Goal: Task Accomplishment & Management: Manage account settings

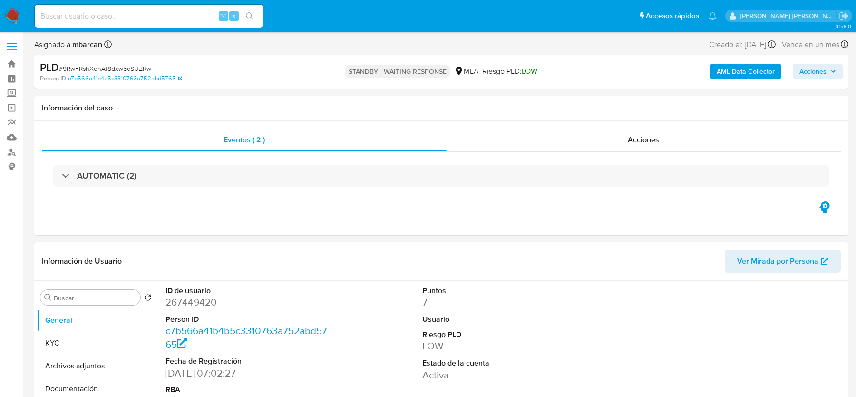
select select "10"
click at [9, 21] on img at bounding box center [13, 16] width 16 height 16
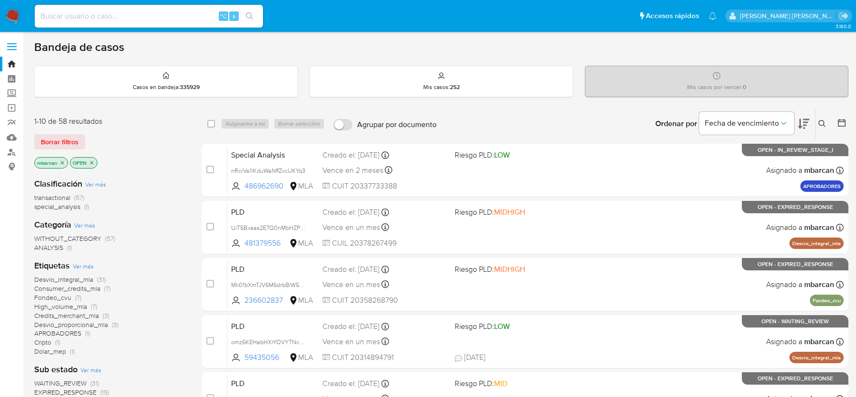
click at [85, 11] on input at bounding box center [149, 16] width 228 height 12
paste input "507788540"
type input "507788540"
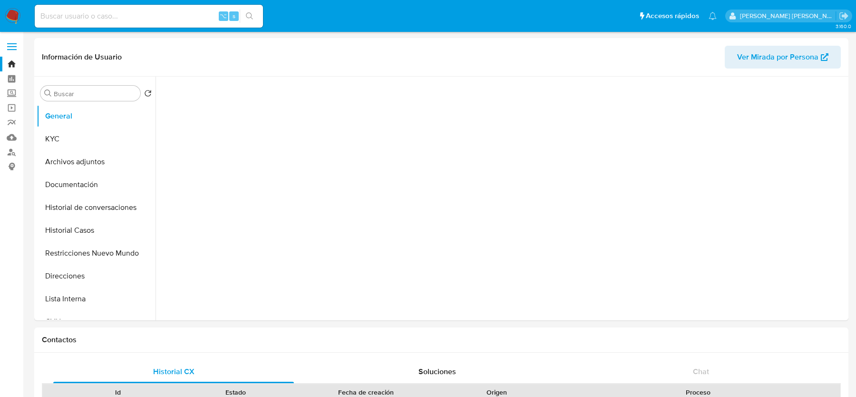
select select "10"
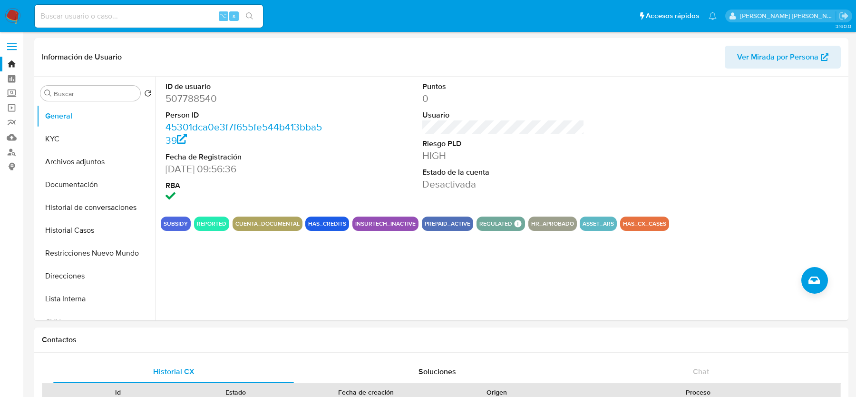
click at [12, 13] on img at bounding box center [13, 16] width 16 height 16
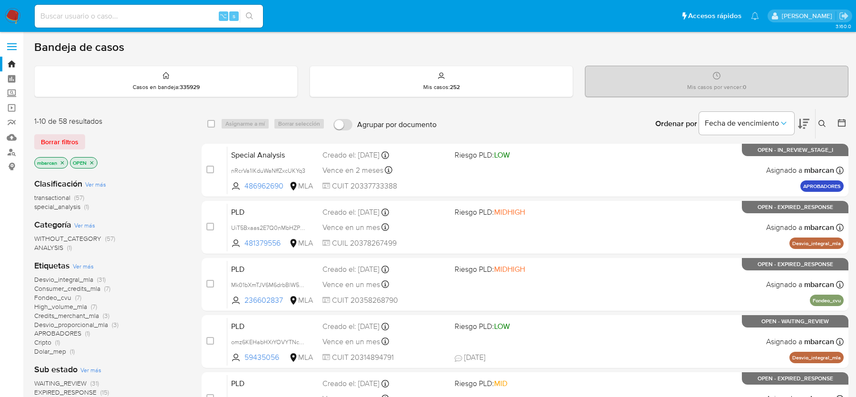
click at [140, 18] on input at bounding box center [149, 16] width 228 height 12
paste input "eE9Yh7xG3Zj77VMx7hZYctHf"
type input "eE9Yh7xG3Zj77VMx7hZYctHf"
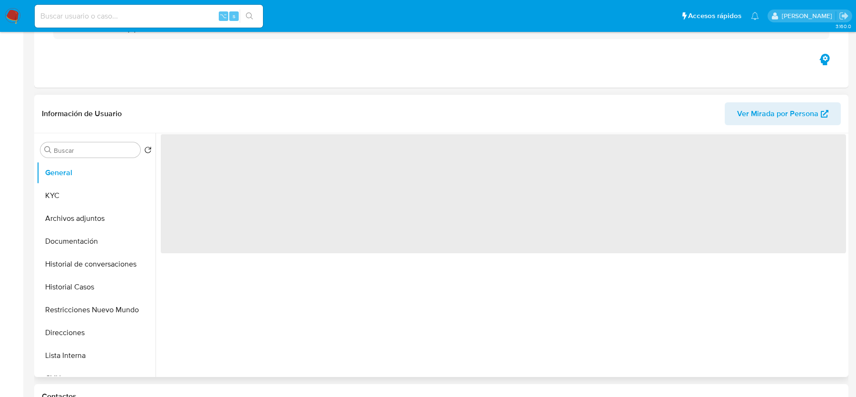
scroll to position [342, 0]
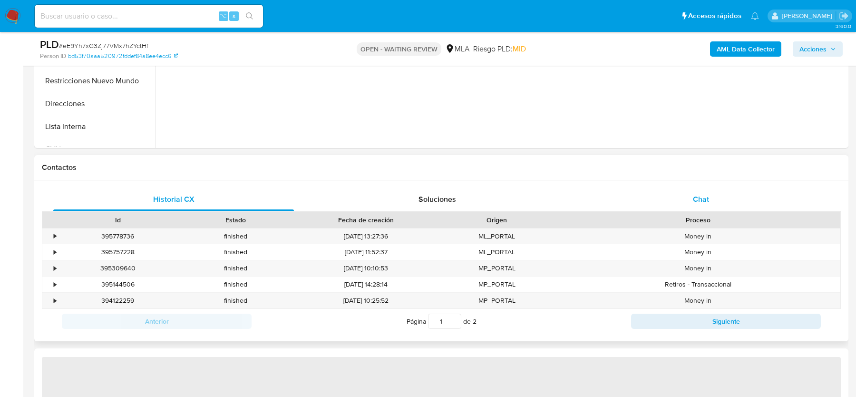
click at [713, 198] on div "Chat" at bounding box center [701, 199] width 241 height 23
select select "10"
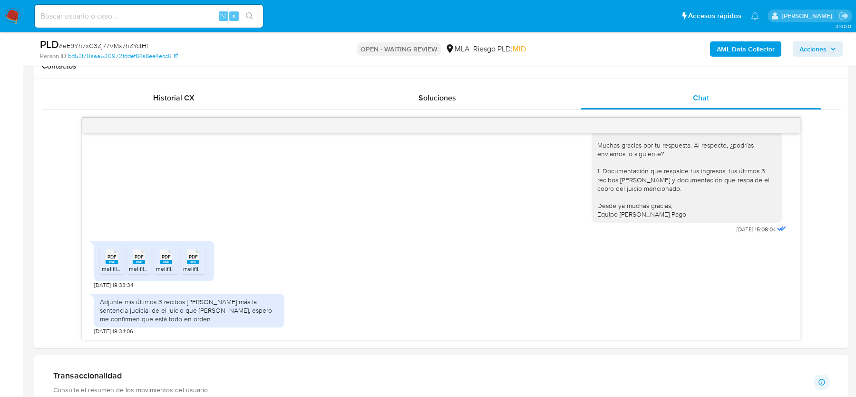
scroll to position [448, 0]
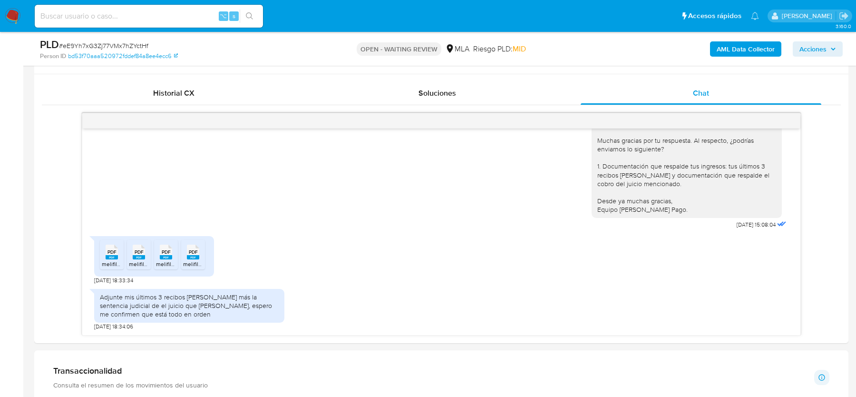
click at [110, 42] on span "# eE9Yh7xG3Zj77VMx7hZYctHf" at bounding box center [103, 46] width 89 height 10
click at [110, 46] on span "# eE9Yh7xG3Zj77VMx7hZYctHf" at bounding box center [103, 46] width 89 height 10
click at [91, 46] on span "# eE9Yh7xG3Zj77VMx7hZYctHf" at bounding box center [103, 46] width 89 height 10
copy span "eE9Yh7xG3Zj77VMx7hZYctHf"
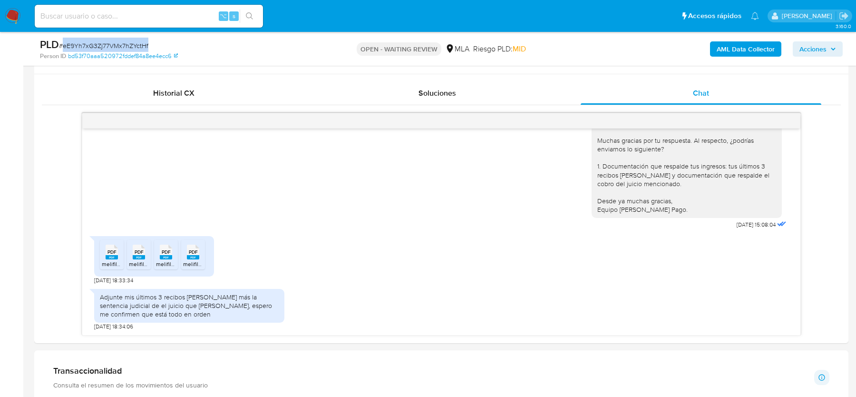
click at [91, 45] on span "# eE9Yh7xG3Zj77VMx7hZYctHf" at bounding box center [103, 46] width 89 height 10
click at [115, 255] on rect at bounding box center [112, 257] width 12 height 4
click at [139, 255] on rect at bounding box center [139, 257] width 12 height 4
click at [168, 255] on rect at bounding box center [166, 257] width 12 height 4
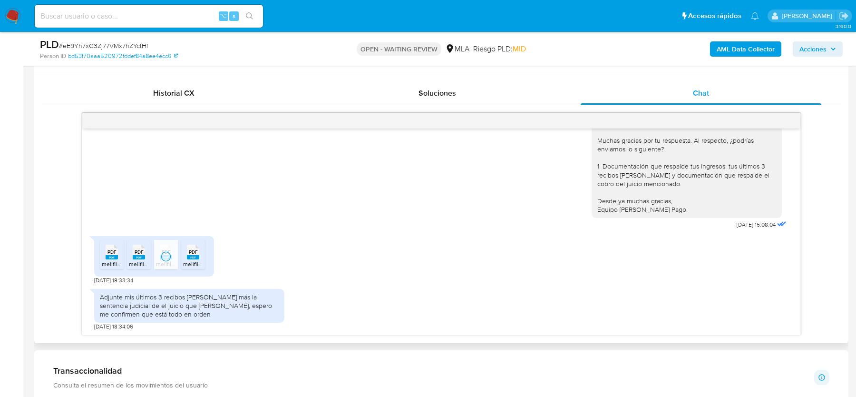
click at [194, 255] on rect at bounding box center [193, 257] width 12 height 4
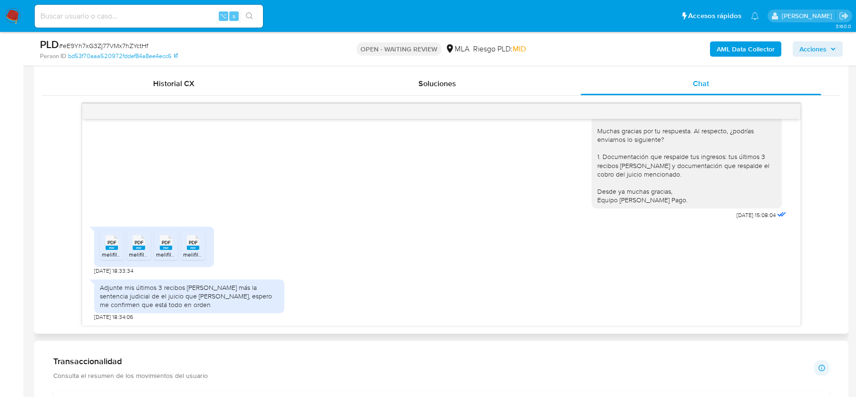
scroll to position [1293, 0]
click at [166, 295] on div "Adjunte mis últimos 3 recibos de sueldo más la sentencia judicial de el juicio …" at bounding box center [189, 296] width 179 height 26
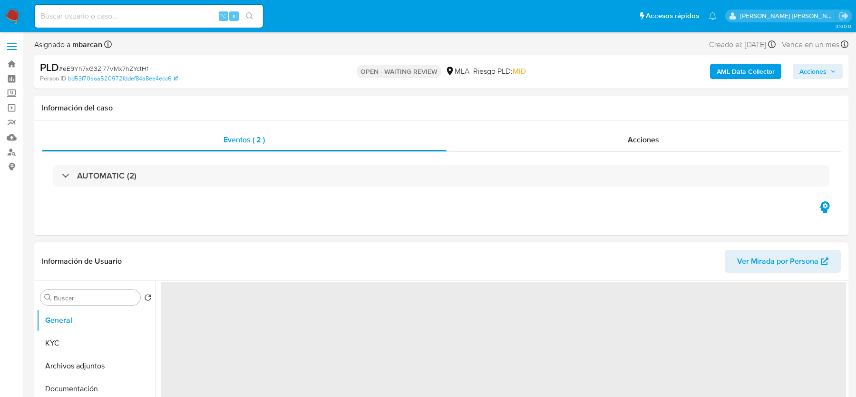
select select "10"
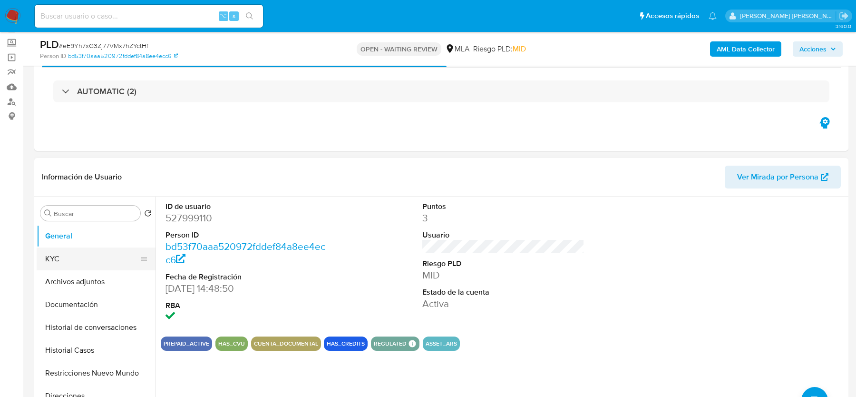
click at [85, 255] on button "KYC" at bounding box center [92, 258] width 111 height 23
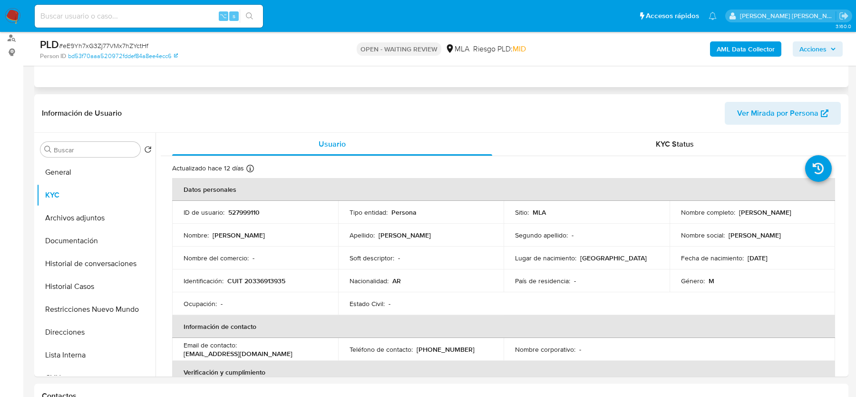
scroll to position [123, 0]
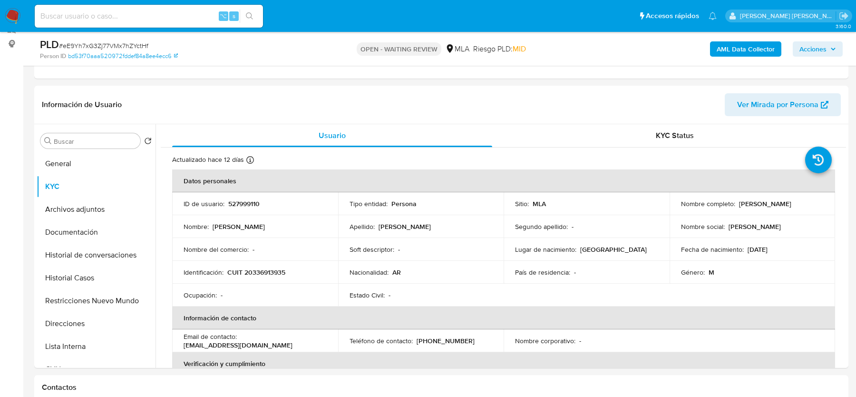
click at [112, 44] on span "# eE9Yh7xG3Zj77VMx7hZYctHf" at bounding box center [103, 46] width 89 height 10
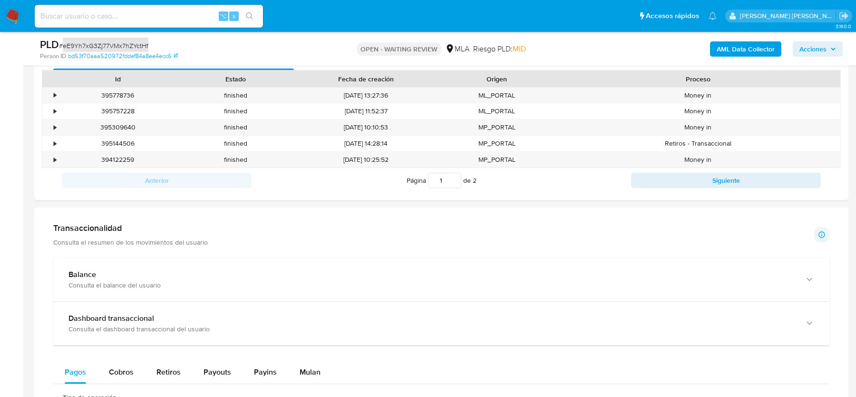
scroll to position [501, 0]
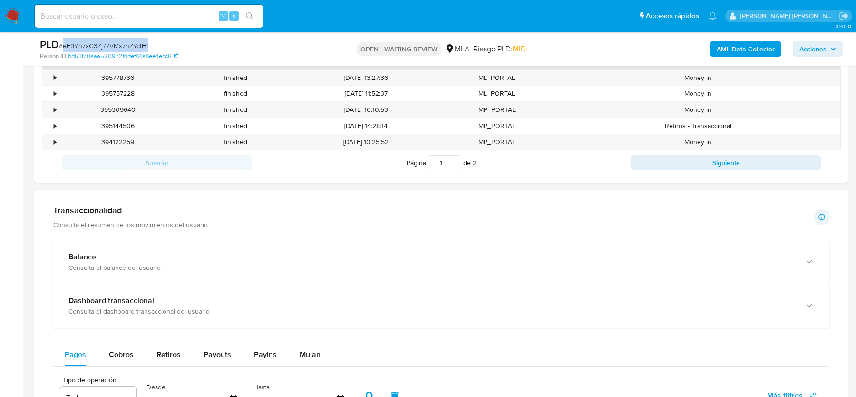
click at [8, 14] on img at bounding box center [13, 16] width 16 height 16
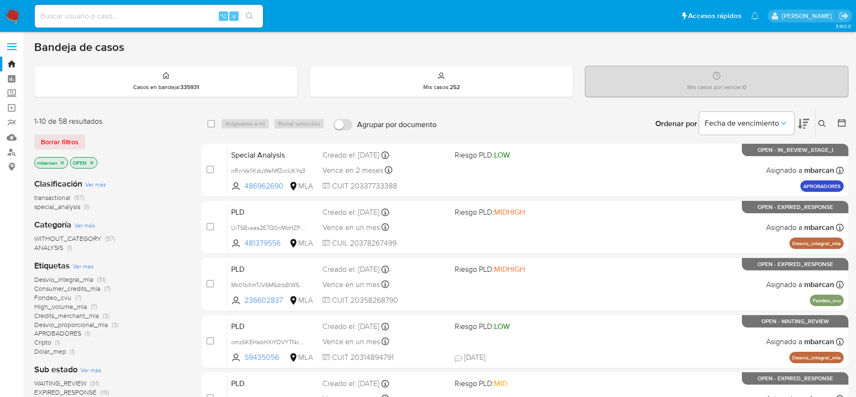
click at [822, 122] on icon at bounding box center [822, 124] width 8 height 8
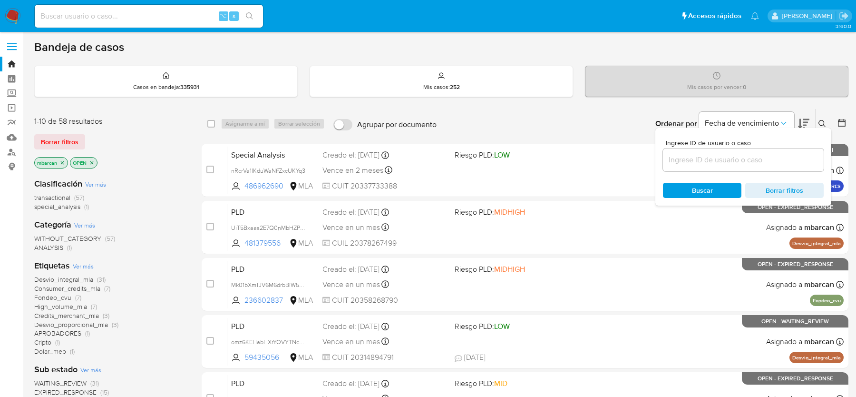
click at [741, 171] on div "Ingrese ID de usuario o caso Buscar Borrar filtros" at bounding box center [743, 167] width 176 height 78
click at [741, 156] on input at bounding box center [743, 160] width 161 height 12
paste input "eE9Yh7xG3Zj77VMx7hZYctHf"
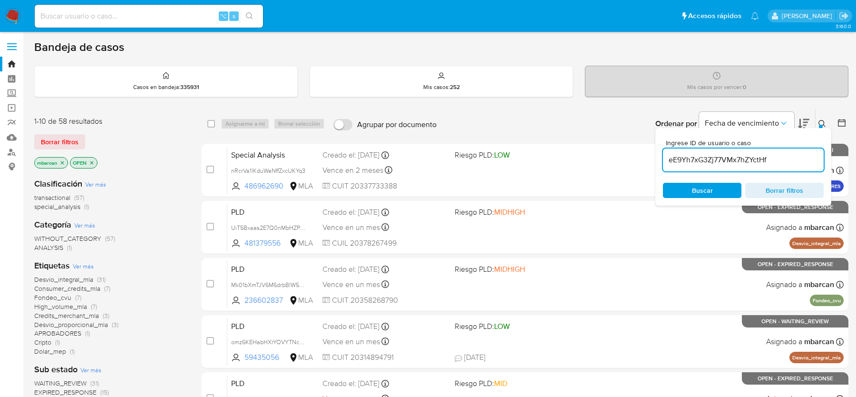
type input "eE9Yh7xG3Zj77VMx7hZYctHf"
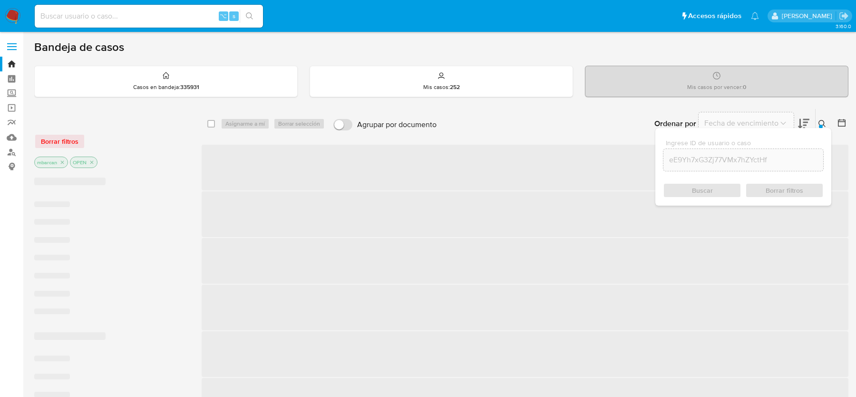
click at [825, 126] on icon at bounding box center [821, 123] width 7 height 7
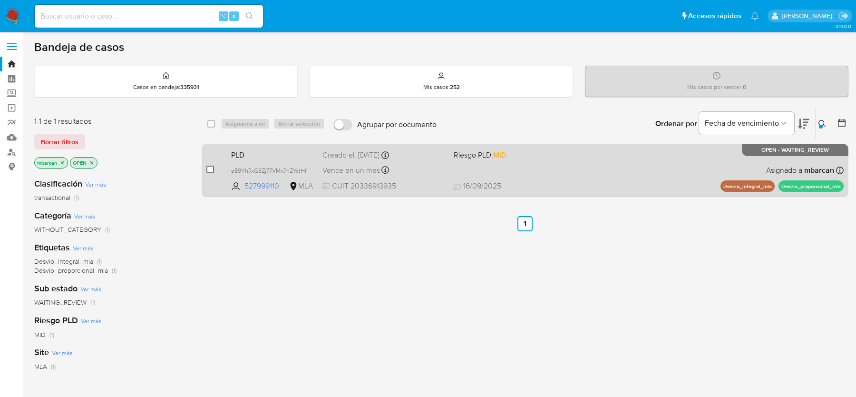
click at [213, 165] on input "checkbox" at bounding box center [210, 169] width 8 height 8
checkbox input "true"
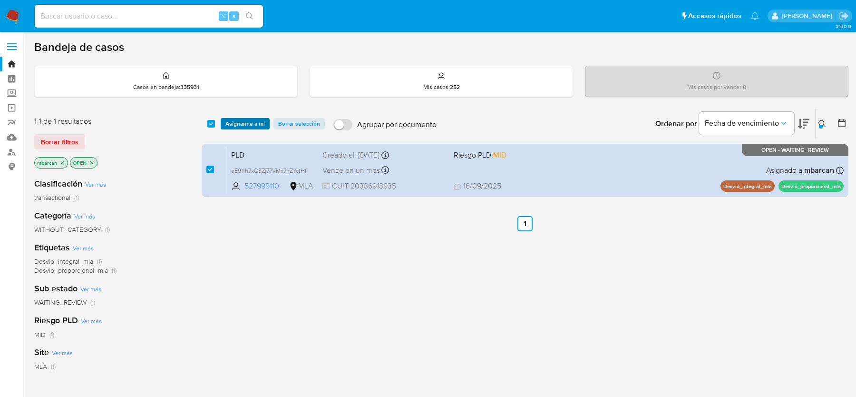
click at [253, 122] on span "Asignarme a mí" at bounding box center [244, 124] width 39 height 10
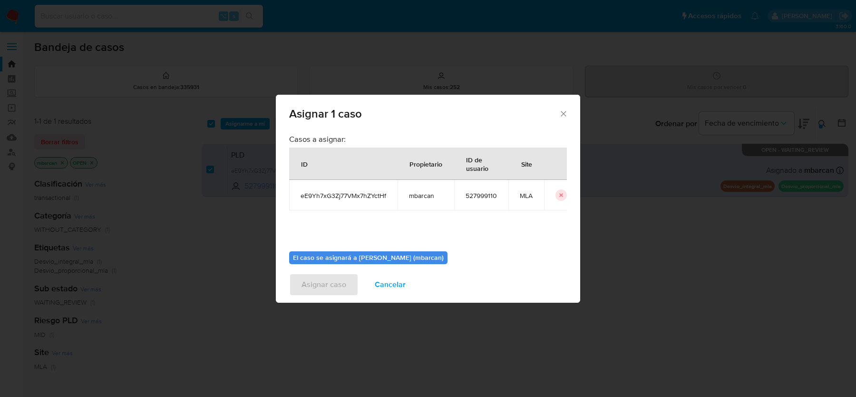
scroll to position [49, 0]
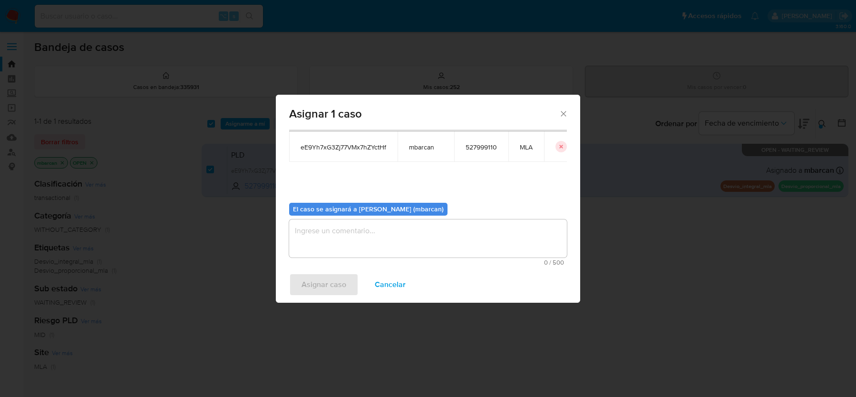
click at [404, 249] on textarea "assign-modal" at bounding box center [428, 238] width 278 height 38
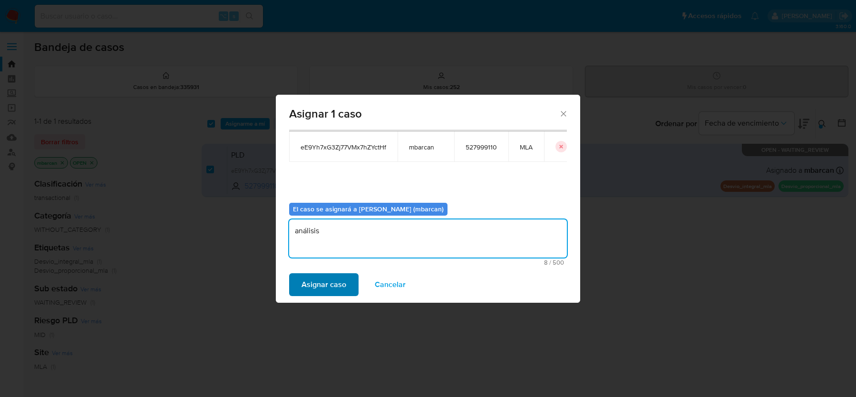
type textarea "análisis"
click at [328, 284] on span "Asignar caso" at bounding box center [323, 284] width 45 height 21
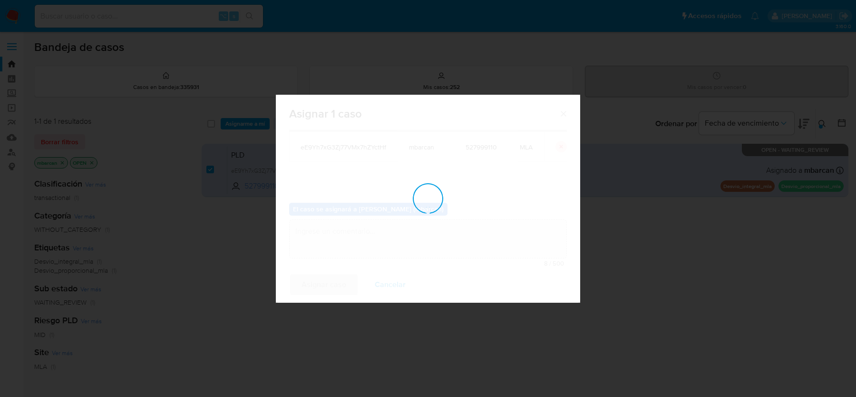
checkbox input "false"
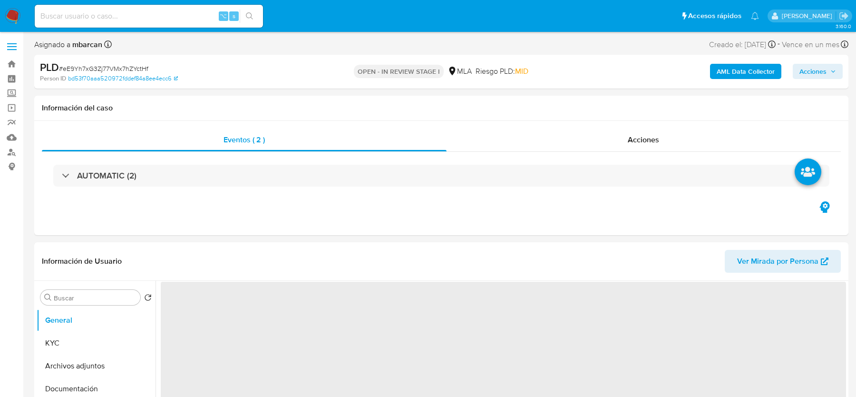
select select "10"
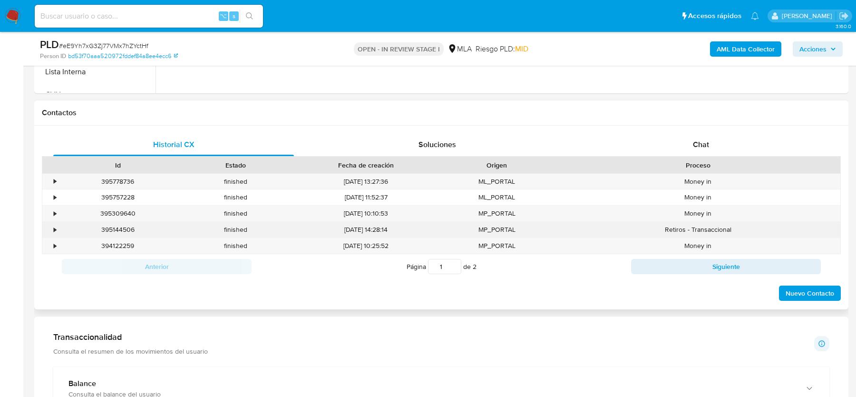
scroll to position [457, 0]
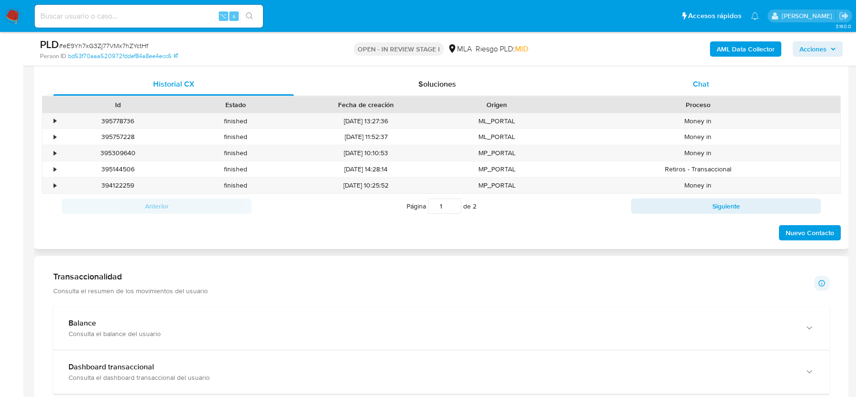
click at [706, 85] on span "Chat" at bounding box center [701, 83] width 16 height 11
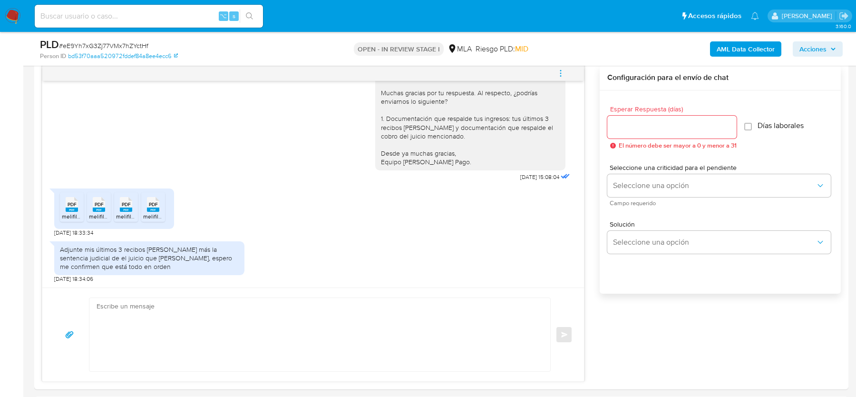
scroll to position [495, 0]
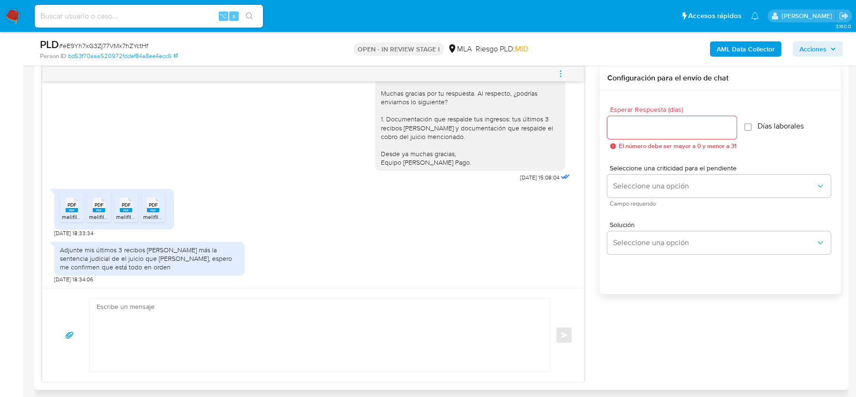
click at [246, 311] on textarea at bounding box center [318, 334] width 442 height 73
paste textarea "Hola, ¡Muchas gracias por tu respuesta! Confirmamos la recepción de la document…"
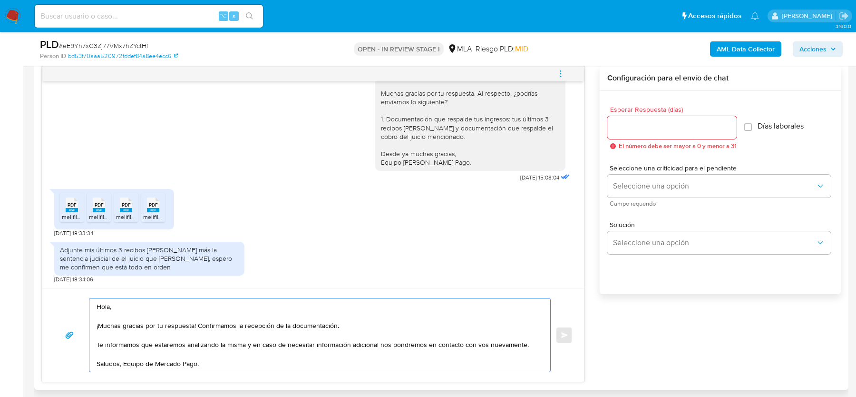
type textarea "Hola, ¡Muchas gracias por tu respuesta! Confirmamos la recepción de la document…"
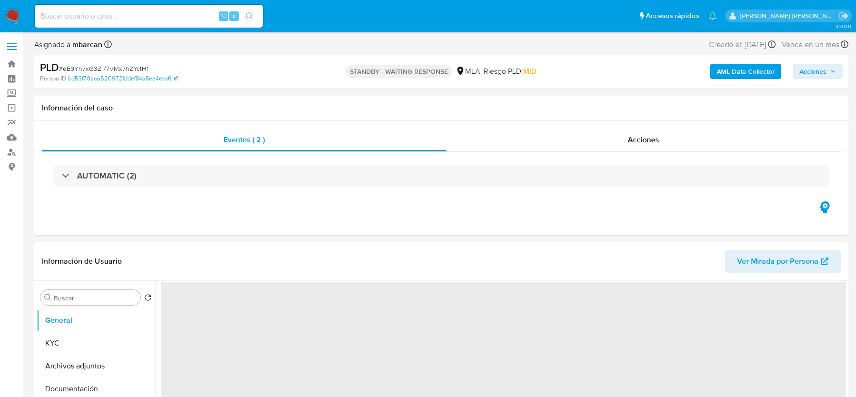
click at [79, 63] on div "PLD # eE9Yh7xG3Zj77VMx7hZYctHf" at bounding box center [172, 67] width 264 height 14
select select "10"
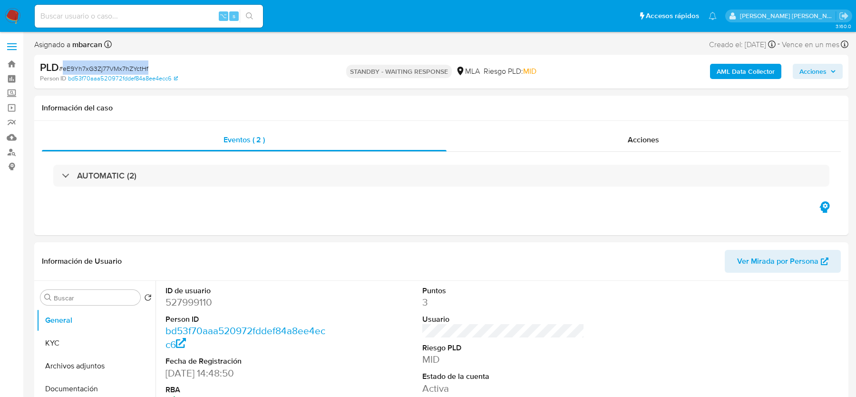
copy span "eE9Yh7xG3Zj77VMx7hZYctHf"
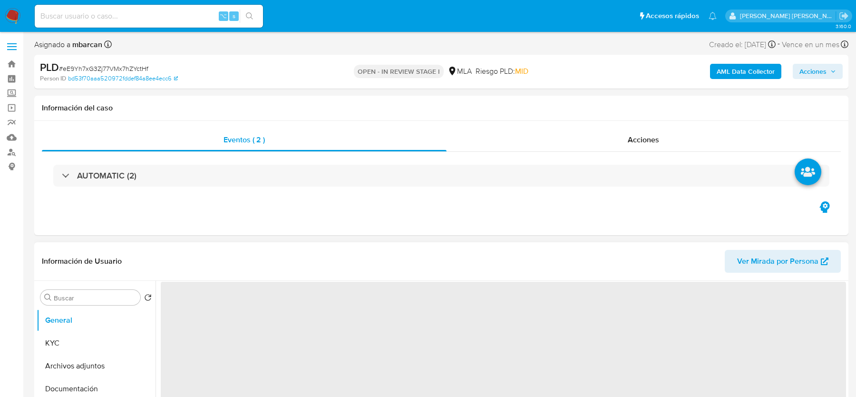
select select "10"
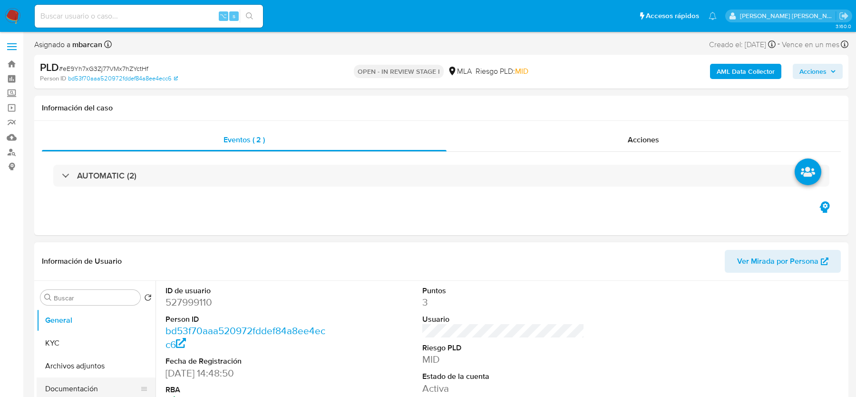
click at [47, 385] on button "Documentación" at bounding box center [92, 388] width 111 height 23
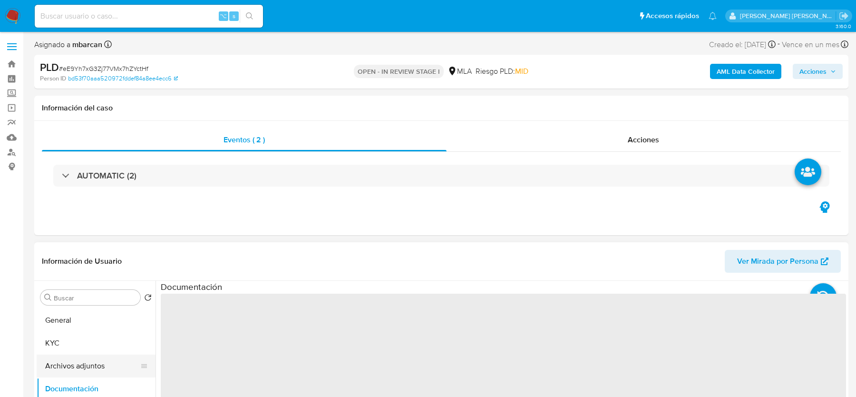
click at [48, 376] on button "Archivos adjuntos" at bounding box center [92, 365] width 111 height 23
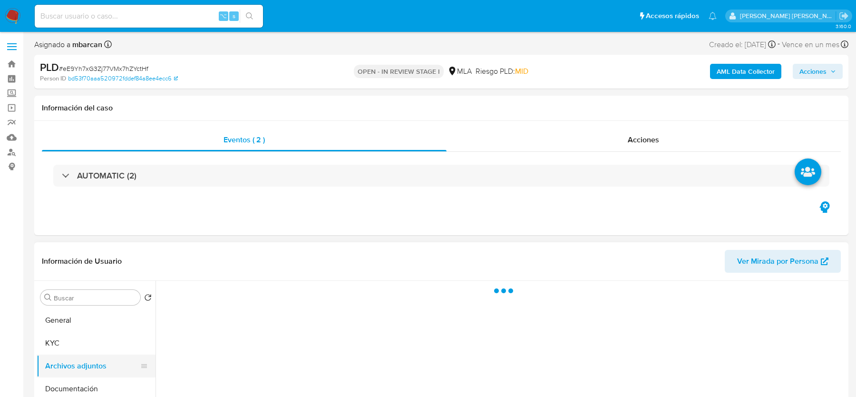
click at [49, 371] on button "Archivos adjuntos" at bounding box center [92, 365] width 111 height 23
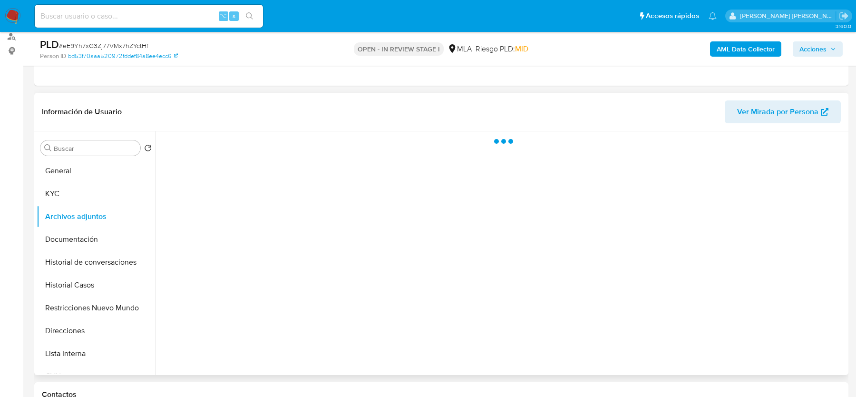
scroll to position [116, 0]
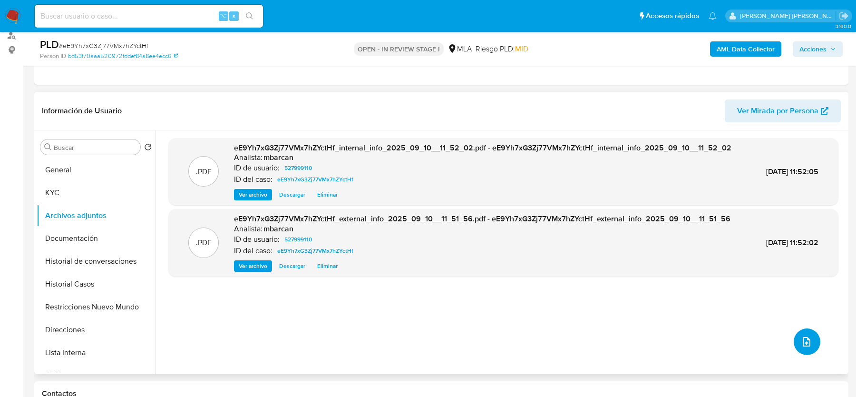
click at [805, 342] on icon "upload-file" at bounding box center [806, 341] width 11 height 11
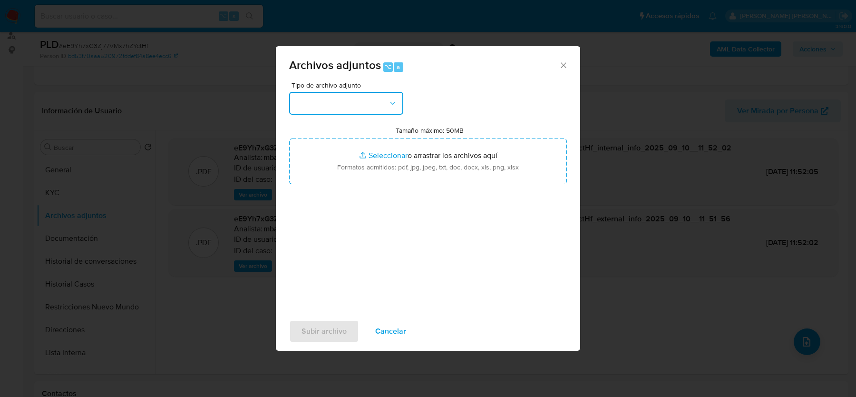
click at [392, 95] on button "button" at bounding box center [346, 103] width 114 height 23
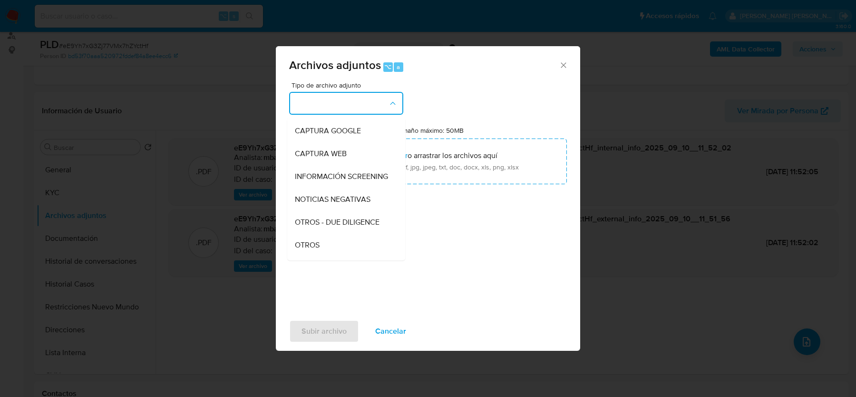
scroll to position [67, 0]
click at [329, 236] on div "OTROS" at bounding box center [343, 244] width 97 height 23
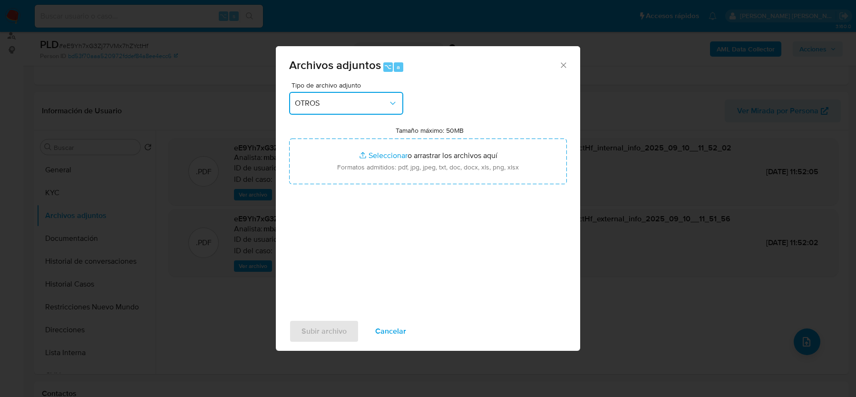
click at [345, 105] on span "OTROS" at bounding box center [341, 103] width 93 height 10
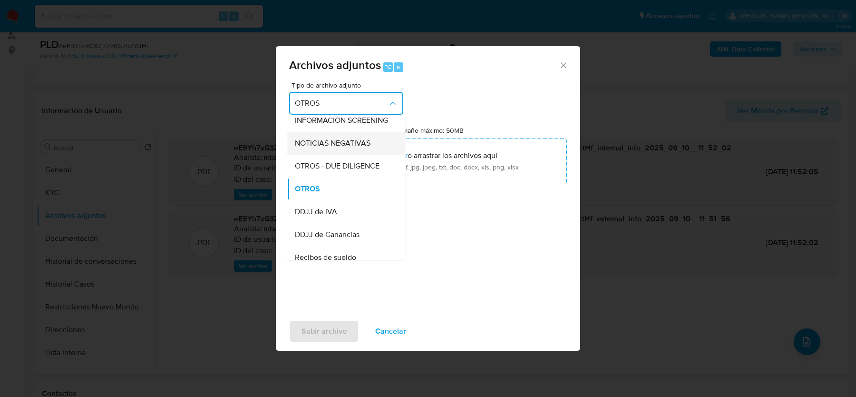
scroll to position [0, 0]
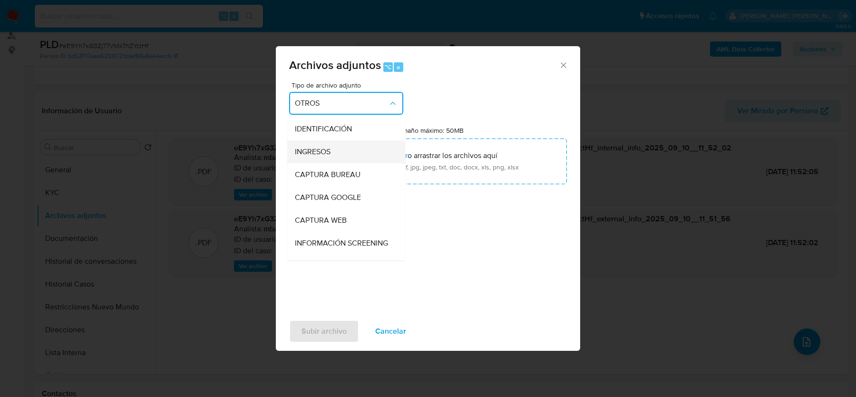
click at [327, 155] on span "INGRESOS" at bounding box center [313, 152] width 36 height 10
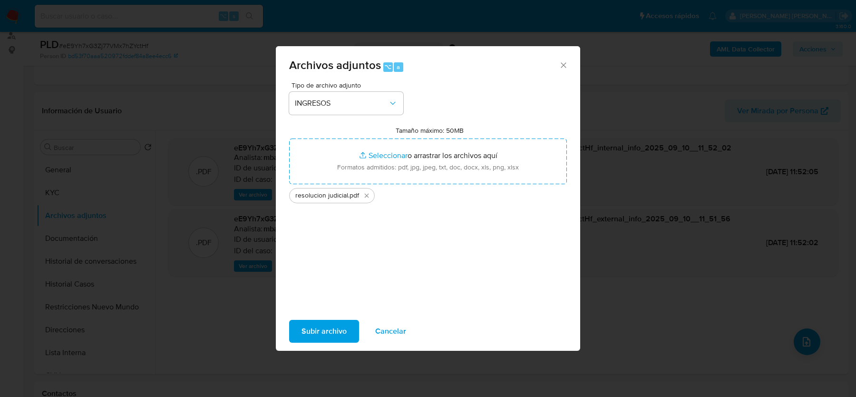
click at [325, 325] on span "Subir archivo" at bounding box center [323, 330] width 45 height 21
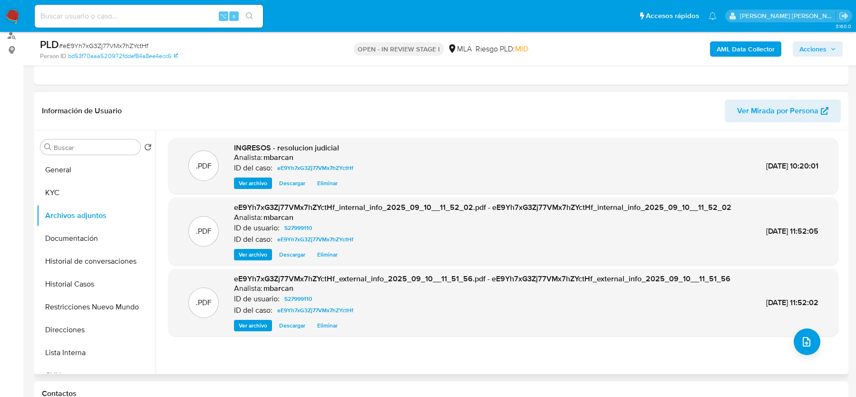
click at [815, 331] on div ".PDF eE9Yh7xG3Zj77VMx7hZYctHf_external_info_2025_09_10__11_51_56.pdf - eE9Yh7xG…" at bounding box center [503, 302] width 660 height 58
click at [805, 347] on button "upload-file" at bounding box center [807, 341] width 27 height 27
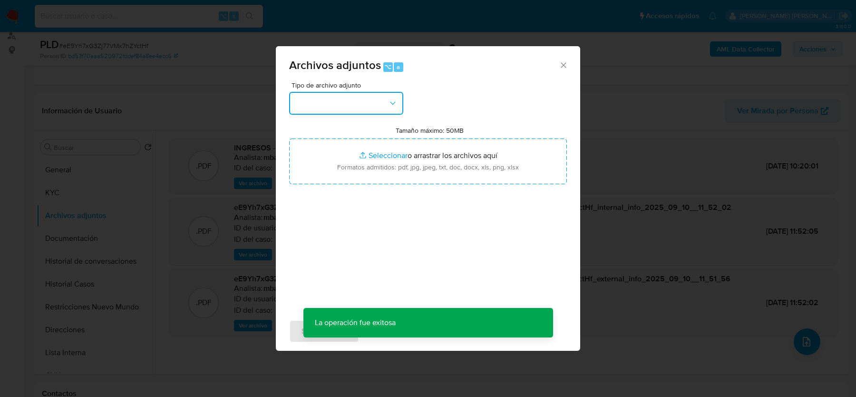
click at [372, 94] on button "button" at bounding box center [346, 103] width 114 height 23
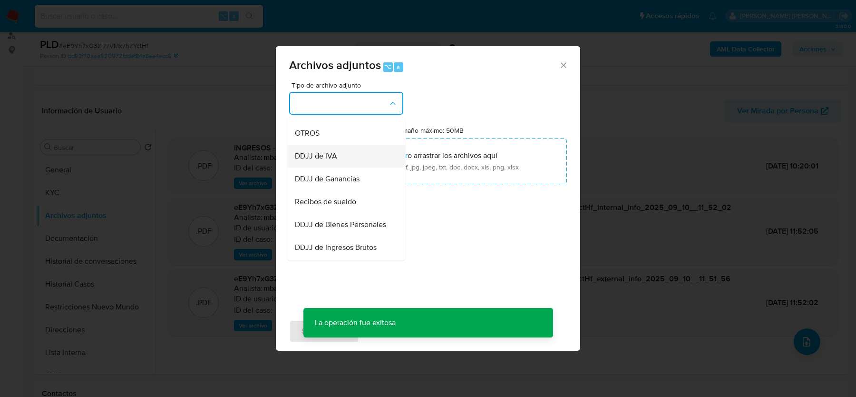
scroll to position [179, 0]
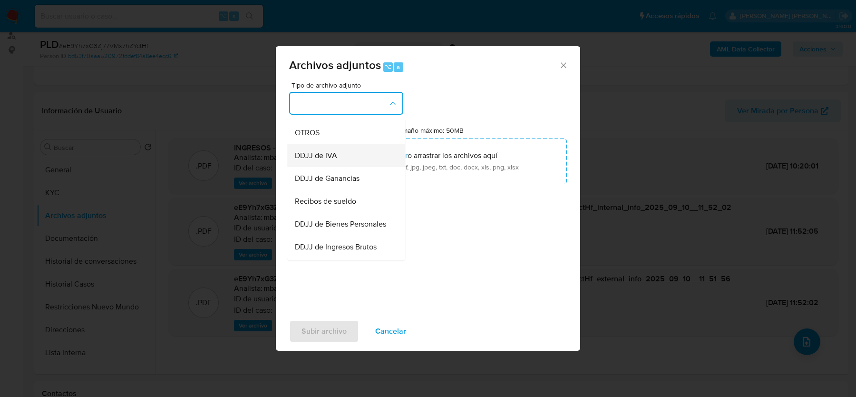
click at [333, 210] on div "Recibos de sueldo" at bounding box center [343, 201] width 97 height 23
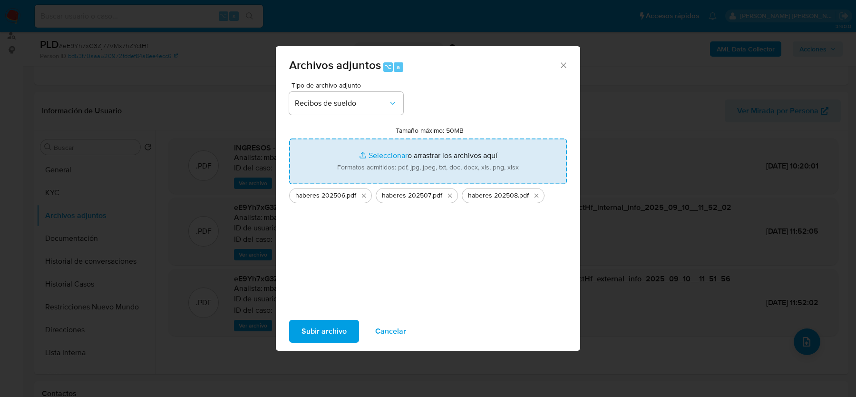
click at [327, 328] on span "Subir archivo" at bounding box center [323, 330] width 45 height 21
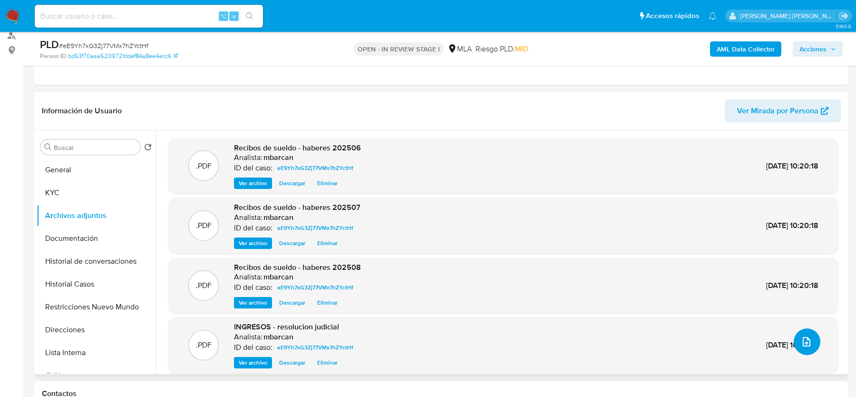
click at [801, 341] on icon "upload-file" at bounding box center [806, 341] width 11 height 11
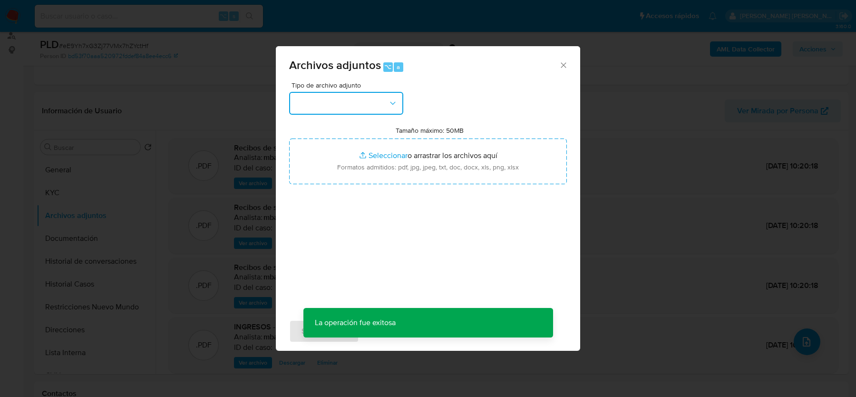
click at [372, 107] on button "button" at bounding box center [346, 103] width 114 height 23
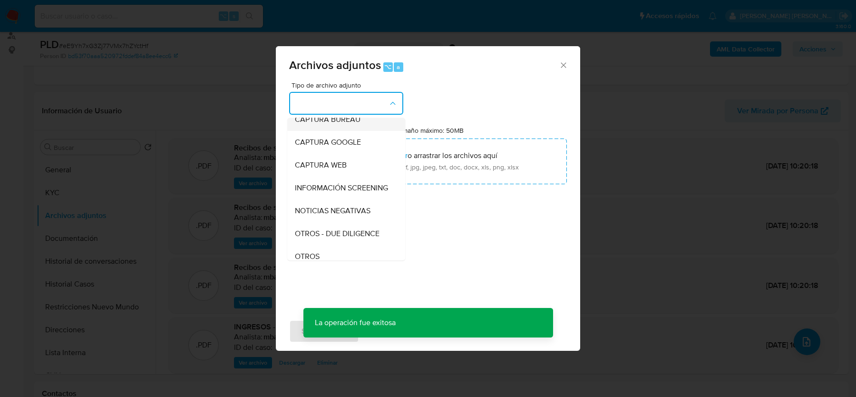
scroll to position [64, 0]
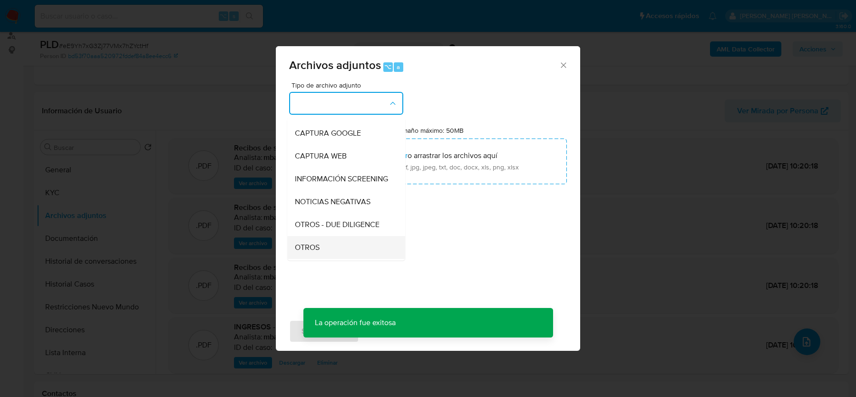
click at [306, 243] on span "OTROS" at bounding box center [307, 248] width 25 height 10
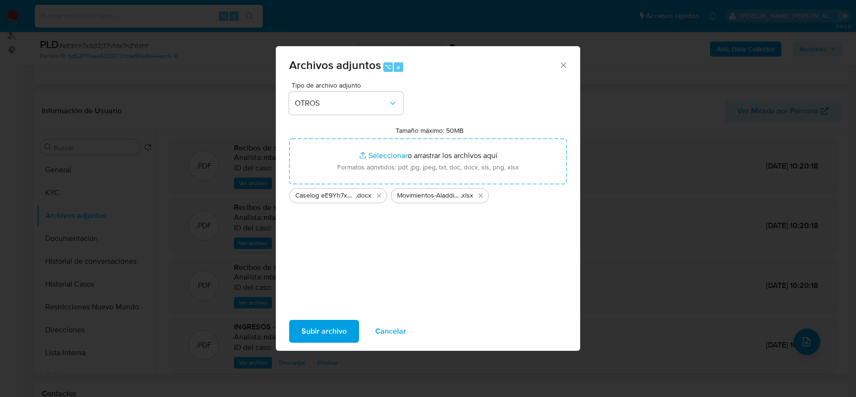
click at [314, 334] on span "Subir archivo" at bounding box center [323, 330] width 45 height 21
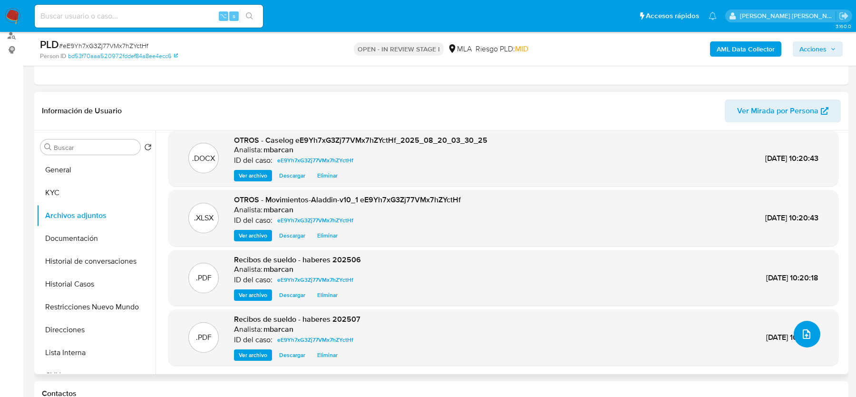
scroll to position [0, 0]
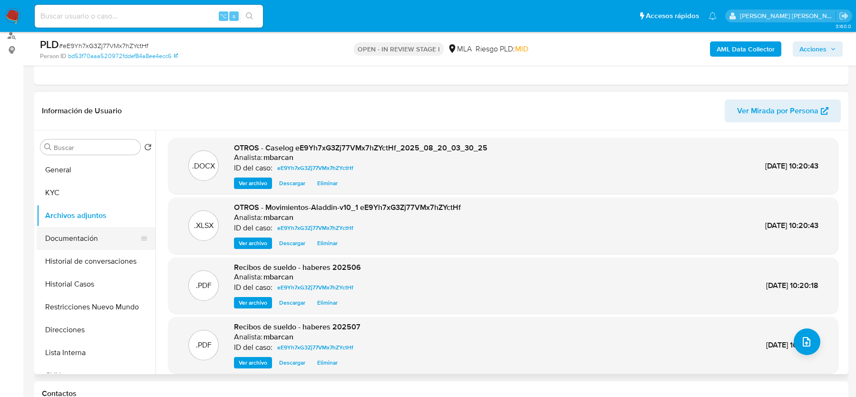
click at [86, 244] on button "Documentación" at bounding box center [92, 238] width 111 height 23
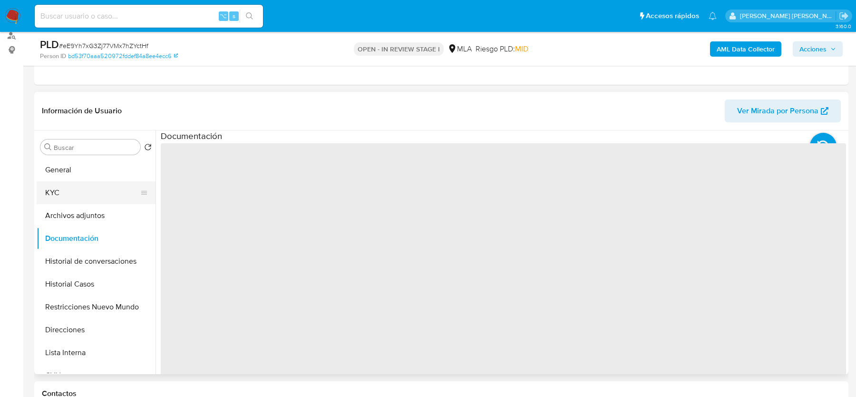
click at [98, 190] on button "KYC" at bounding box center [92, 192] width 111 height 23
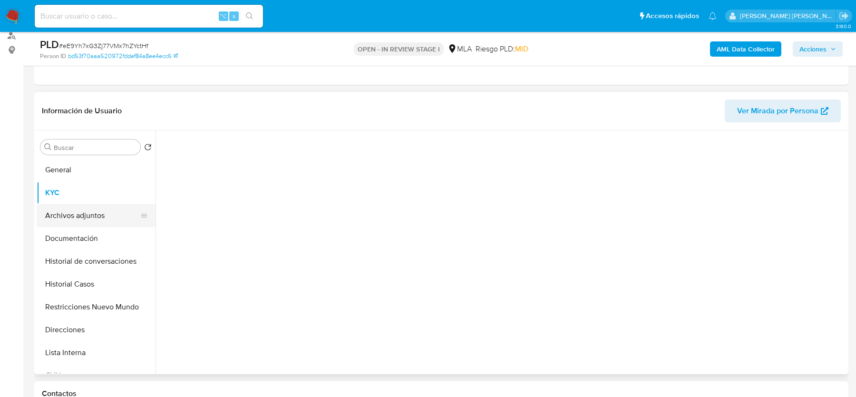
click at [93, 218] on button "Archivos adjuntos" at bounding box center [92, 215] width 111 height 23
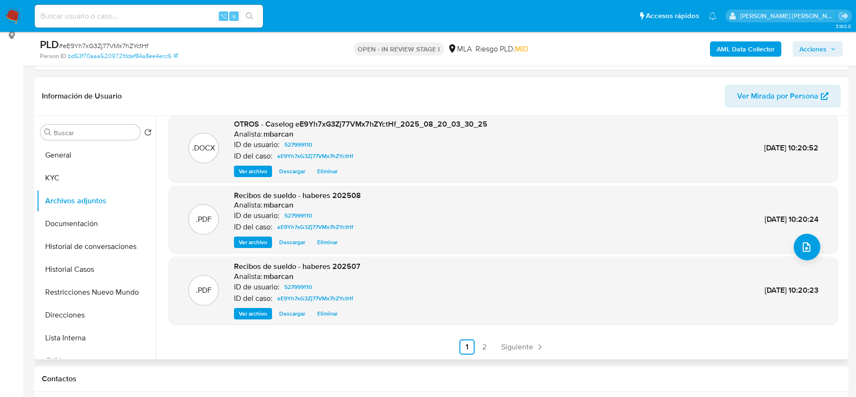
scroll to position [121, 0]
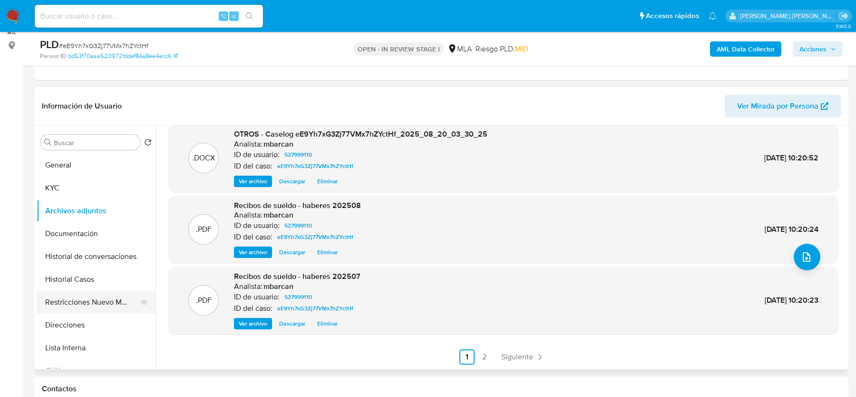
click at [68, 297] on button "Restricciones Nuevo Mundo" at bounding box center [92, 302] width 111 height 23
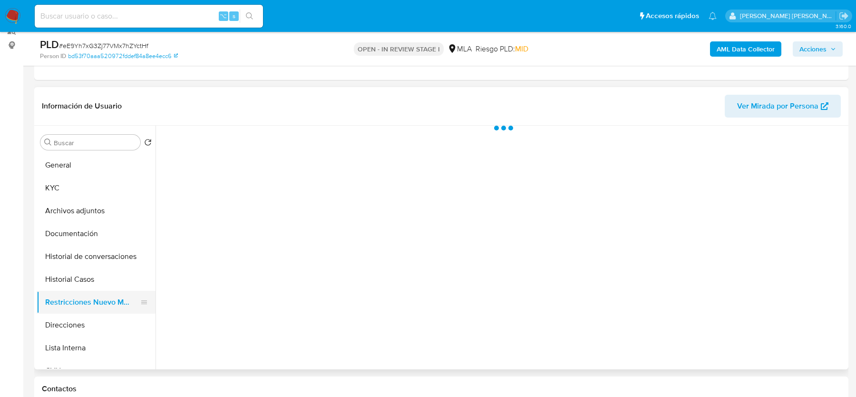
scroll to position [0, 0]
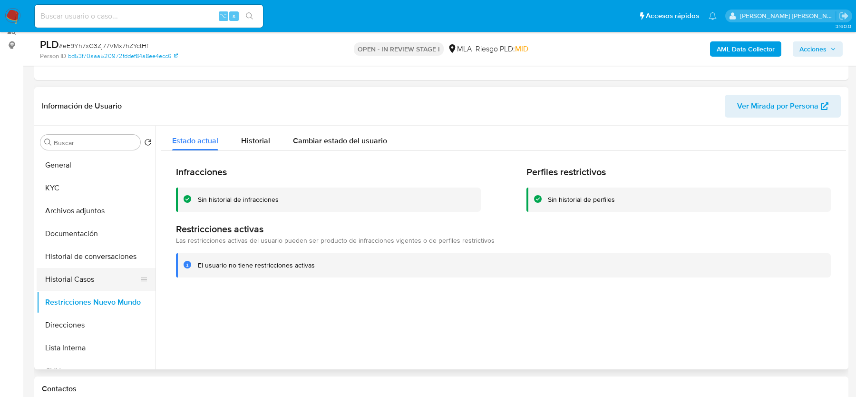
click at [71, 275] on button "Historial Casos" at bounding box center [92, 279] width 111 height 23
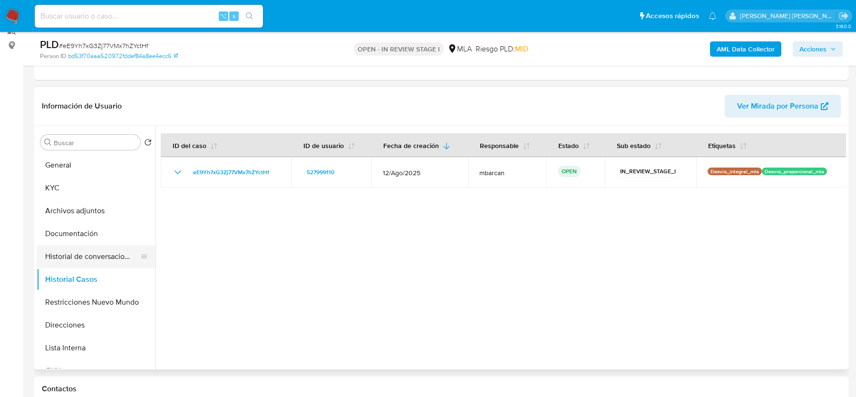
click at [82, 253] on button "Historial de conversaciones" at bounding box center [92, 256] width 111 height 23
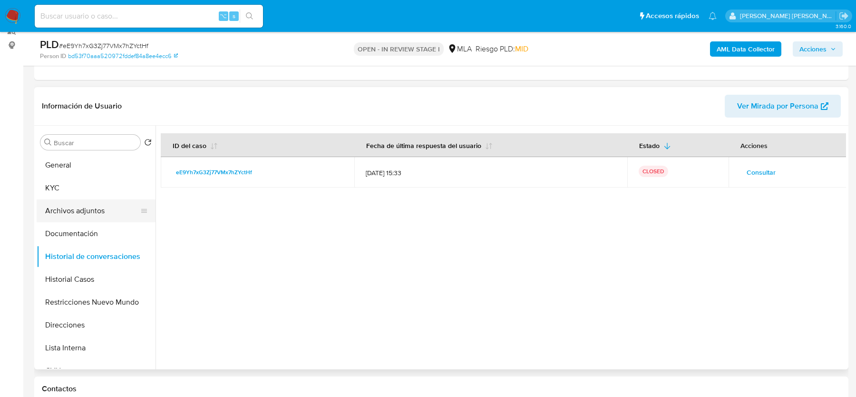
click at [67, 207] on button "Archivos adjuntos" at bounding box center [92, 210] width 111 height 23
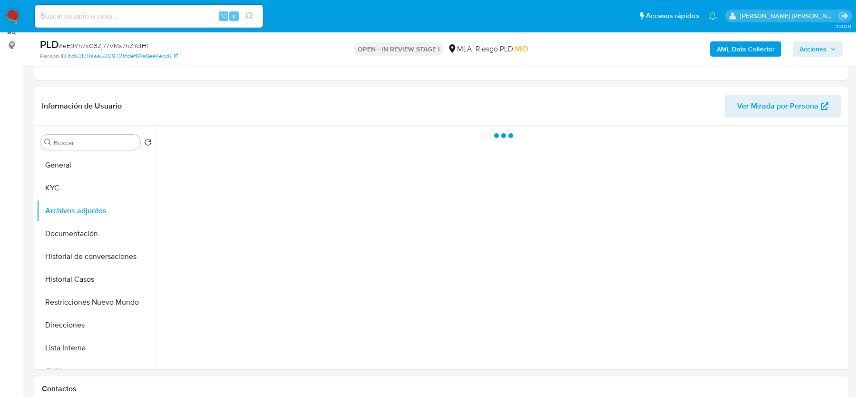
click at [836, 49] on button "Acciones" at bounding box center [818, 48] width 50 height 15
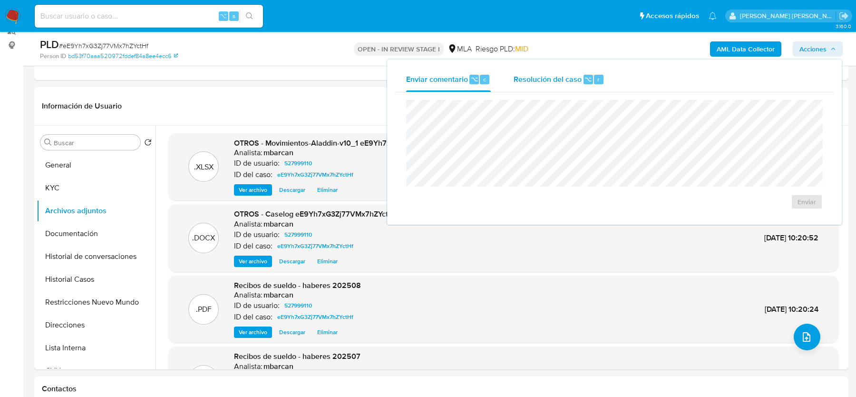
click at [553, 91] on div "Resolución del caso ⌥ r" at bounding box center [559, 79] width 91 height 25
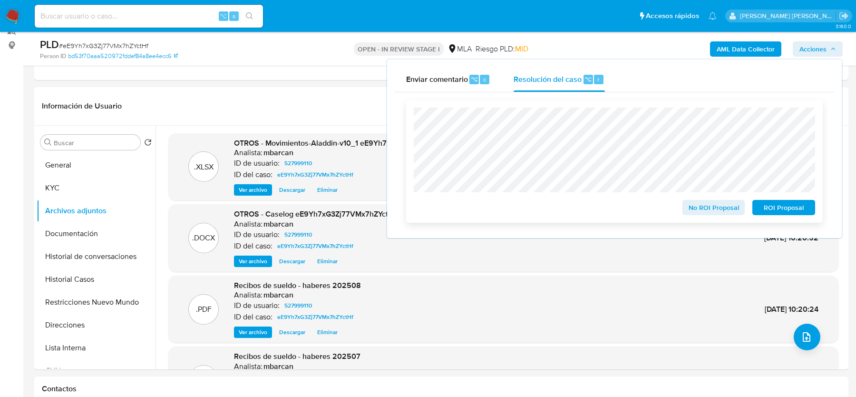
click at [687, 209] on button "No ROI Proposal" at bounding box center [713, 207] width 63 height 15
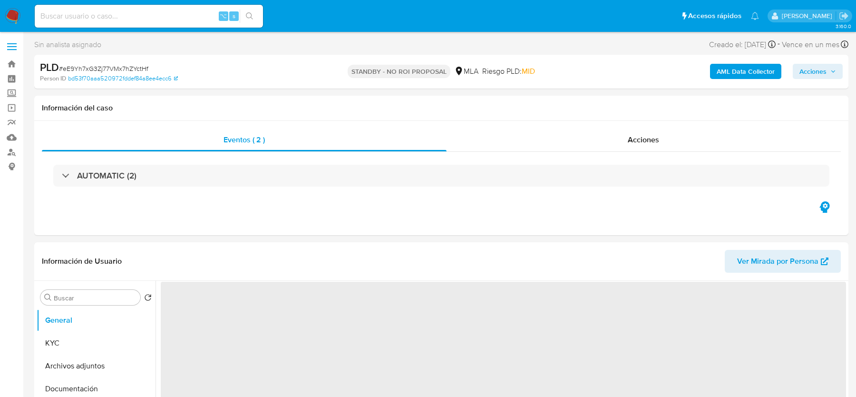
select select "10"
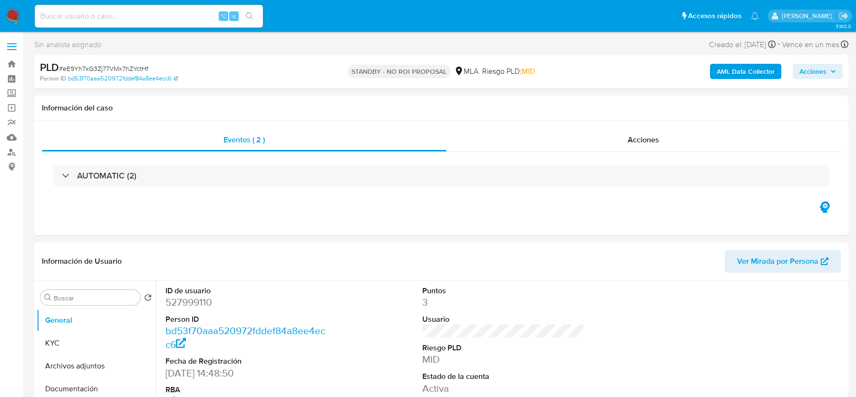
click at [142, 16] on input at bounding box center [149, 16] width 228 height 12
paste input "xQE49QSoOoElRnoIopnCCnpe"
type input "xQE49QSoOoElRnoIopnCCnpe"
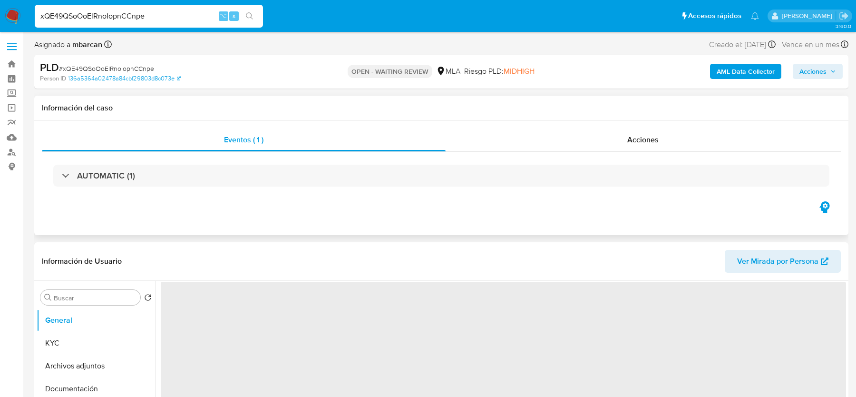
select select "10"
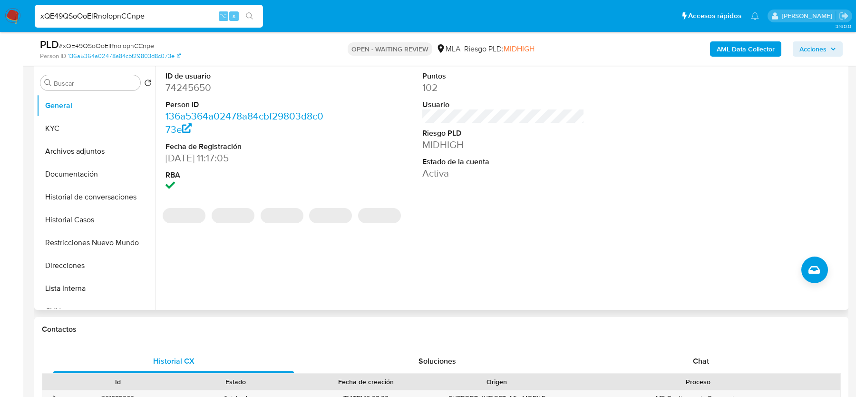
scroll to position [195, 0]
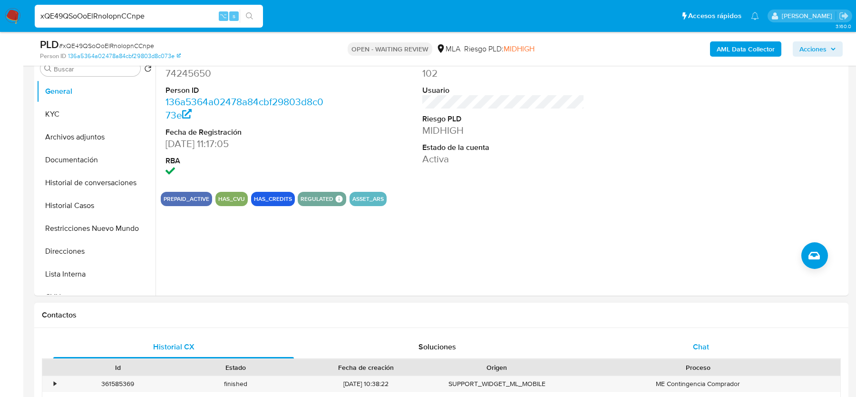
click at [678, 349] on div "Chat" at bounding box center [701, 346] width 241 height 23
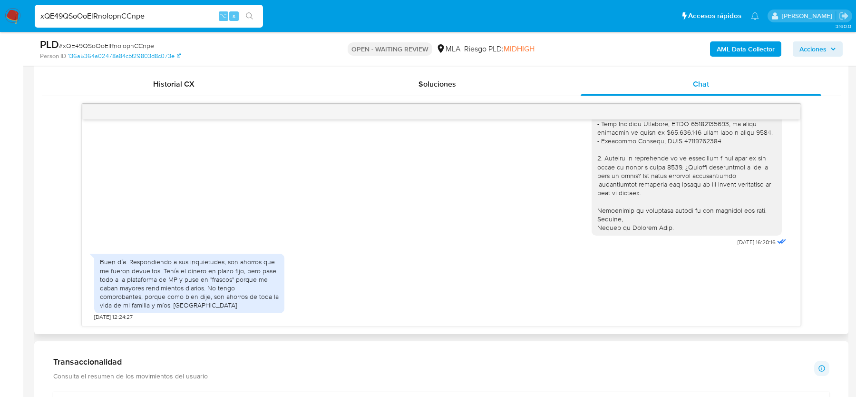
scroll to position [807, 0]
click at [127, 46] on span "# xQE49QSoOoElRnoIopnCCnpe" at bounding box center [106, 46] width 95 height 10
copy span "xQE49QSoOoElRnoIopnCCnpe"
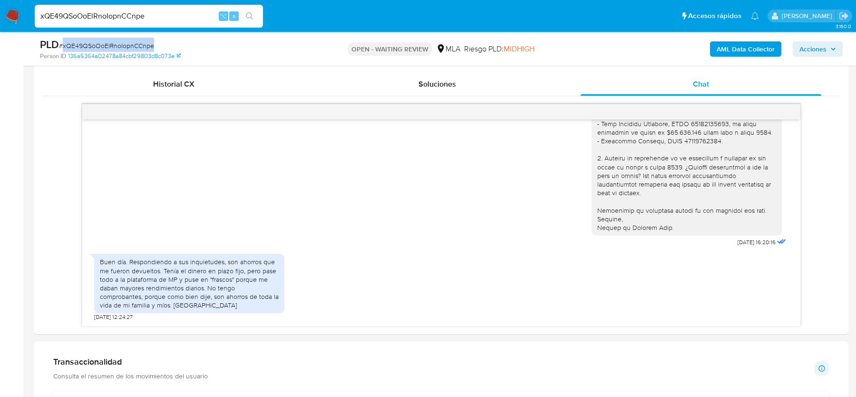
click at [19, 20] on img at bounding box center [13, 16] width 16 height 16
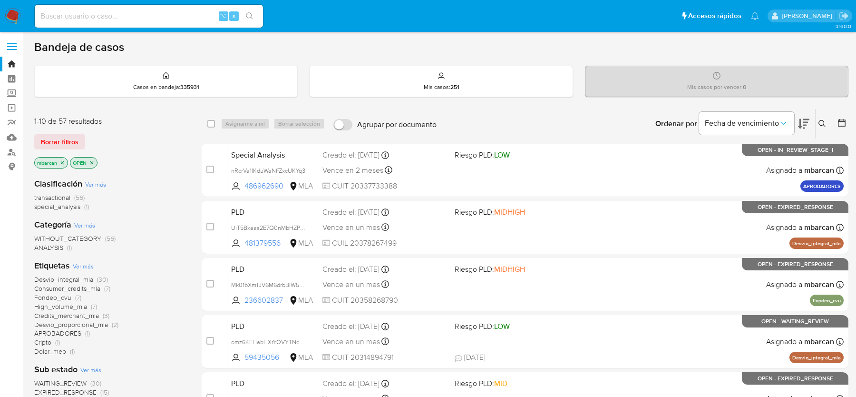
click at [820, 123] on icon at bounding box center [822, 124] width 8 height 8
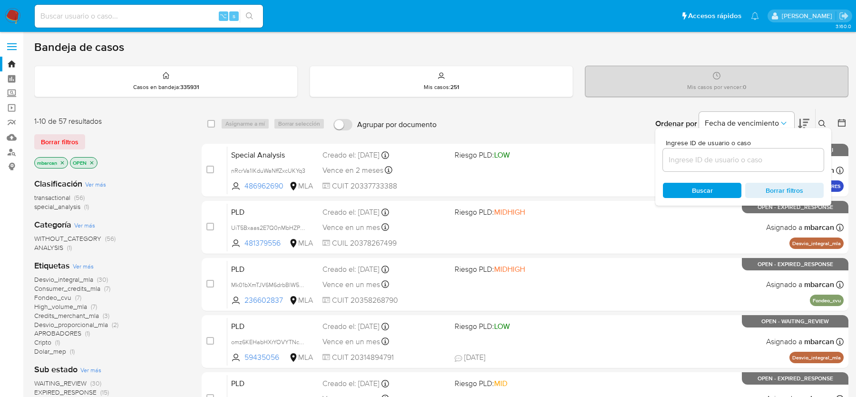
click at [759, 161] on input at bounding box center [743, 160] width 161 height 12
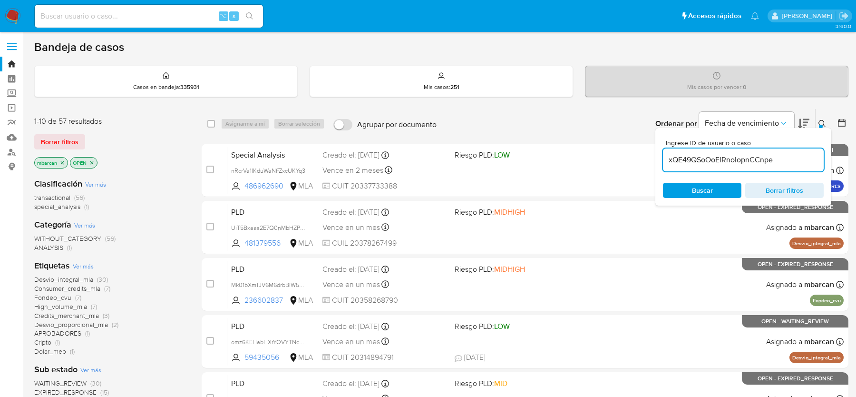
type input "xQE49QSoOoElRnoIopnCCnpe"
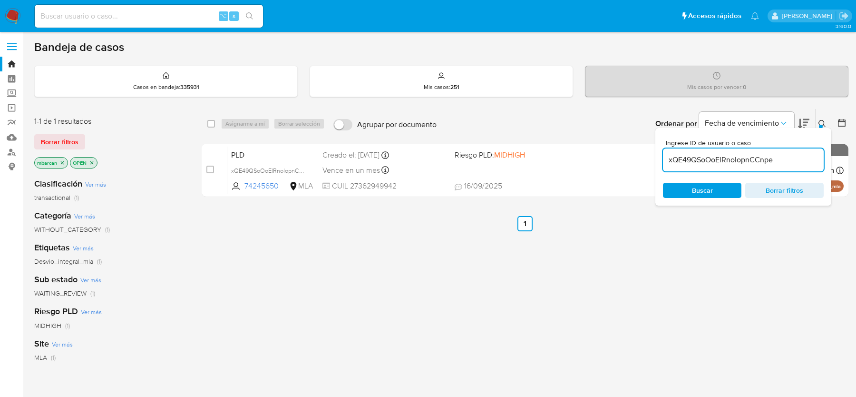
click at [818, 123] on icon at bounding box center [822, 124] width 8 height 8
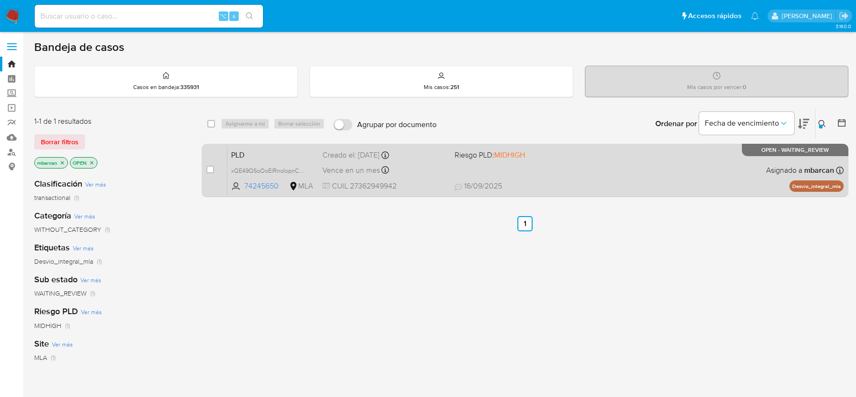
click at [205, 169] on div "case-item-checkbox No es posible asignar el caso PLD xQE49QSoOoElRnoIopnCCnpe 7…" at bounding box center [525, 170] width 647 height 53
click at [210, 169] on input "checkbox" at bounding box center [210, 169] width 8 height 8
checkbox input "true"
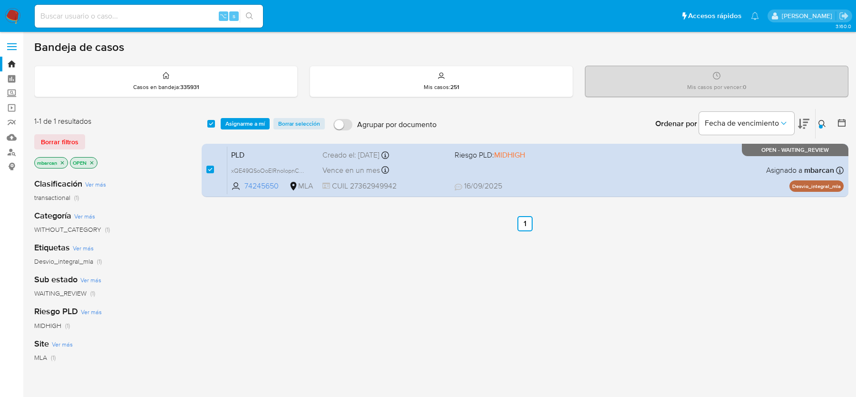
click at [234, 130] on div "select-all-cases-checkbox Asignarme a mí Borrar selección Agrupar por documento…" at bounding box center [525, 123] width 647 height 29
click at [236, 126] on span "Asignarme a mí" at bounding box center [244, 124] width 39 height 10
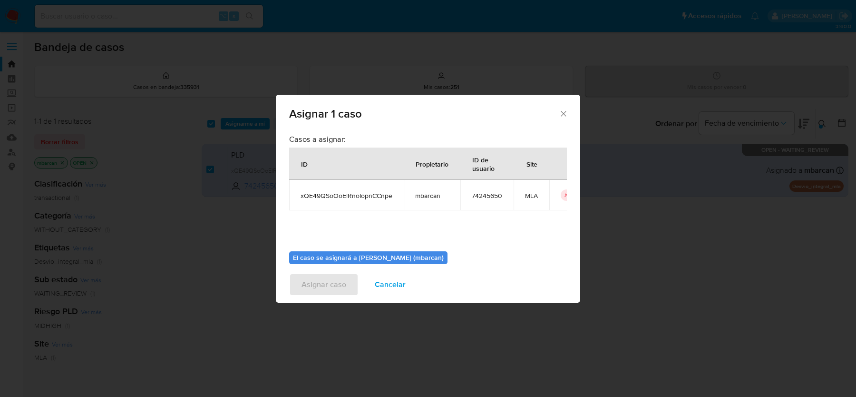
scroll to position [49, 0]
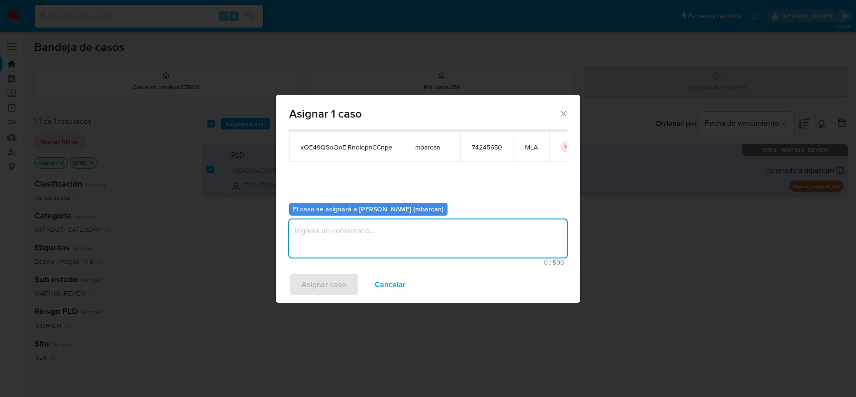
click at [344, 252] on textarea "assign-modal" at bounding box center [428, 238] width 278 height 38
type textarea "análisis"
click at [330, 286] on span "Asignar caso" at bounding box center [323, 284] width 45 height 21
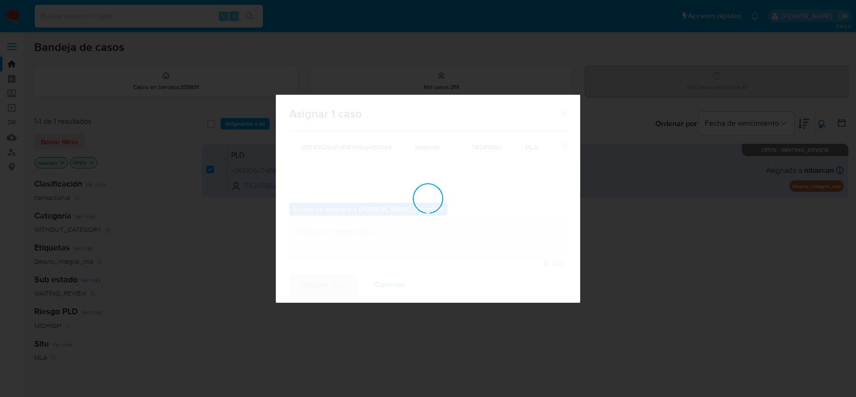
checkbox input "false"
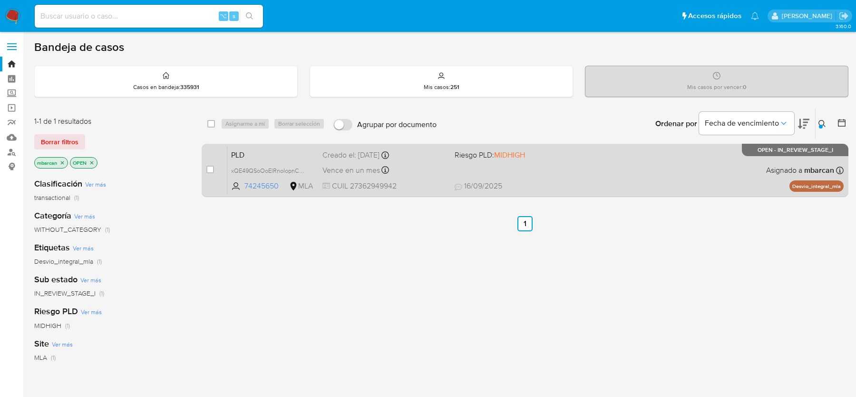
click at [254, 156] on span "PLD" at bounding box center [273, 154] width 84 height 12
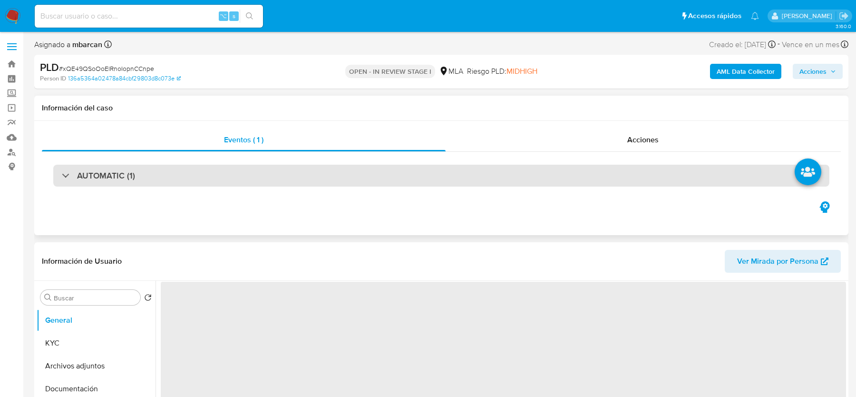
select select "10"
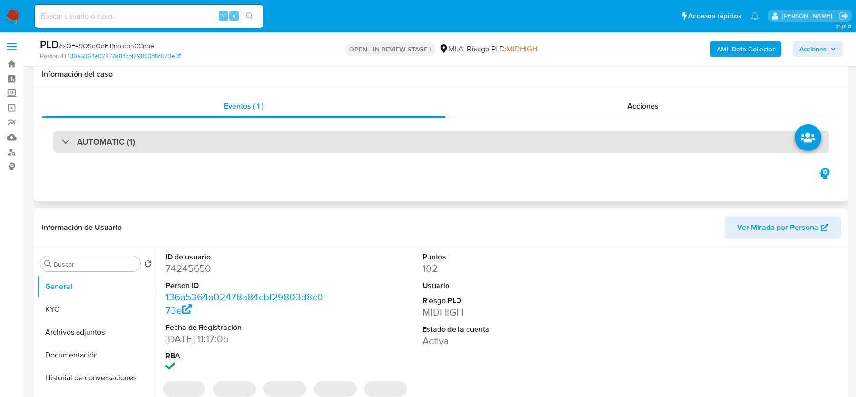
scroll to position [328, 0]
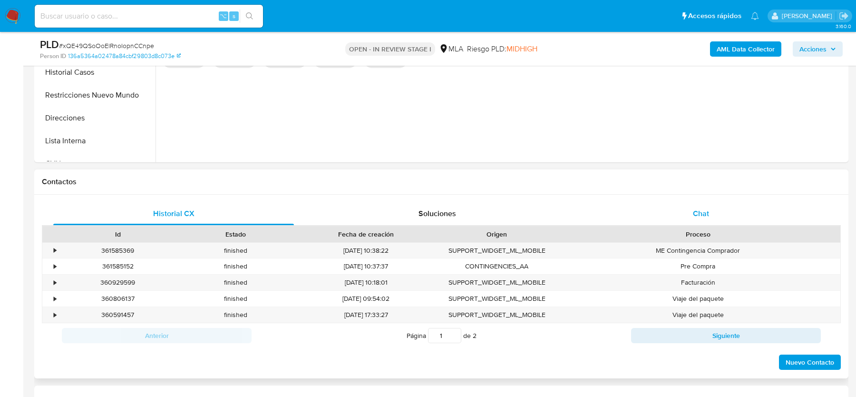
click at [696, 217] on span "Chat" at bounding box center [701, 213] width 16 height 11
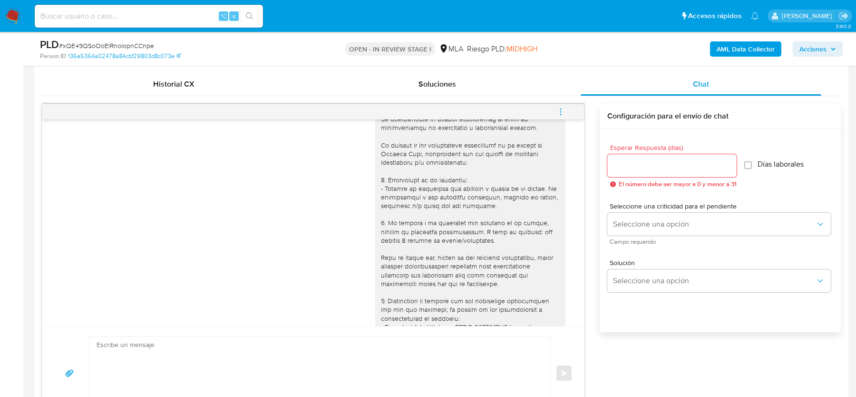
scroll to position [650, 0]
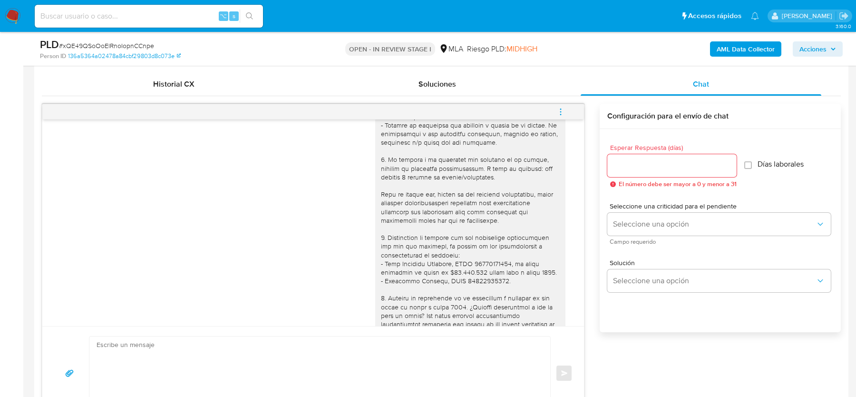
drag, startPoint x: 398, startPoint y: 181, endPoint x: 519, endPoint y: 202, distance: 123.5
click at [519, 202] on div at bounding box center [470, 202] width 179 height 337
drag, startPoint x: 484, startPoint y: 196, endPoint x: 360, endPoint y: 196, distance: 124.1
click at [360, 196] on div "[DATE] 16:20:16" at bounding box center [313, 206] width 518 height 365
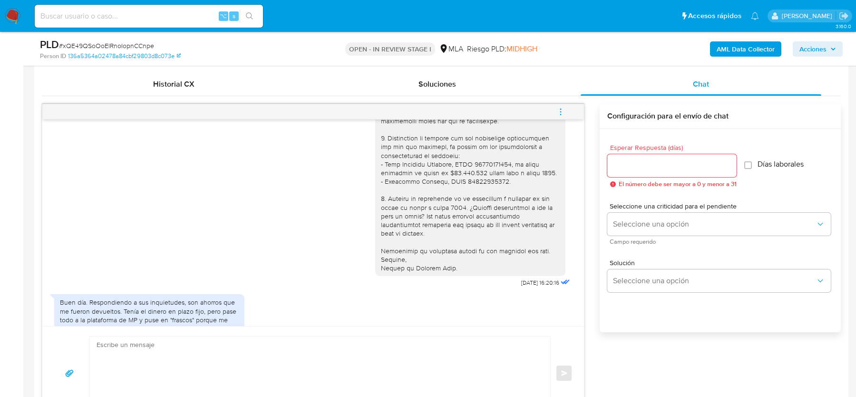
scroll to position [750, 0]
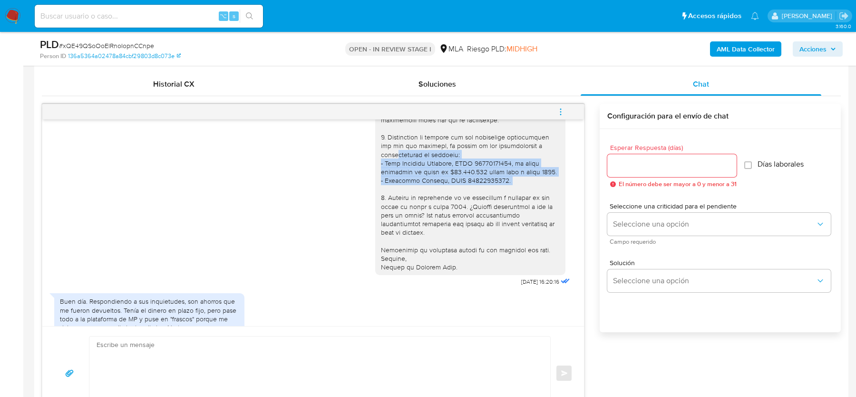
drag, startPoint x: 402, startPoint y: 168, endPoint x: 405, endPoint y: 205, distance: 37.2
click at [405, 205] on div at bounding box center [470, 102] width 179 height 337
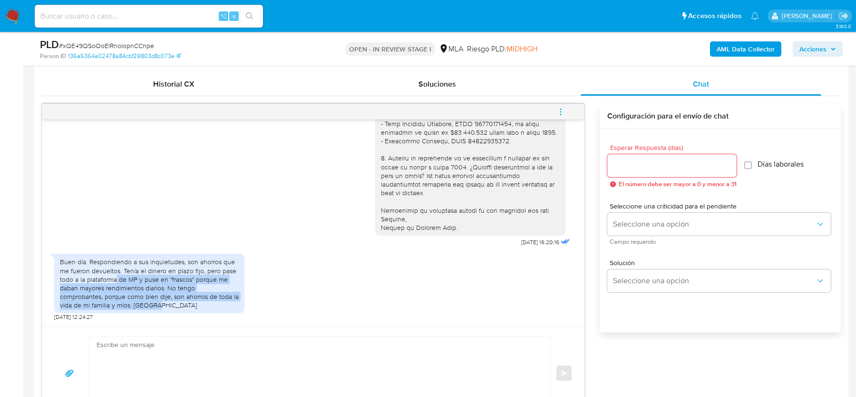
drag, startPoint x: 116, startPoint y: 279, endPoint x: 124, endPoint y: 315, distance: 36.7
click at [124, 315] on div "Buen día. Respondiendo a sus inquietudes, son ahorros que me fueron devueltos. …" at bounding box center [149, 285] width 190 height 72
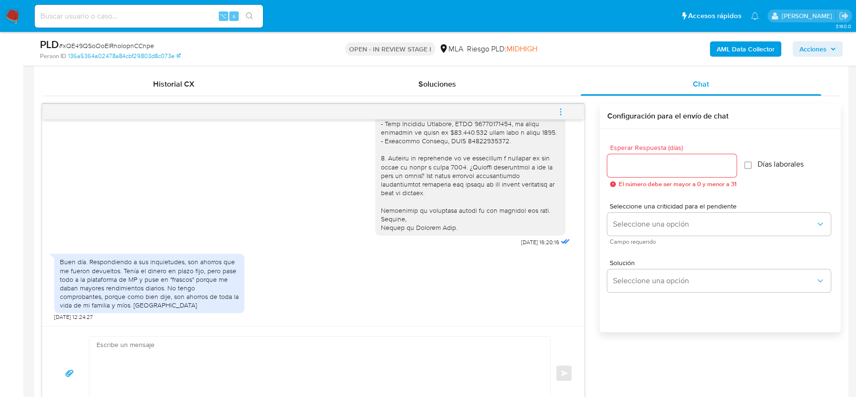
click at [143, 295] on div "Buen día. Respondiendo a sus inquietudes, son ahorros que me fueron devueltos. …" at bounding box center [149, 283] width 179 height 52
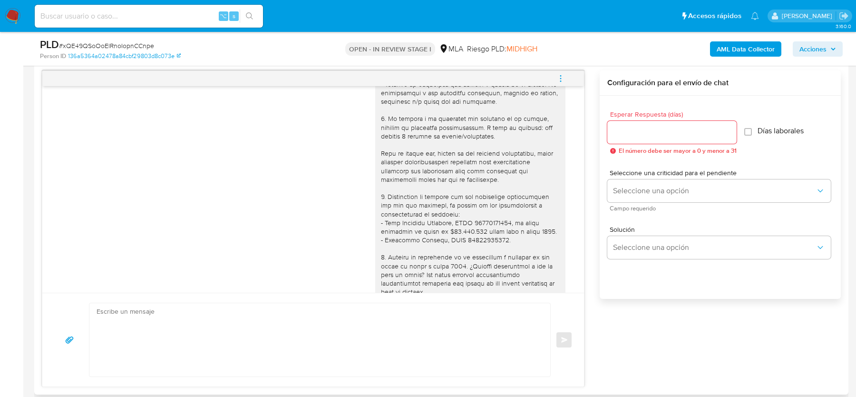
scroll to position [657, 0]
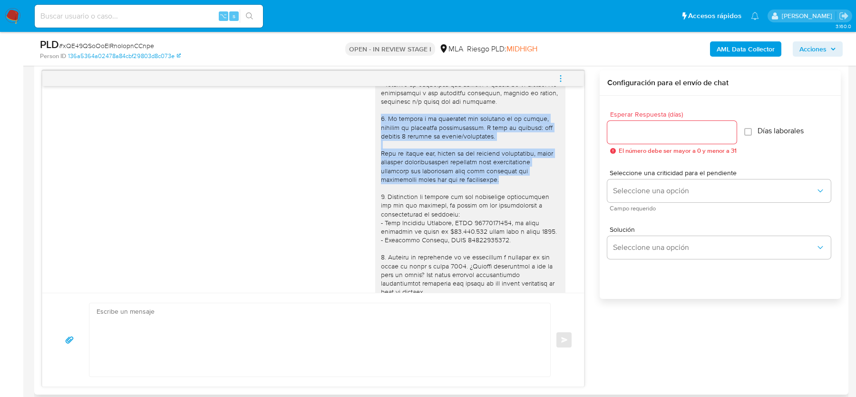
drag, startPoint x: 381, startPoint y: 136, endPoint x: 471, endPoint y: 195, distance: 108.1
click at [471, 195] on div at bounding box center [470, 161] width 179 height 337
copy div "2. De acuerdo a la actividad que realices en tu cuenta, adjunta la siguiente do…"
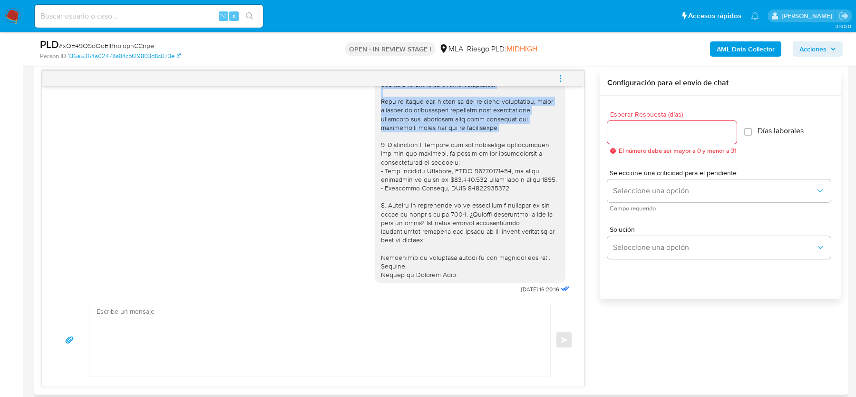
scroll to position [711, 0]
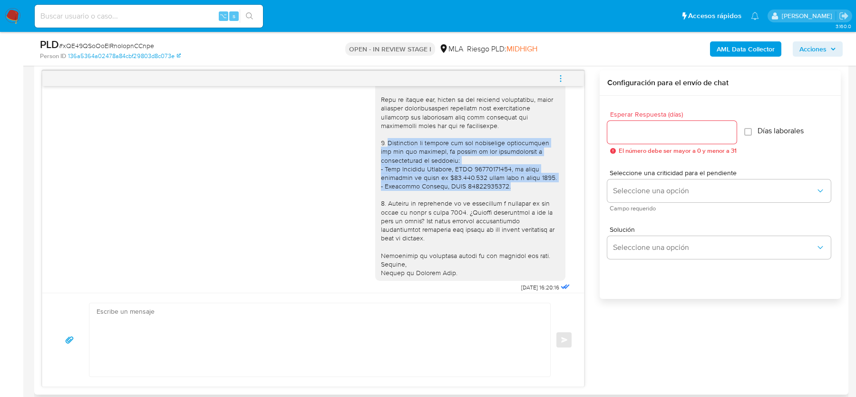
drag, startPoint x: 388, startPoint y: 159, endPoint x: 503, endPoint y: 201, distance: 122.4
click at [503, 201] on div at bounding box center [470, 108] width 179 height 337
copy div "Proporciona el vínculo con las siguientes contrapartes con las que operaste, el…"
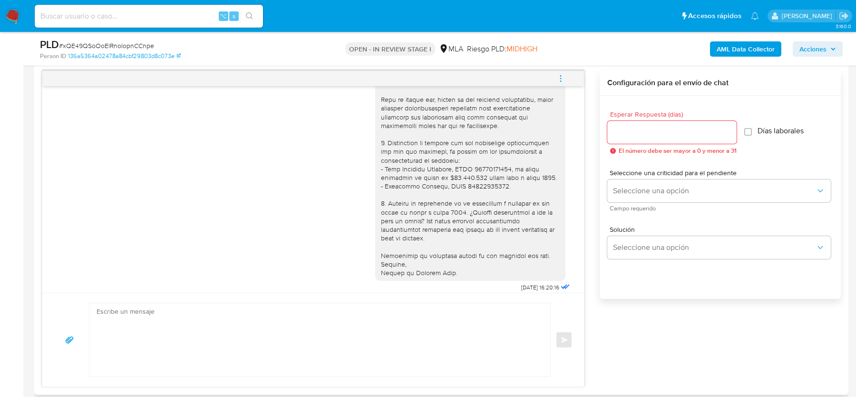
click at [192, 326] on textarea at bounding box center [318, 339] width 442 height 73
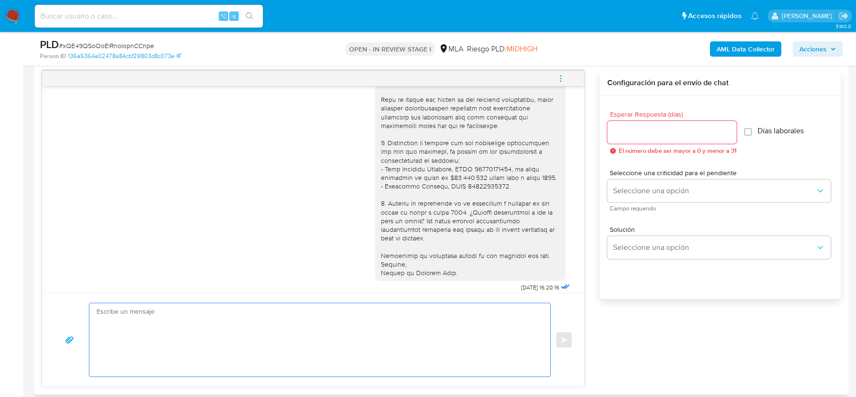
paste textarea "Hola, Muchas gracias por tu respuesta. Al respecto, quedamos a la espera de la …"
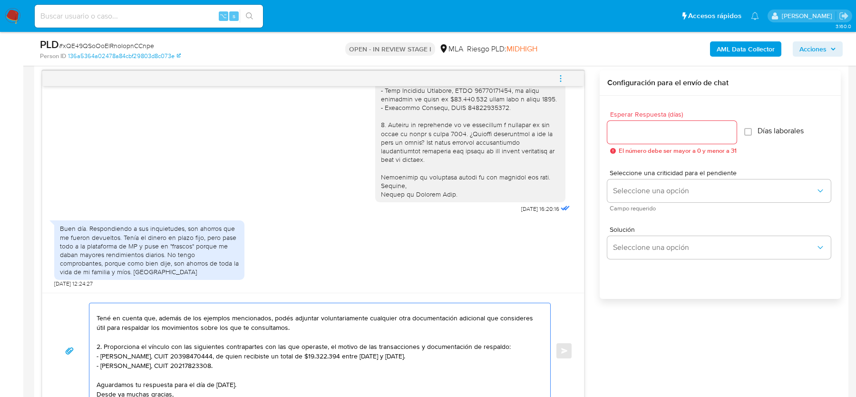
scroll to position [82, 0]
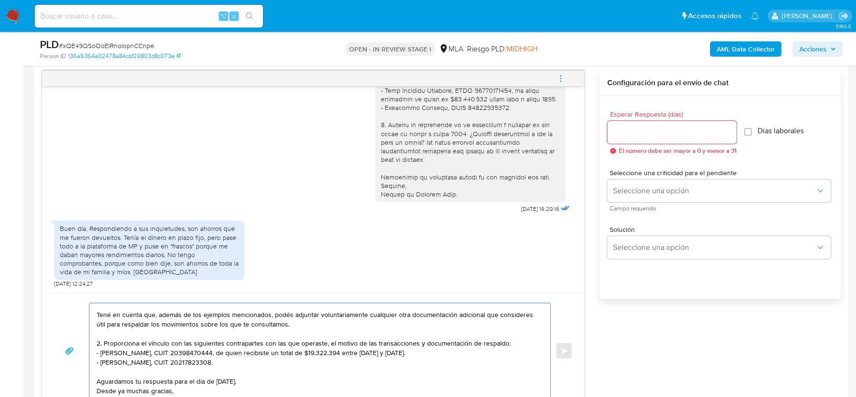
type textarea "Hola, Muchas gracias por tu respuesta. Al respecto, quedamos a la espera de la …"
click at [652, 144] on div "Esperar Respuesta (días) El número debe ser mayor a 0 y menor a 31" at bounding box center [671, 132] width 129 height 43
click at [652, 132] on input "Esperar Respuesta (días)" at bounding box center [671, 132] width 129 height 12
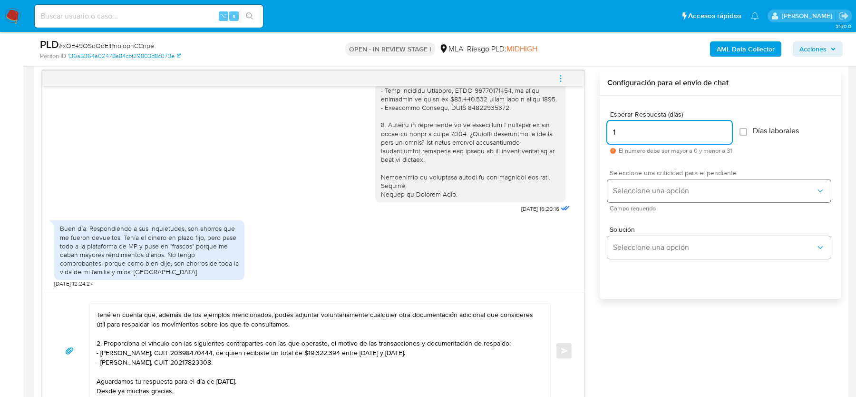
type input "1"
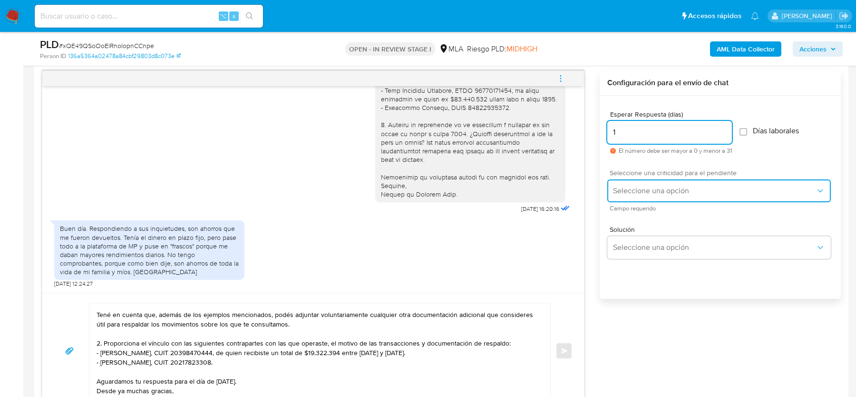
click at [644, 193] on span "Seleccione una opción" at bounding box center [714, 191] width 203 height 10
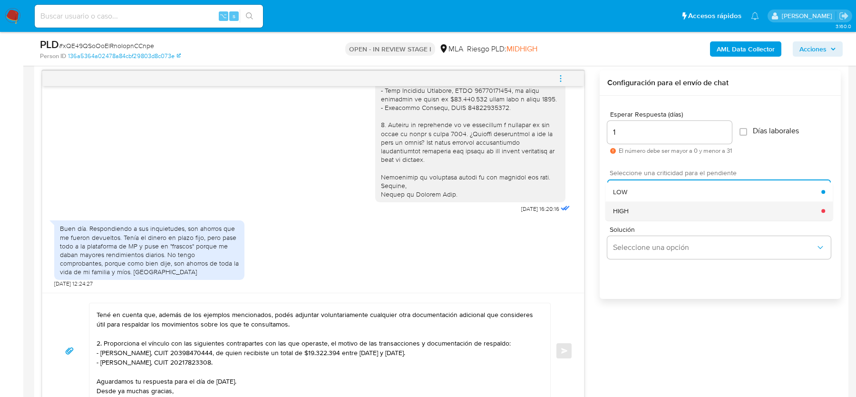
click at [636, 206] on div "HIGH" at bounding box center [717, 210] width 208 height 19
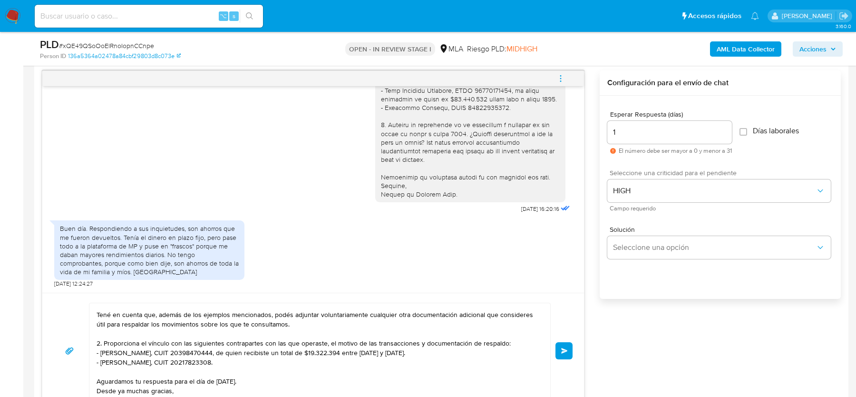
click at [565, 348] on span "Enviar" at bounding box center [564, 351] width 7 height 6
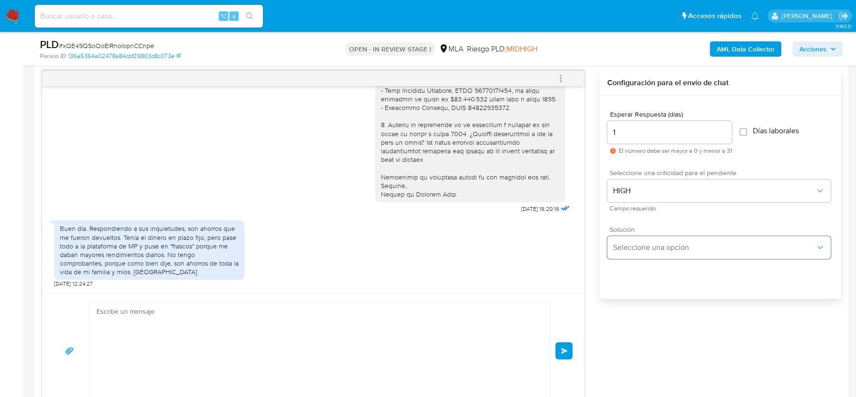
scroll to position [1060, 0]
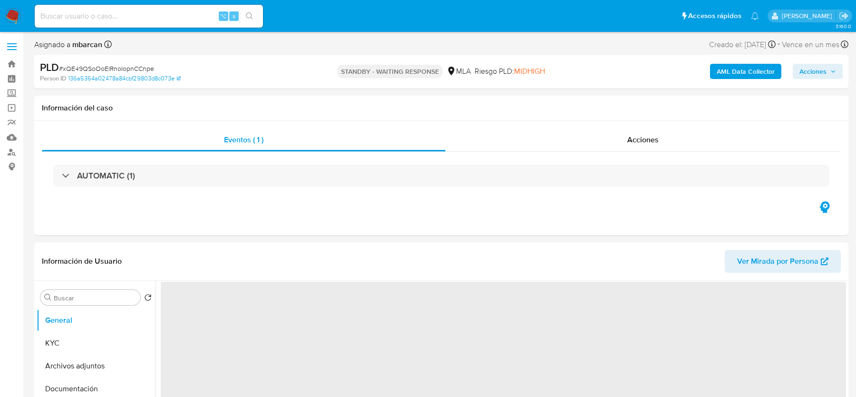
select select "10"
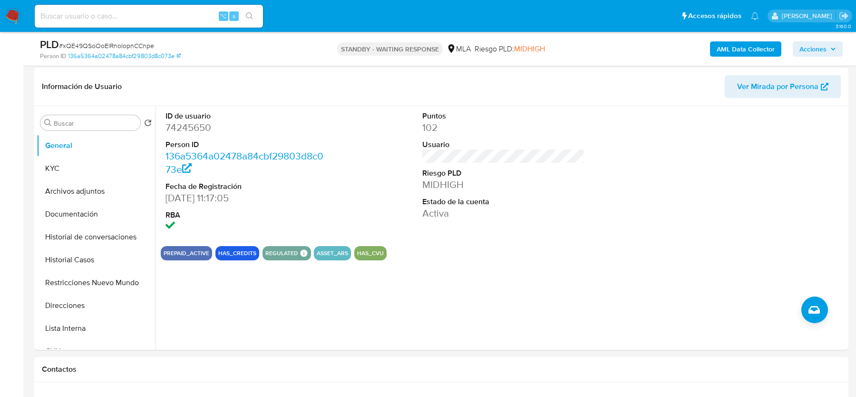
scroll to position [176, 0]
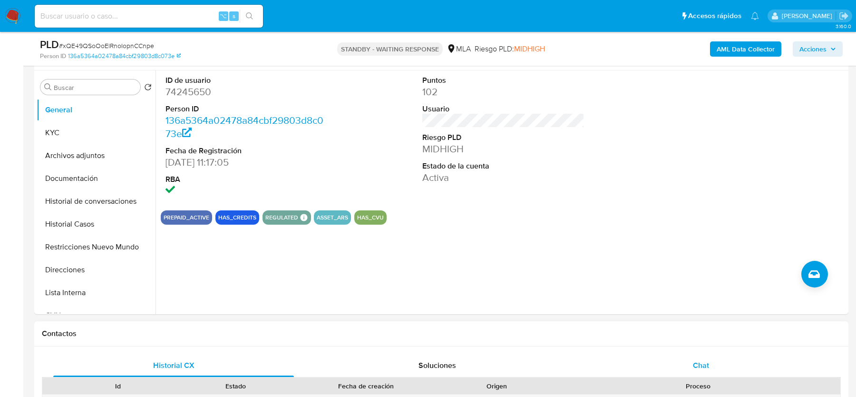
click at [679, 367] on div "Chat" at bounding box center [701, 365] width 241 height 23
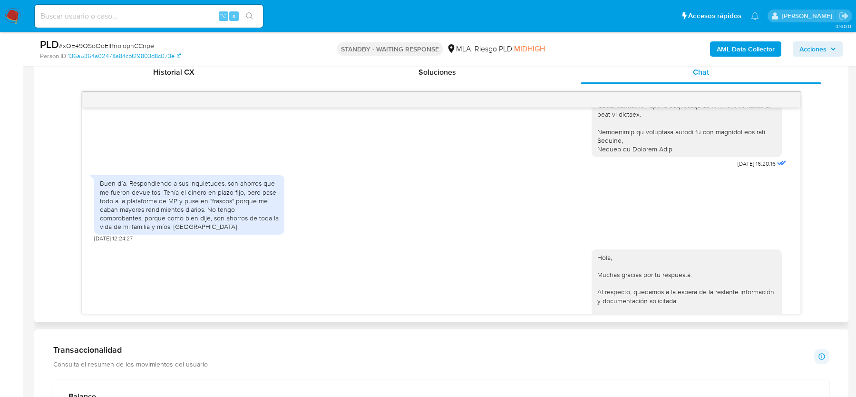
scroll to position [838, 0]
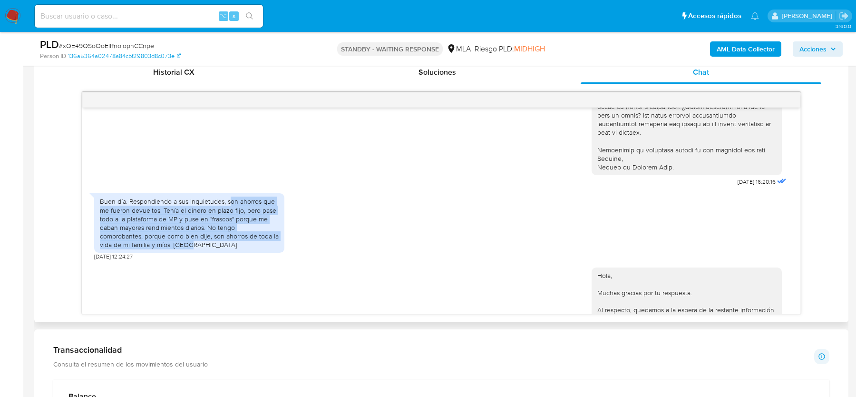
drag, startPoint x: 227, startPoint y: 218, endPoint x: 187, endPoint y: 262, distance: 59.2
click at [187, 249] on div "Buen día. Respondiendo a sus inquietudes, son ahorros que me fueron devueltos. …" at bounding box center [189, 223] width 179 height 52
drag, startPoint x: 227, startPoint y: 219, endPoint x: 168, endPoint y: 259, distance: 70.8
click at [168, 249] on div "Buen día. Respondiendo a sus inquietudes, son ahorros que me fueron devueltos. …" at bounding box center [189, 223] width 179 height 52
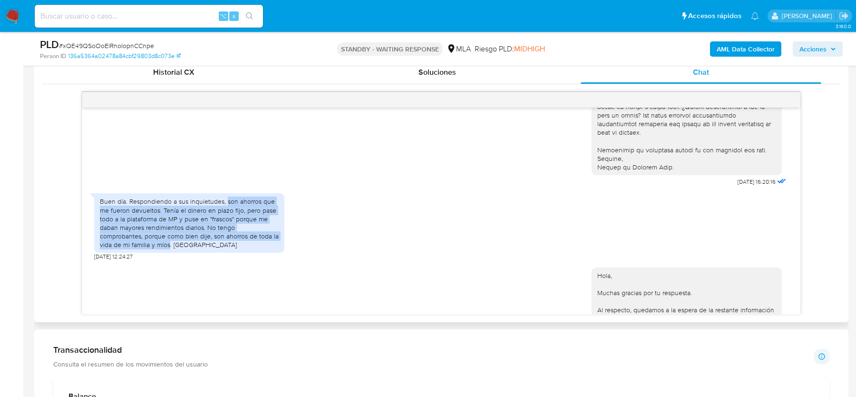
copy div "son ahorros que me fueron devueltos. Tenía el dinero en plazo fijo, pero pase t…"
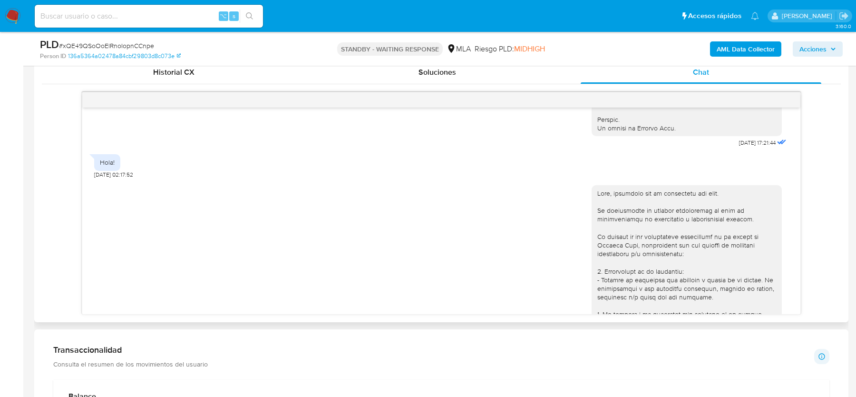
scroll to position [512, 0]
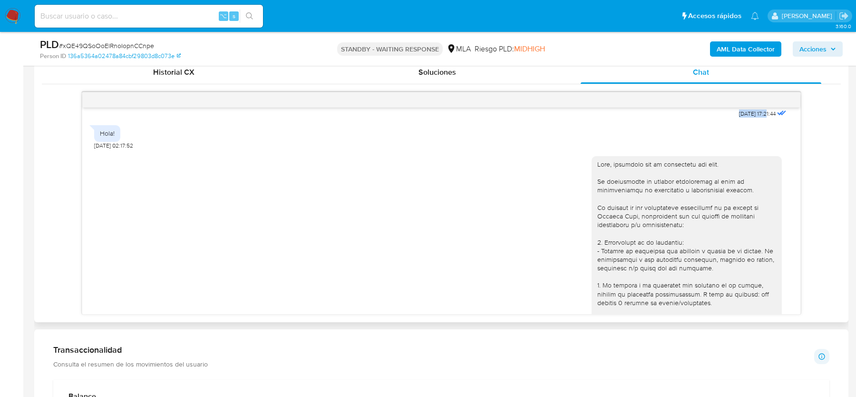
drag, startPoint x: 725, startPoint y: 128, endPoint x: 757, endPoint y: 128, distance: 31.9
copy span "18/08/2025"
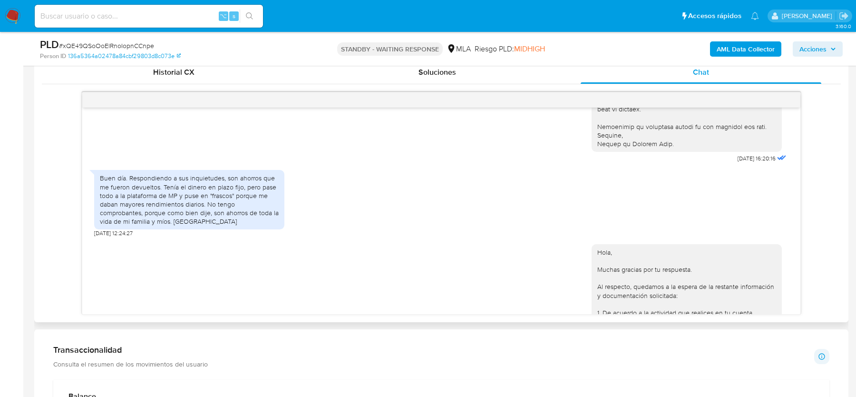
scroll to position [917, 0]
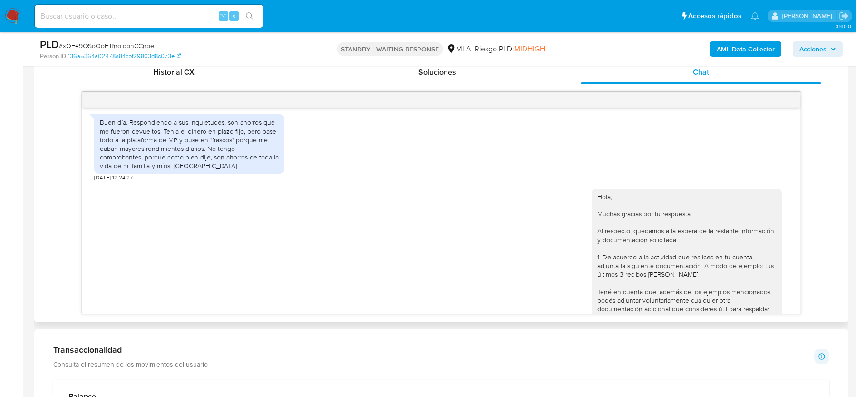
drag, startPoint x: 721, startPoint y: 115, endPoint x: 757, endPoint y: 114, distance: 35.2
drag, startPoint x: 753, startPoint y: 120, endPoint x: 731, endPoint y: 120, distance: 21.9
click at [737, 107] on span "15/09/2025 16:20:16" at bounding box center [756, 103] width 38 height 8
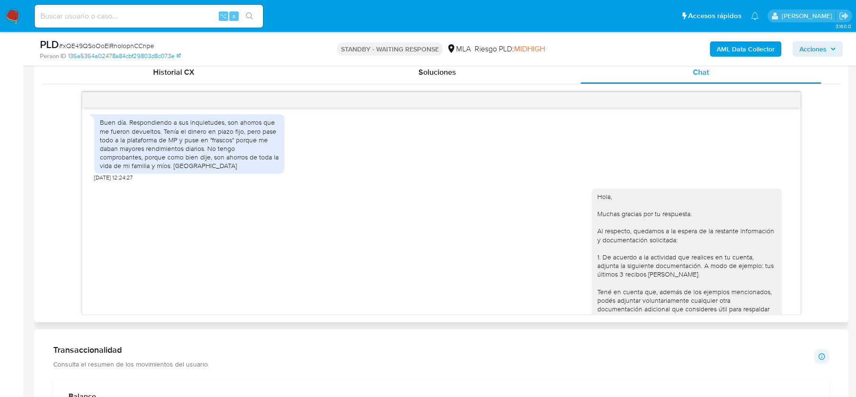
drag, startPoint x: 726, startPoint y: 120, endPoint x: 756, endPoint y: 120, distance: 30.4
click at [756, 107] on span "15/09/2025 16:20:16" at bounding box center [756, 103] width 38 height 8
copy span "15/09/2025"
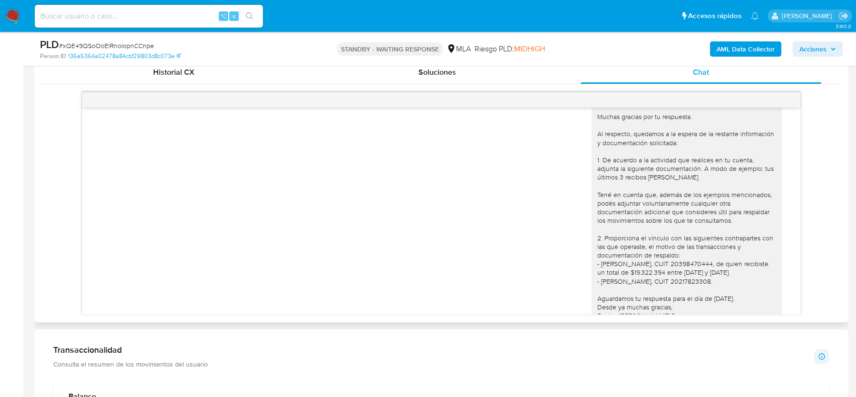
scroll to position [1060, 0]
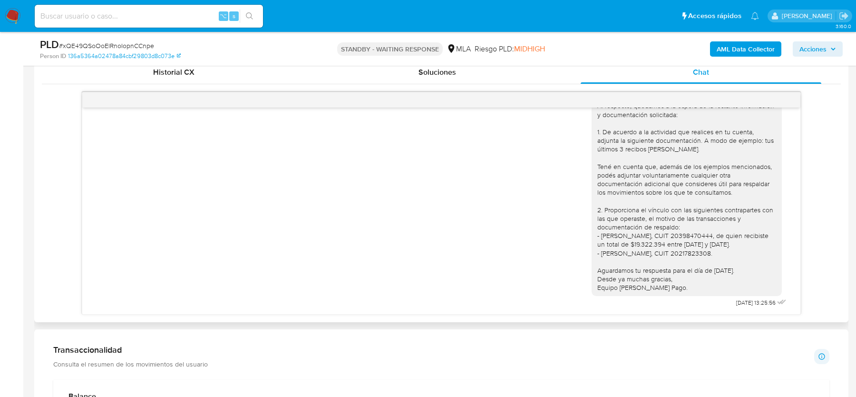
drag, startPoint x: 718, startPoint y: 300, endPoint x: 757, endPoint y: 299, distance: 39.5
click at [757, 299] on div "Hola, Muchas gracias por tu respuesta. Al respecto, quedamos a la espera de la …" at bounding box center [690, 183] width 197 height 252
copy div "Hola, Muchas gracias por tu respuesta. Al respecto, quedamos a la espera de la …"
click at [87, 17] on input at bounding box center [149, 16] width 228 height 12
paste input "3OGJwDM89AGsvxePo6oqFU0L"
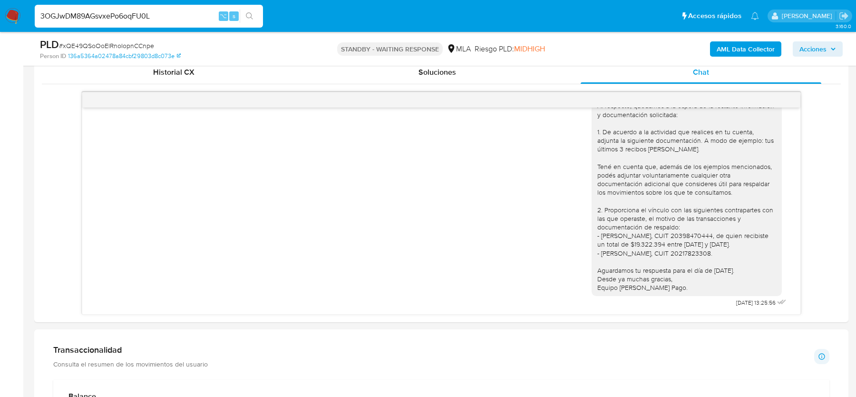
type input "3OGJwDM89AGsvxePo6oqFU0L"
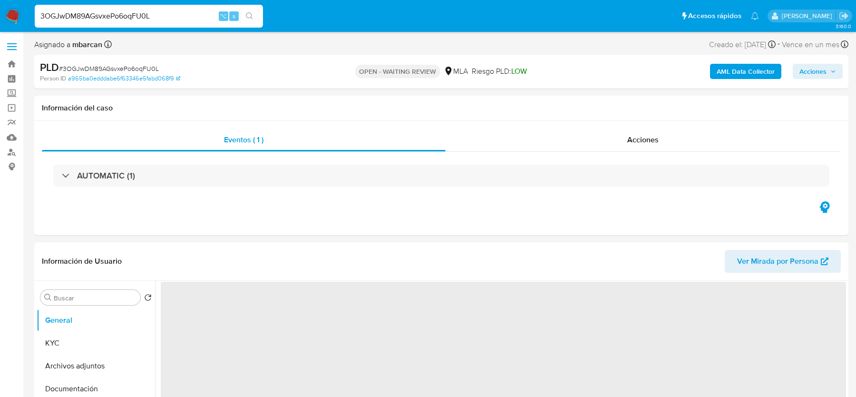
select select "10"
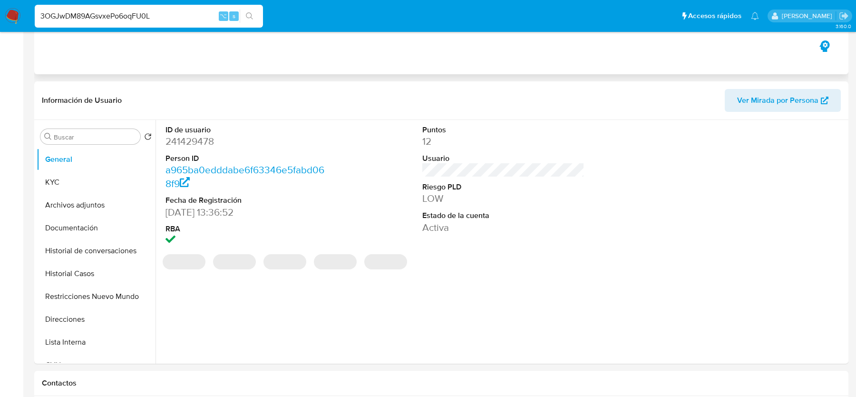
scroll to position [342, 0]
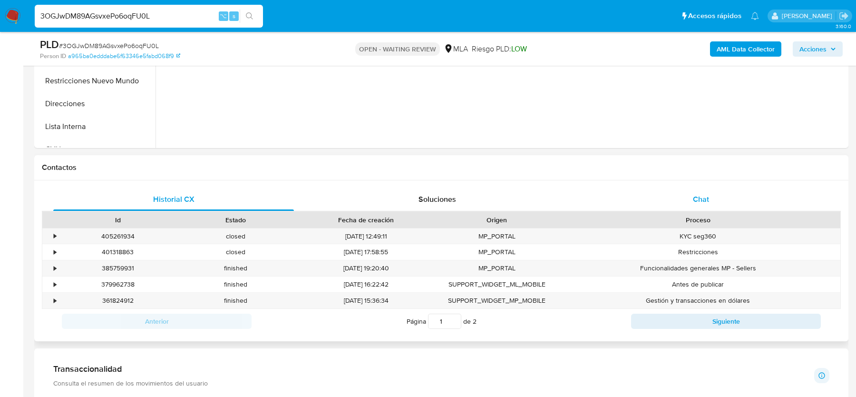
click at [708, 194] on span "Chat" at bounding box center [701, 199] width 16 height 11
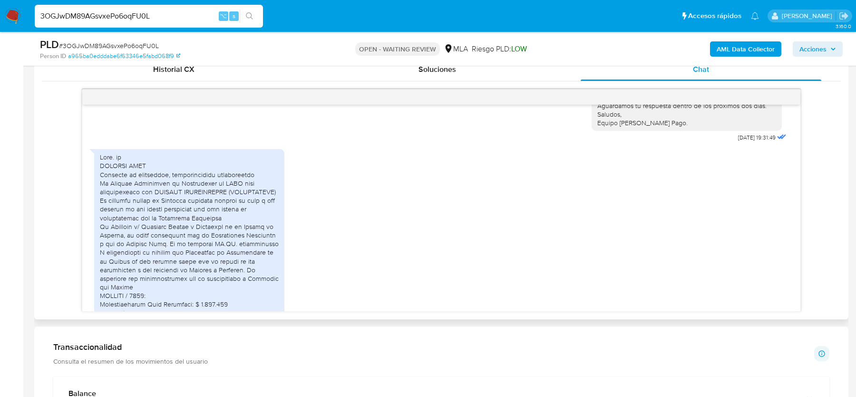
scroll to position [969, 0]
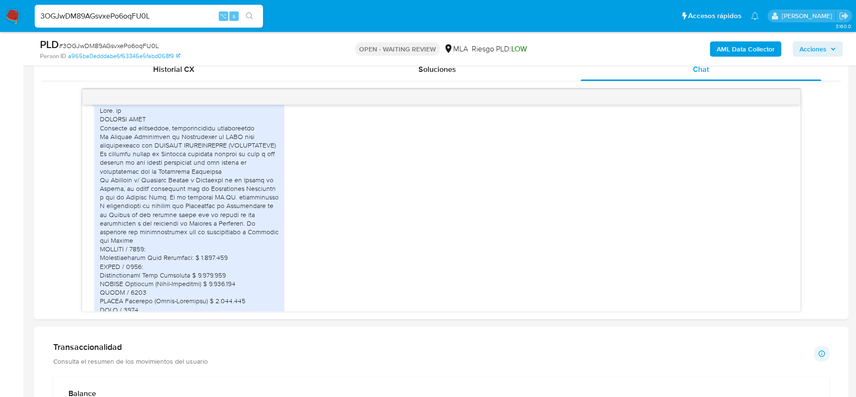
click at [126, 44] on span "# 3OGJwDM89AGsvxePo6oqFU0L" at bounding box center [109, 46] width 100 height 10
copy span "3OGJwDM89AGsvxePo6oqFU0L"
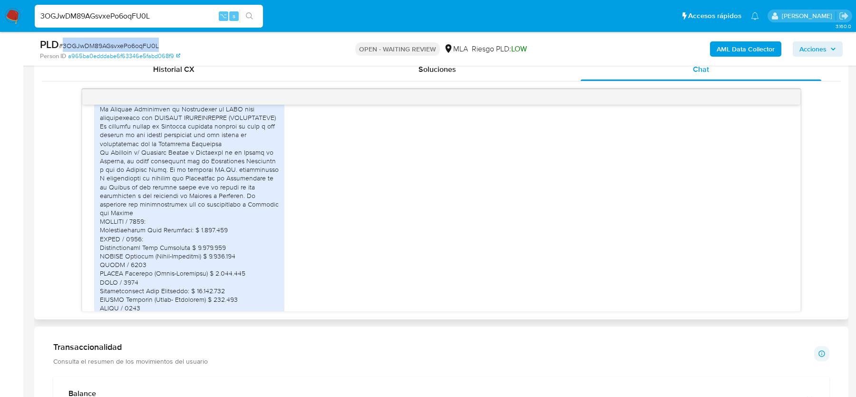
scroll to position [999, 0]
click at [107, 153] on div at bounding box center [189, 223] width 179 height 294
click at [103, 154] on div at bounding box center [189, 223] width 179 height 294
click at [101, 155] on div at bounding box center [189, 223] width 179 height 294
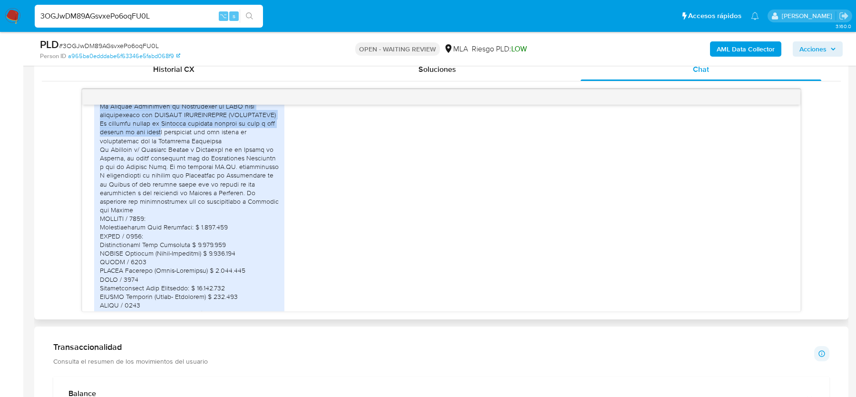
drag, startPoint x: 97, startPoint y: 122, endPoint x: 163, endPoint y: 161, distance: 76.2
click at [163, 161] on div at bounding box center [189, 222] width 190 height 301
click at [176, 151] on div at bounding box center [189, 223] width 179 height 294
drag, startPoint x: 120, startPoint y: 125, endPoint x: 139, endPoint y: 158, distance: 38.3
click at [139, 158] on div at bounding box center [189, 223] width 179 height 294
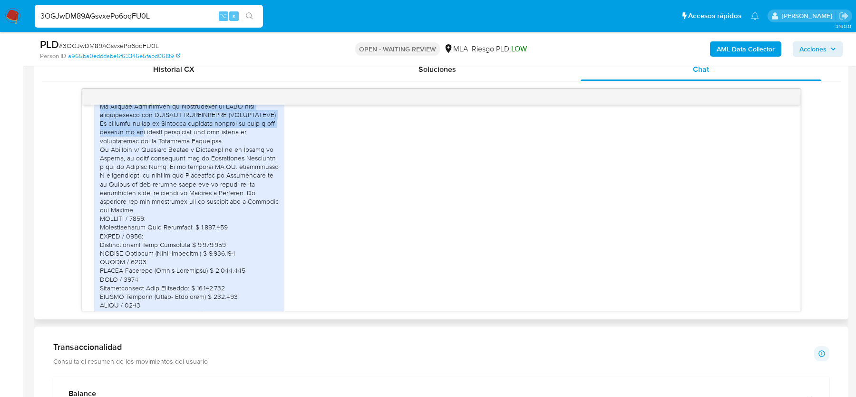
click at [186, 122] on div at bounding box center [189, 223] width 179 height 294
drag, startPoint x: 141, startPoint y: 127, endPoint x: 144, endPoint y: 163, distance: 36.3
click at [144, 164] on div at bounding box center [189, 223] width 179 height 294
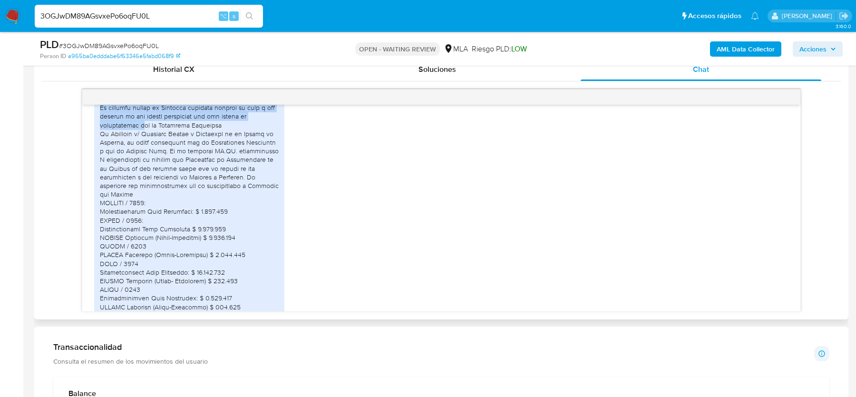
scroll to position [1014, 0]
click at [202, 134] on div at bounding box center [189, 208] width 179 height 294
drag, startPoint x: 221, startPoint y: 134, endPoint x: 221, endPoint y: 147, distance: 13.8
click at [222, 147] on div at bounding box center [189, 208] width 179 height 294
drag, startPoint x: 175, startPoint y: 134, endPoint x: 184, endPoint y: 155, distance: 23.0
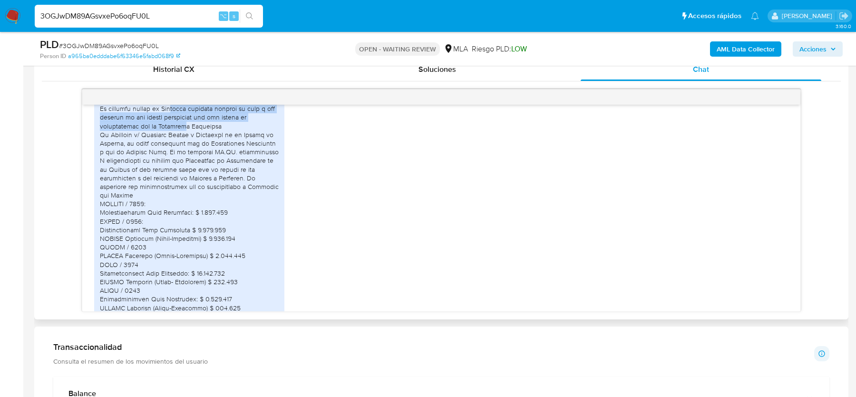
click at [184, 155] on div at bounding box center [189, 208] width 179 height 294
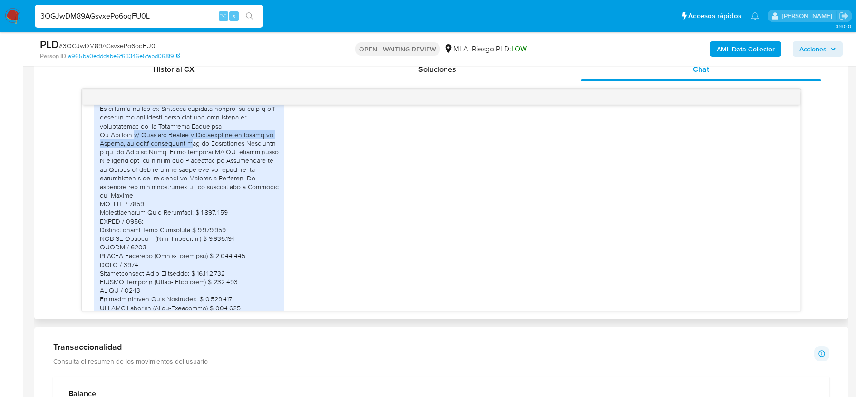
drag, startPoint x: 136, startPoint y: 161, endPoint x: 195, endPoint y: 172, distance: 60.1
click at [195, 172] on div at bounding box center [189, 208] width 179 height 294
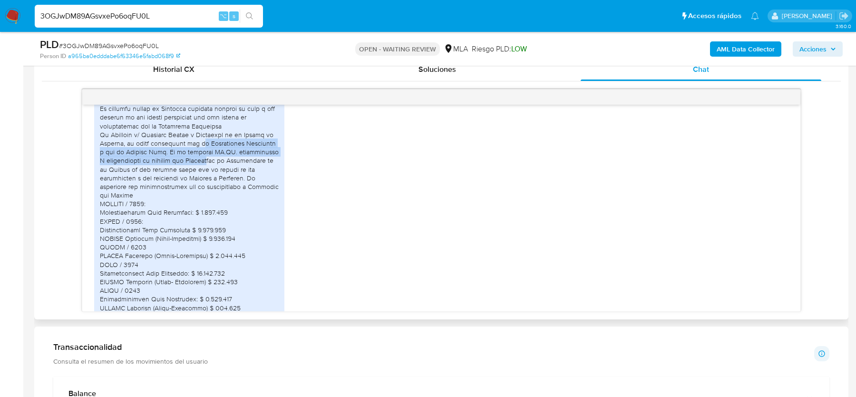
drag, startPoint x: 205, startPoint y: 170, endPoint x: 211, endPoint y: 186, distance: 17.0
click at [211, 186] on div at bounding box center [189, 208] width 179 height 294
click at [226, 177] on div at bounding box center [189, 208] width 179 height 294
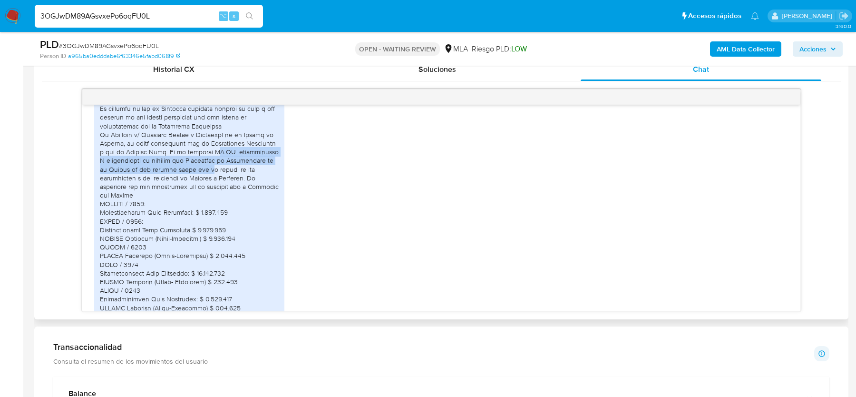
drag, startPoint x: 203, startPoint y: 178, endPoint x: 207, endPoint y: 191, distance: 14.0
click at [207, 191] on div at bounding box center [189, 208] width 179 height 294
click at [219, 195] on div at bounding box center [189, 208] width 179 height 294
drag, startPoint x: 122, startPoint y: 184, endPoint x: 128, endPoint y: 196, distance: 13.4
click at [128, 196] on div at bounding box center [189, 208] width 179 height 294
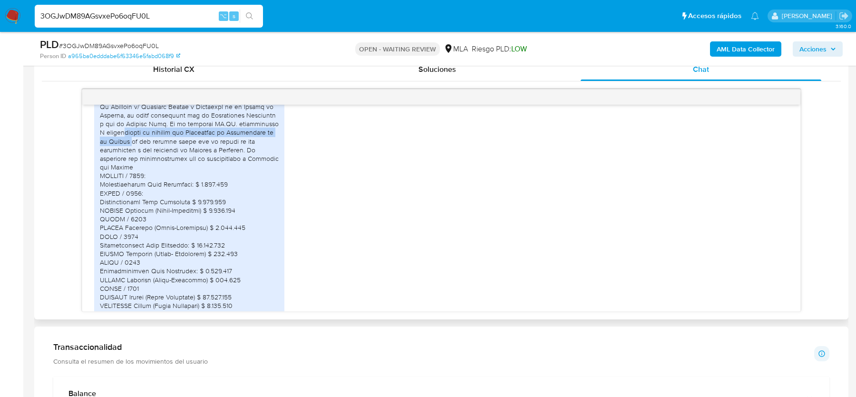
scroll to position [1044, 0]
drag, startPoint x: 165, startPoint y: 180, endPoint x: 165, endPoint y: 189, distance: 9.0
click at [165, 189] on div at bounding box center [189, 178] width 179 height 294
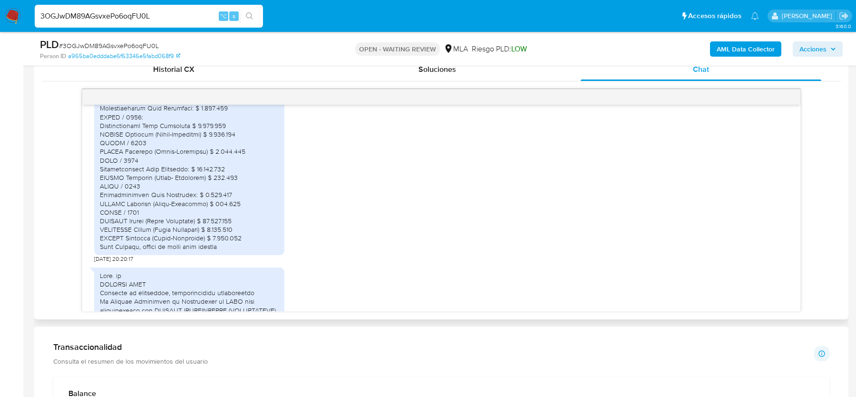
scroll to position [1125, 0]
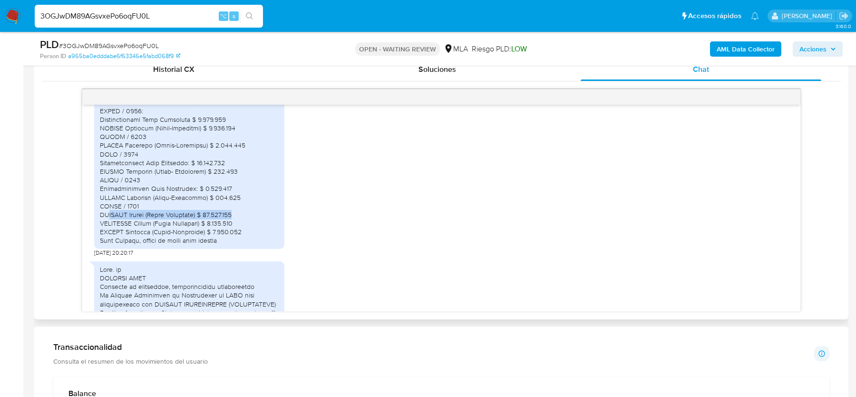
drag, startPoint x: 236, startPoint y: 240, endPoint x: 111, endPoint y: 240, distance: 125.1
click at [111, 240] on div at bounding box center [189, 98] width 179 height 294
drag, startPoint x: 126, startPoint y: 251, endPoint x: 238, endPoint y: 247, distance: 111.3
click at [238, 244] on div at bounding box center [189, 98] width 179 height 294
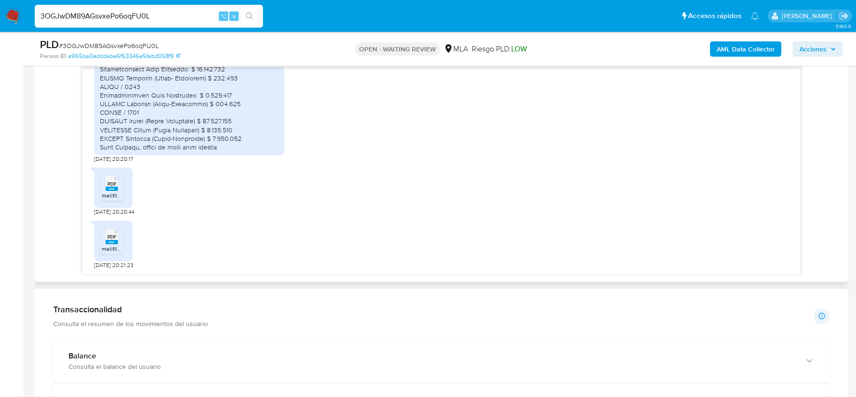
scroll to position [518, 0]
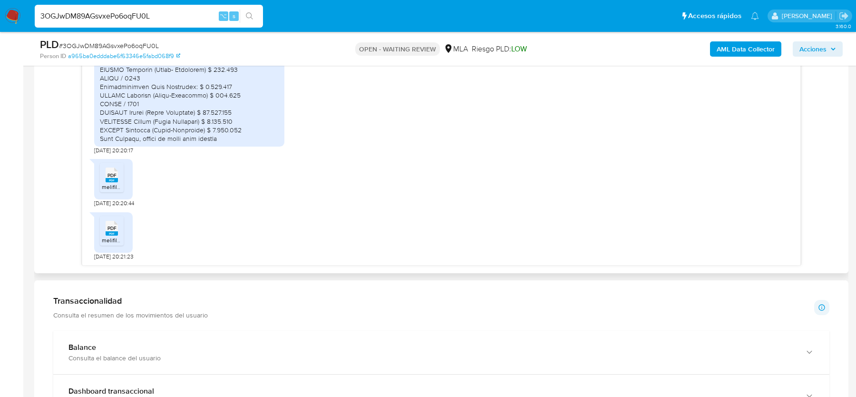
drag, startPoint x: 109, startPoint y: 174, endPoint x: 109, endPoint y: 240, distance: 66.1
click at [109, 174] on span "PDF" at bounding box center [111, 175] width 9 height 6
click at [109, 240] on span "melifile5556876224489145124.pdf" at bounding box center [146, 240] width 88 height 8
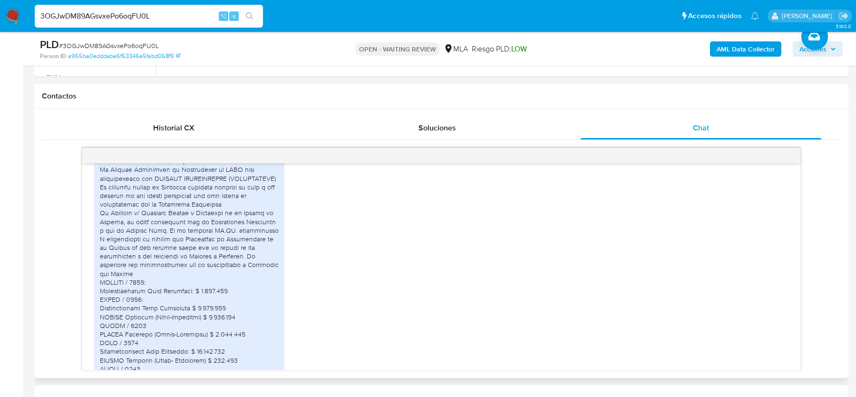
scroll to position [1310, 0]
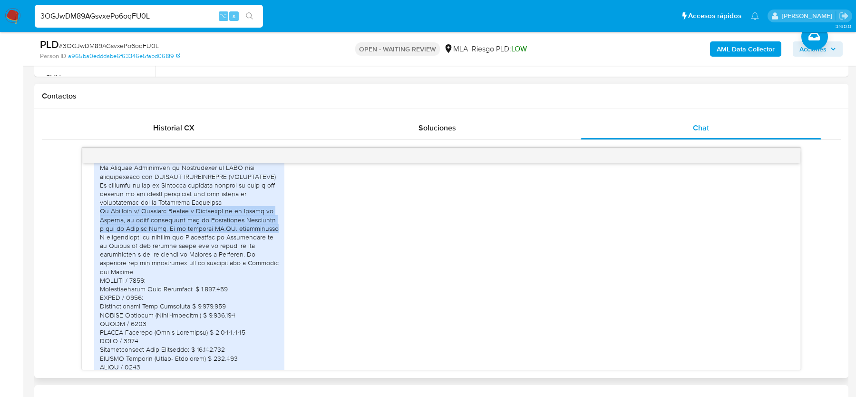
drag, startPoint x: 100, startPoint y: 247, endPoint x: 281, endPoint y: 264, distance: 181.5
click at [281, 264] on div at bounding box center [189, 284] width 190 height 301
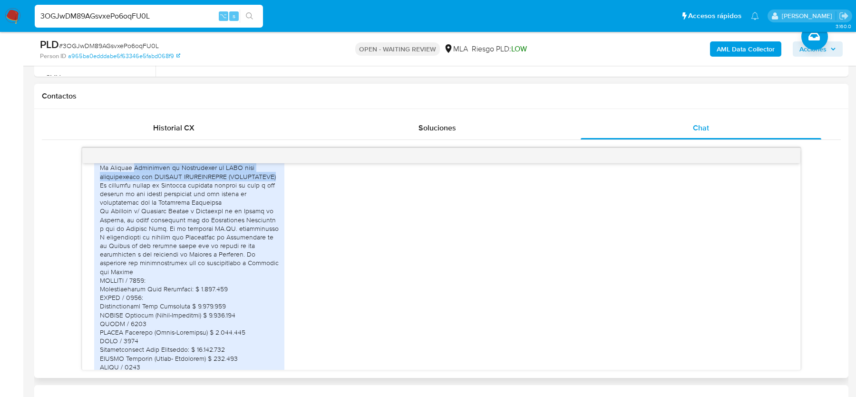
drag, startPoint x: 134, startPoint y: 206, endPoint x: 276, endPoint y: 208, distance: 142.2
click at [276, 208] on div at bounding box center [189, 284] width 179 height 294
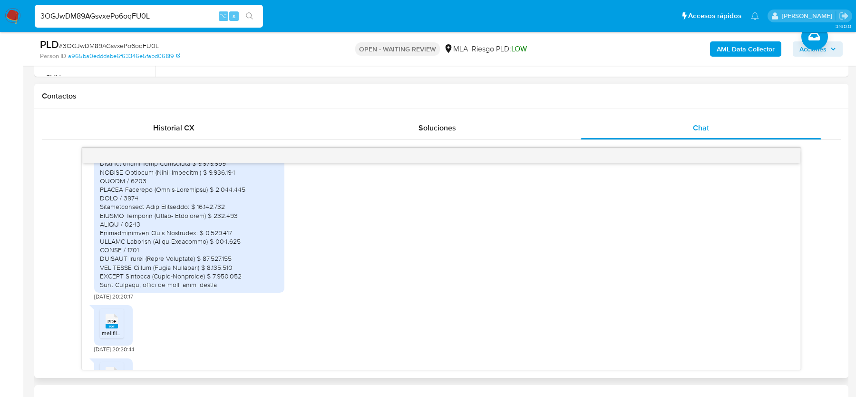
scroll to position [1455, 0]
click at [87, 50] on div "PLD # 3OGJwDM89AGsvxePo6oqFU0L" at bounding box center [172, 45] width 264 height 14
click at [87, 50] on span "# 3OGJwDM89AGsvxePo6oqFU0L" at bounding box center [109, 46] width 100 height 10
copy span "3OGJwDM89AGsvxePo6oqFU0L"
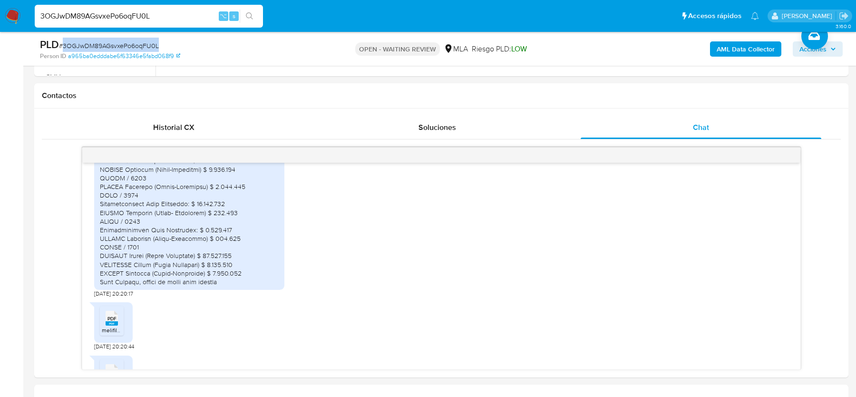
click at [12, 19] on img at bounding box center [13, 16] width 16 height 16
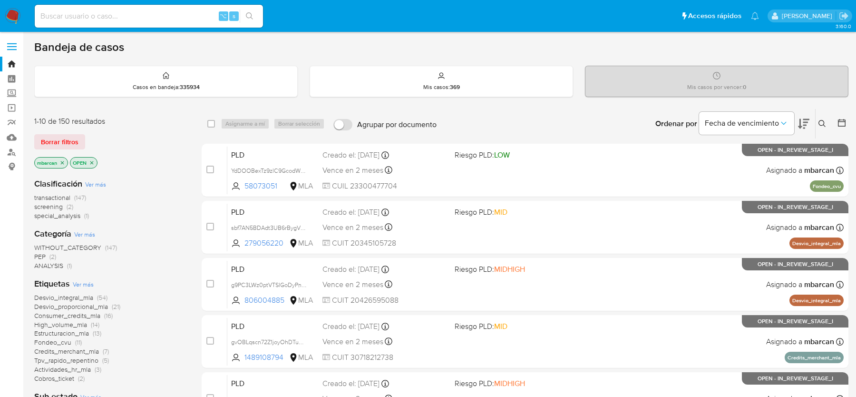
click at [824, 124] on icon at bounding box center [822, 124] width 8 height 8
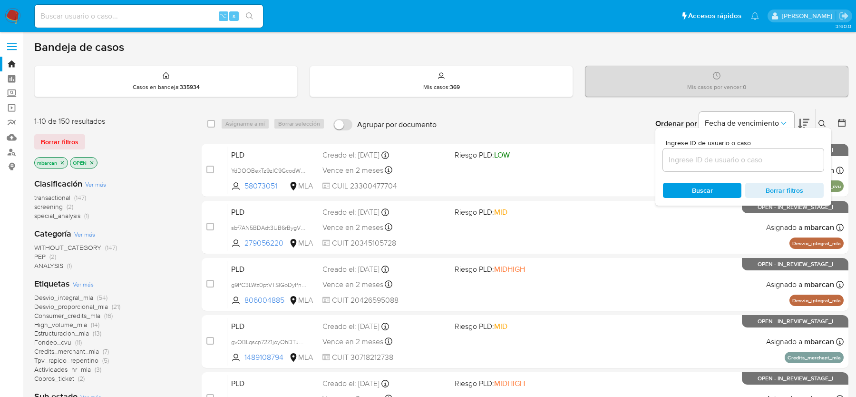
click at [747, 158] on input at bounding box center [743, 160] width 161 height 12
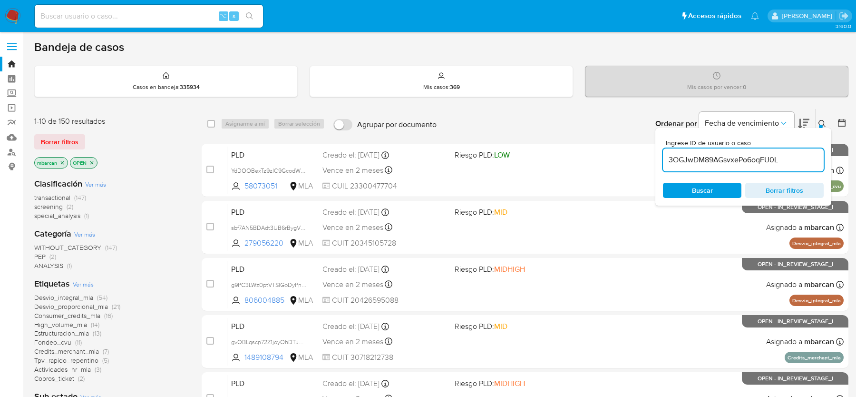
type input "3OGJwDM89AGsvxePo6oqFU0L"
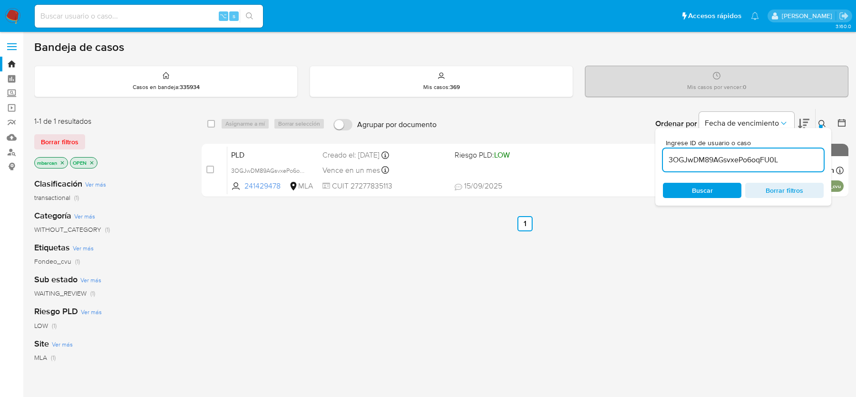
click at [821, 122] on icon at bounding box center [822, 124] width 8 height 8
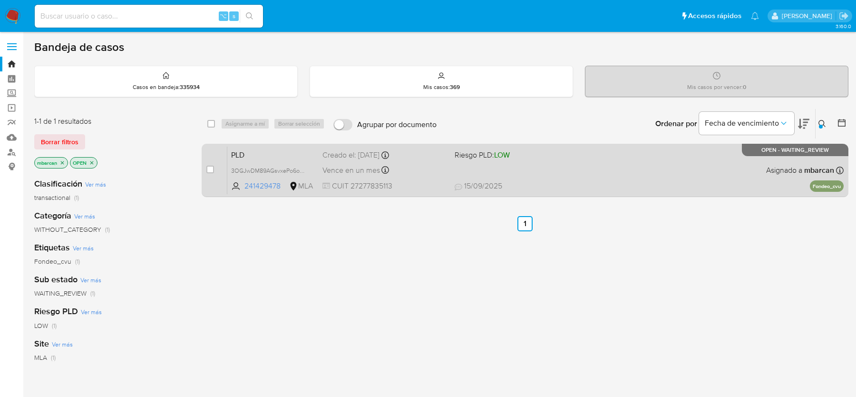
click at [211, 161] on div "case-item-checkbox No es posible asignar el caso" at bounding box center [216, 170] width 21 height 48
click at [211, 167] on input "checkbox" at bounding box center [210, 169] width 8 height 8
checkbox input "true"
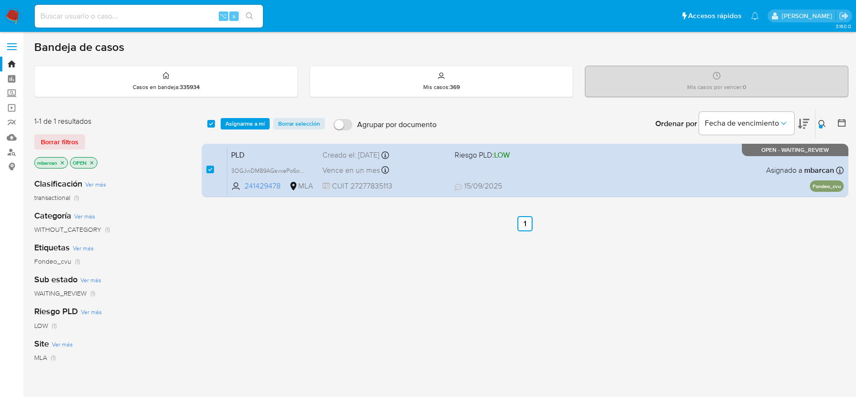
click at [237, 110] on div "select-all-cases-checkbox Asignarme a mí Borrar selección Agrupar por documento…" at bounding box center [525, 123] width 647 height 29
click at [237, 124] on span "Asignarme a mí" at bounding box center [244, 124] width 39 height 10
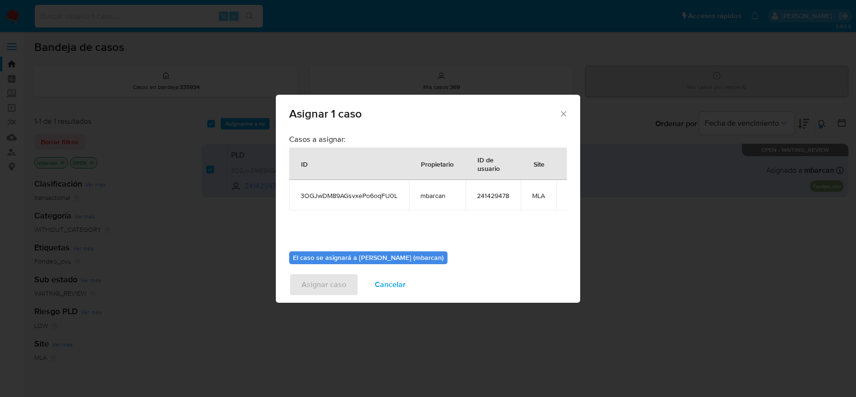
scroll to position [49, 0]
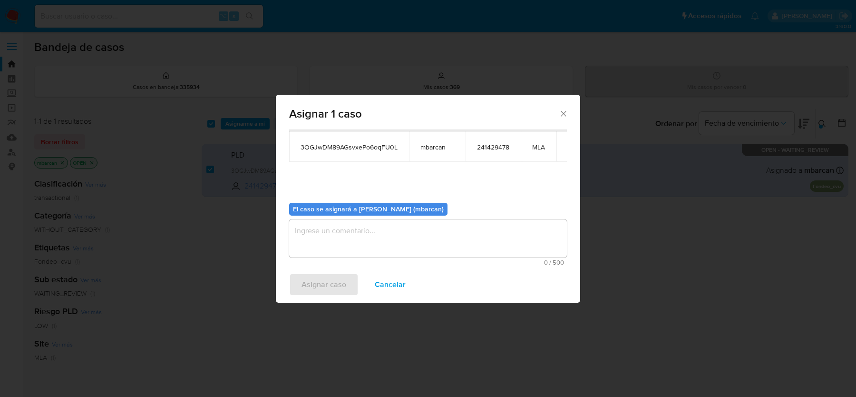
click at [320, 243] on textarea "assign-modal" at bounding box center [428, 238] width 278 height 38
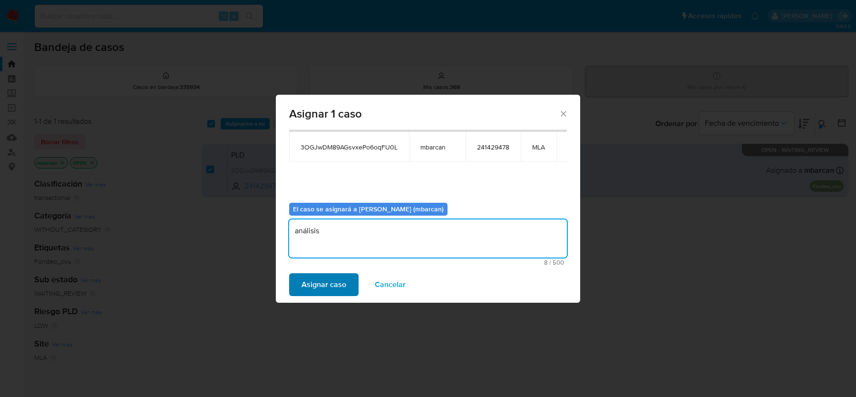
type textarea "análisis"
click at [309, 287] on span "Asignar caso" at bounding box center [323, 284] width 45 height 21
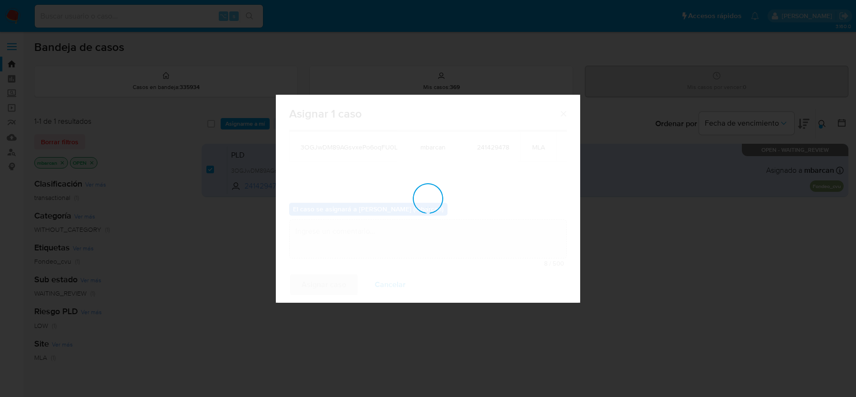
checkbox input "false"
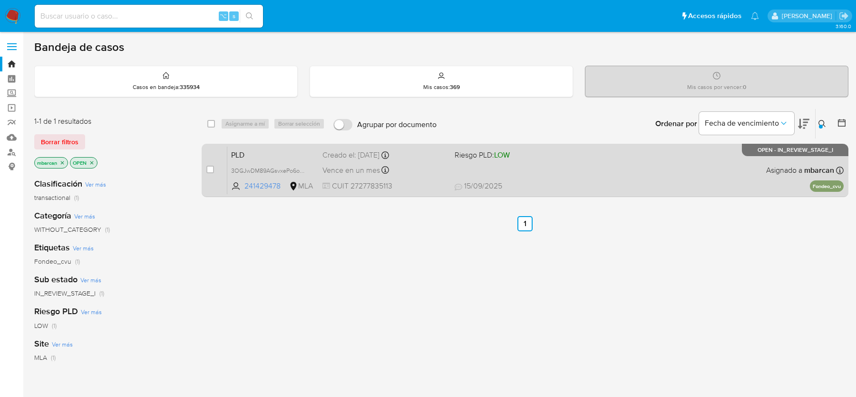
click at [280, 150] on span "PLD" at bounding box center [273, 154] width 84 height 12
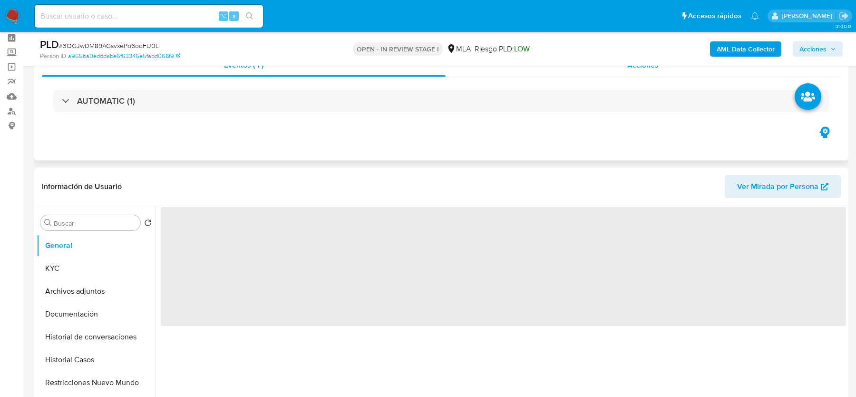
select select "10"
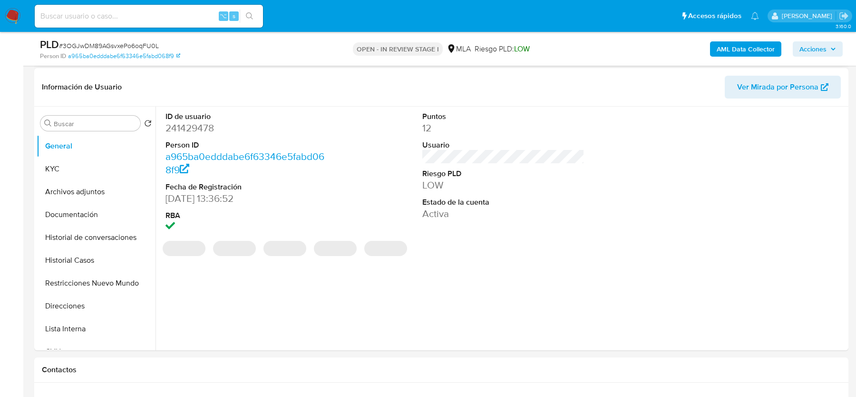
scroll to position [284, 0]
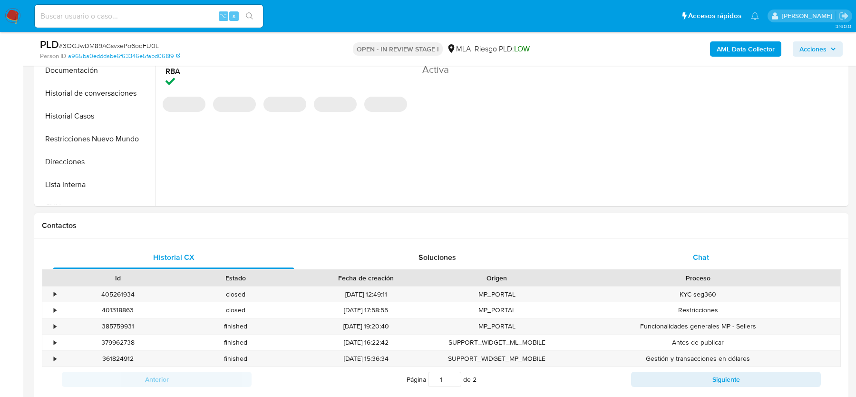
click at [678, 251] on div "Chat" at bounding box center [701, 257] width 241 height 23
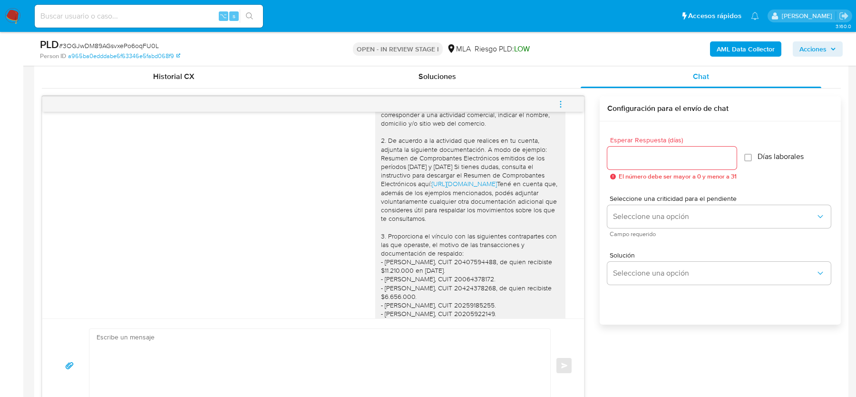
scroll to position [643, 0]
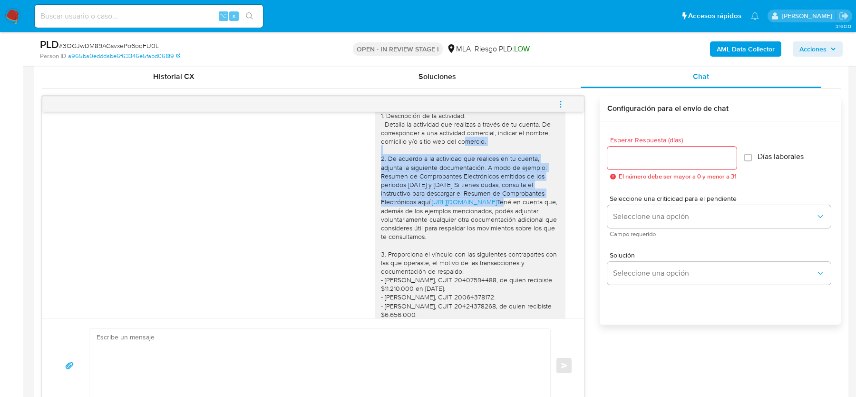
drag, startPoint x: 382, startPoint y: 175, endPoint x: 541, endPoint y: 222, distance: 166.0
click at [541, 222] on div "Hola, esperamos que te encuentres muy bien. Te consultamos si tuviste oportunid…" at bounding box center [470, 223] width 179 height 380
copy div "2. De acuerdo a la actividad que realices en tu cuenta, adjunta la siguiente do…"
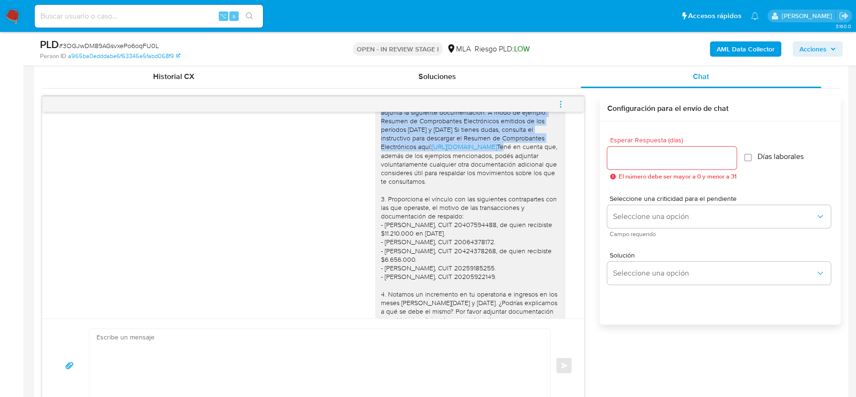
scroll to position [719, 0]
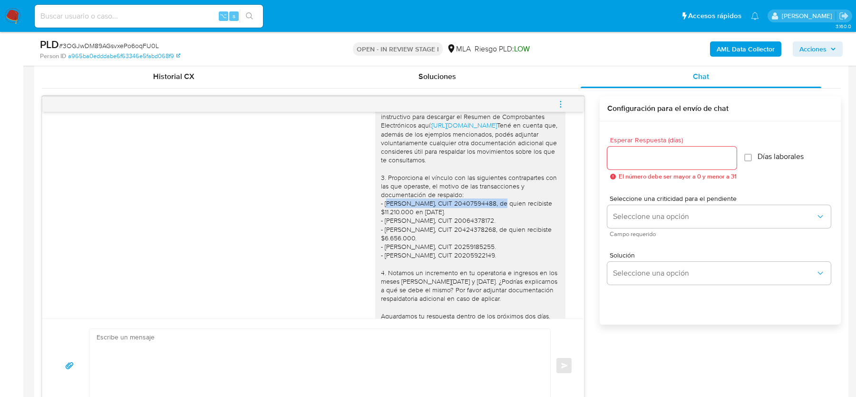
drag, startPoint x: 382, startPoint y: 227, endPoint x: 487, endPoint y: 228, distance: 105.6
click at [487, 228] on div "Hola, esperamos que te encuentres muy bien. Te consultamos si tuviste oportunid…" at bounding box center [470, 147] width 179 height 380
copy div "- [PERSON_NAME], CUIT 20407594488"
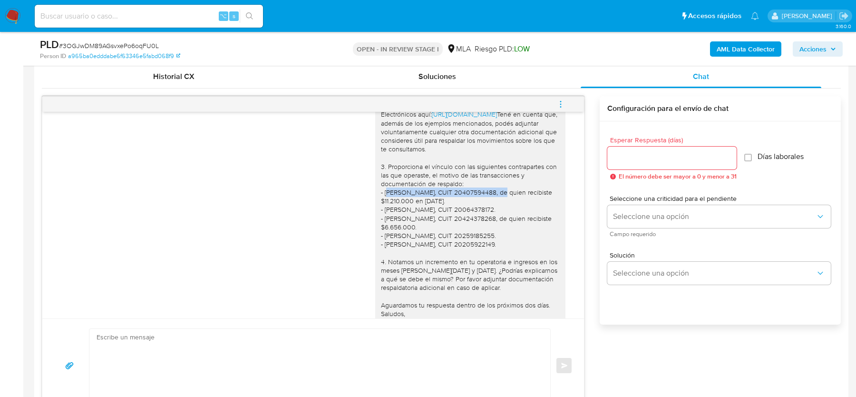
scroll to position [732, 0]
drag, startPoint x: 383, startPoint y: 242, endPoint x: 527, endPoint y: 241, distance: 144.1
click at [527, 241] on div "Hola, esperamos que te encuentres muy bien. Te consultamos si tuviste oportunid…" at bounding box center [470, 134] width 179 height 380
copy div "[PERSON_NAME], CUIT 20424378268"
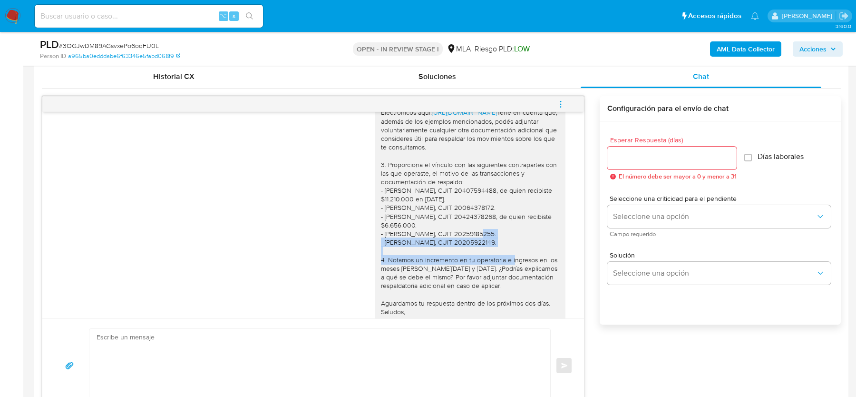
drag, startPoint x: 511, startPoint y: 266, endPoint x: 352, endPoint y: 257, distance: 158.6
click at [352, 257] on div "Hola, esperamos que te encuentres muy bien. Te consultamos si tuviste oportunid…" at bounding box center [313, 137] width 518 height 408
copy div "- [PERSON_NAME], CUIT 20259185255. - [PERSON_NAME], CUIT 20205922149."
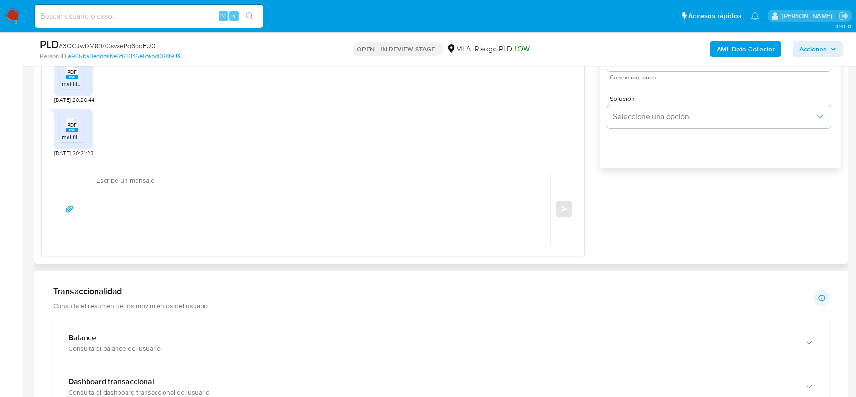
scroll to position [633, 0]
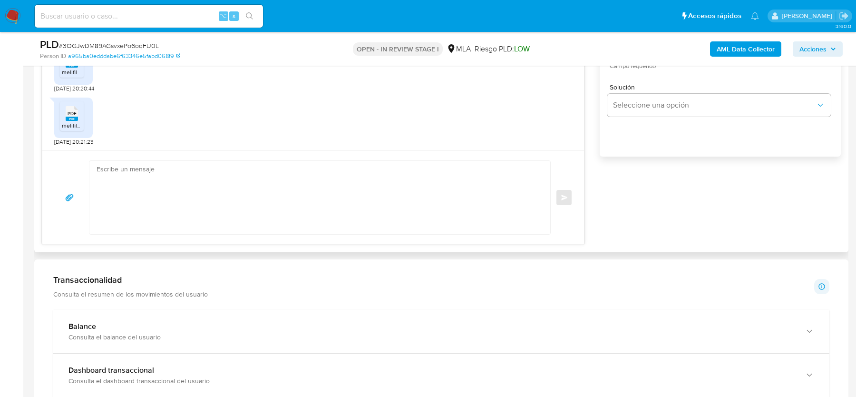
click at [198, 204] on textarea at bounding box center [318, 197] width 442 height 73
paste textarea "Hola, Muchas gracias por tu respuesta. Al respecto, ¿podrías enviarnos lo sigui…"
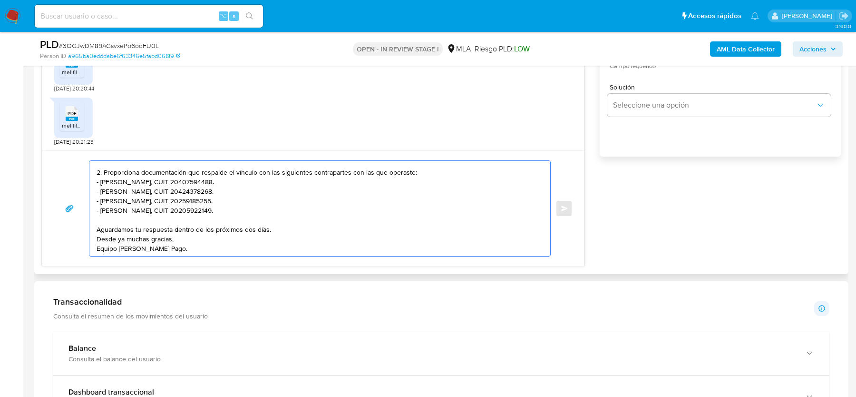
scroll to position [0, 0]
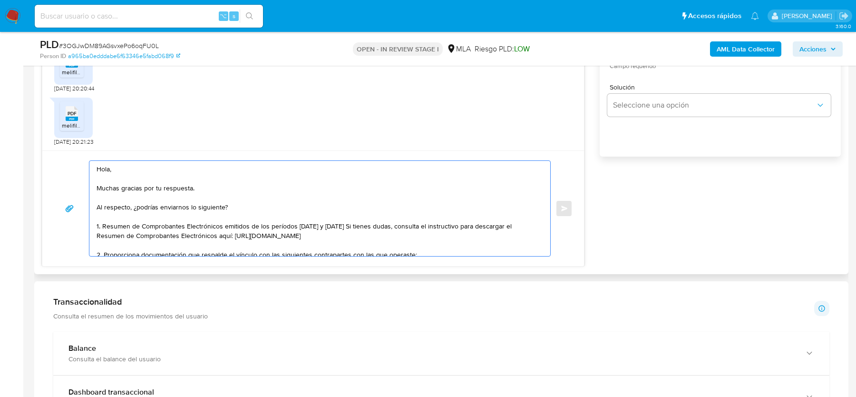
click at [97, 205] on textarea "Hola, Muchas gracias por tu respuesta. Al respecto, ¿podrías enviarnos lo sigui…" at bounding box center [318, 208] width 442 height 95
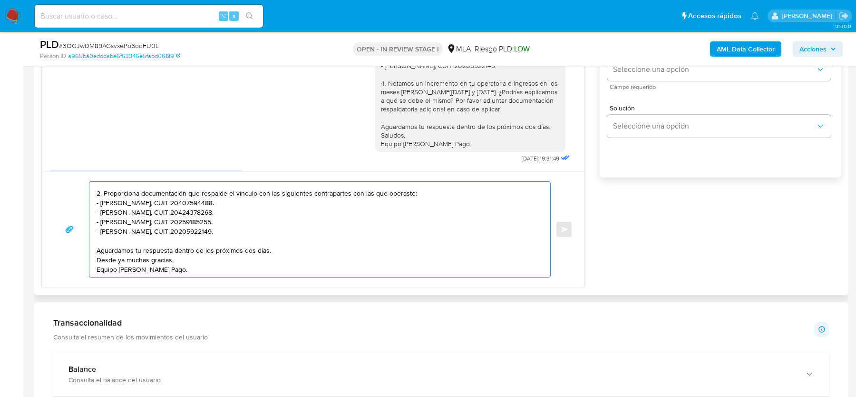
scroll to position [761, 0]
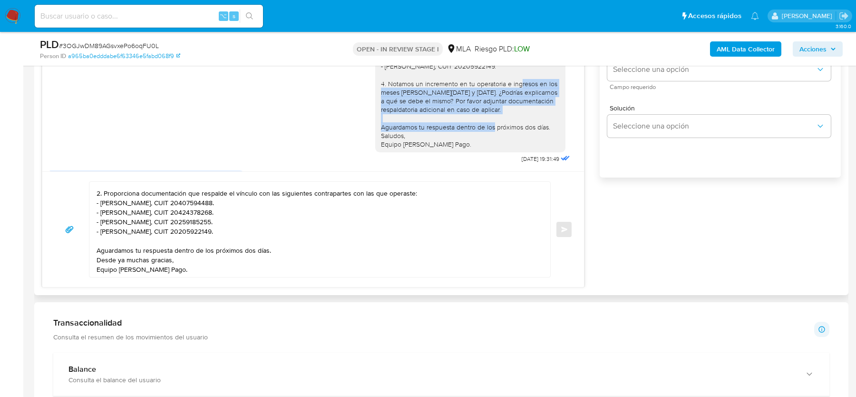
drag, startPoint x: 380, startPoint y: 108, endPoint x: 505, endPoint y: 134, distance: 126.7
copy div "4. Notamos un incremento en tu operatoria e ingresos en los meses [PERSON_NAME]…"
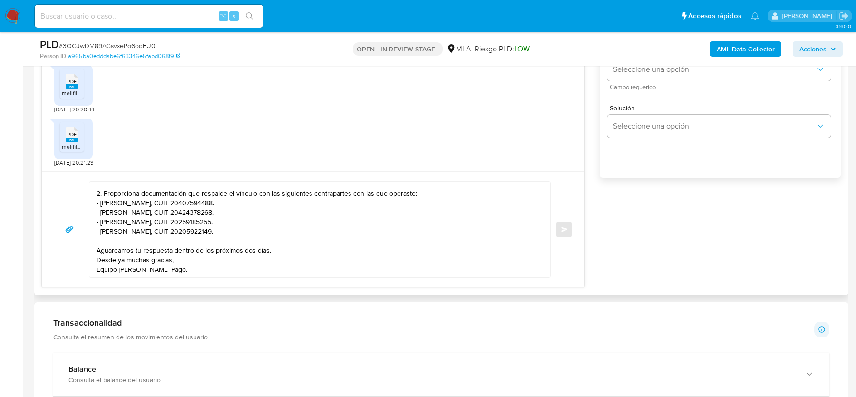
scroll to position [1539, 0]
click at [249, 226] on textarea "Hola, Muchas gracias por tu respuesta. Al respecto, ¿podrías enviarnos lo sigui…" at bounding box center [318, 229] width 442 height 95
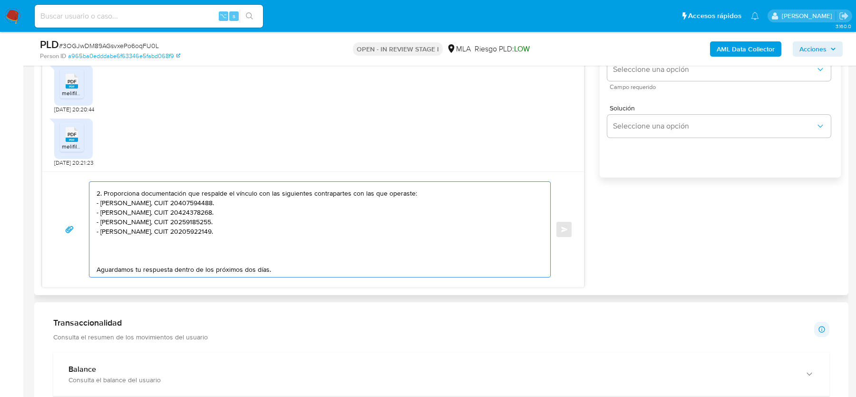
paste textarea "4. Notamos un incremento en tu operatoria e ingresos en los meses [PERSON_NAME]…"
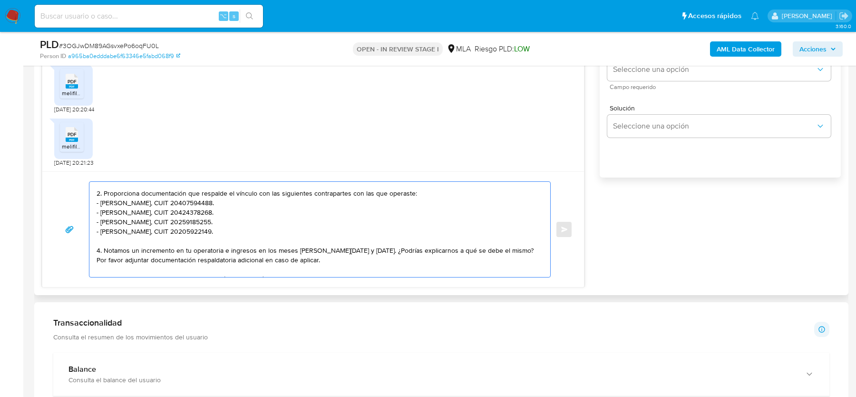
click at [100, 247] on textarea "Hola, Muchas gracias por tu respuesta. Al respecto, ¿podrías enviarnos lo sigui…" at bounding box center [318, 229] width 442 height 95
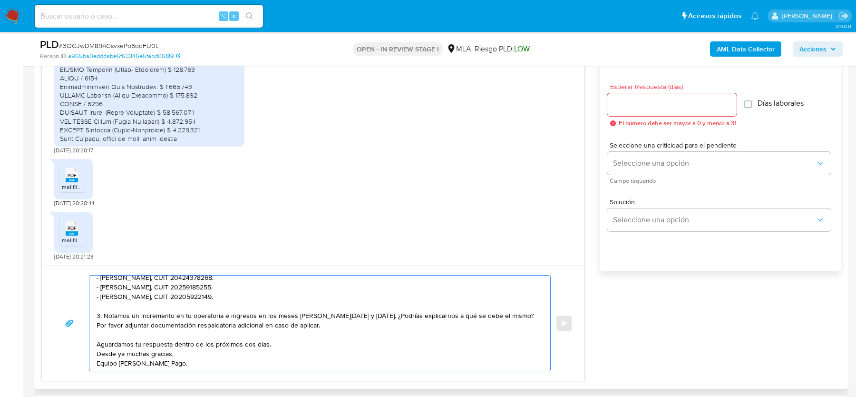
scroll to position [498, 0]
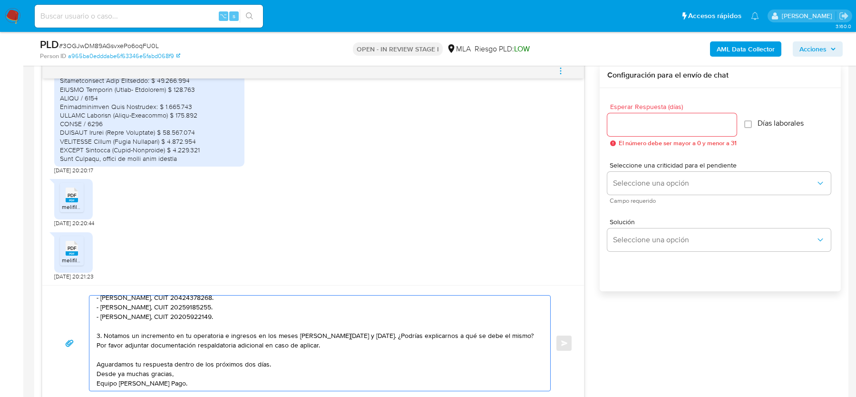
type textarea "Hola, Muchas gracias por tu respuesta. Al respecto, ¿podrías enviarnos lo sigui…"
click at [637, 119] on input "Esperar Respuesta (días)" at bounding box center [671, 124] width 129 height 12
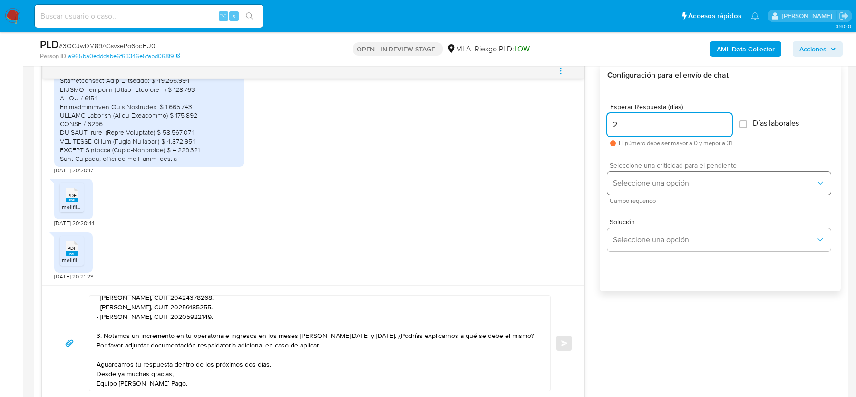
type input "2"
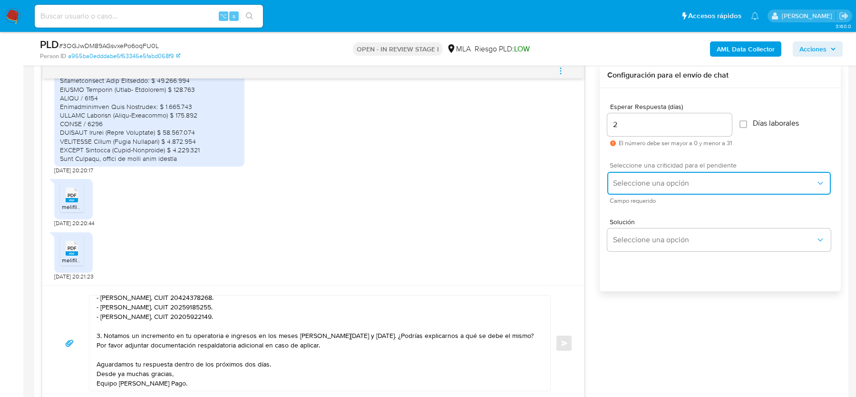
click at [637, 173] on button "Seleccione una opción" at bounding box center [718, 183] width 223 height 23
click at [635, 196] on div "HIGH" at bounding box center [717, 203] width 208 height 19
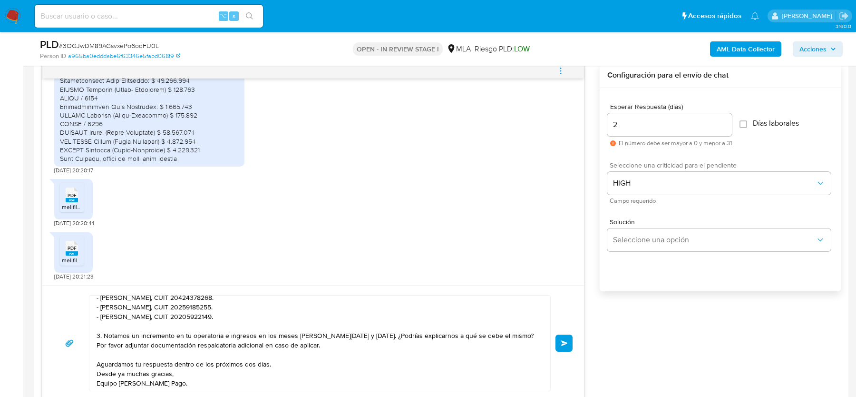
click at [563, 340] on span "Enviar" at bounding box center [564, 343] width 7 height 6
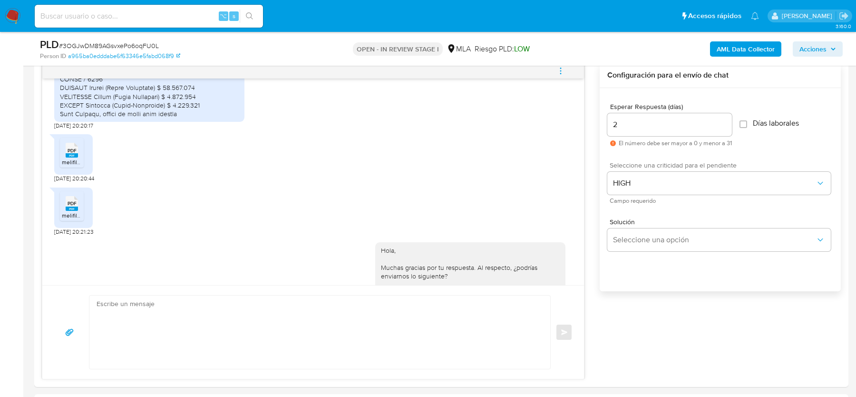
scroll to position [1783, 0]
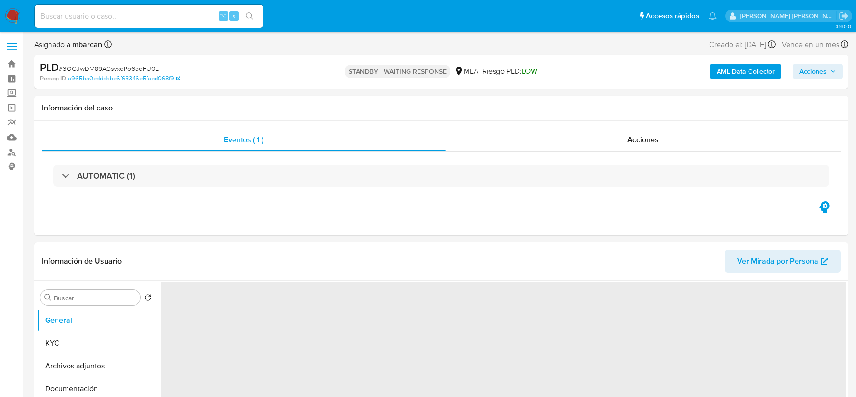
select select "10"
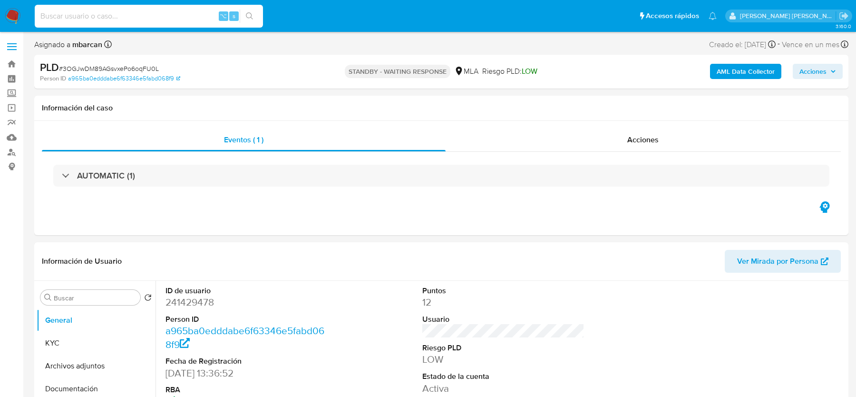
click at [80, 14] on input at bounding box center [149, 16] width 228 height 12
paste input "XXP3wfJ1zvdJLFKpKoaddy4I"
type input "XXP3wfJ1zvdJLFKpKoaddy4I"
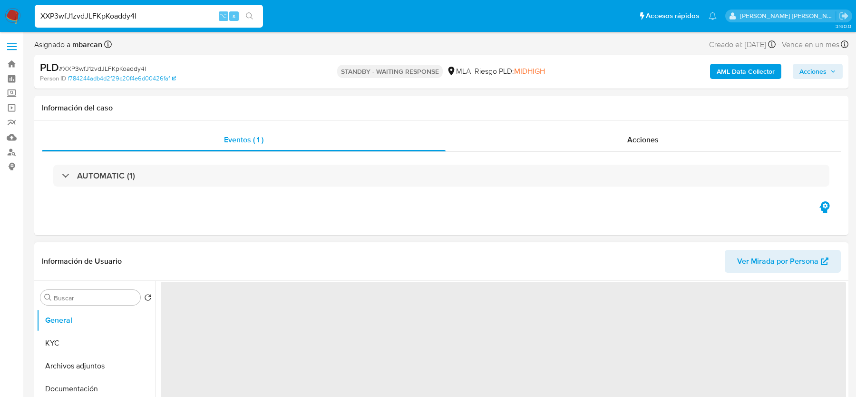
select select "10"
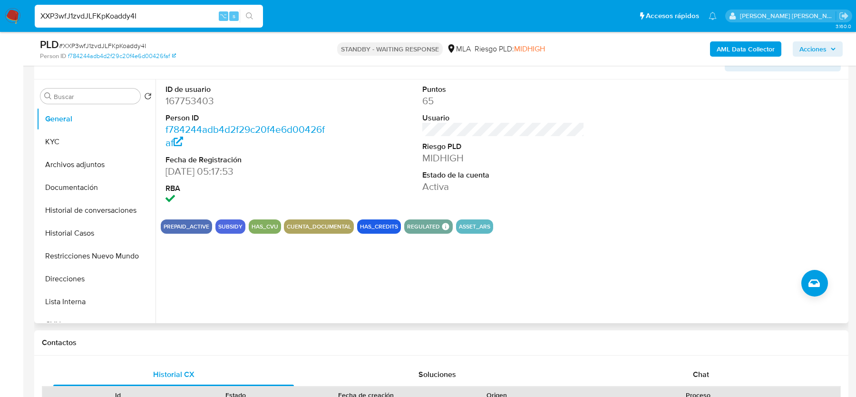
scroll to position [222, 0]
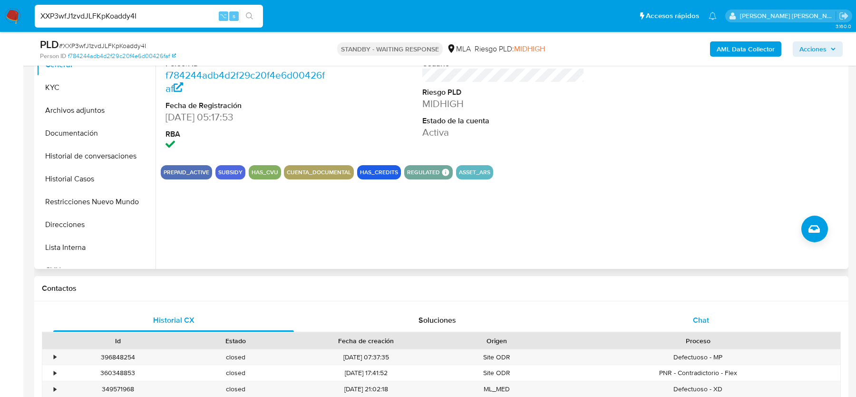
click at [699, 315] on span "Chat" at bounding box center [701, 319] width 16 height 11
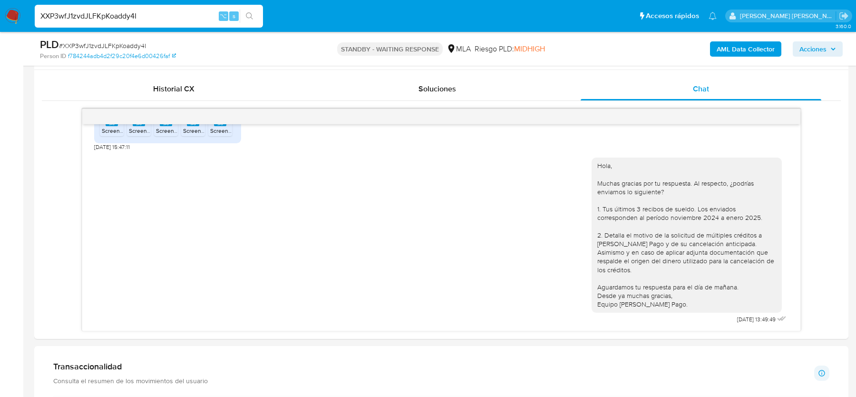
scroll to position [450, 0]
click at [131, 44] on span "# XXP3wfJ1zvdJLFKpKoaddy4I" at bounding box center [102, 46] width 87 height 10
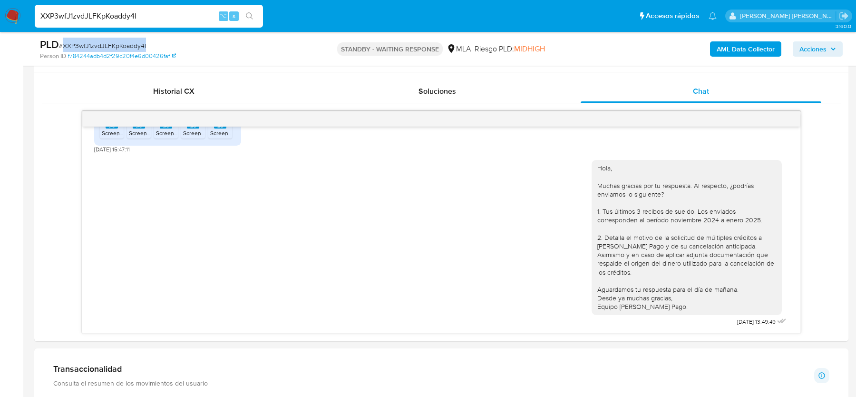
click at [131, 44] on span "# XXP3wfJ1zvdJLFKpKoaddy4I" at bounding box center [102, 46] width 87 height 10
click at [10, 16] on img at bounding box center [13, 16] width 16 height 16
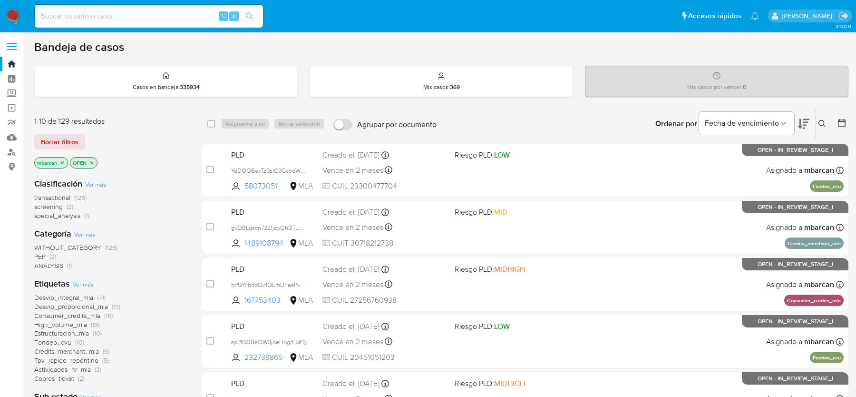
click at [823, 126] on icon at bounding box center [822, 124] width 8 height 8
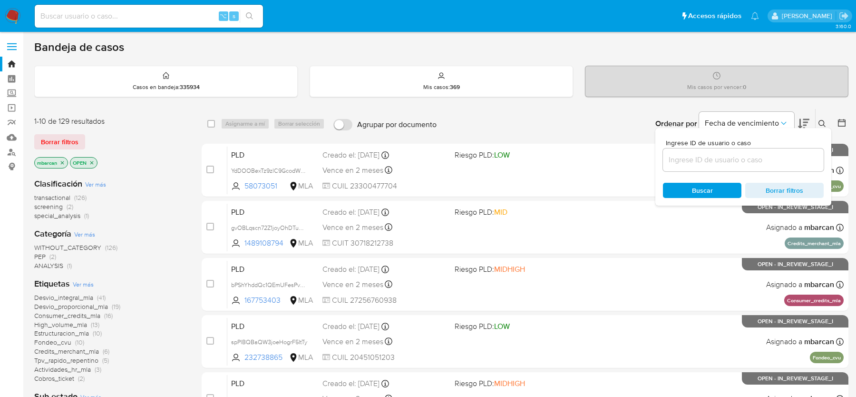
click at [762, 152] on div at bounding box center [743, 159] width 161 height 23
click at [769, 161] on input at bounding box center [743, 160] width 161 height 12
paste input "XXP3wfJ1zvdJLFKpKoaddy4I"
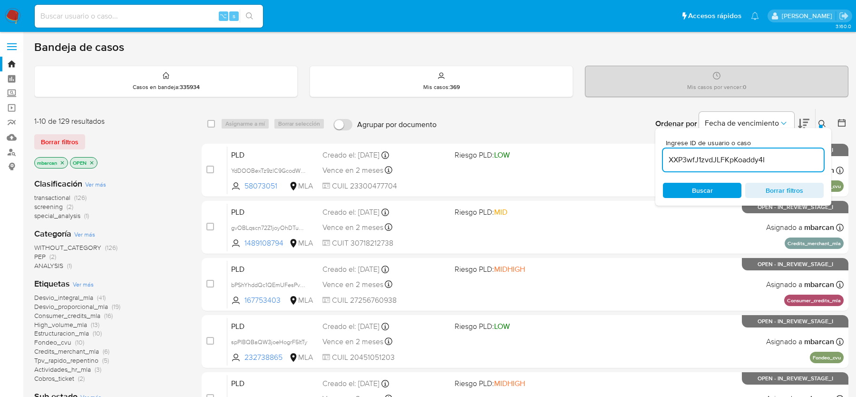
type input "XXP3wfJ1zvdJLFKpKoaddy4I"
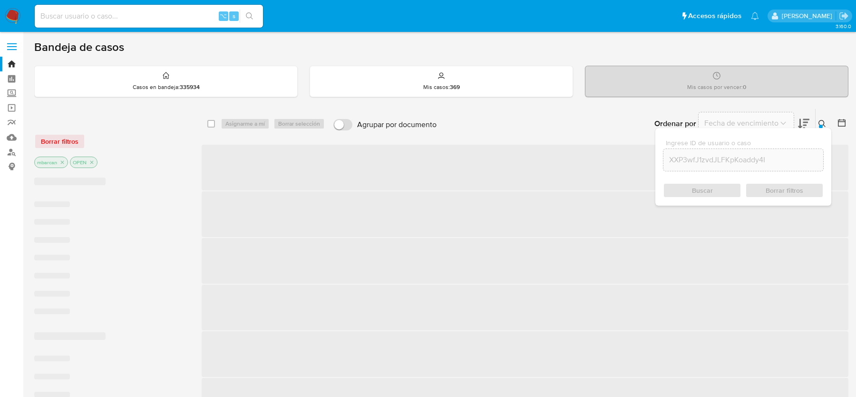
click at [825, 127] on div "Ingrese ID de usuario o caso XXP3wfJ1zvdJLFKpKoaddy4I Buscar Borrar filtros" at bounding box center [823, 123] width 16 height 29
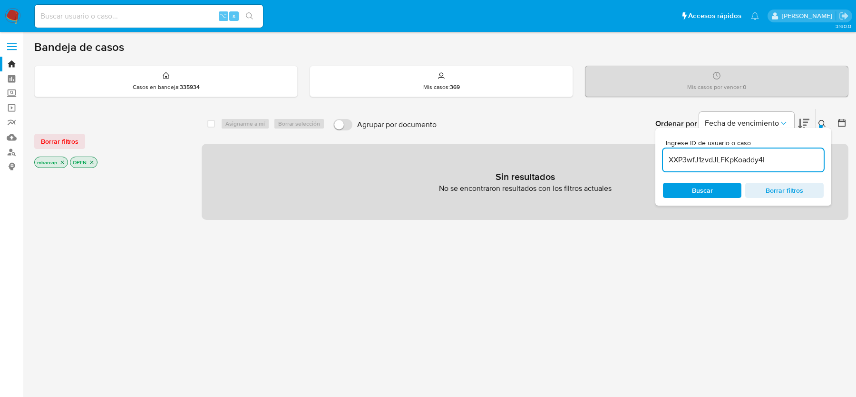
click at [823, 120] on icon at bounding box center [821, 123] width 7 height 7
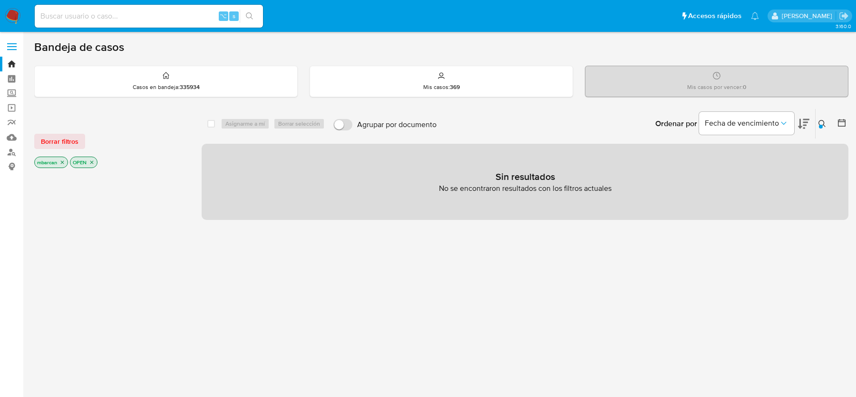
click at [139, 15] on input at bounding box center [149, 16] width 228 height 12
paste input "9XKaHoLVzYvz9qB20Z973xZs"
type input "9XKaHoLVzYvz9qB20Z973xZs"
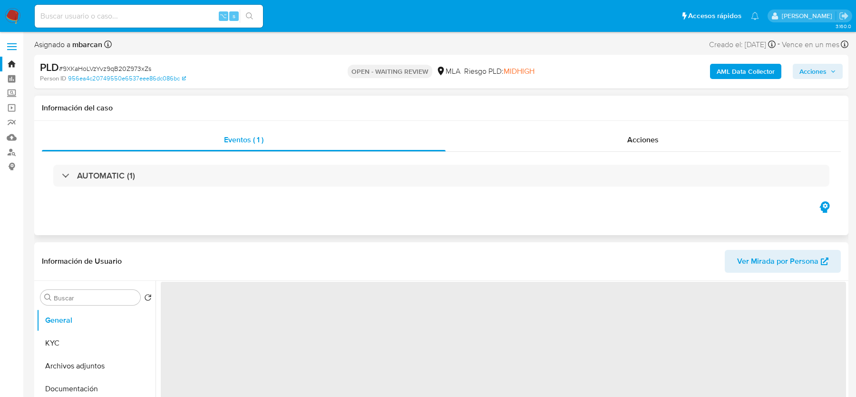
select select "10"
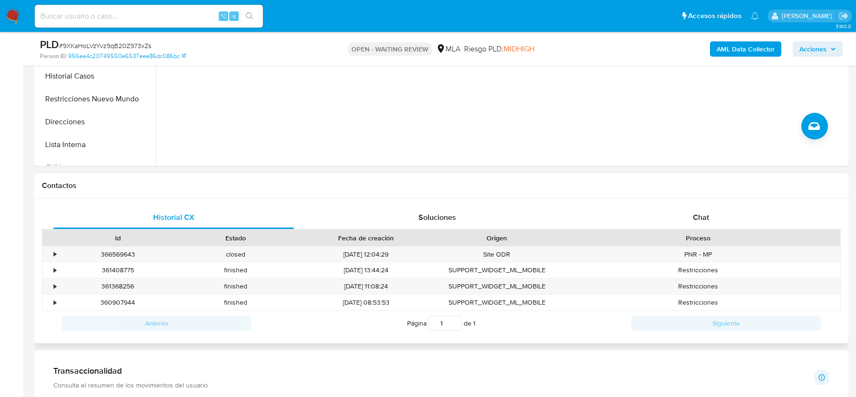
scroll to position [330, 0]
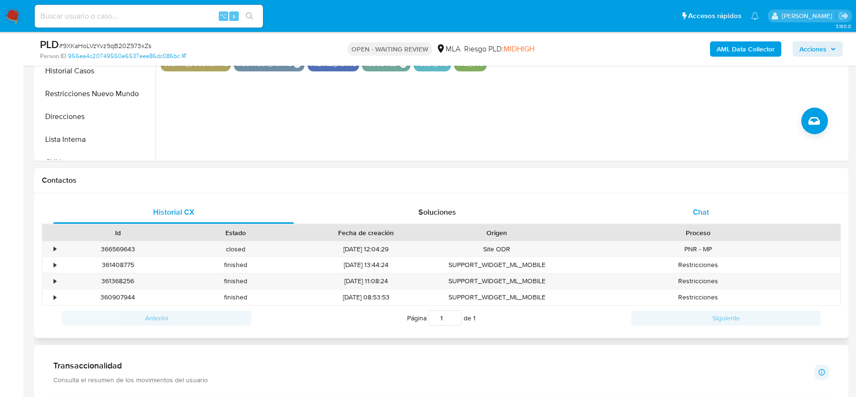
click at [698, 212] on span "Chat" at bounding box center [701, 211] width 16 height 11
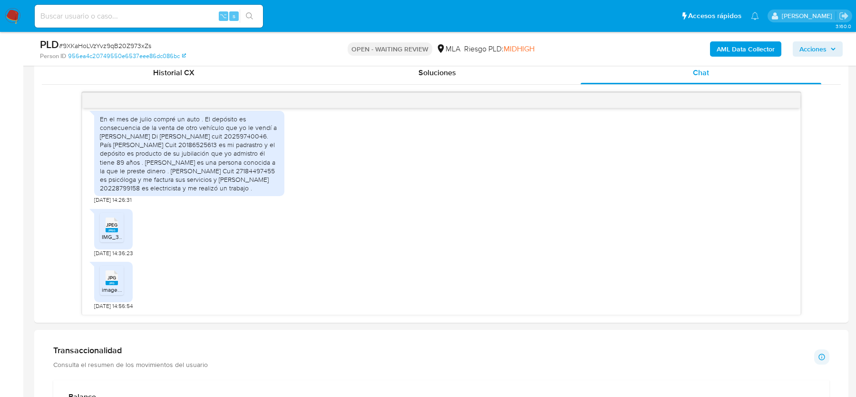
scroll to position [1303, 0]
click at [123, 45] on span "# 9XKaHoLVzYvz9qB20Z973xZs" at bounding box center [105, 46] width 92 height 10
copy span "9XKaHoLVzYvz9qB20Z973xZs"
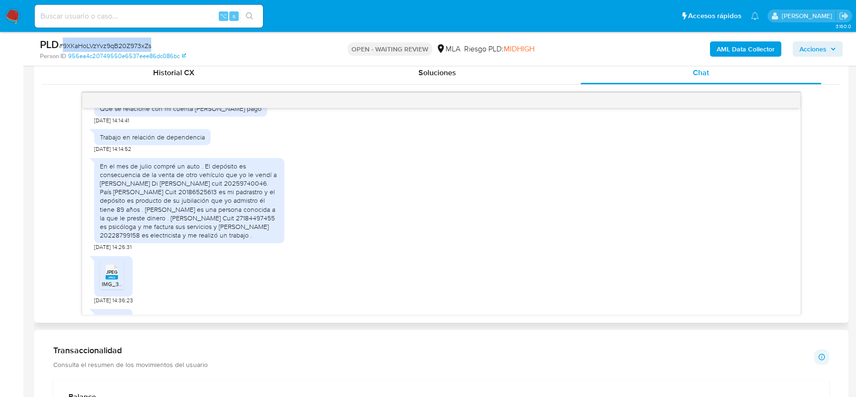
scroll to position [1228, 0]
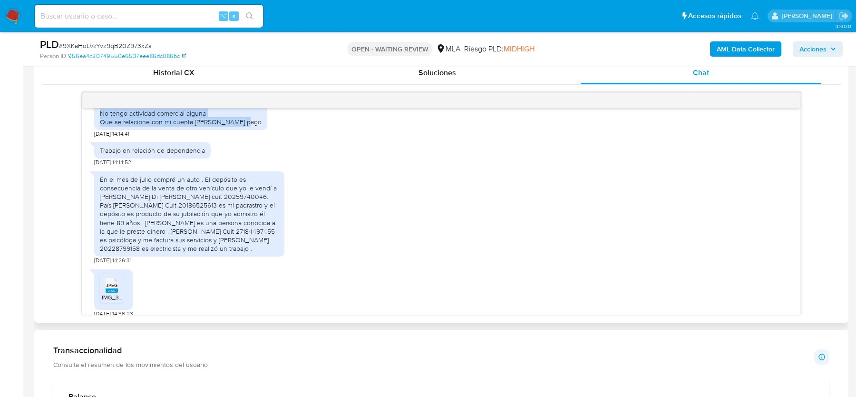
drag, startPoint x: 101, startPoint y: 136, endPoint x: 255, endPoint y: 146, distance: 153.9
click at [255, 138] on div "No tengo actividad comercial alguna Que se relacione con mi cuenta de mercado p…" at bounding box center [441, 119] width 694 height 38
copy div "No tengo actividad comercial alguna Que se relacione con mi cuenta de mercado p…"
click at [130, 155] on div "Trabajo en relación de dependencia" at bounding box center [152, 150] width 105 height 9
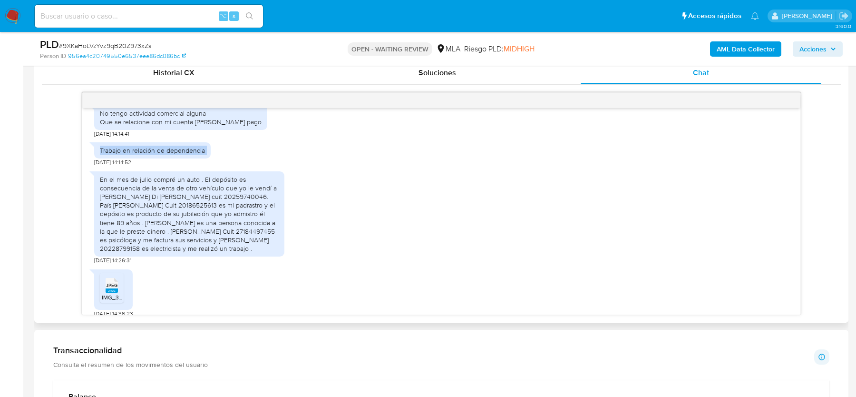
click at [130, 155] on div "Trabajo en relación de dependencia" at bounding box center [152, 150] width 105 height 9
copy div "Trabajo en relación de dependencia"
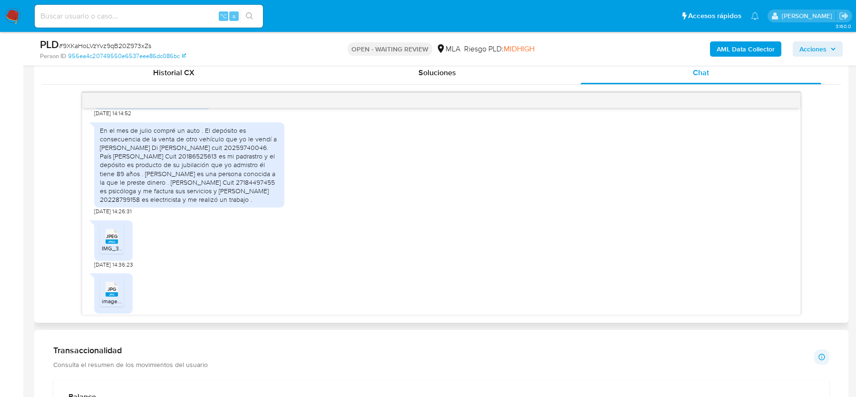
scroll to position [1280, 0]
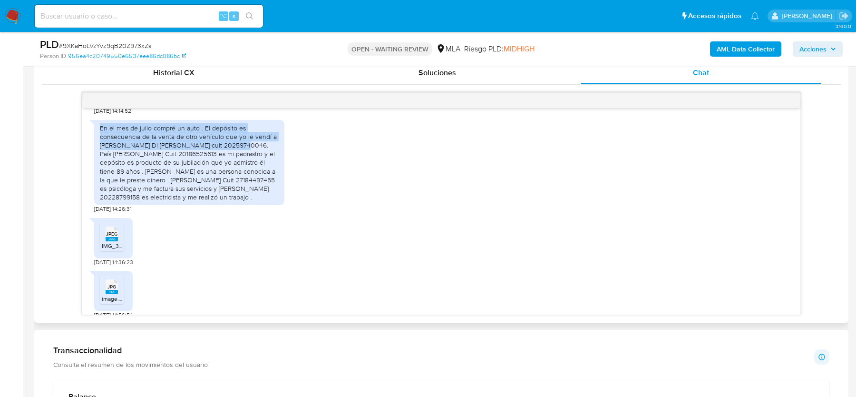
drag, startPoint x: 99, startPoint y: 151, endPoint x: 276, endPoint y: 169, distance: 177.8
click at [276, 169] on div "En el mes de julio compré un auto . El depósito es consecuencia de la venta de …" at bounding box center [189, 163] width 190 height 86
copy div "En el mes de julio compré un auto . El depósito es consecuencia de la venta de …"
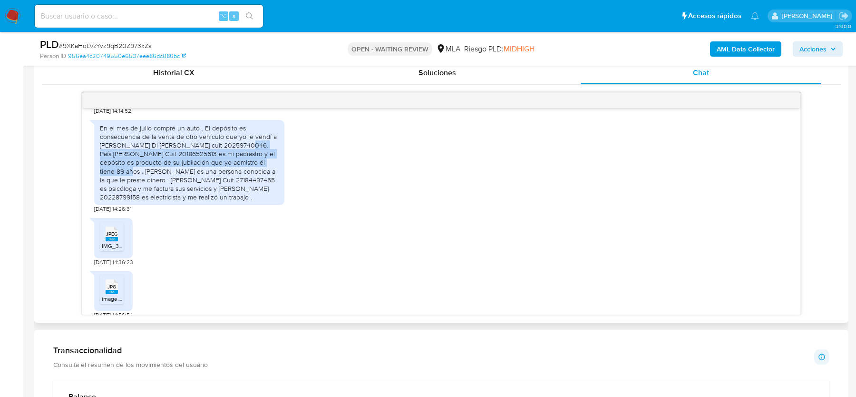
drag, startPoint x: 101, startPoint y: 180, endPoint x: 140, endPoint y: 197, distance: 42.4
click at [140, 197] on div "En el mes de julio compré un auto . El depósito es consecuencia de la venta de …" at bounding box center [189, 163] width 179 height 78
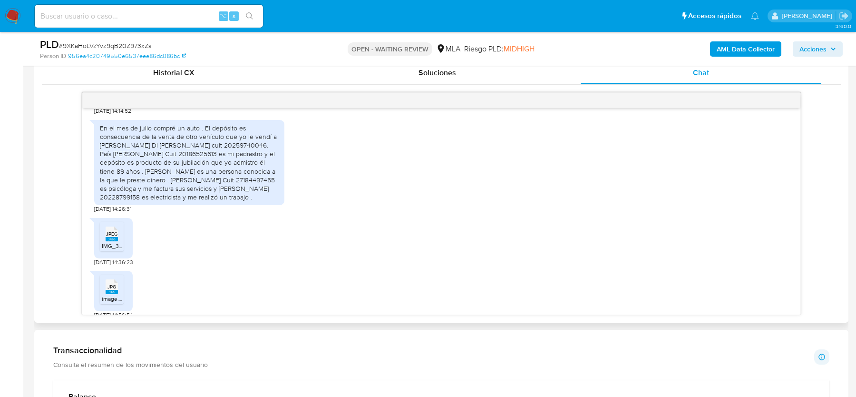
click at [233, 183] on div "En el mes de julio compré un auto . El depósito es consecuencia de la venta de …" at bounding box center [189, 163] width 179 height 78
drag, startPoint x: 223, startPoint y: 182, endPoint x: 139, endPoint y: 195, distance: 85.2
click at [139, 195] on div "En el mes de julio compré un auto . El depósito es consecuencia de la venta de …" at bounding box center [189, 163] width 179 height 78
copy div "es mi padrastro y el depósito es producto de su jubilación que yo admistro él t…"
drag, startPoint x: 224, startPoint y: 198, endPoint x: 200, endPoint y: 207, distance: 25.9
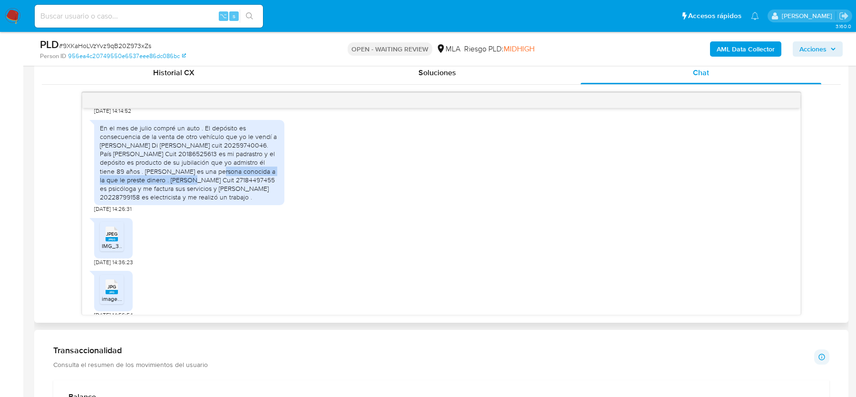
click at [200, 202] on div "En el mes de julio compré un auto . El depósito es consecuencia de la venta de …" at bounding box center [189, 163] width 179 height 78
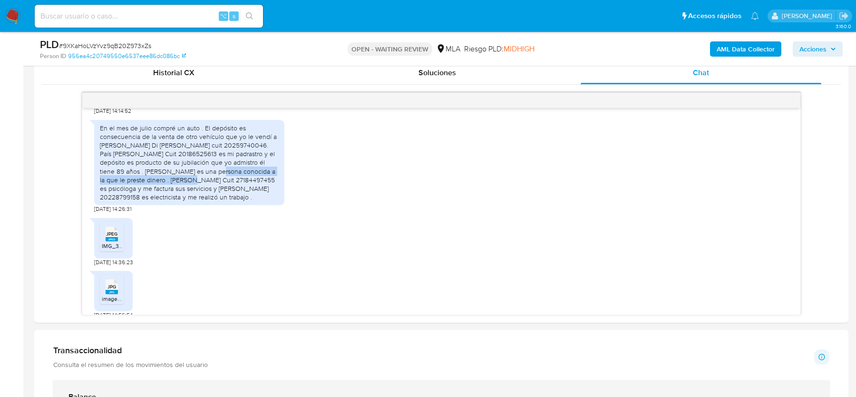
copy div "es una persona conocida a la que le preste dinero"
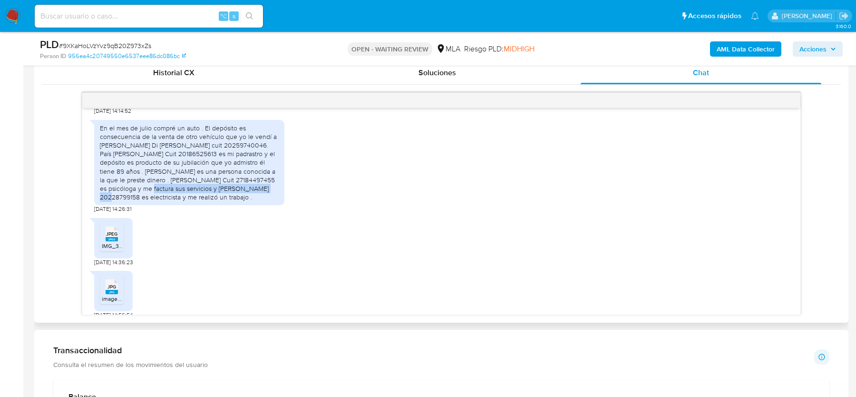
drag, startPoint x: 153, startPoint y: 215, endPoint x: 279, endPoint y: 214, distance: 125.5
click at [279, 205] on div "En el mes de julio compré un auto . El depósito es consecuencia de la venta de …" at bounding box center [189, 163] width 190 height 86
click at [254, 202] on div "En el mes de julio compré un auto . El depósito es consecuencia de la venta de …" at bounding box center [189, 163] width 179 height 78
drag, startPoint x: 265, startPoint y: 216, endPoint x: 154, endPoint y: 214, distance: 111.3
click at [154, 202] on div "En el mes de julio compré un auto . El depósito es consecuencia de la venta de …" at bounding box center [189, 163] width 179 height 78
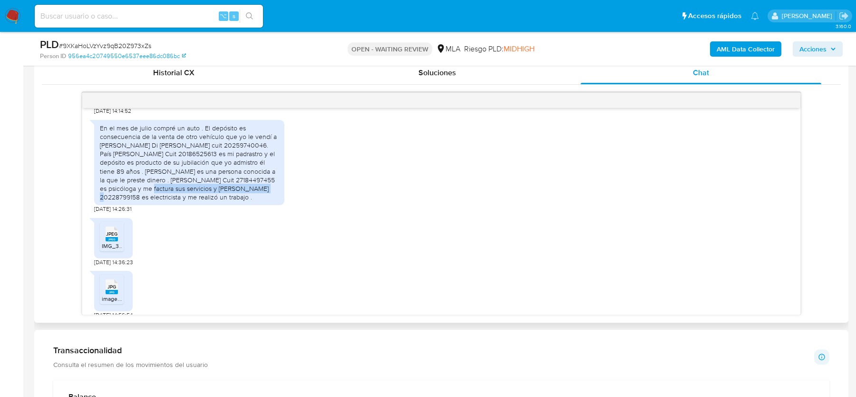
copy div "es psicóloga y me factura sus servicios"
drag, startPoint x: 208, startPoint y: 223, endPoint x: 153, endPoint y: 233, distance: 56.1
click at [153, 202] on div "En el mes de julio compré un auto . El depósito es consecuencia de la venta de …" at bounding box center [189, 163] width 179 height 78
copy div "es electricista y me realizó un trabajo ."
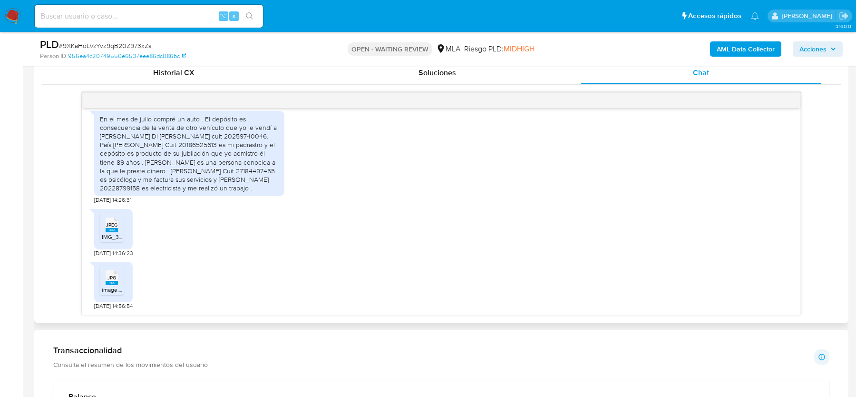
click at [109, 237] on span "IMG_3597.jpeg" at bounding box center [121, 237] width 39 height 8
click at [109, 277] on span "JPG" at bounding box center [111, 277] width 9 height 6
click at [106, 42] on span "# 9XKaHoLVzYvz9qB20Z973xZs" at bounding box center [105, 46] width 92 height 10
copy span "9XKaHoLVzYvz9qB20Z973xZs"
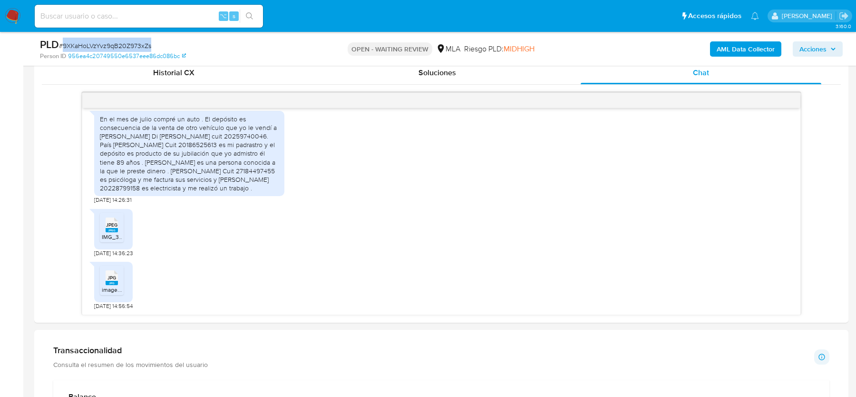
click at [14, 16] on img at bounding box center [13, 16] width 16 height 16
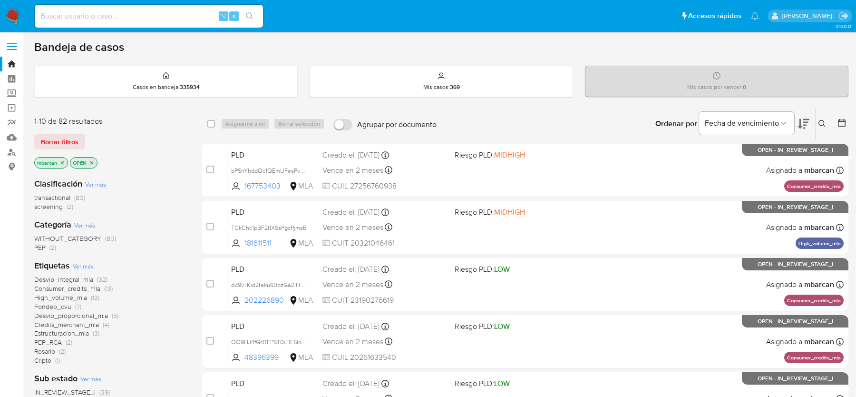
click at [823, 120] on icon at bounding box center [822, 124] width 8 height 8
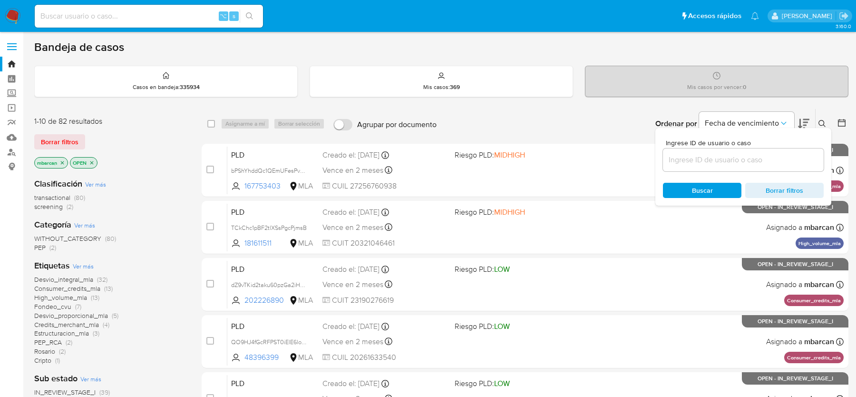
click at [767, 166] on div at bounding box center [743, 159] width 161 height 23
click at [767, 160] on input at bounding box center [743, 160] width 161 height 12
paste input "9XKaHoLVzYvz9qB20Z973xZs"
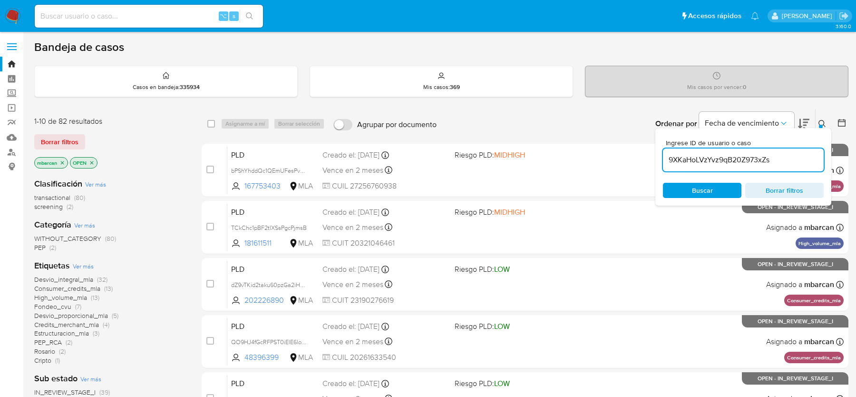
type input "9XKaHoLVzYvz9qB20Z973xZs"
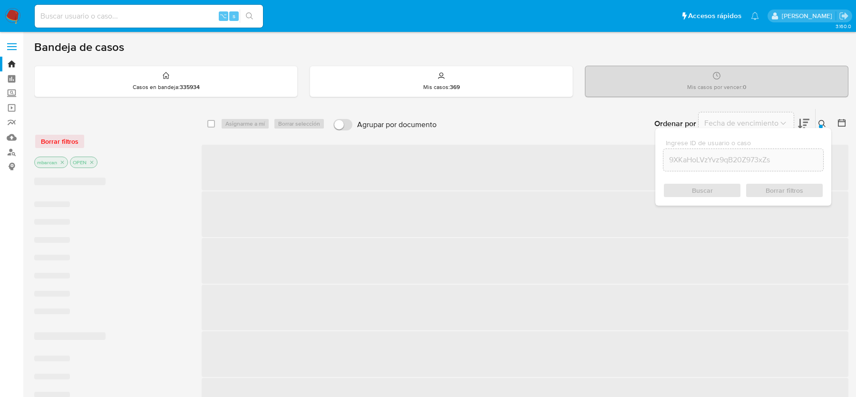
click at [821, 126] on div at bounding box center [821, 127] width 4 height 4
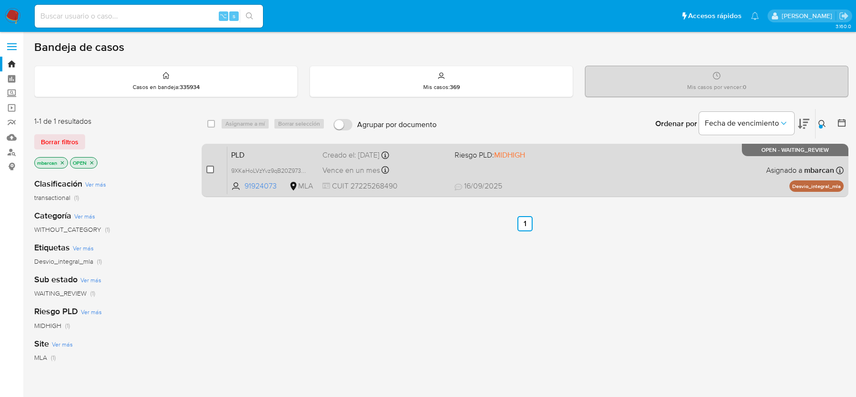
click at [212, 167] on input "checkbox" at bounding box center [210, 169] width 8 height 8
checkbox input "true"
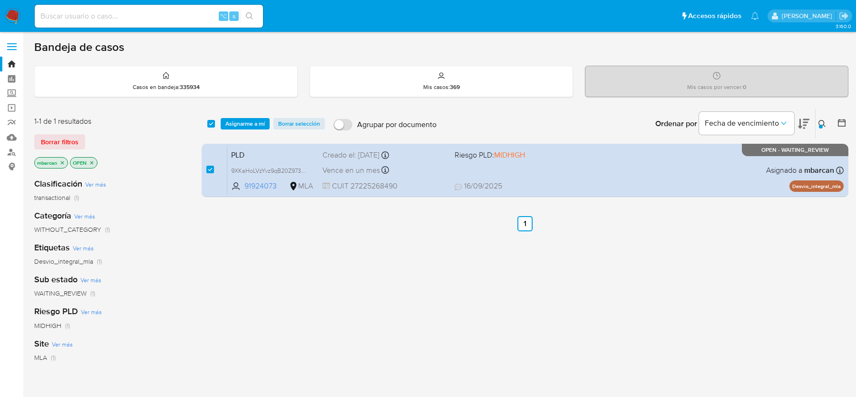
click at [241, 112] on div "select-all-cases-checkbox Asignarme a mí Borrar selección Agrupar por documento…" at bounding box center [525, 123] width 647 height 29
click at [241, 125] on span "Asignarme a mí" at bounding box center [244, 124] width 39 height 10
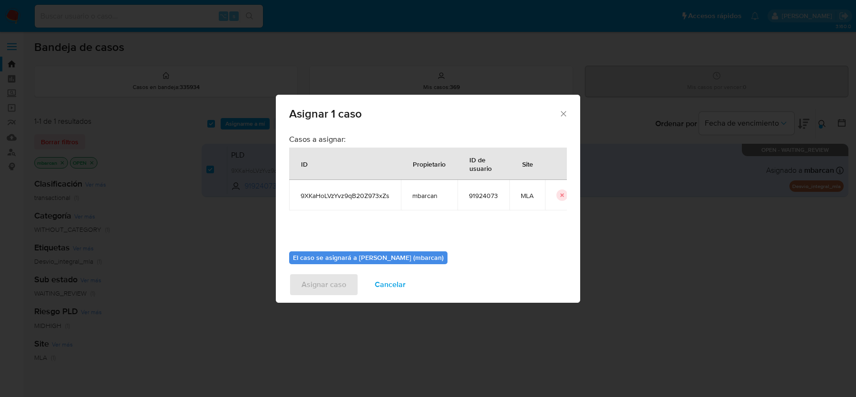
scroll to position [49, 0]
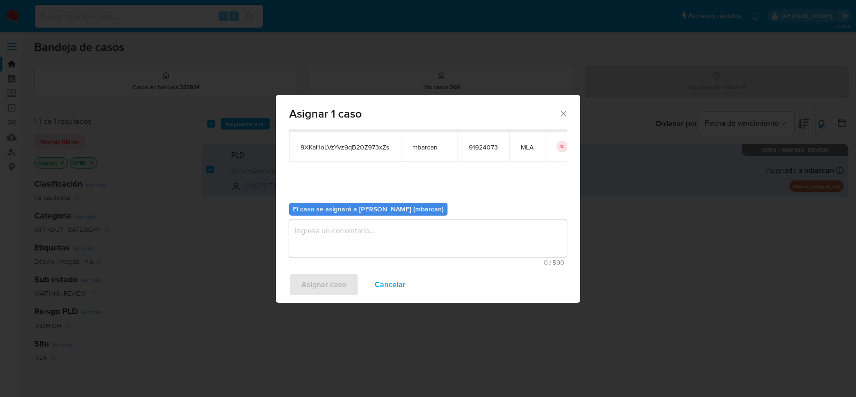
click at [315, 251] on textarea "assign-modal" at bounding box center [428, 238] width 278 height 38
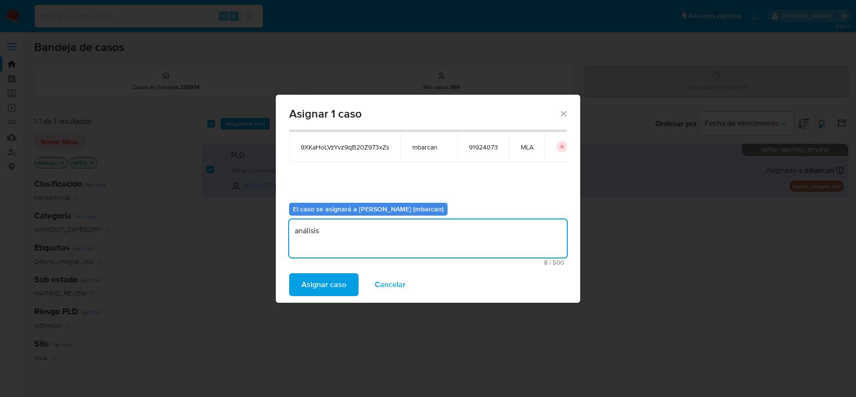
type textarea "análisis"
click at [286, 284] on div "Asignar caso Cancelar" at bounding box center [428, 284] width 304 height 36
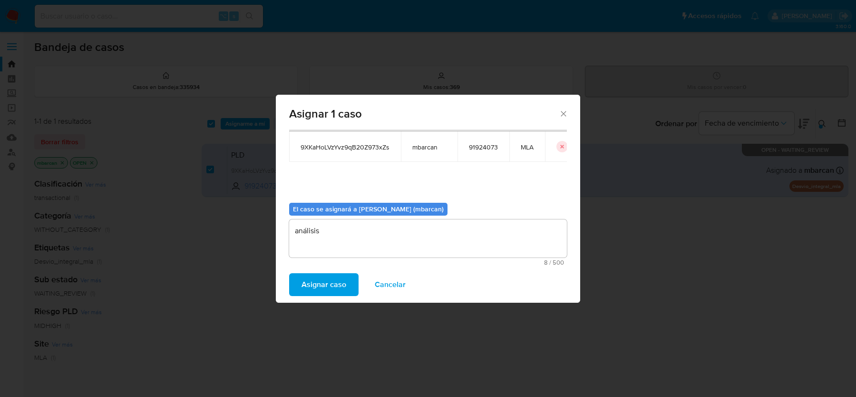
click at [297, 284] on button "Asignar caso" at bounding box center [323, 284] width 69 height 23
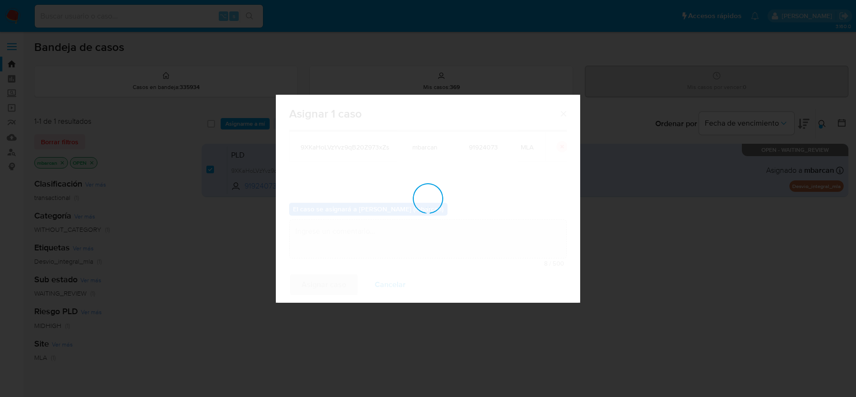
checkbox input "false"
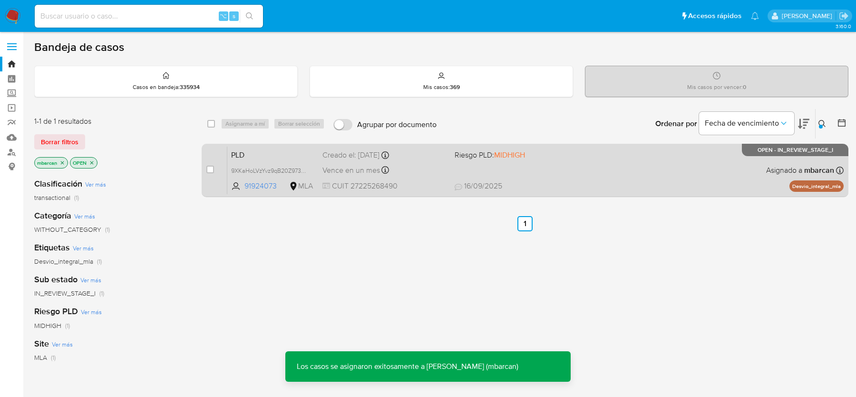
click at [285, 156] on span "PLD" at bounding box center [273, 154] width 84 height 12
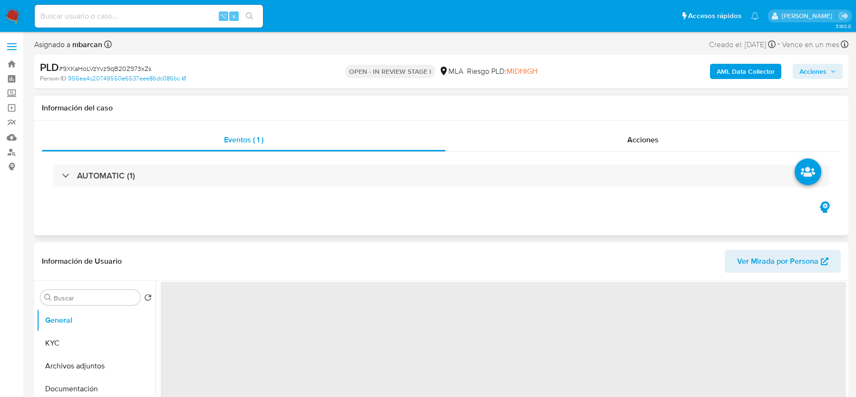
select select "10"
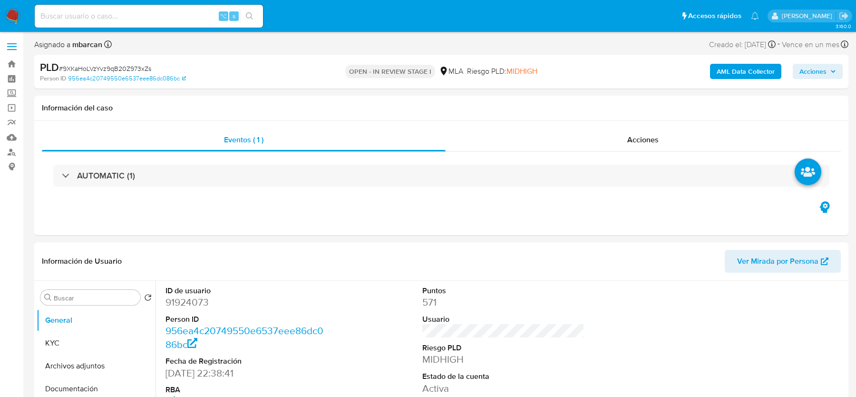
click at [138, 67] on span "# 9XKaHoLVzYvz9qB20Z973xZs" at bounding box center [105, 69] width 92 height 10
copy span "9XKaHoLVzYvz9qB20Z973xZs"
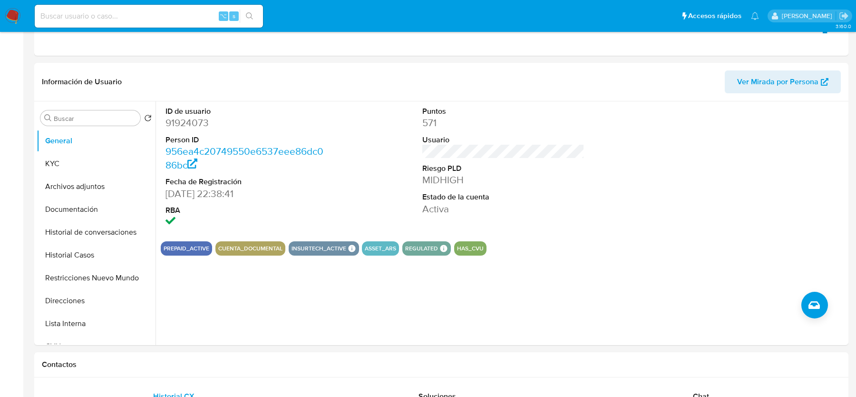
scroll to position [435, 0]
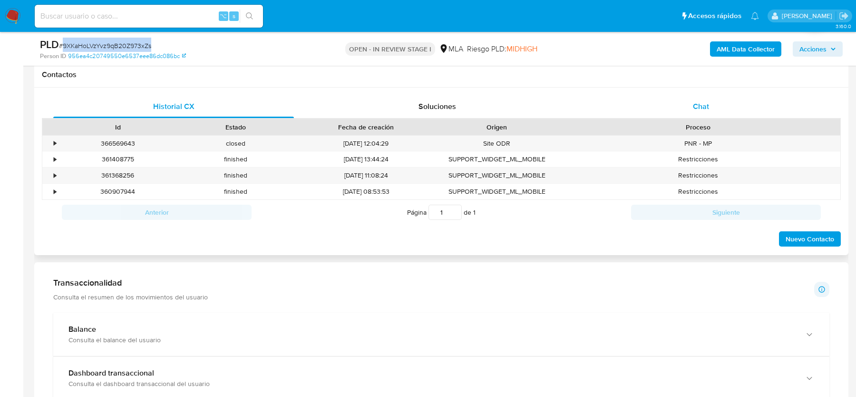
click at [710, 104] on div "Chat" at bounding box center [701, 106] width 241 height 23
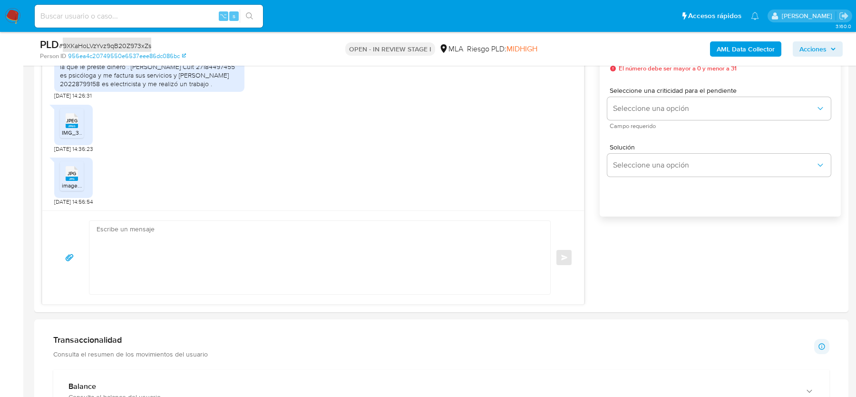
scroll to position [675, 0]
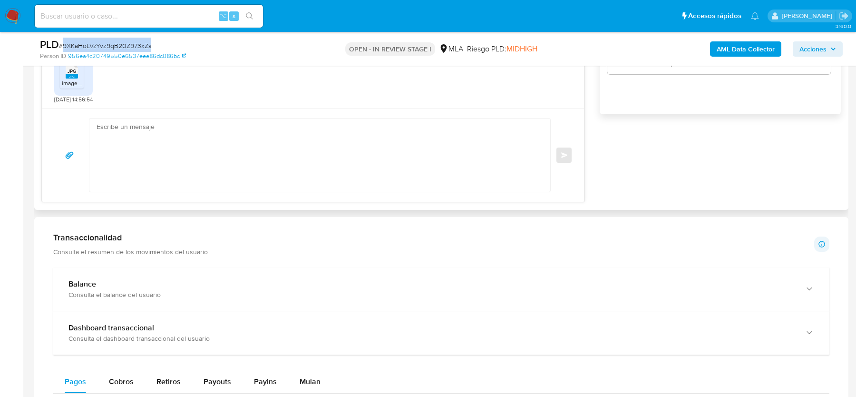
click at [218, 143] on textarea at bounding box center [318, 154] width 442 height 73
paste textarea "Hola, ¡Muchas gracias por tu respuesta! Confirmamos la recepción de la document…"
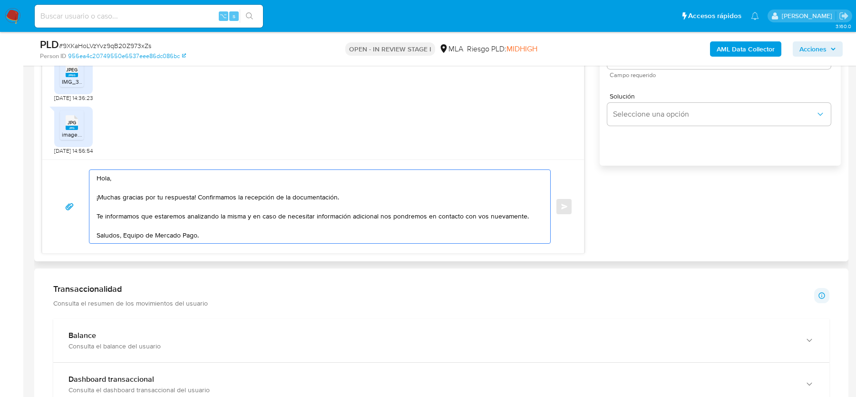
scroll to position [533, 0]
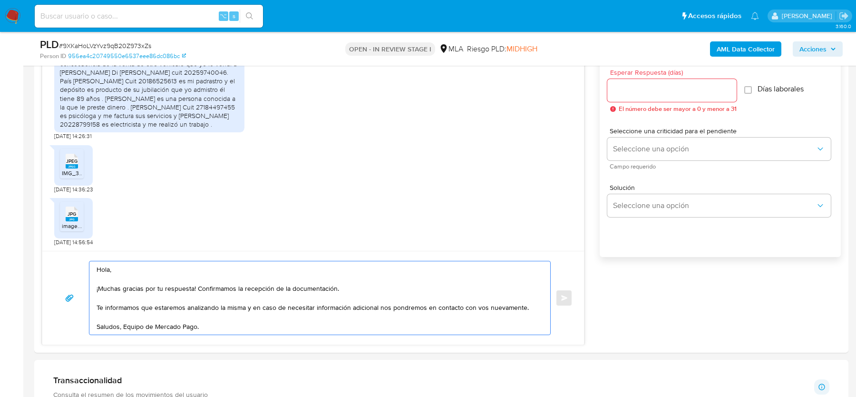
type textarea "Hola, ¡Muchas gracias por tu respuesta! Confirmamos la recepción de la document…"
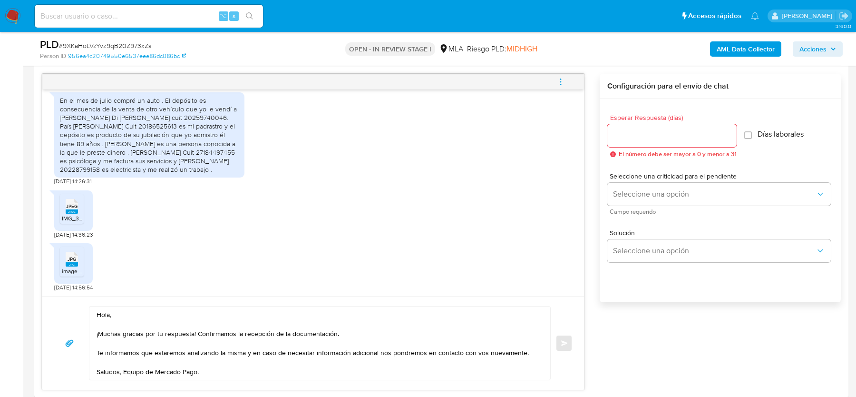
scroll to position [451, 0]
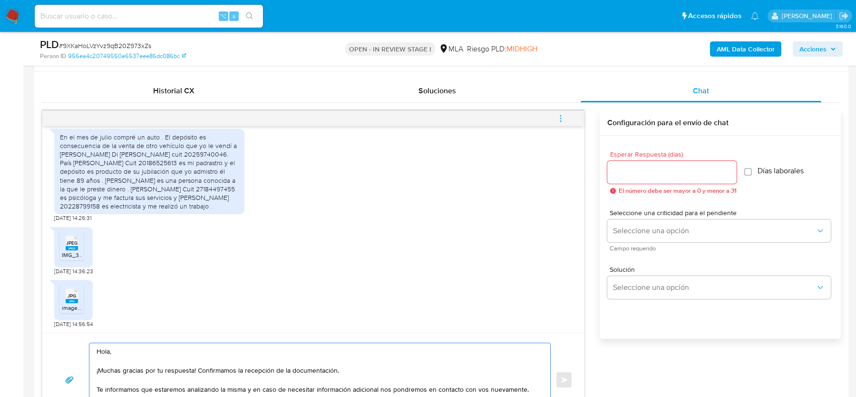
click at [632, 175] on input "Esperar Respuesta (días)" at bounding box center [671, 172] width 129 height 12
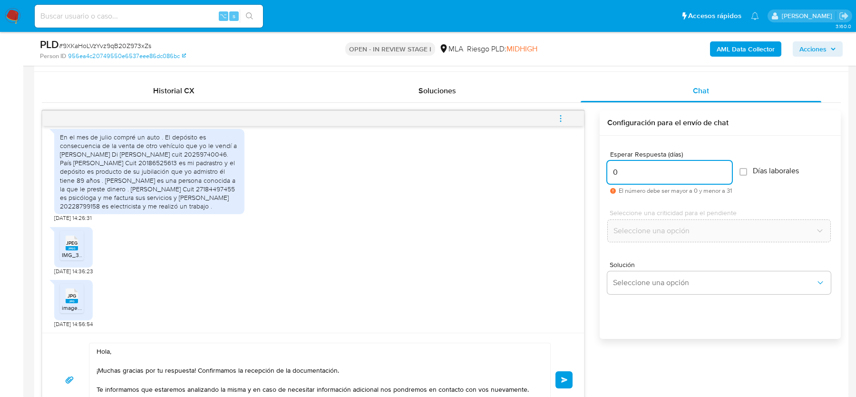
scroll to position [495, 0]
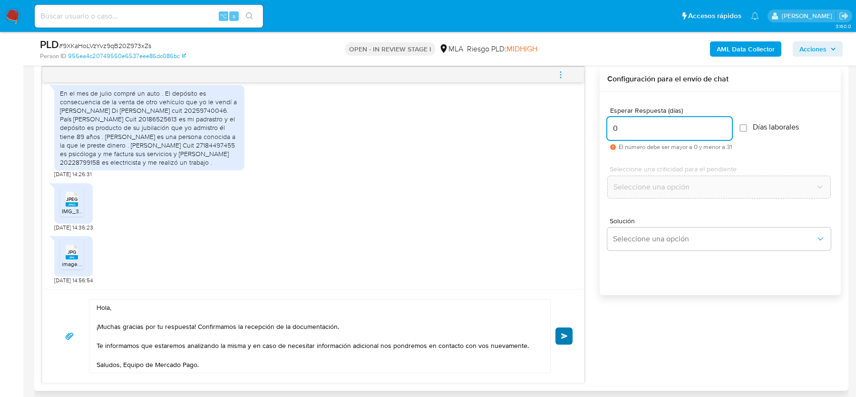
type input "0"
click at [563, 336] on span "Enviar" at bounding box center [564, 336] width 7 height 6
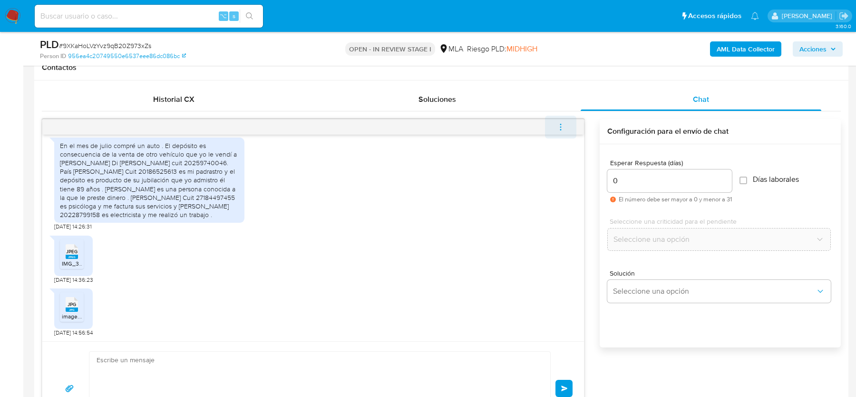
scroll to position [1439, 0]
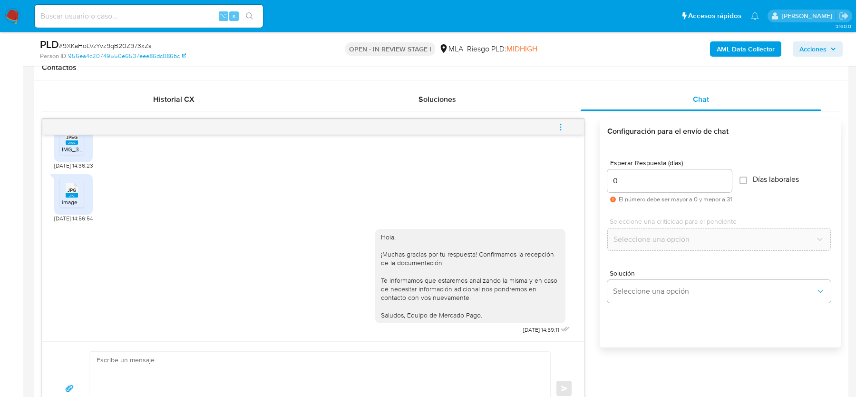
click at [564, 132] on span "menu-action" at bounding box center [560, 127] width 9 height 23
click at [478, 104] on li "Cerrar conversación" at bounding box center [496, 107] width 97 height 17
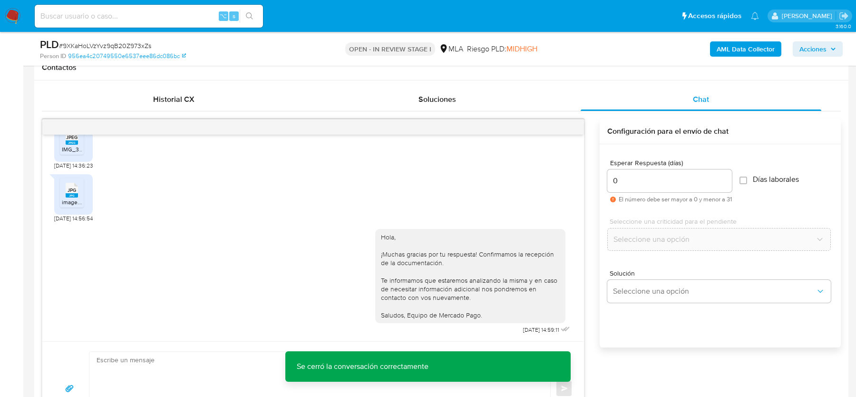
click at [134, 41] on span "# 9XKaHoLVzYvz9qB20Z973xZs" at bounding box center [105, 46] width 92 height 10
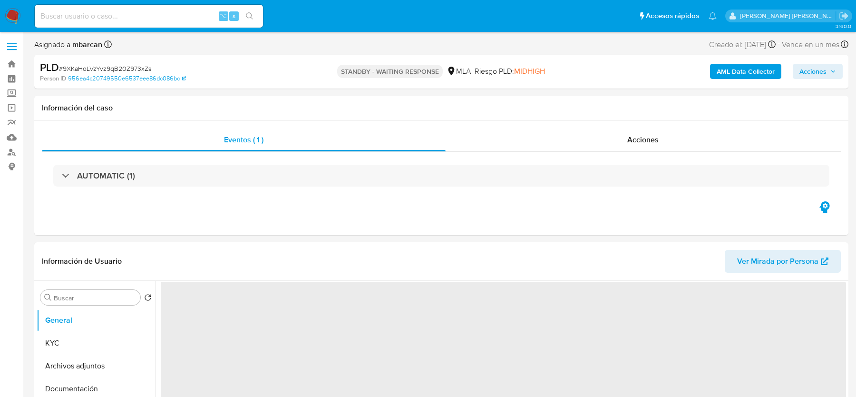
click at [102, 69] on span "# 9XKaHoLVzYvz9qB20Z973xZs" at bounding box center [105, 69] width 92 height 10
select select "10"
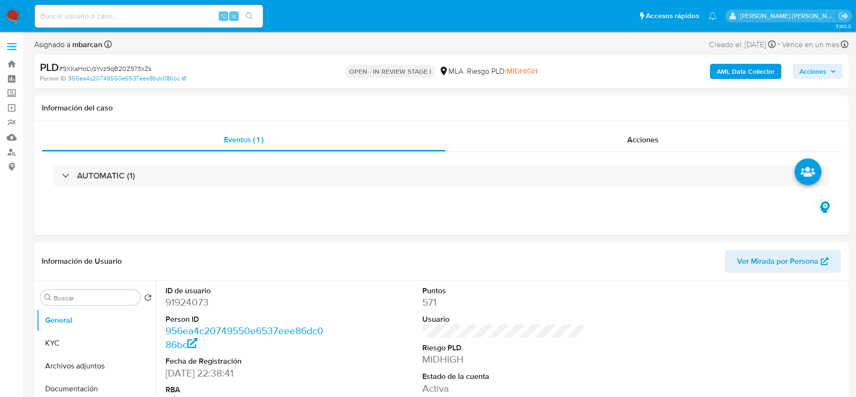
click at [14, 20] on img at bounding box center [13, 16] width 16 height 16
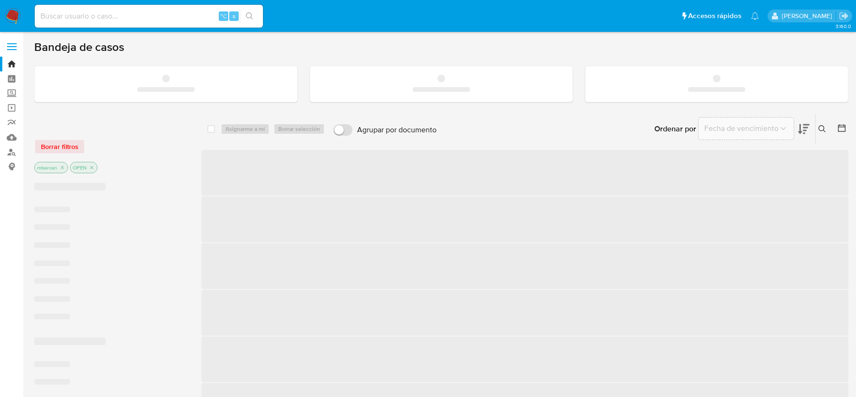
scroll to position [15, 0]
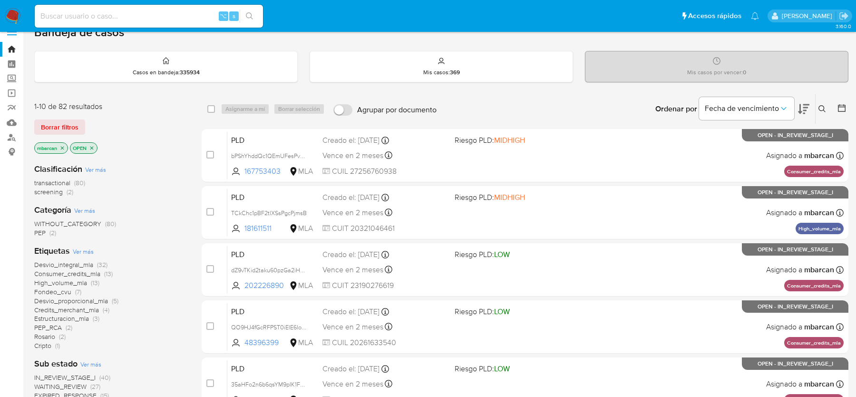
click at [161, 23] on div "⌥ s" at bounding box center [149, 16] width 228 height 23
click at [155, 20] on input at bounding box center [149, 16] width 228 height 12
paste input "9XKaHoLVzYvz9qB20Z973xZs"
type input "9XKaHoLVzYvz9qB20Z973xZs"
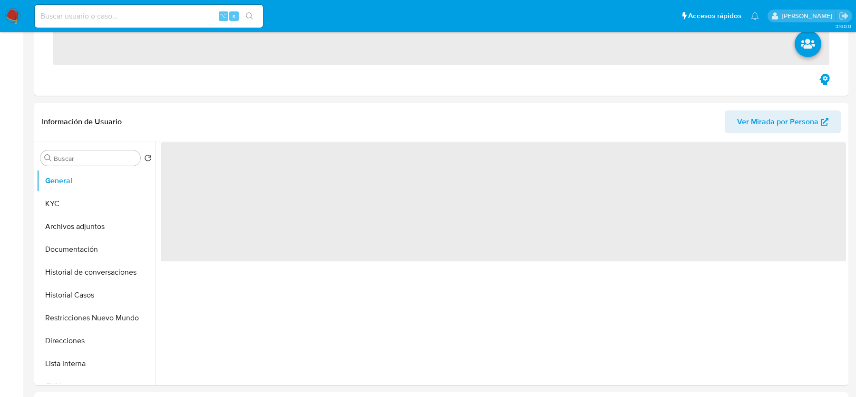
scroll to position [423, 0]
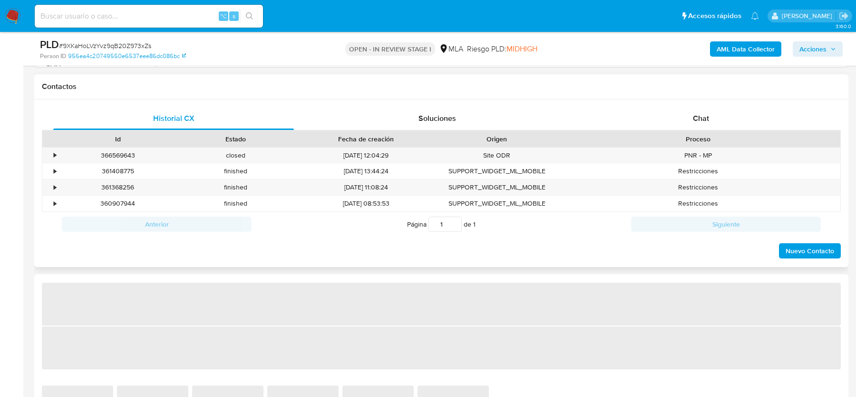
click at [680, 143] on div "Proceso" at bounding box center [697, 139] width 285 height 16
click at [695, 124] on div "Chat" at bounding box center [701, 118] width 241 height 23
select select "10"
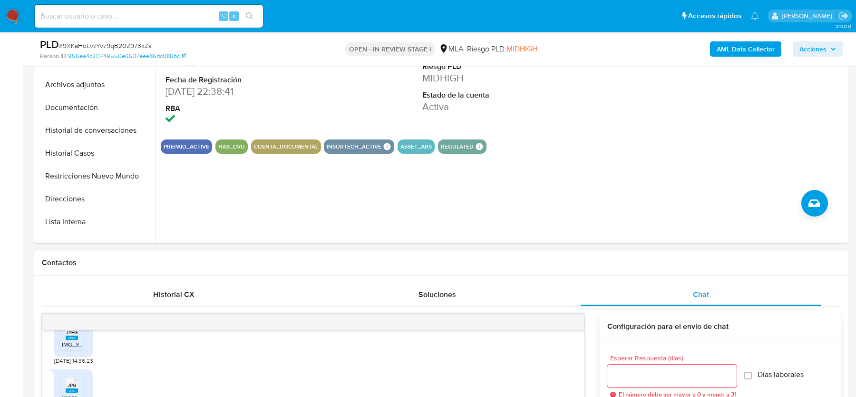
scroll to position [195, 0]
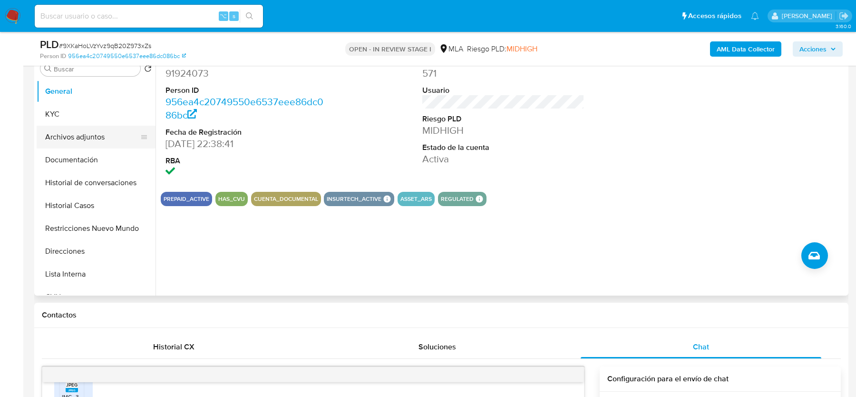
click at [100, 142] on button "Archivos adjuntos" at bounding box center [92, 137] width 111 height 23
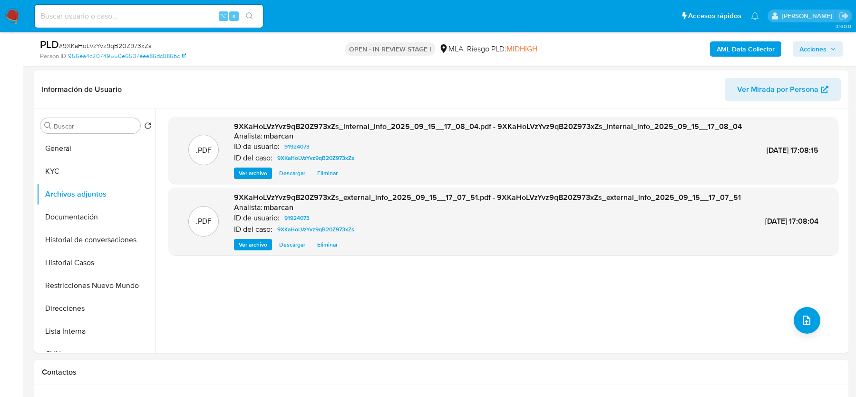
scroll to position [131, 0]
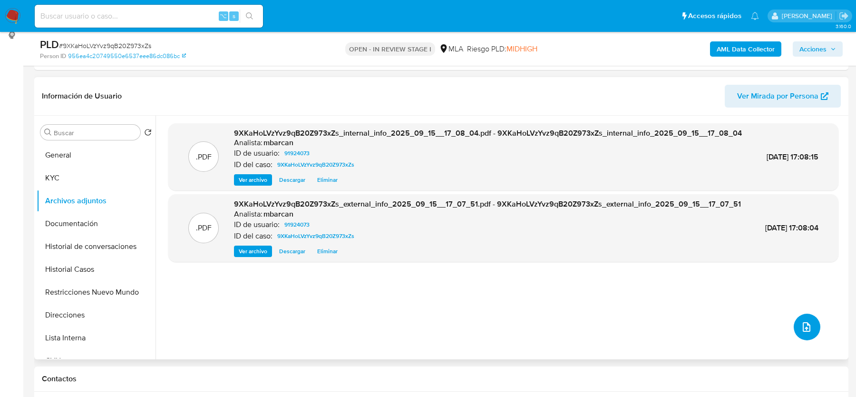
click at [810, 328] on button "upload-file" at bounding box center [807, 326] width 27 height 27
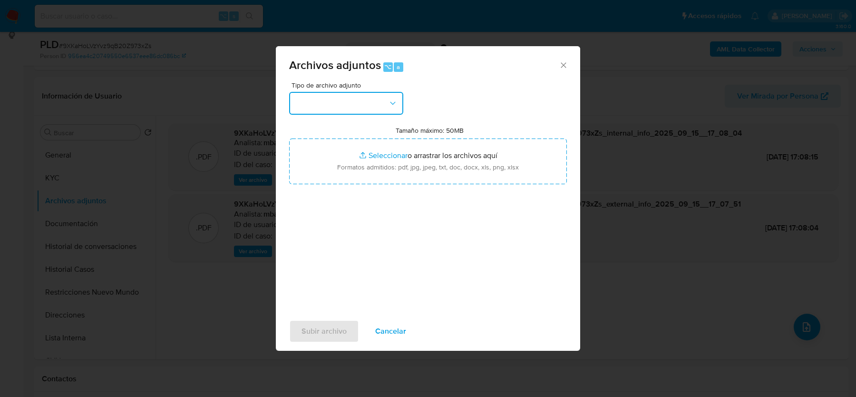
click at [365, 110] on button "button" at bounding box center [346, 103] width 114 height 23
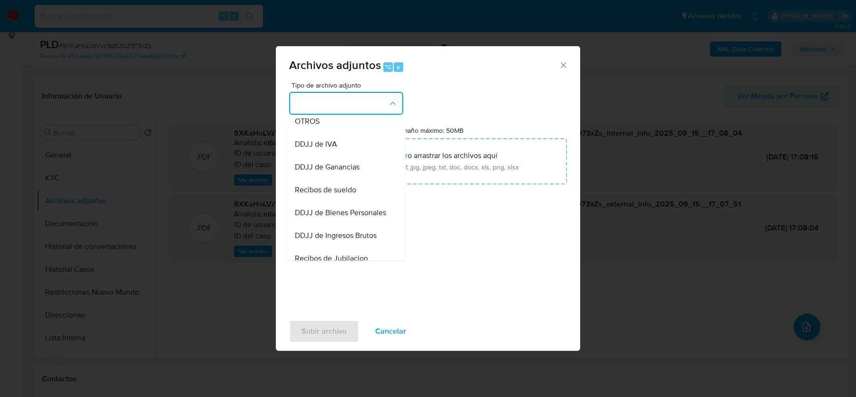
scroll to position [196, 0]
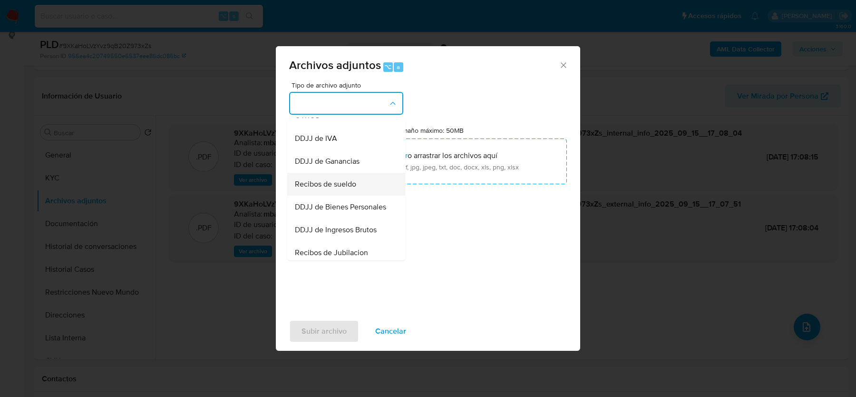
click at [326, 187] on span "Recibos de sueldo" at bounding box center [325, 184] width 61 height 10
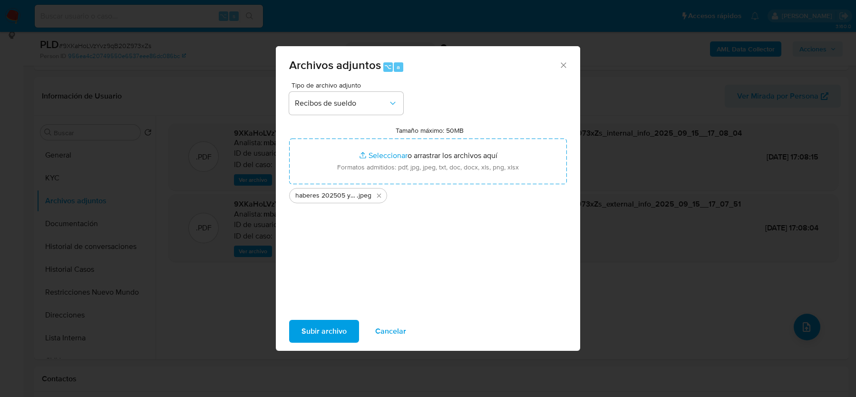
click at [313, 331] on span "Subir archivo" at bounding box center [323, 330] width 45 height 21
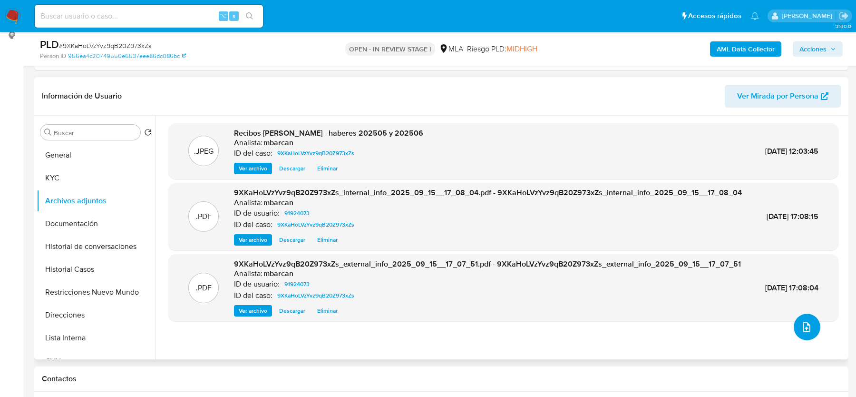
click at [802, 320] on button "upload-file" at bounding box center [807, 326] width 27 height 27
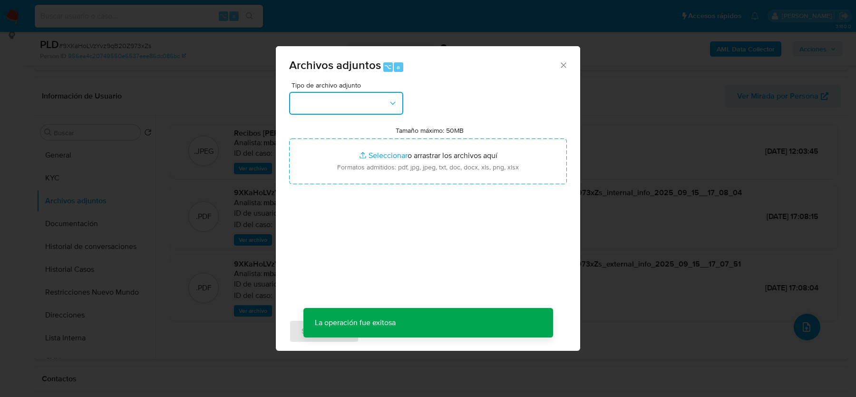
click at [331, 96] on button "button" at bounding box center [346, 103] width 114 height 23
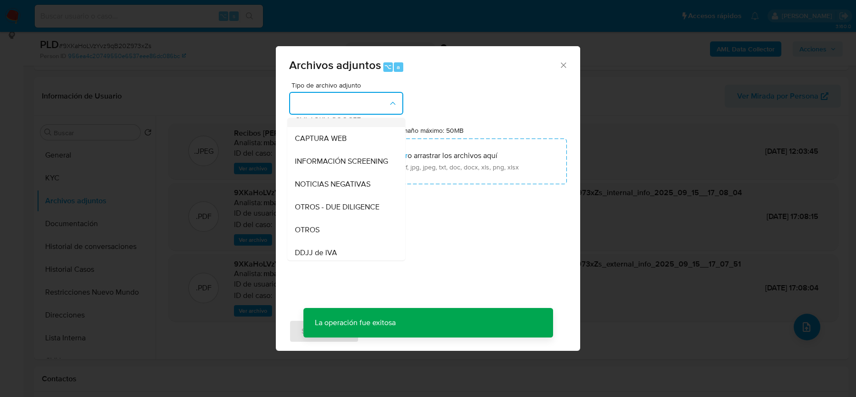
scroll to position [96, 0]
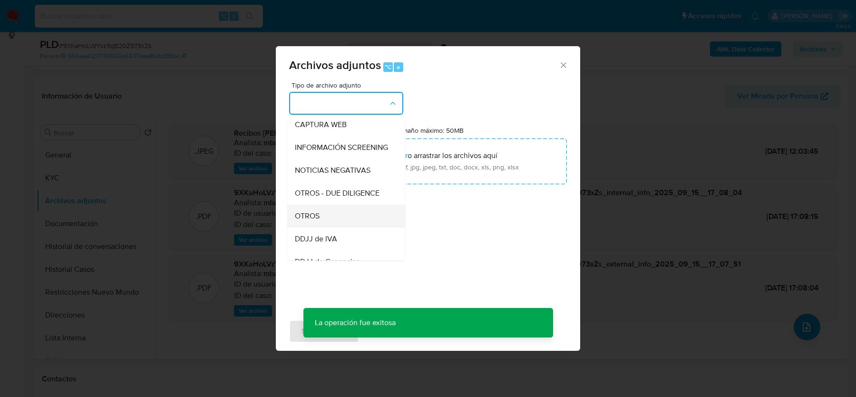
click at [312, 213] on span "OTROS" at bounding box center [307, 216] width 25 height 10
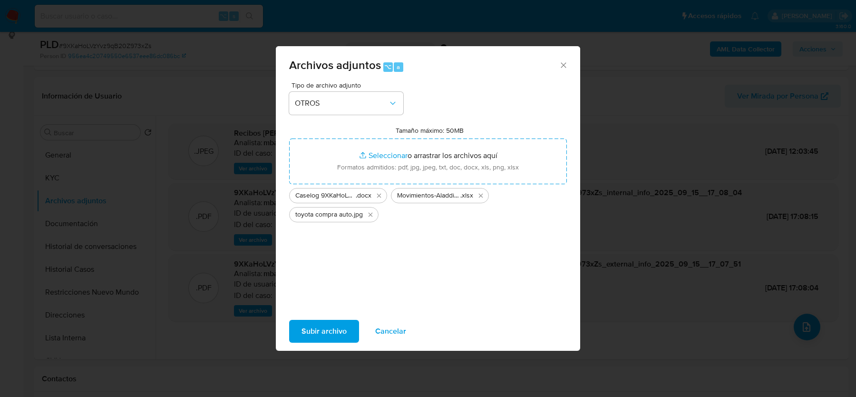
click at [327, 331] on span "Subir archivo" at bounding box center [323, 330] width 45 height 21
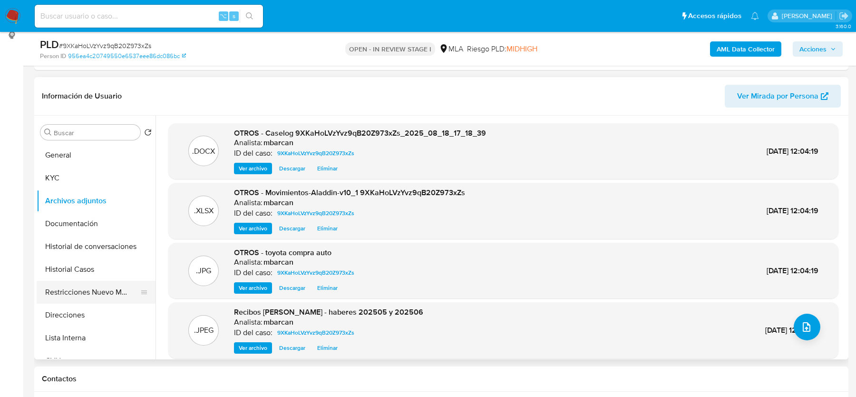
click at [73, 297] on button "Restricciones Nuevo Mundo" at bounding box center [92, 292] width 111 height 23
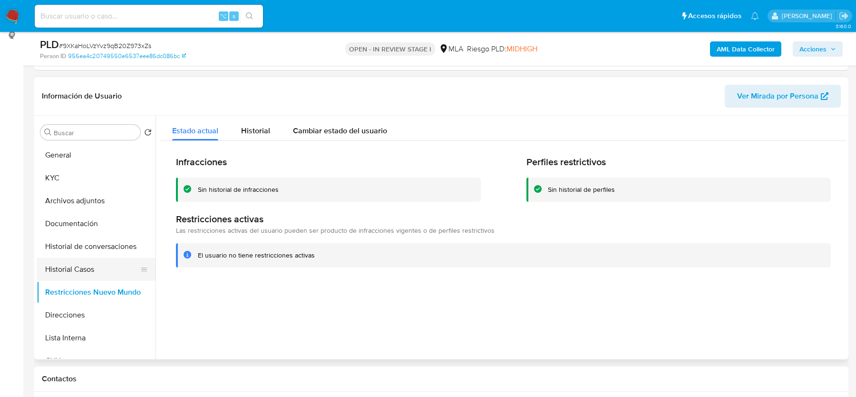
click at [75, 266] on button "Historial Casos" at bounding box center [92, 269] width 111 height 23
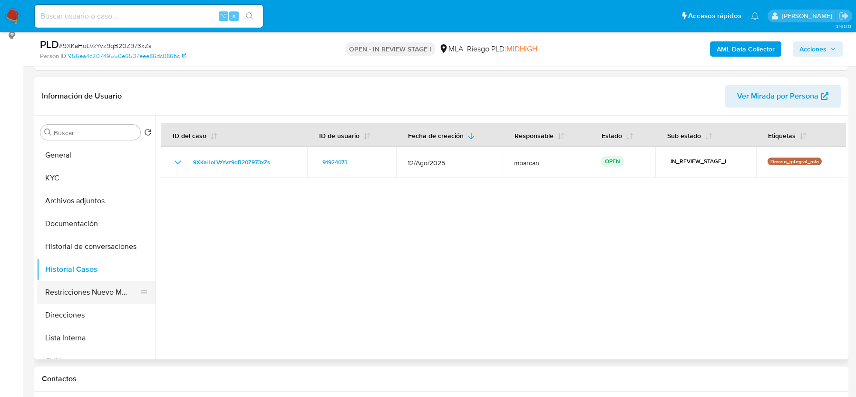
click at [88, 292] on button "Restricciones Nuevo Mundo" at bounding box center [92, 292] width 111 height 23
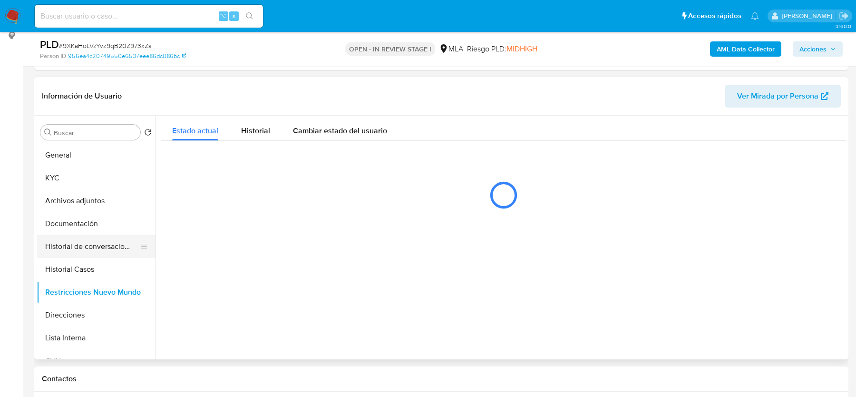
click at [84, 240] on button "Historial de conversaciones" at bounding box center [92, 246] width 111 height 23
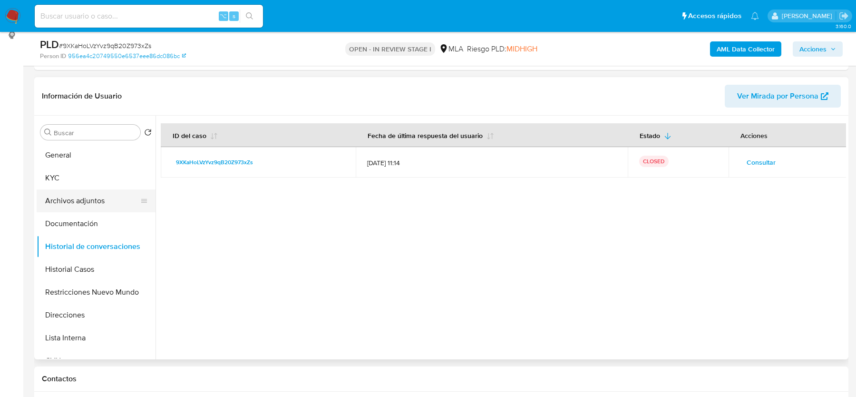
click at [74, 194] on button "Archivos adjuntos" at bounding box center [92, 200] width 111 height 23
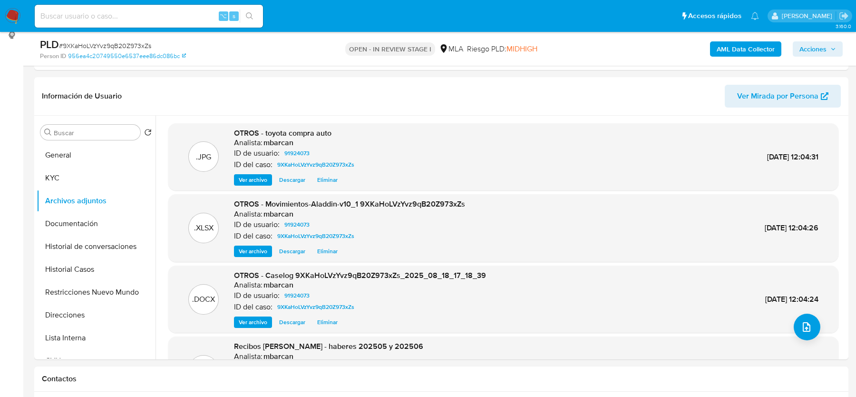
click at [834, 54] on span "Acciones" at bounding box center [817, 48] width 37 height 13
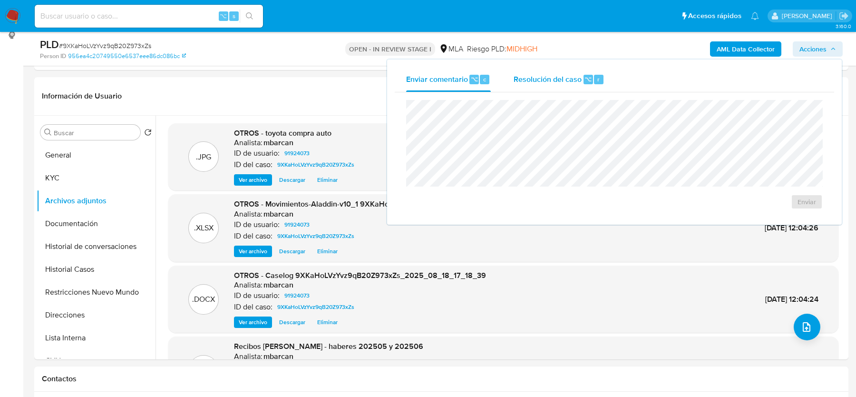
drag, startPoint x: 616, startPoint y: 85, endPoint x: 593, endPoint y: 86, distance: 22.8
click at [616, 85] on div "Enviar comentario ⌥ c Resolución del caso ⌥ r" at bounding box center [614, 79] width 439 height 25
click at [586, 85] on div "Resolución del caso ⌥ r" at bounding box center [559, 79] width 91 height 25
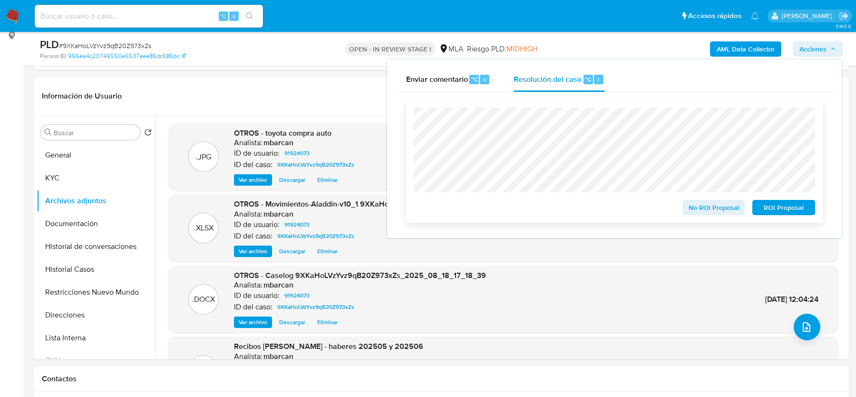
click at [695, 212] on span "No ROI Proposal" at bounding box center [713, 207] width 49 height 13
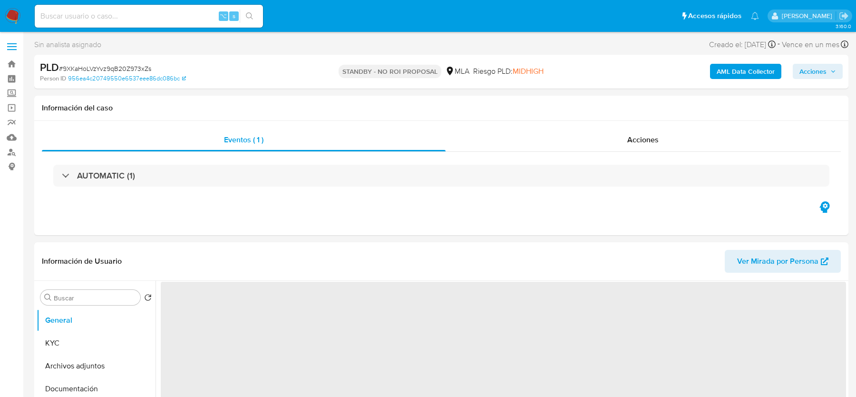
select select "10"
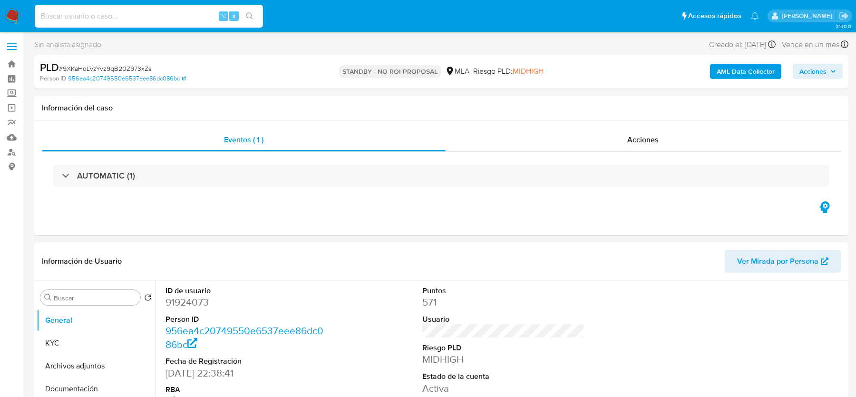
click at [135, 18] on input at bounding box center [149, 16] width 228 height 12
paste input "9RwFRshXonAf8dxw5cSUZRwi"
type input "9RwFRshXonAf8dxw5cSUZRwi"
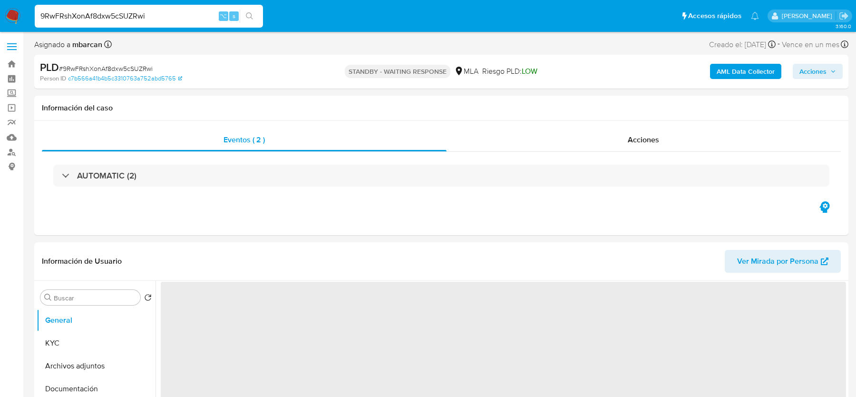
select select "10"
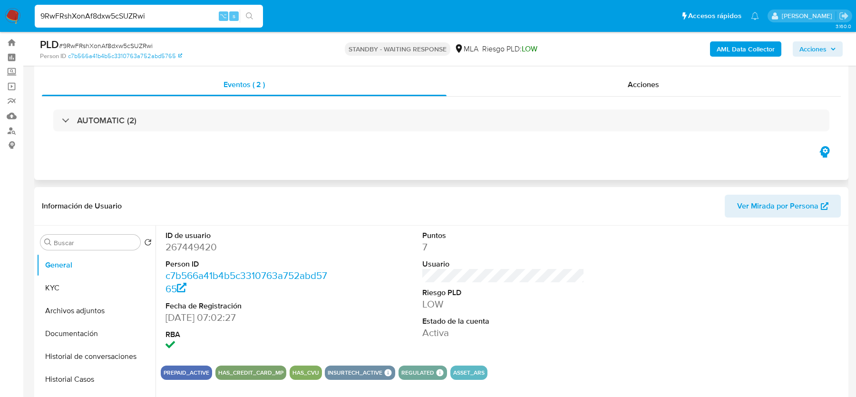
scroll to position [224, 0]
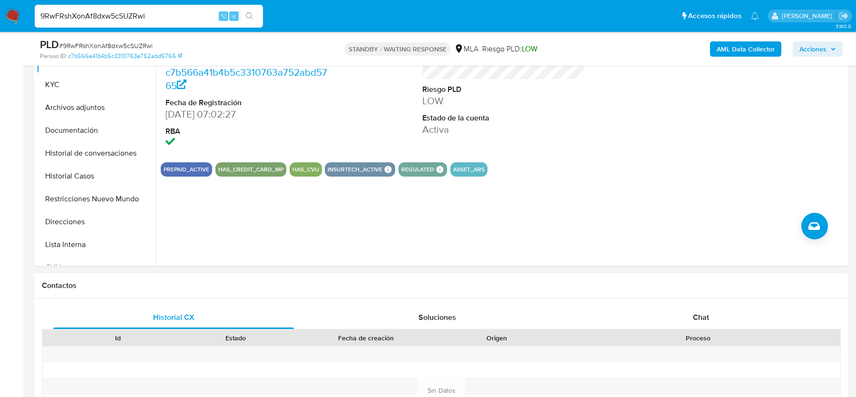
click at [691, 330] on div "Proceso" at bounding box center [697, 338] width 285 height 16
click at [691, 308] on div "Chat" at bounding box center [701, 317] width 241 height 23
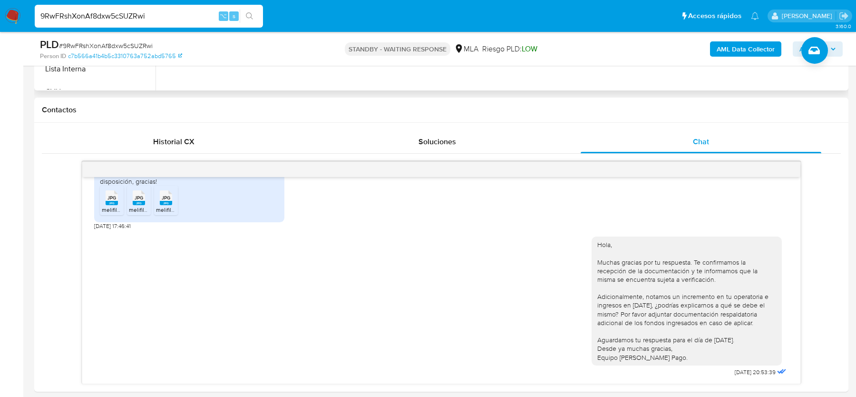
scroll to position [480, 0]
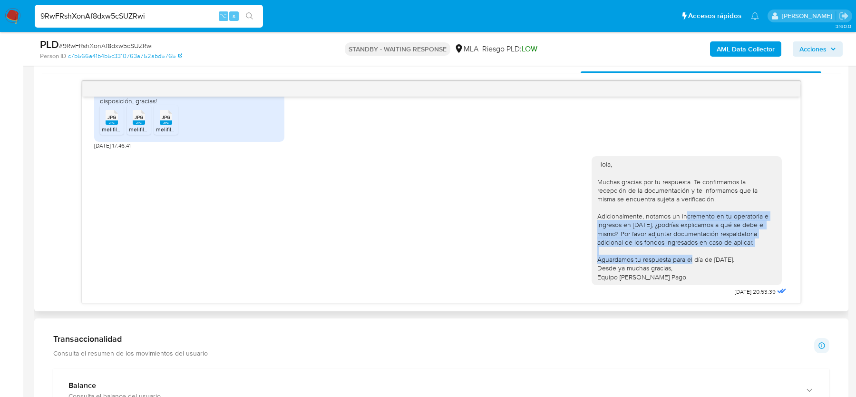
drag, startPoint x: 684, startPoint y: 214, endPoint x: 684, endPoint y: 253, distance: 38.5
click at [684, 253] on div "Hola, Muchas gracias por tu respuesta. Te confirmamos la recepción de la docume…" at bounding box center [686, 220] width 179 height 121
click at [667, 242] on div "Hola, Muchas gracias por tu respuesta. Te confirmamos la recepción de la docume…" at bounding box center [686, 220] width 179 height 121
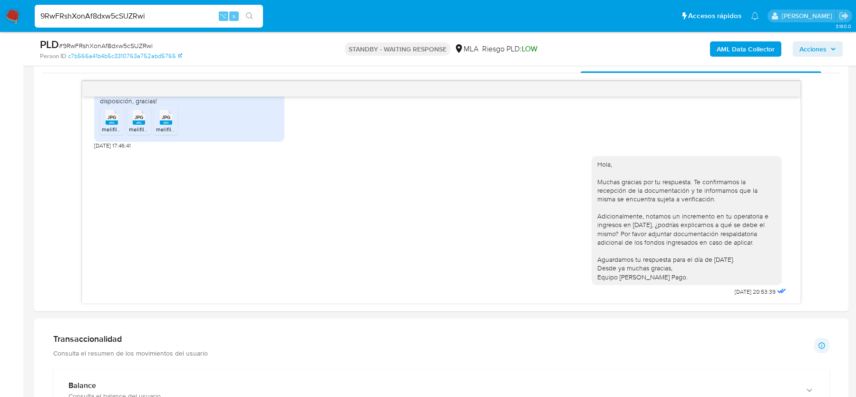
click at [92, 41] on span "# 9RwFRshXonAf8dxw5cSUZRwi" at bounding box center [106, 46] width 94 height 10
copy span "9RwFRshXonAf8dxw5cSUZRwi"
click at [92, 41] on span "# 9RwFRshXonAf8dxw5cSUZRwi" at bounding box center [106, 46] width 94 height 10
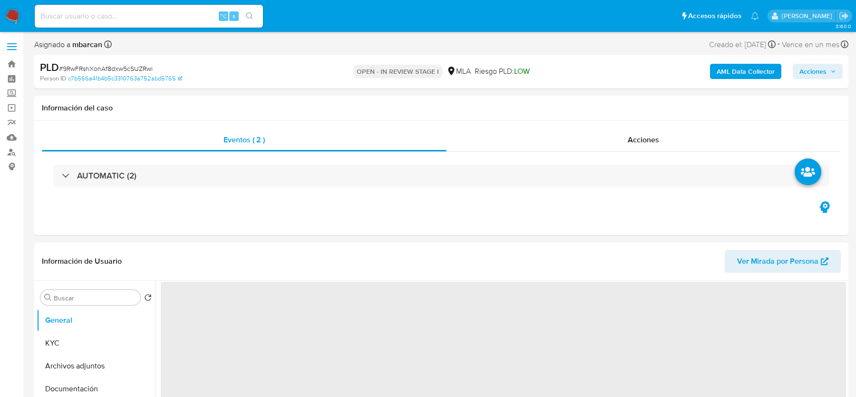
select select "10"
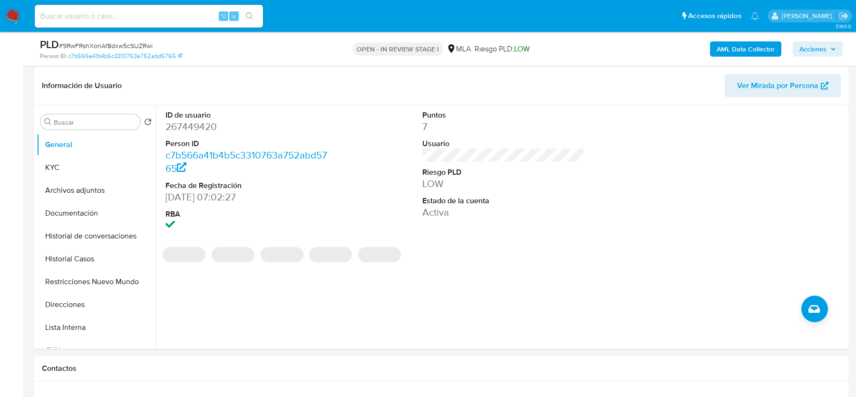
scroll to position [145, 0]
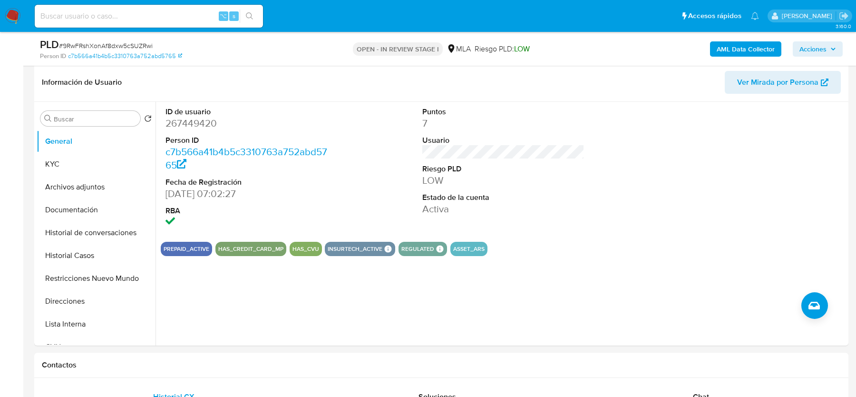
click at [125, 41] on span "# 9RwFRshXonAf8dxw5cSUZRwi" at bounding box center [106, 46] width 94 height 10
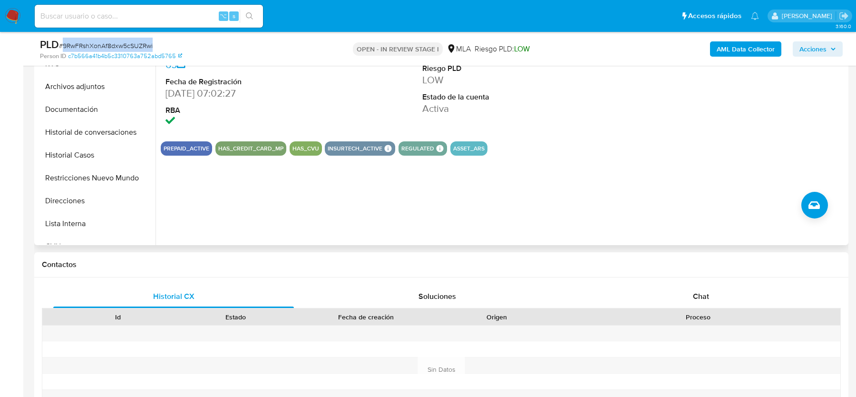
scroll to position [414, 0]
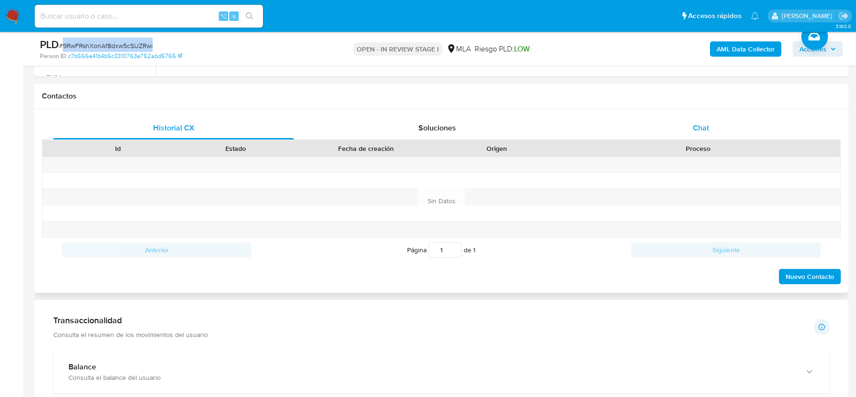
click at [719, 138] on div "Chat" at bounding box center [701, 127] width 241 height 23
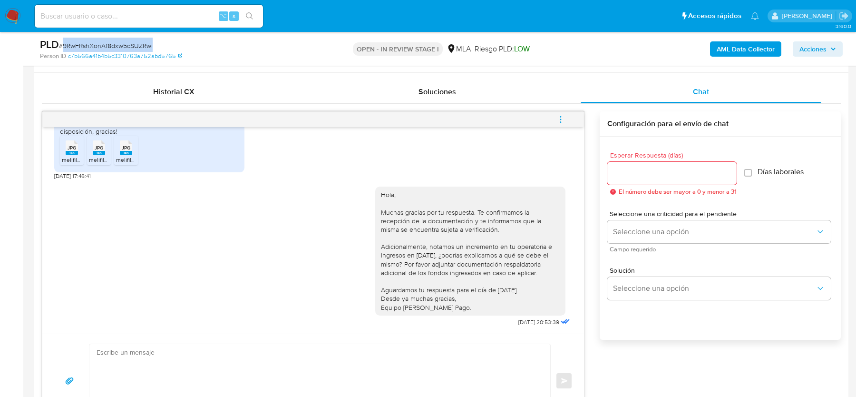
scroll to position [481, 0]
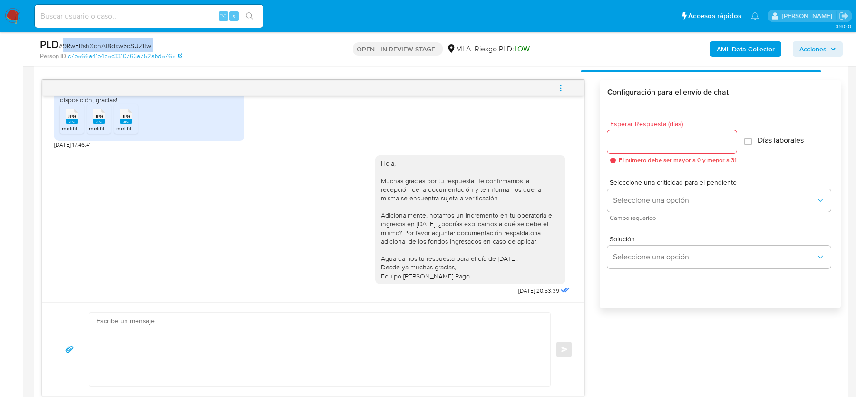
click at [560, 88] on icon "menu-action" at bounding box center [560, 88] width 9 height 9
click at [258, 58] on div at bounding box center [428, 198] width 856 height 397
click at [130, 45] on span "# 9RwFRshXonAf8dxw5cSUZRwi" at bounding box center [106, 46] width 94 height 10
copy span "9RwFRshXonAf8dxw5cSUZRwi"
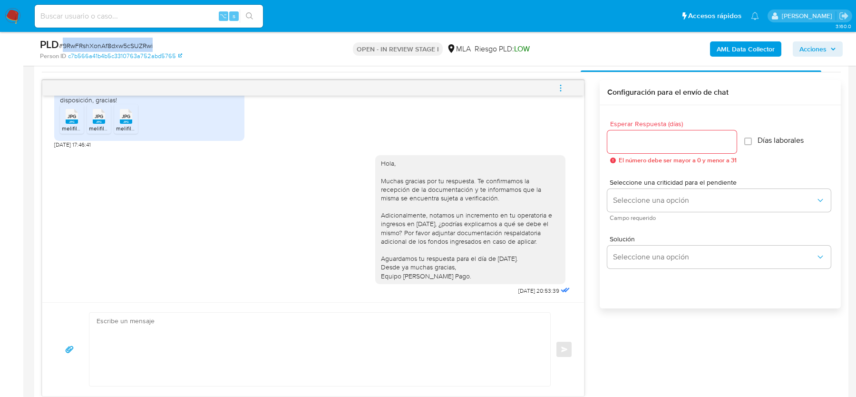
click at [555, 88] on button "menu-action" at bounding box center [560, 88] width 31 height 23
click at [472, 71] on li "Cerrar conversación" at bounding box center [496, 68] width 97 height 17
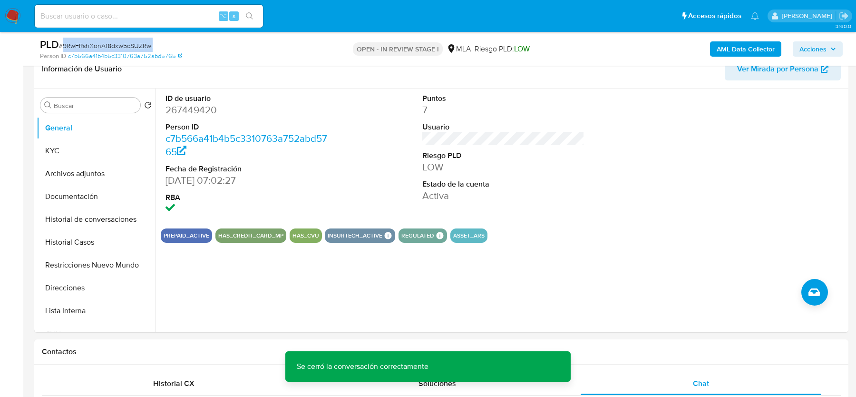
scroll to position [142, 0]
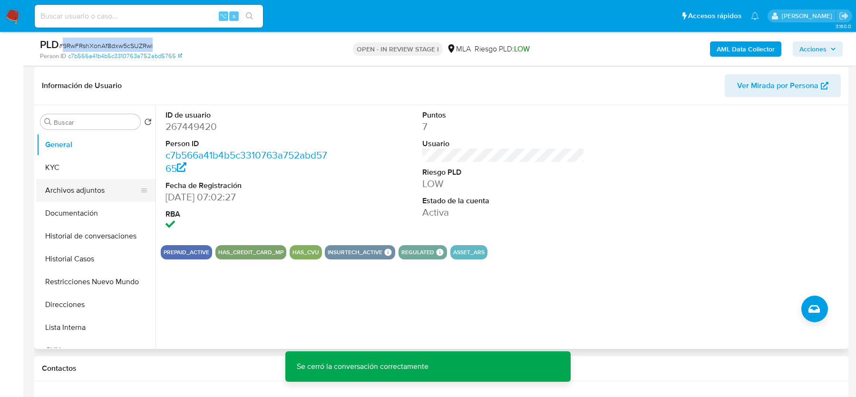
click at [78, 186] on button "Archivos adjuntos" at bounding box center [92, 190] width 111 height 23
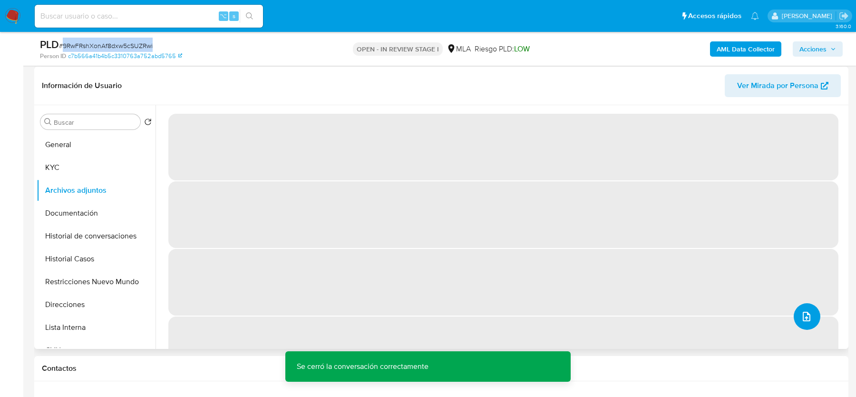
click at [797, 306] on button "upload-file" at bounding box center [807, 316] width 27 height 27
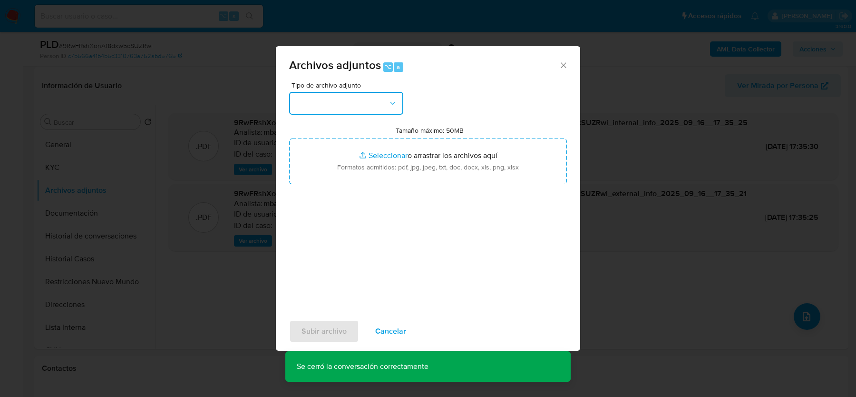
click at [350, 98] on button "button" at bounding box center [346, 103] width 114 height 23
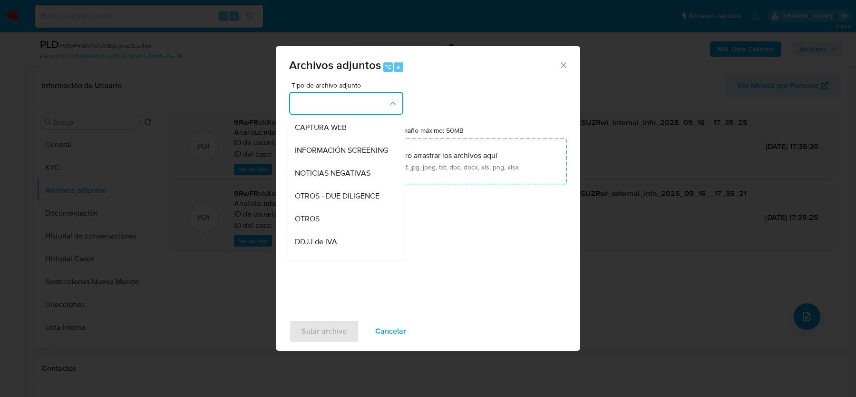
scroll to position [96, 0]
click at [310, 213] on span "OTROS" at bounding box center [307, 216] width 25 height 10
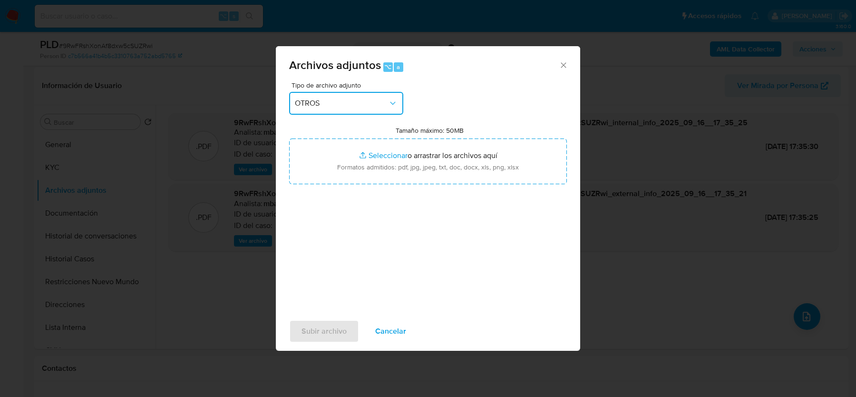
click at [369, 112] on button "OTROS" at bounding box center [346, 103] width 114 height 23
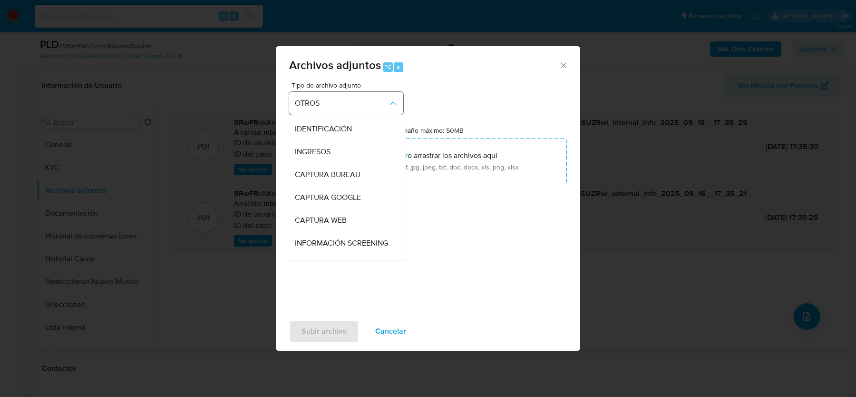
scroll to position [123, 0]
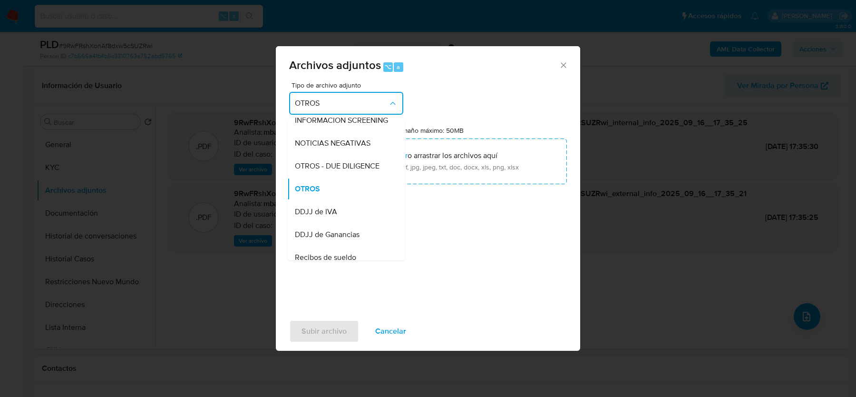
click at [369, 105] on span "OTROS" at bounding box center [341, 103] width 93 height 10
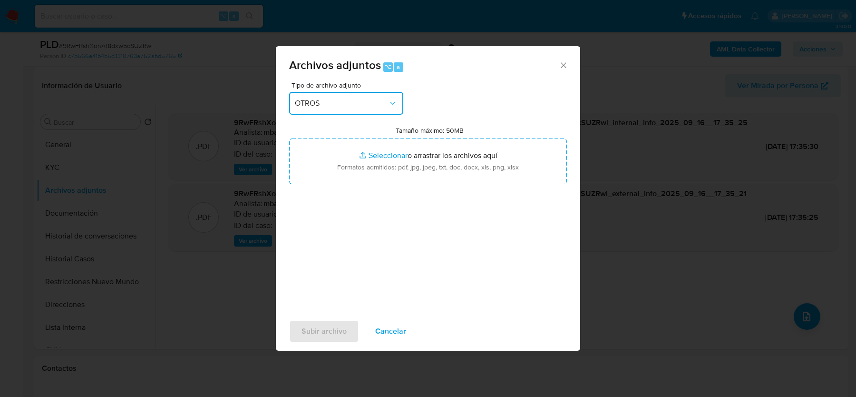
click at [369, 105] on span "OTROS" at bounding box center [341, 103] width 93 height 10
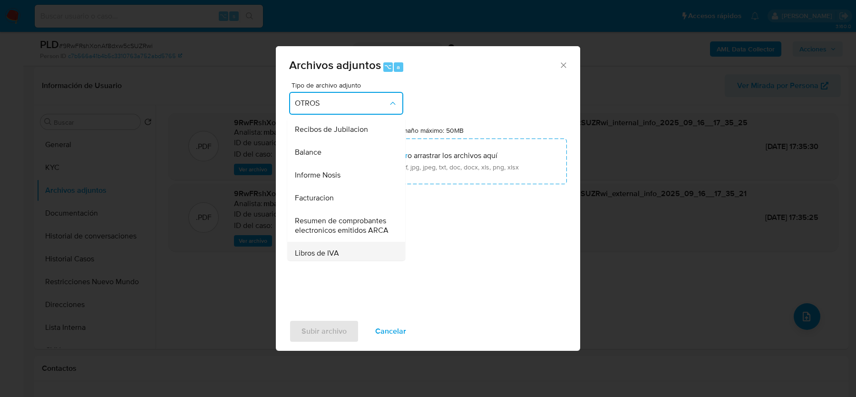
scroll to position [315, 0]
click at [343, 175] on div "Informe Nosis" at bounding box center [343, 178] width 97 height 23
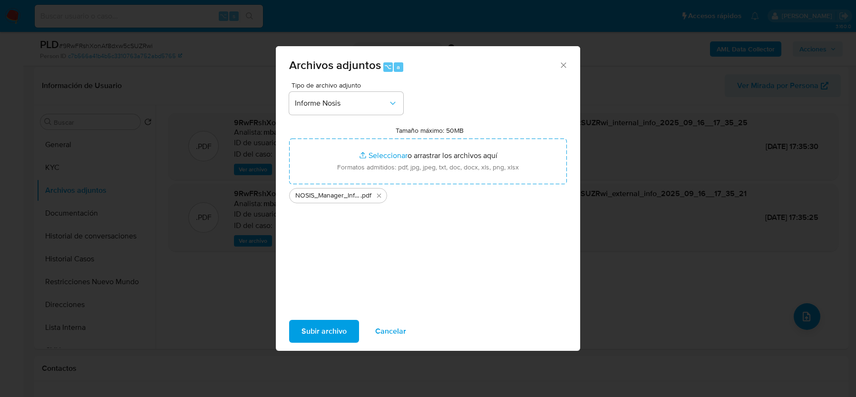
click at [310, 332] on span "Subir archivo" at bounding box center [323, 330] width 45 height 21
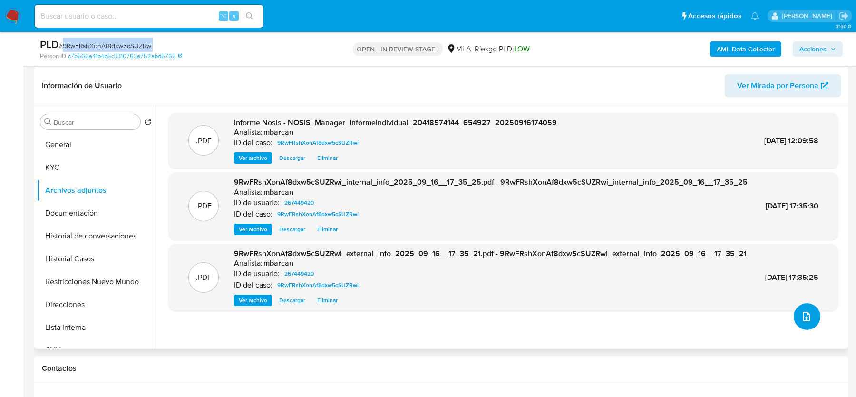
click at [810, 317] on button "upload-file" at bounding box center [807, 316] width 27 height 27
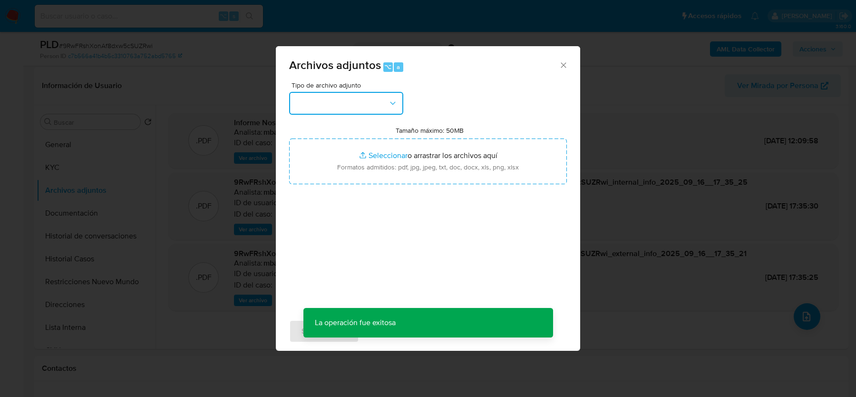
click at [374, 102] on button "button" at bounding box center [346, 103] width 114 height 23
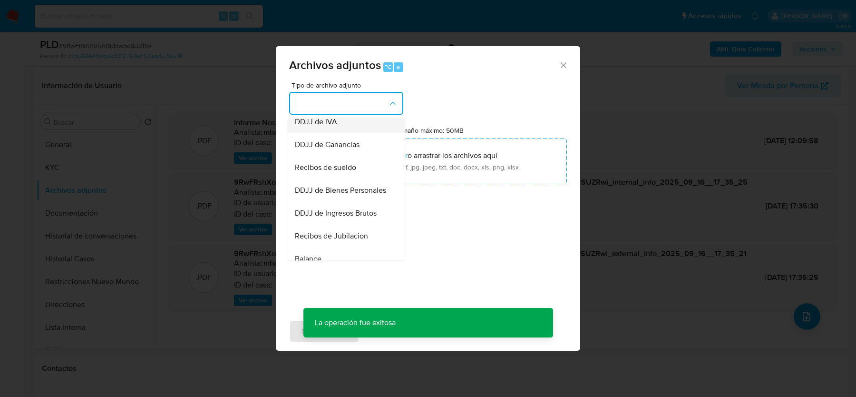
scroll to position [213, 0]
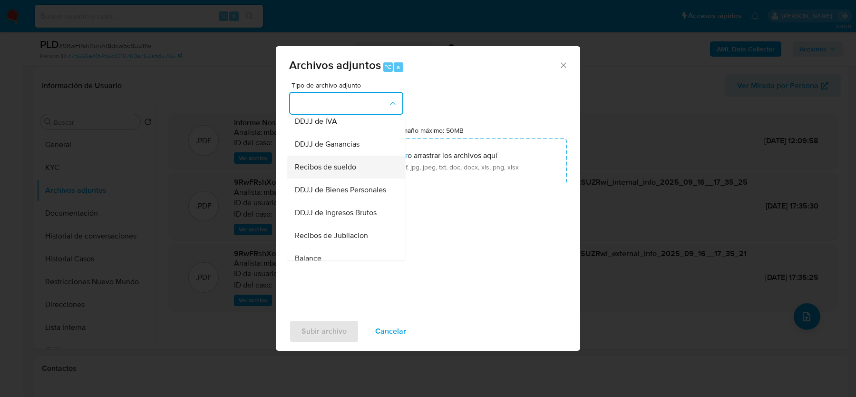
click at [319, 171] on span "Recibos de sueldo" at bounding box center [325, 167] width 61 height 10
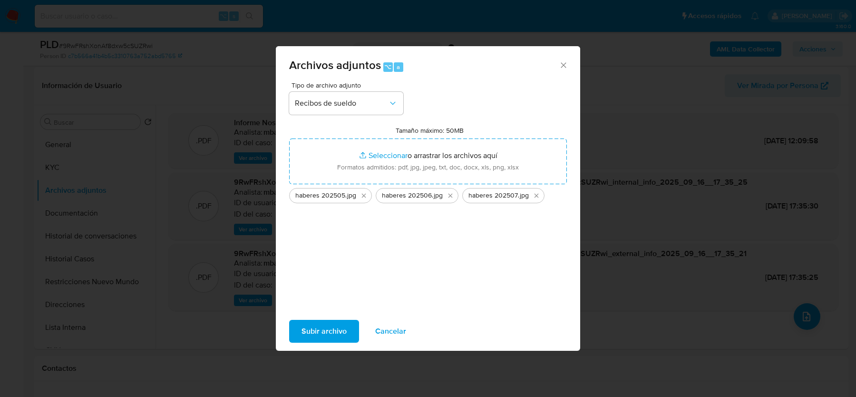
click at [331, 325] on span "Subir archivo" at bounding box center [323, 330] width 45 height 21
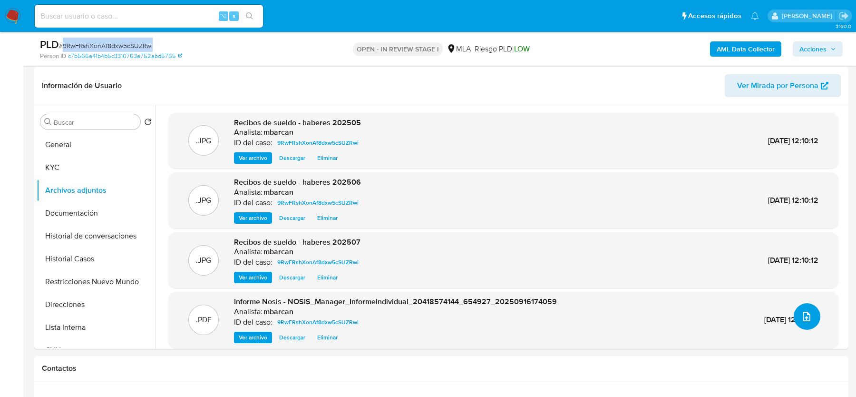
click at [804, 319] on icon "upload-file" at bounding box center [806, 315] width 11 height 11
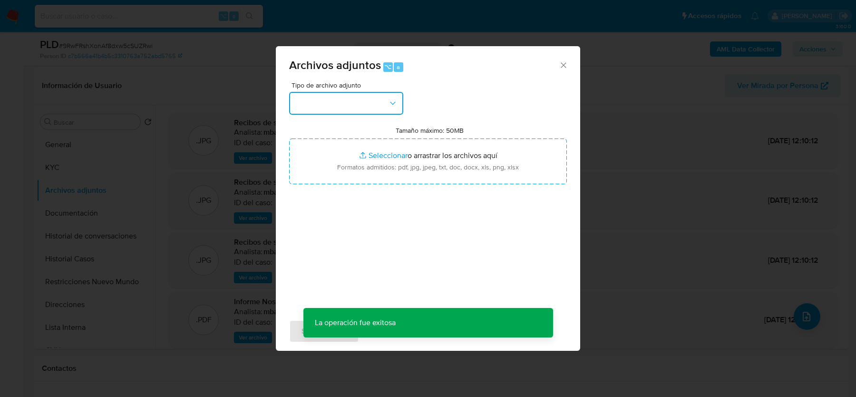
click at [378, 94] on button "button" at bounding box center [346, 103] width 114 height 23
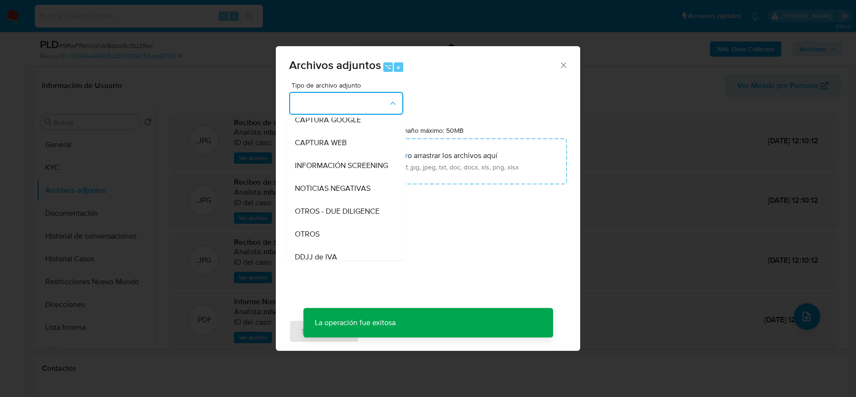
scroll to position [116, 0]
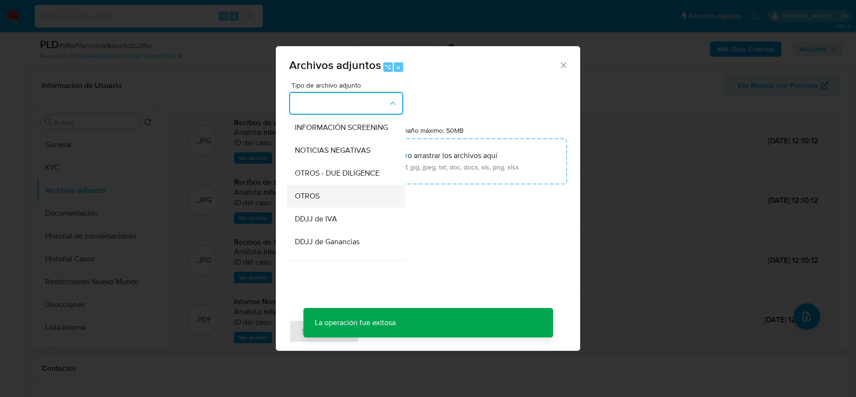
click at [330, 191] on div "OTROS" at bounding box center [343, 195] width 97 height 23
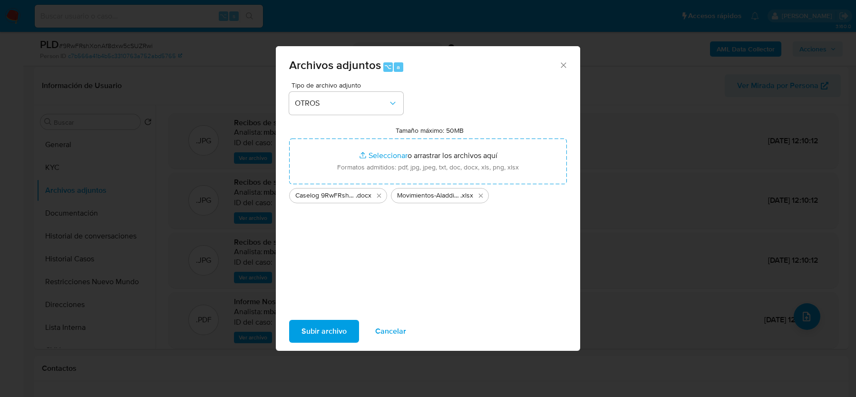
click at [331, 327] on span "Subir archivo" at bounding box center [323, 330] width 45 height 21
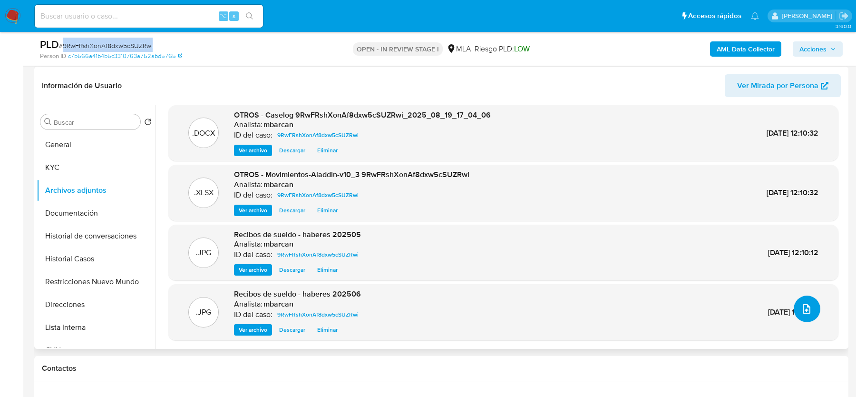
scroll to position [0, 0]
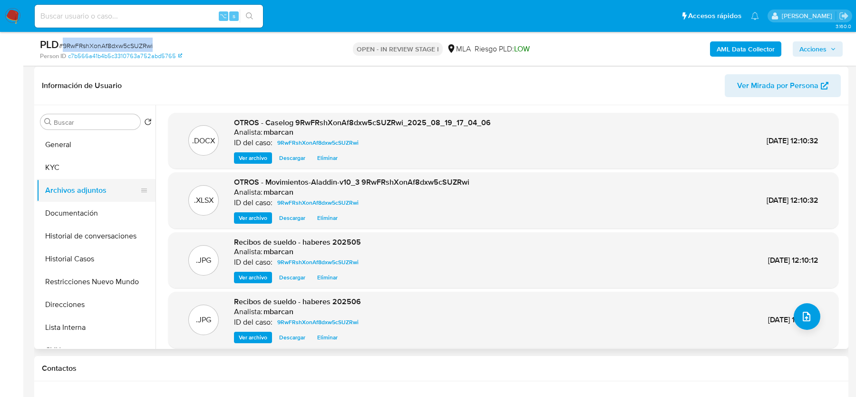
drag, startPoint x: 77, startPoint y: 164, endPoint x: 77, endPoint y: 181, distance: 17.6
click at [77, 164] on button "KYC" at bounding box center [96, 167] width 119 height 23
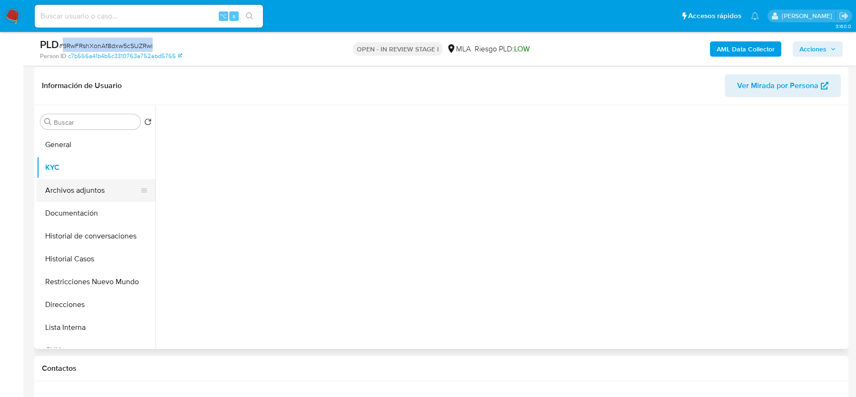
click at [77, 191] on button "Archivos adjuntos" at bounding box center [92, 190] width 111 height 23
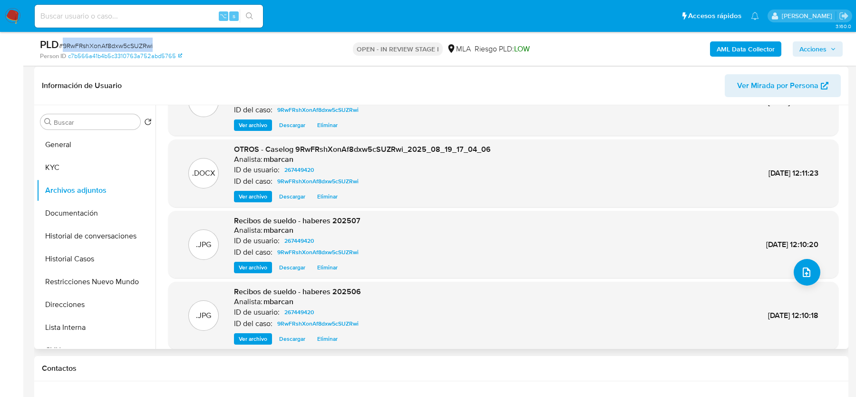
scroll to position [80, 0]
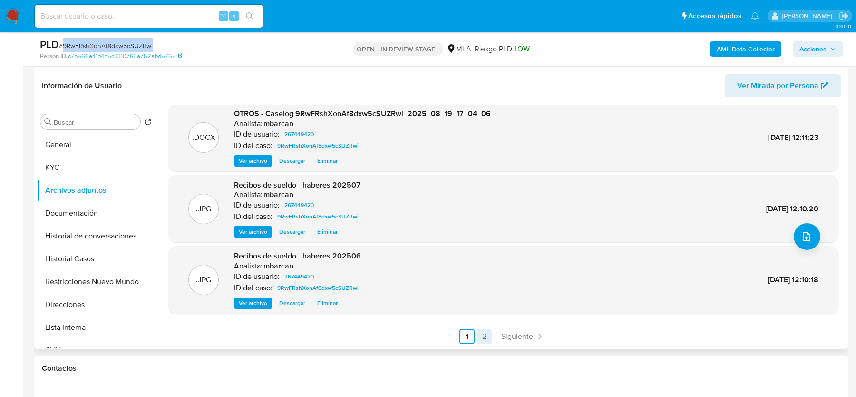
click at [480, 333] on link "2" at bounding box center [483, 336] width 15 height 15
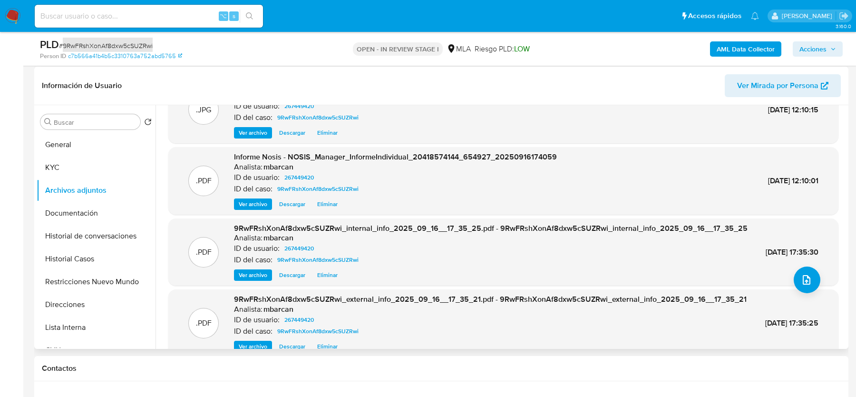
scroll to position [31, 0]
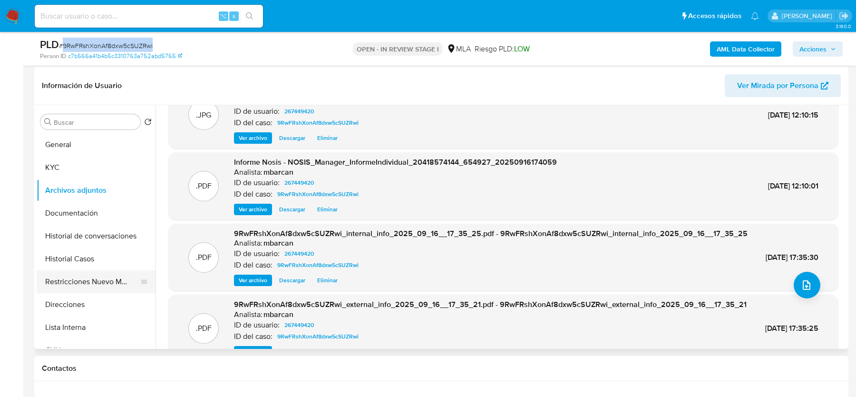
click at [107, 273] on button "Restricciones Nuevo Mundo" at bounding box center [92, 281] width 111 height 23
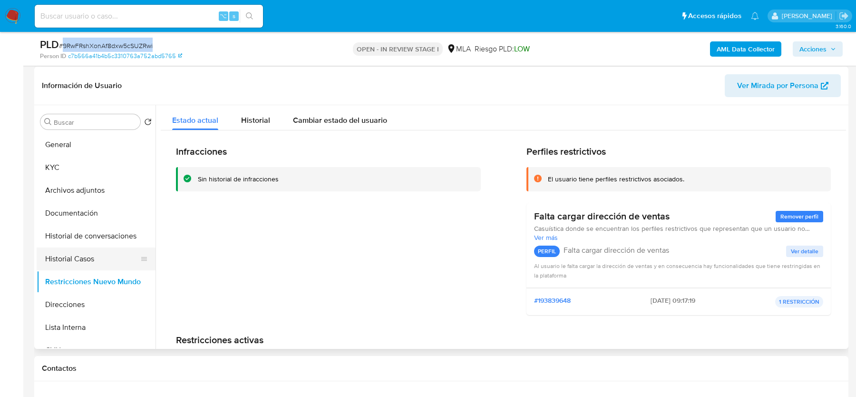
click at [73, 255] on button "Historial Casos" at bounding box center [92, 258] width 111 height 23
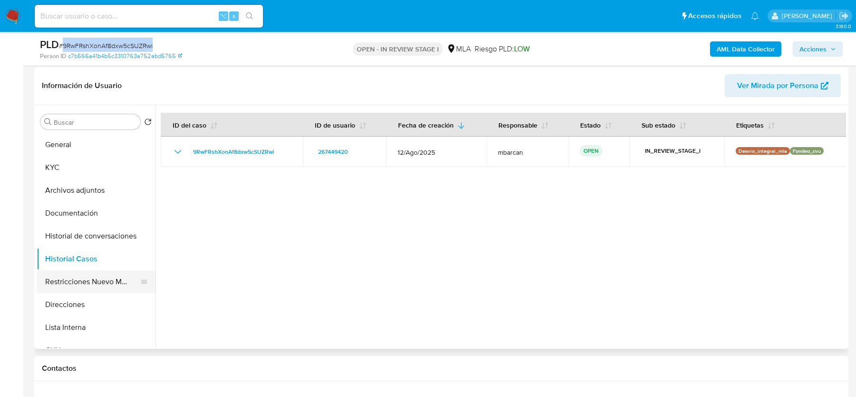
click at [71, 281] on button "Restricciones Nuevo Mundo" at bounding box center [92, 281] width 111 height 23
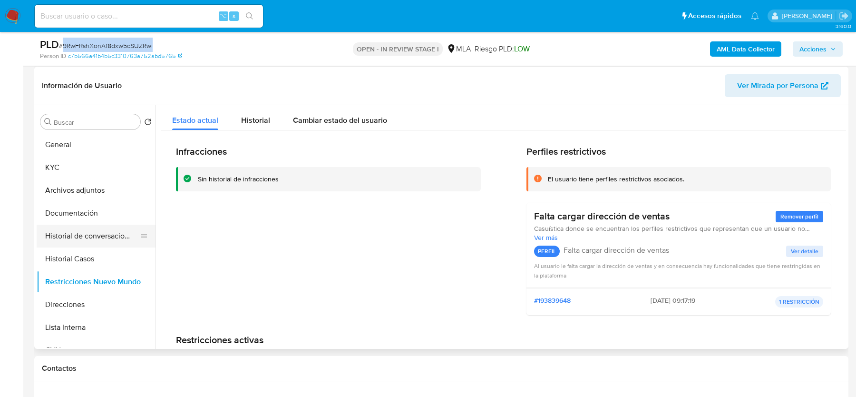
click at [83, 230] on button "Historial de conversaciones" at bounding box center [92, 235] width 111 height 23
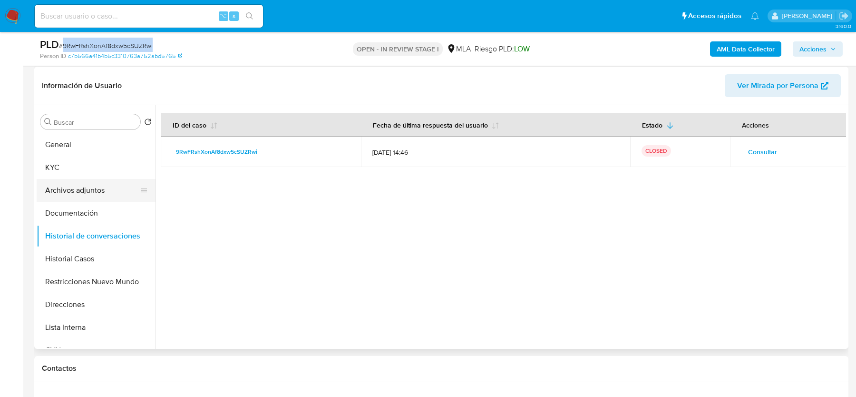
click at [74, 199] on button "Archivos adjuntos" at bounding box center [92, 190] width 111 height 23
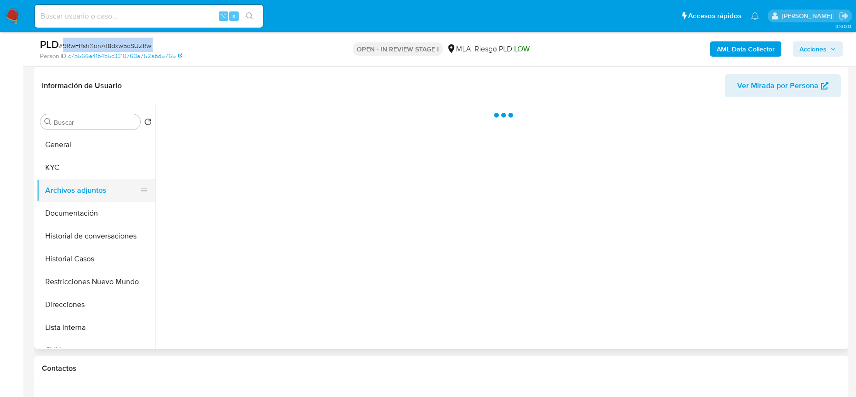
click at [74, 190] on button "Archivos adjuntos" at bounding box center [92, 190] width 111 height 23
click at [808, 44] on span "Acciones" at bounding box center [812, 48] width 27 height 15
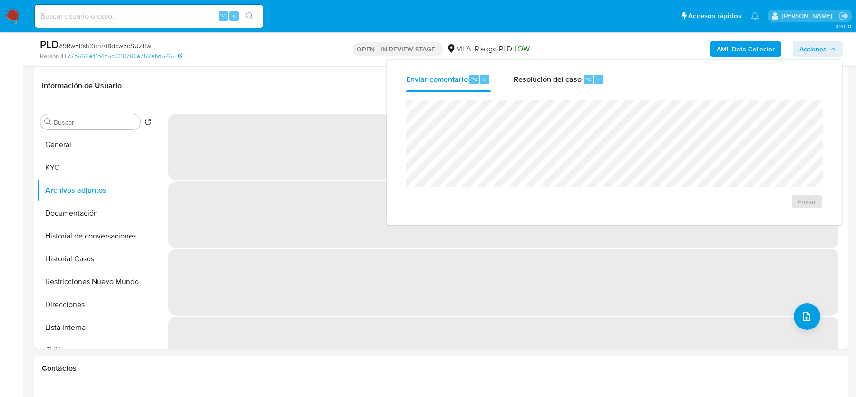
click at [571, 94] on div "Enviar" at bounding box center [614, 154] width 439 height 125
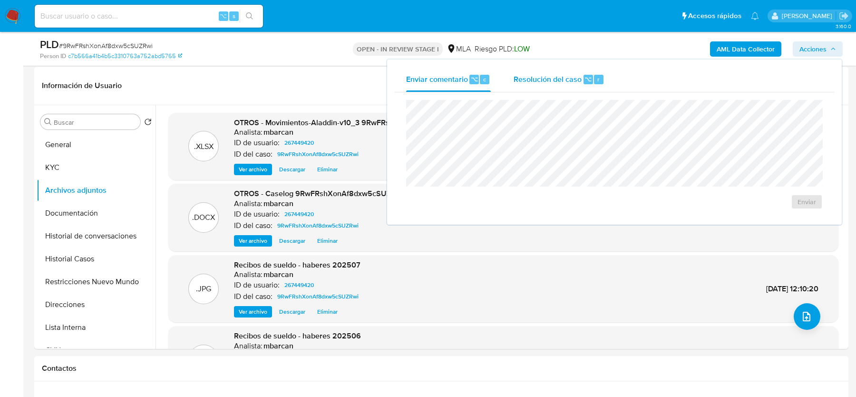
click at [570, 82] on span "Resolución del caso" at bounding box center [548, 78] width 68 height 11
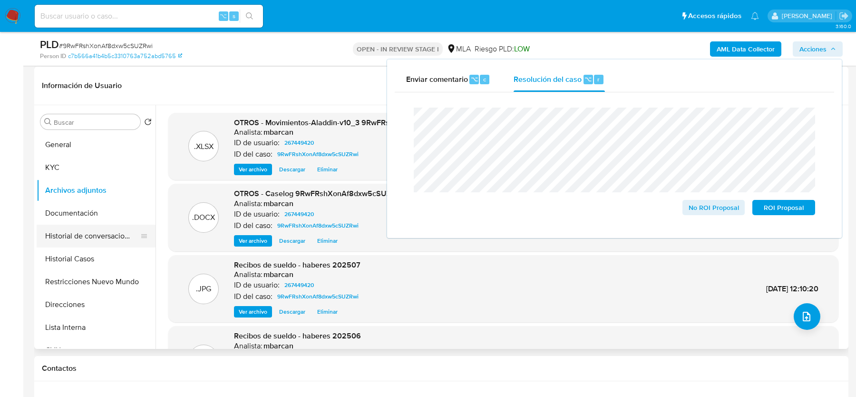
click at [102, 237] on button "Historial de conversaciones" at bounding box center [92, 235] width 111 height 23
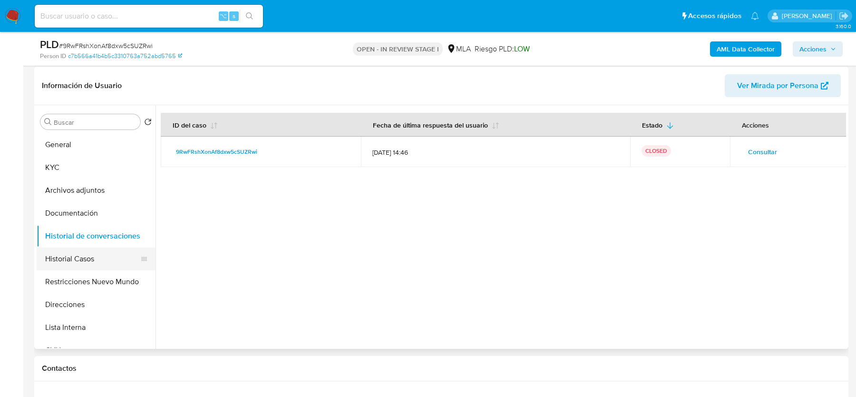
click at [97, 260] on button "Historial Casos" at bounding box center [92, 258] width 111 height 23
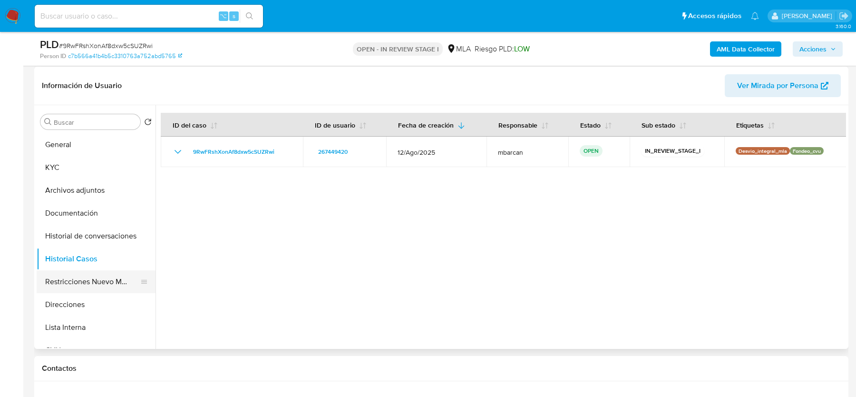
click at [88, 278] on button "Restricciones Nuevo Mundo" at bounding box center [92, 281] width 111 height 23
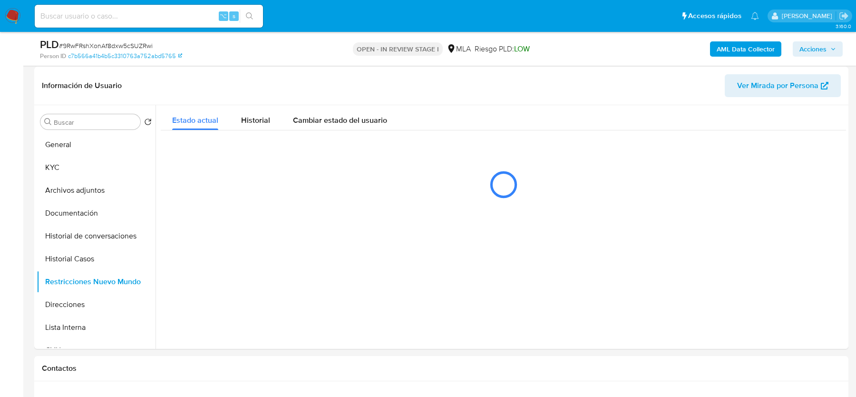
click at [816, 53] on span "Acciones" at bounding box center [812, 48] width 27 height 15
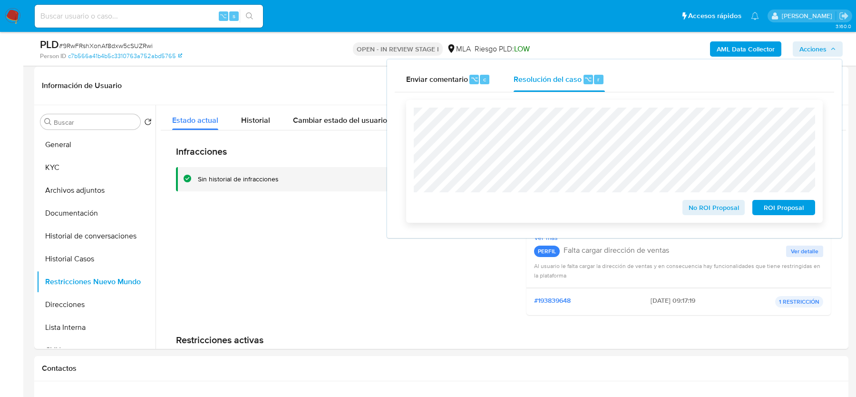
click at [687, 205] on button "No ROI Proposal" at bounding box center [713, 207] width 63 height 15
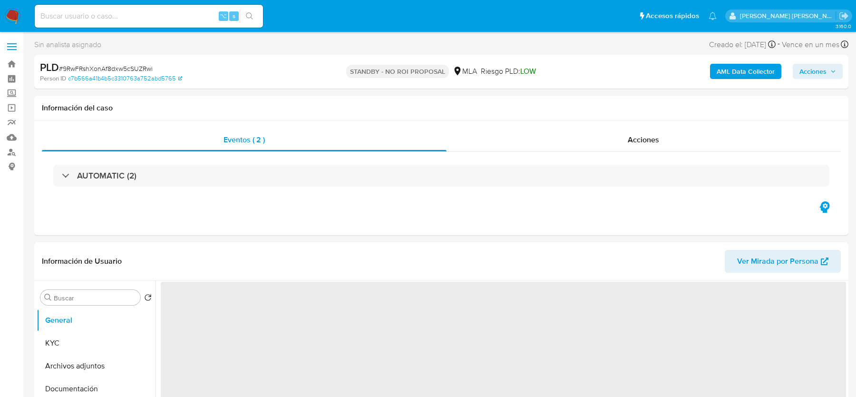
select select "10"
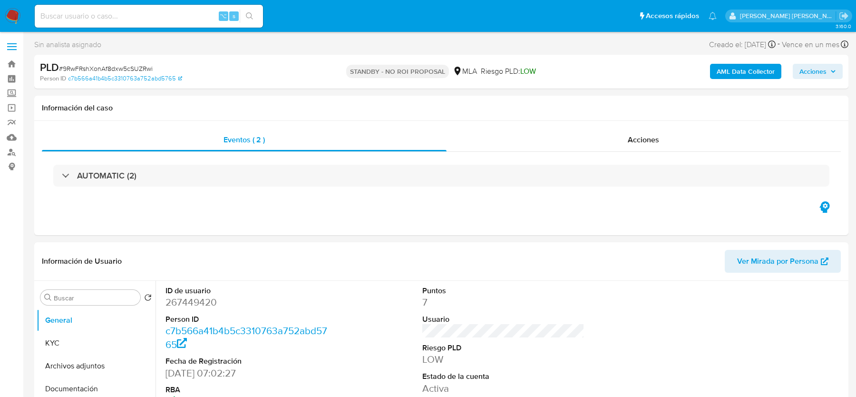
click at [11, 10] on img at bounding box center [13, 16] width 16 height 16
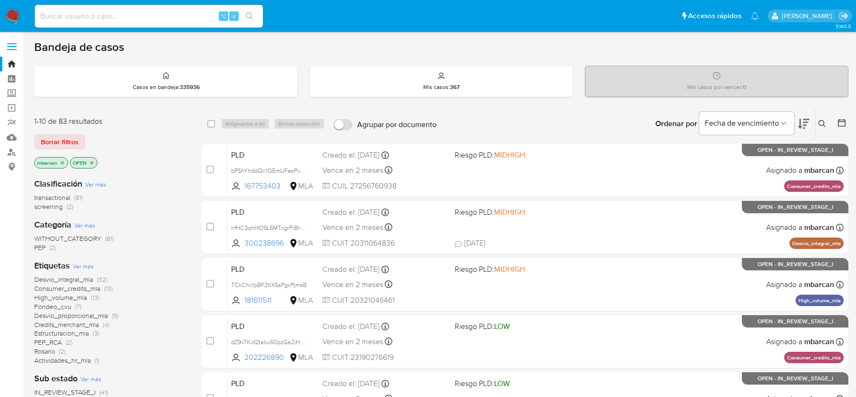
click at [78, 15] on input at bounding box center [149, 16] width 228 height 12
paste input "LoTNyJopXfI2dDu40aYMQozF"
type input "LoTNyJopXfI2dDu40aYMQozF"
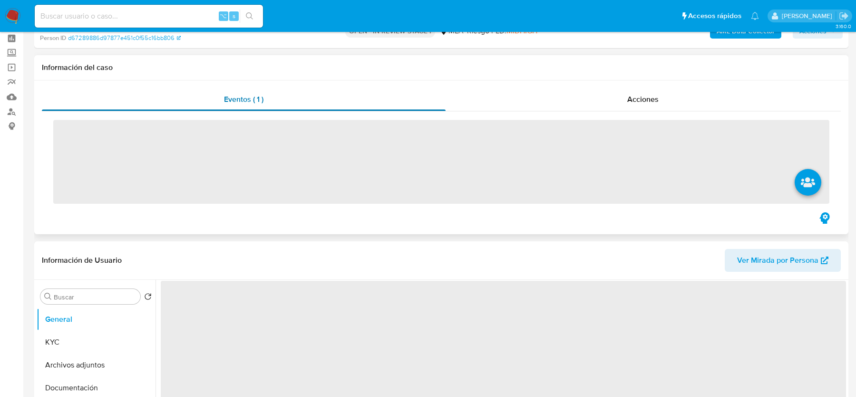
scroll to position [84, 0]
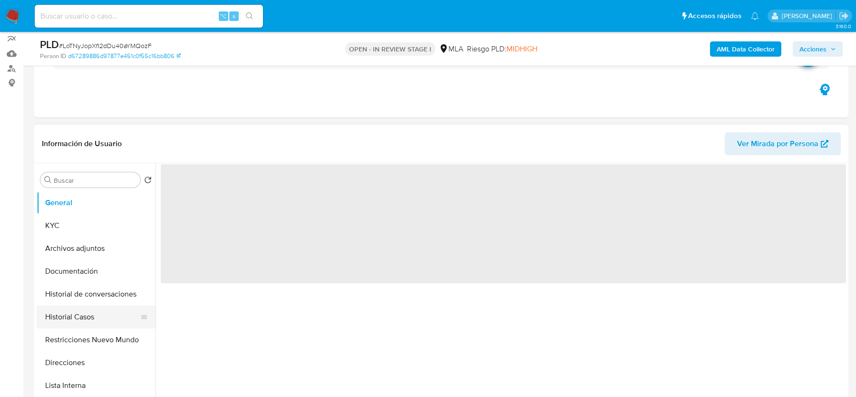
select select "10"
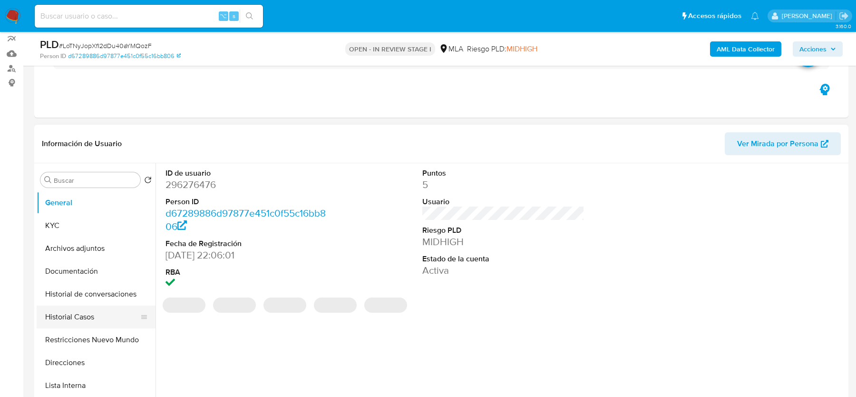
click at [92, 318] on button "Historial Casos" at bounding box center [92, 316] width 111 height 23
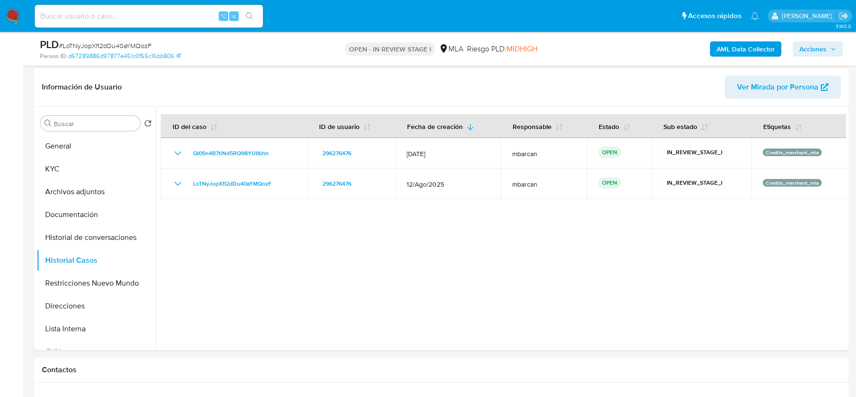
scroll to position [146, 0]
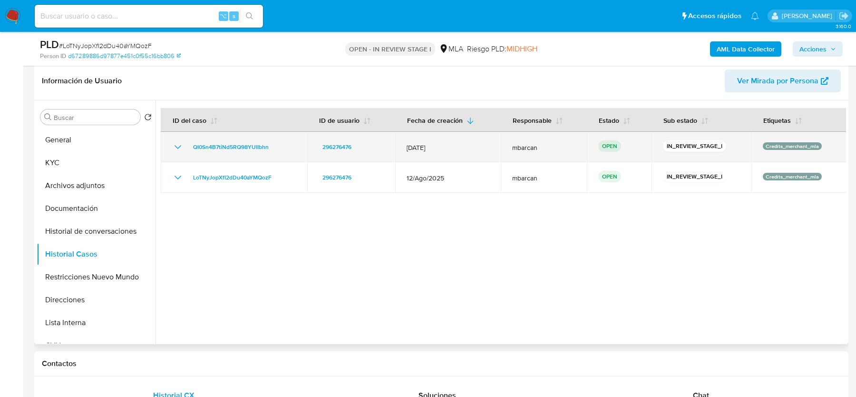
click at [284, 146] on div "QI0Sn4B7tiNd5RQ98YUIIbhn" at bounding box center [234, 146] width 124 height 11
click at [363, 145] on div "296276476" at bounding box center [351, 146] width 65 height 11
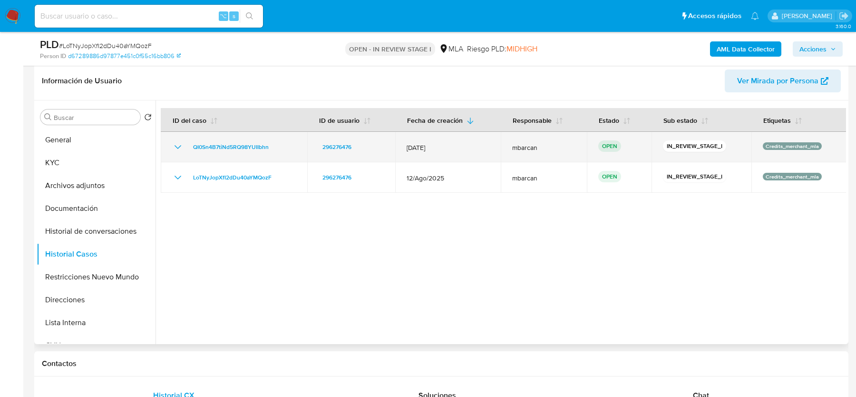
click at [363, 145] on div "296276476" at bounding box center [351, 146] width 65 height 11
click at [287, 146] on div "QI0Sn4B7tiNd5RQ98YUIIbhn" at bounding box center [234, 146] width 124 height 11
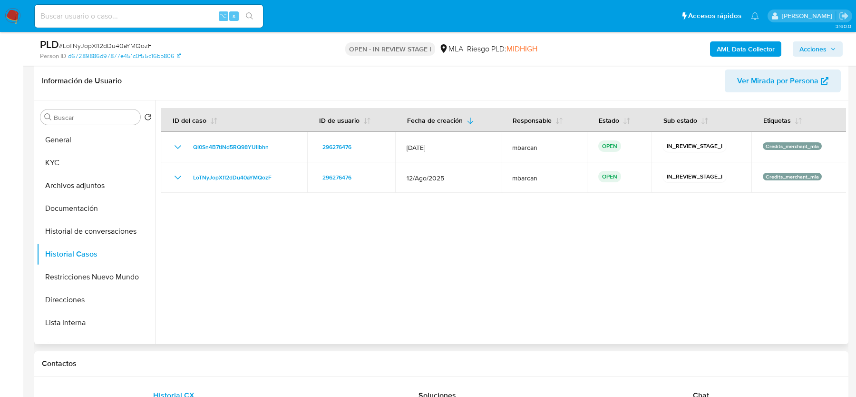
click at [184, 214] on div at bounding box center [500, 221] width 690 height 243
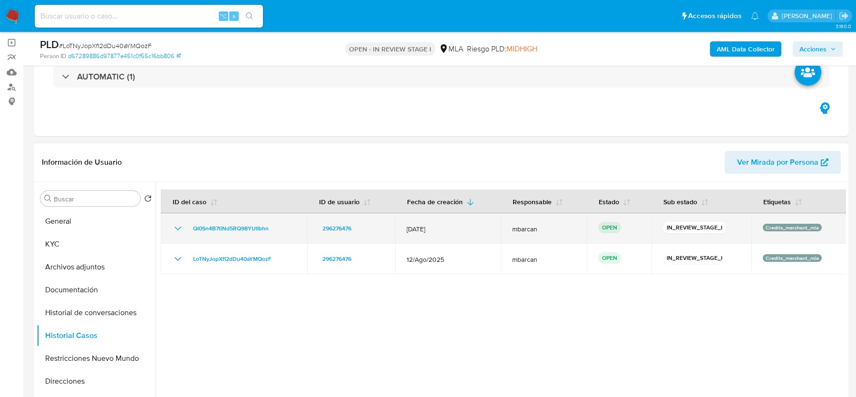
scroll to position [56, 0]
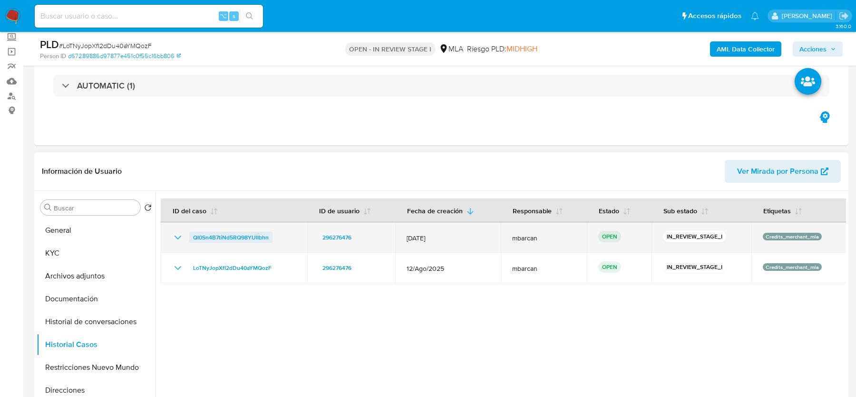
click at [218, 239] on span "QI0Sn4B7tiNd5RQ98YUIIbhn" at bounding box center [231, 237] width 76 height 11
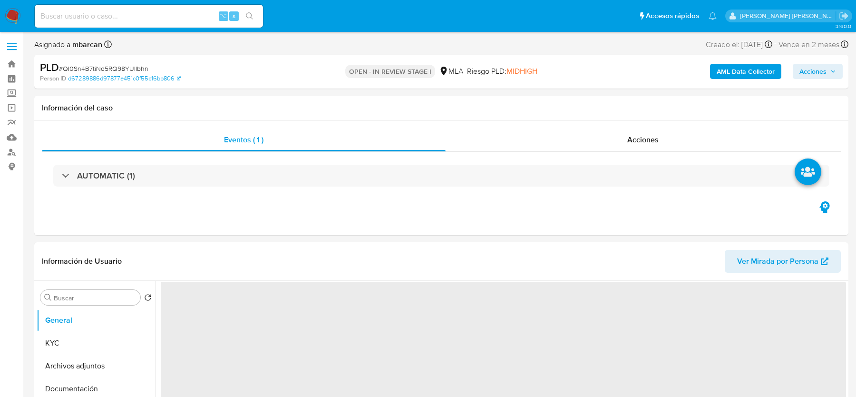
select select "10"
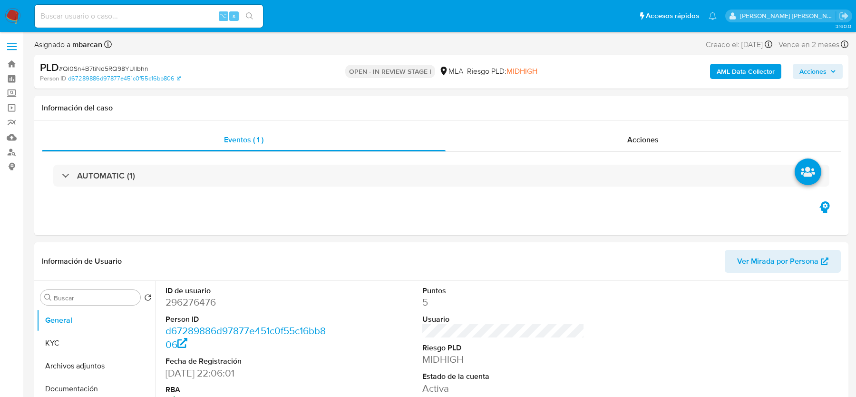
click at [137, 66] on span "# QI0Sn4B7tiNd5RQ98YUIIbhn" at bounding box center [103, 69] width 89 height 10
copy span "QI0Sn4B7tiNd5RQ98YUIIbhn"
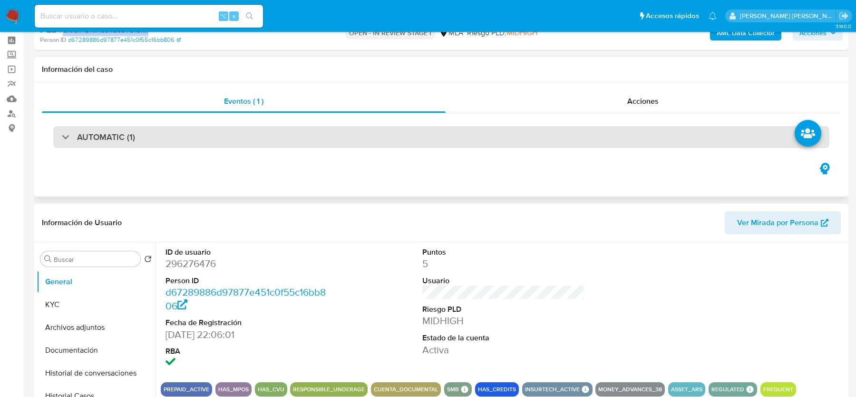
scroll to position [177, 0]
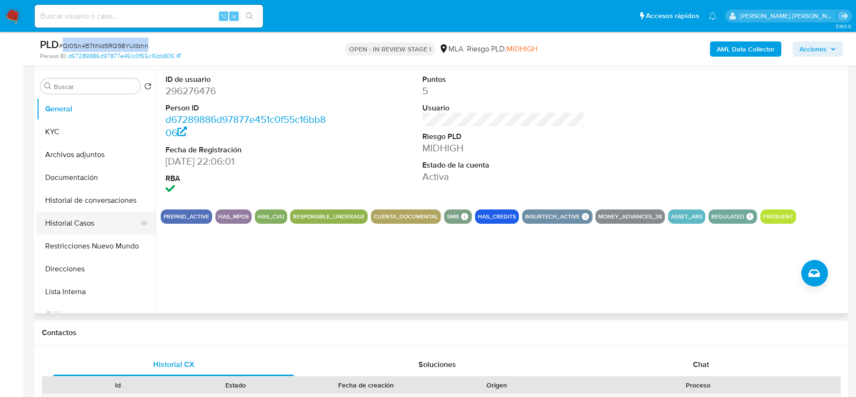
click at [73, 228] on button "Historial Casos" at bounding box center [92, 223] width 111 height 23
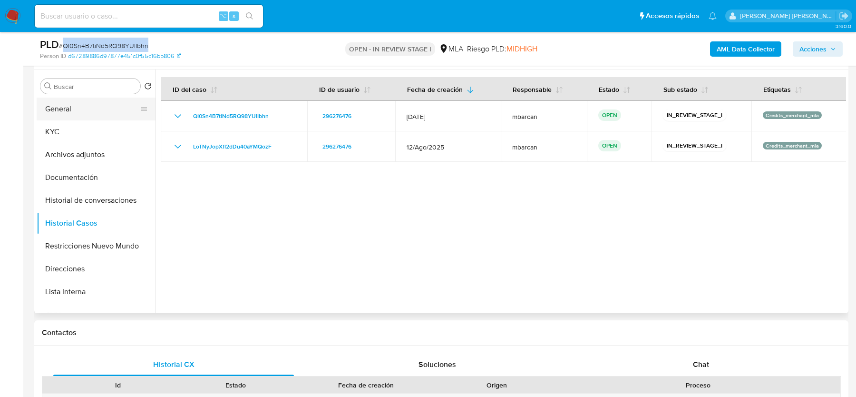
click at [55, 104] on button "General" at bounding box center [92, 108] width 111 height 23
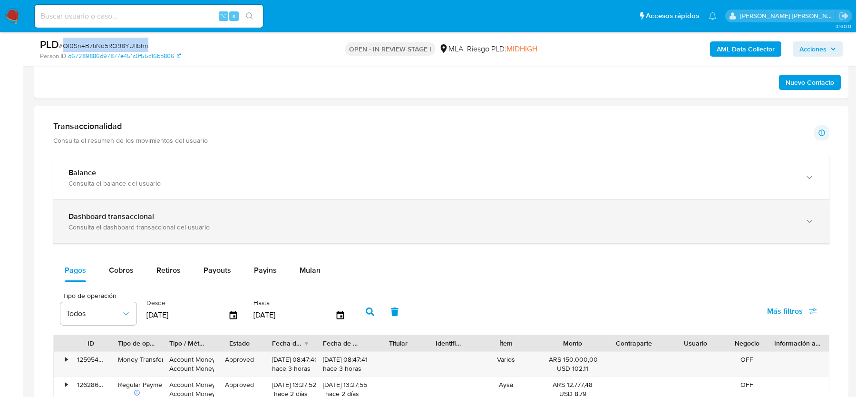
scroll to position [698, 0]
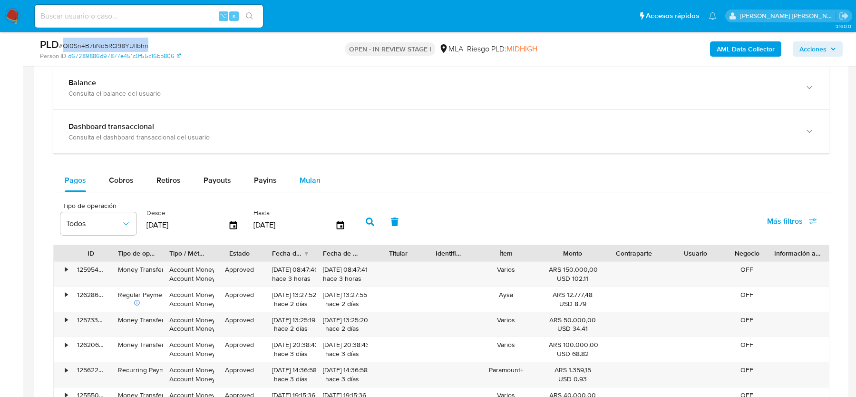
click at [300, 177] on span "Mulan" at bounding box center [310, 180] width 21 height 11
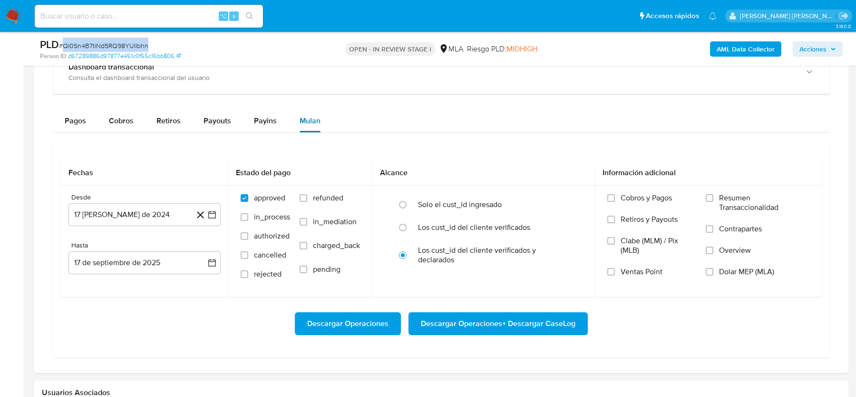
scroll to position [792, 0]
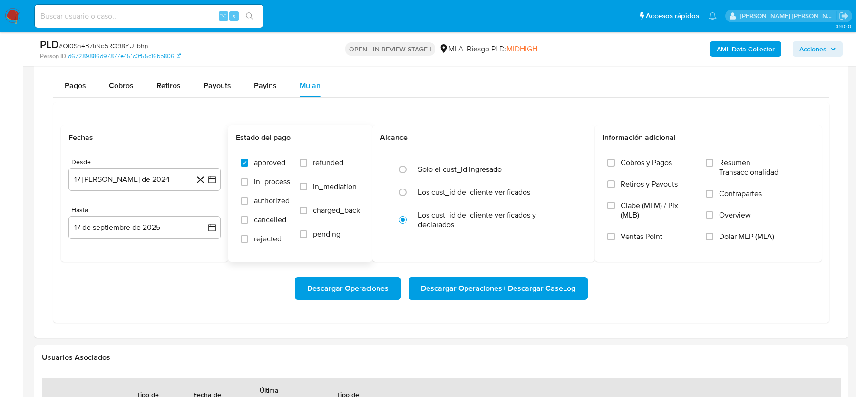
click at [322, 167] on label "refunded" at bounding box center [330, 170] width 60 height 24
click at [307, 166] on input "refunded" at bounding box center [304, 163] width 8 height 8
checkbox input "true"
click at [737, 237] on span "Dolar MEP (MLA)" at bounding box center [746, 237] width 55 height 10
click at [713, 237] on input "Dolar MEP (MLA)" at bounding box center [710, 237] width 8 height 8
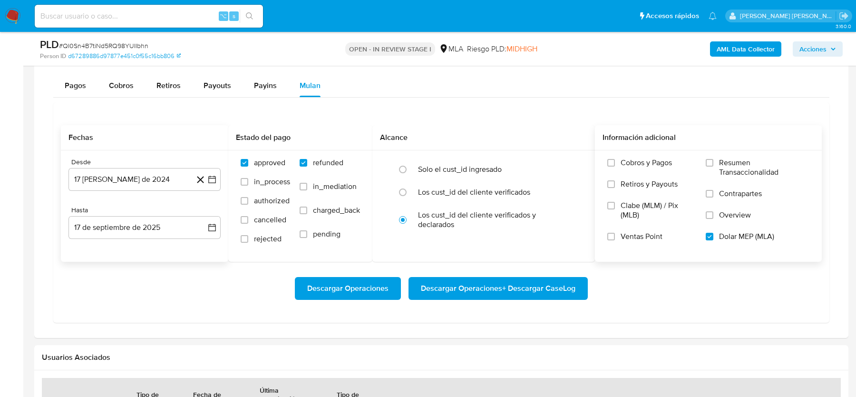
scroll to position [826, 0]
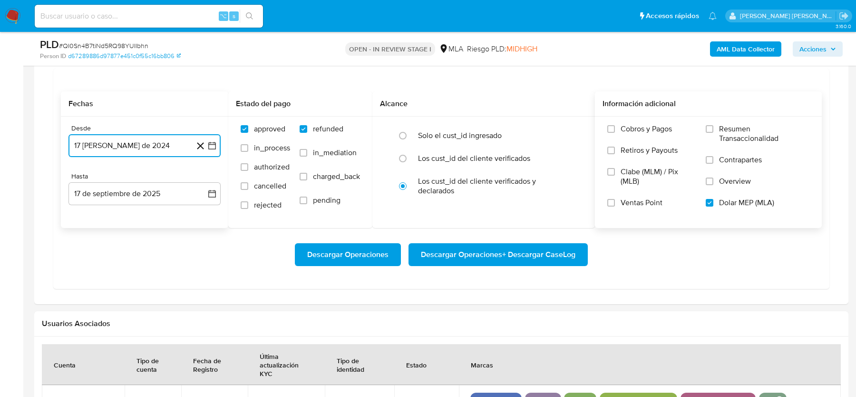
click at [151, 142] on button "17 [PERSON_NAME] de 2024" at bounding box center [144, 145] width 152 height 23
click at [200, 175] on icon "Mes siguiente" at bounding box center [203, 179] width 11 height 11
click at [204, 178] on icon "Mes siguiente" at bounding box center [203, 179] width 11 height 11
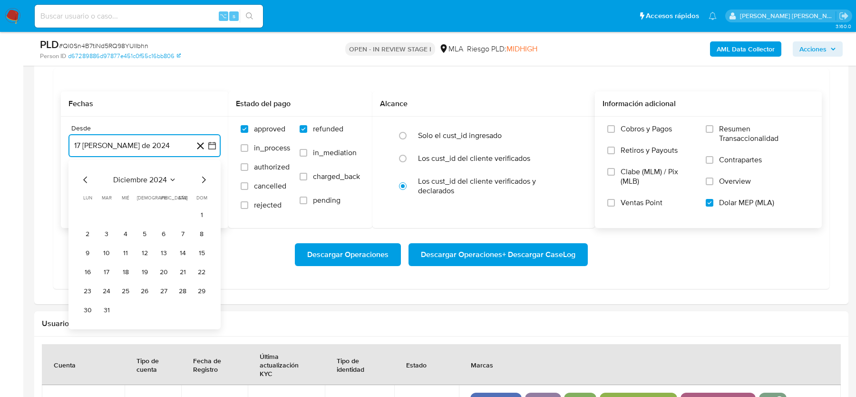
click at [204, 178] on icon "Mes siguiente" at bounding box center [203, 179] width 11 height 11
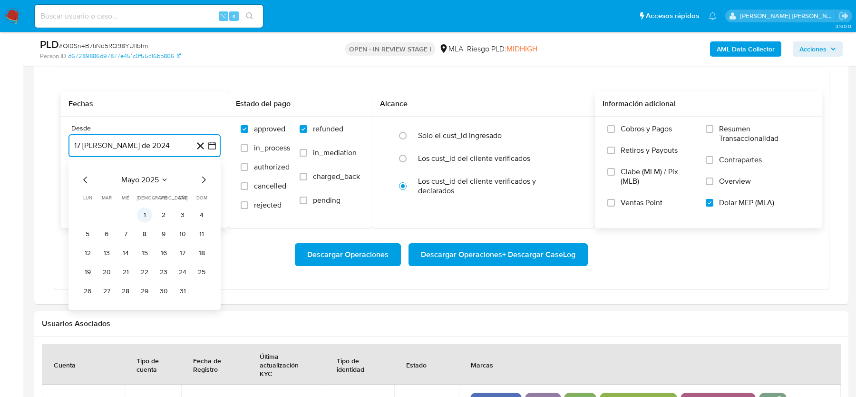
click at [141, 210] on button "1" at bounding box center [144, 214] width 15 height 15
click at [127, 195] on button "17 de septiembre de 2025" at bounding box center [144, 193] width 152 height 23
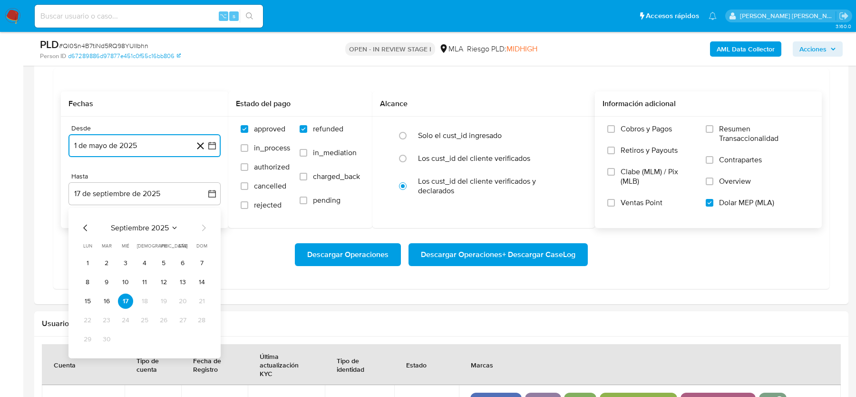
click at [88, 228] on icon "Mes anterior" at bounding box center [85, 227] width 11 height 11
click at [197, 336] on button "31" at bounding box center [201, 338] width 15 height 15
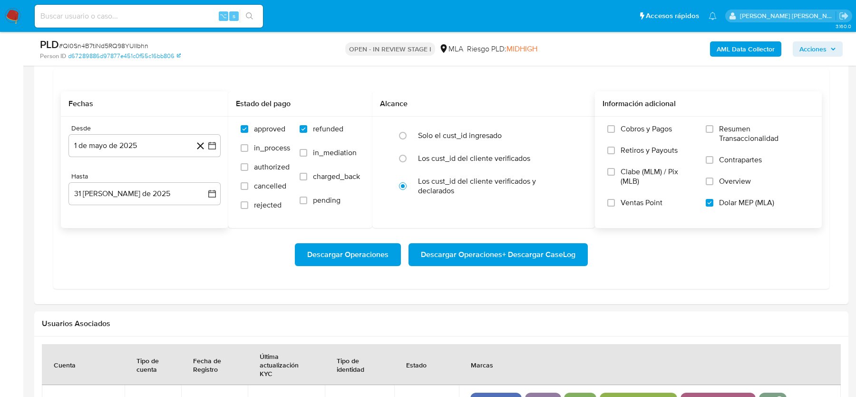
click at [210, 258] on div "Descargar Operaciones Descargar Operaciones + Descargar CaseLog" at bounding box center [441, 254] width 761 height 23
click at [502, 246] on span "Descargar Operaciones + Descargar CaseLog" at bounding box center [498, 254] width 155 height 21
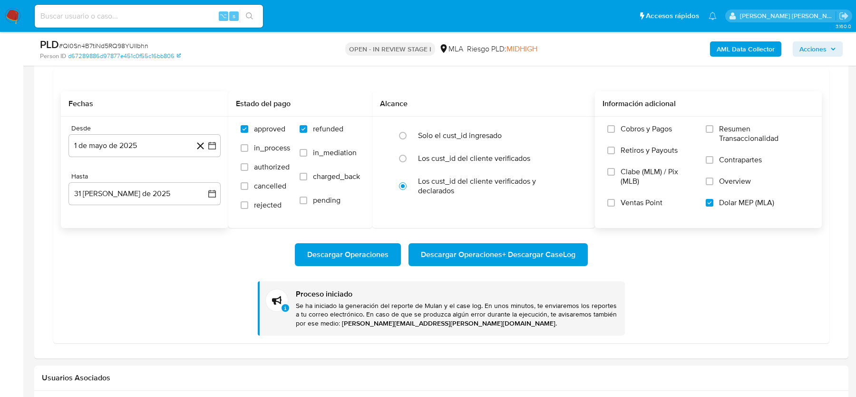
click at [87, 17] on input at bounding box center [149, 16] width 228 height 12
paste input "wxa0WpcsKvgUTvVcl45Uwkso"
type input "wxa0WpcsKvgUTvVcl45Uwkso"
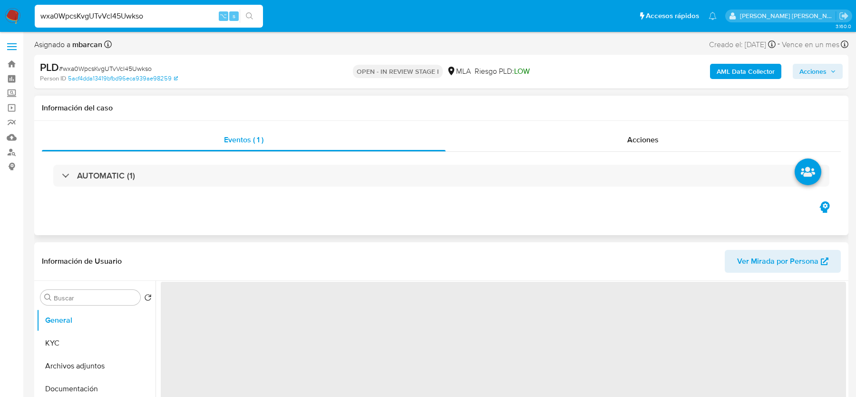
select select "10"
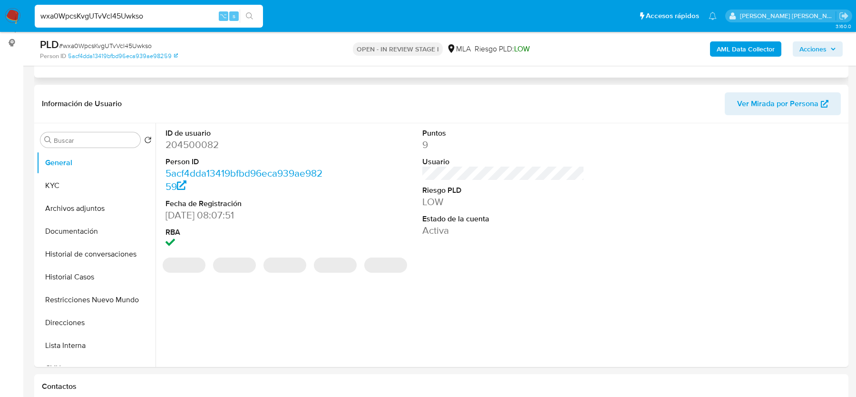
scroll to position [208, 0]
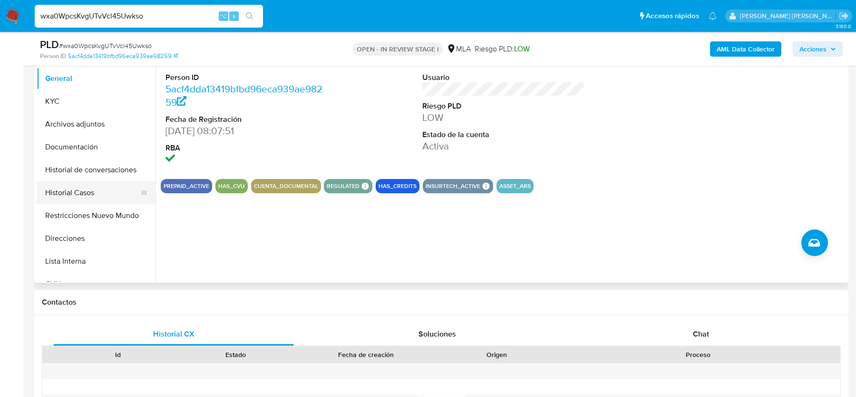
click at [97, 197] on button "Historial Casos" at bounding box center [92, 192] width 111 height 23
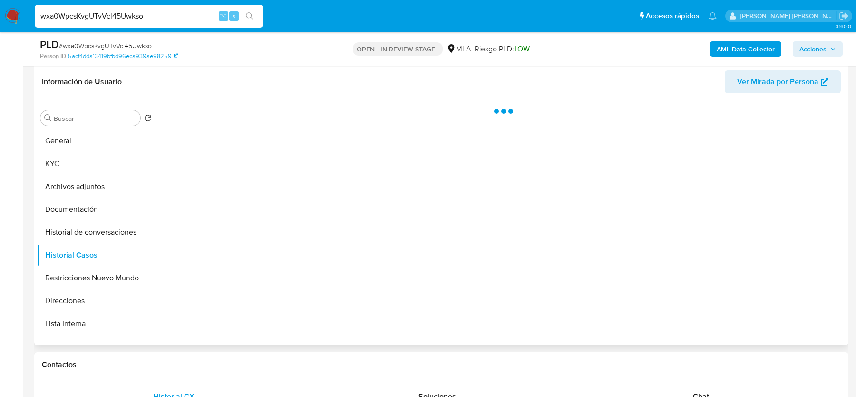
scroll to position [144, 0]
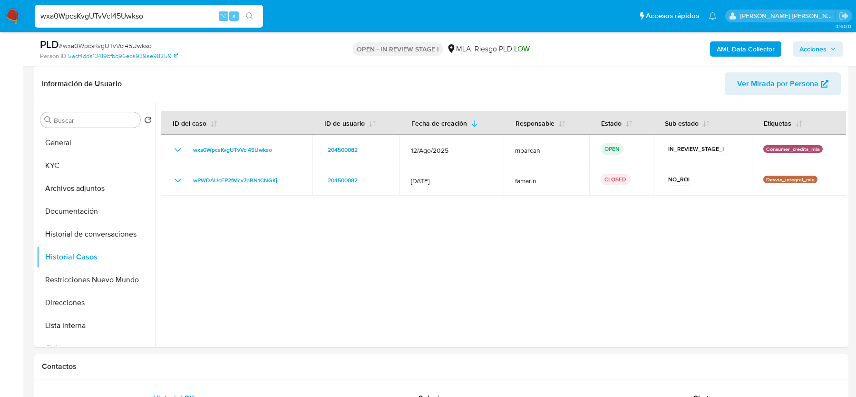
click at [95, 15] on input "wxa0WpcsKvgUTvVcl45Uwkso" at bounding box center [149, 16] width 228 height 12
paste input "PhKRgCISsyaWI6IPeabfUGYl"
type input "PhKRgCISsyaWI6IPeabfUGYl"
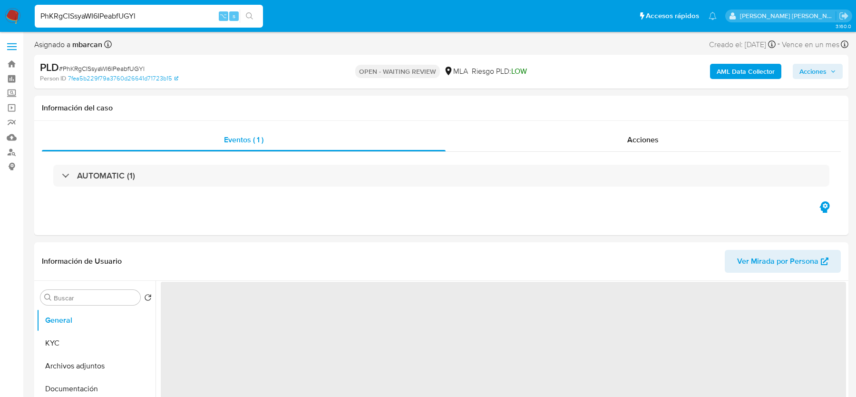
select select "10"
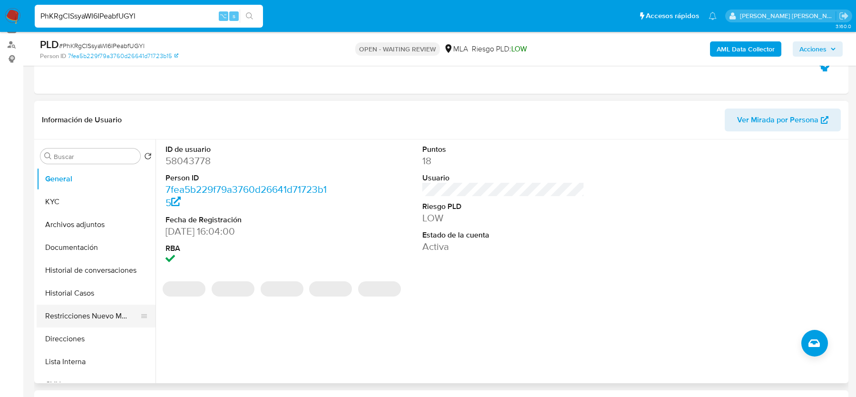
scroll to position [163, 0]
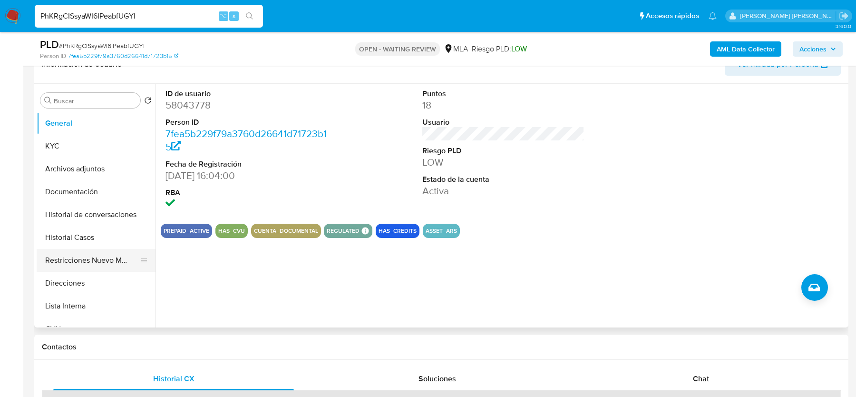
click at [83, 249] on button "Restricciones Nuevo Mundo" at bounding box center [92, 260] width 111 height 23
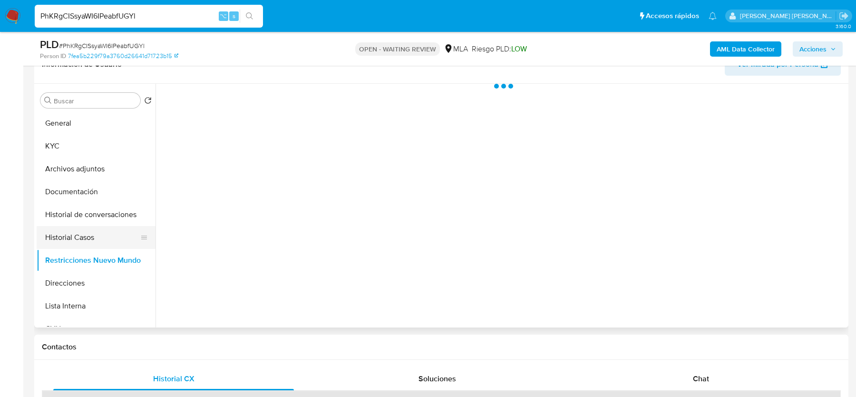
click at [83, 245] on button "Historial Casos" at bounding box center [92, 237] width 111 height 23
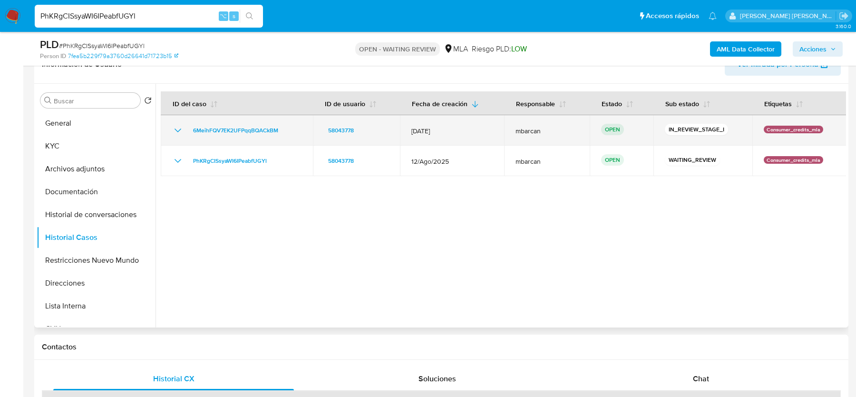
click at [291, 129] on div "6MeihFQV7EK2UFPqqBQACkBM" at bounding box center [236, 130] width 129 height 11
click at [260, 125] on span "6MeihFQV7EK2UFPqqBQACkBM" at bounding box center [235, 130] width 85 height 11
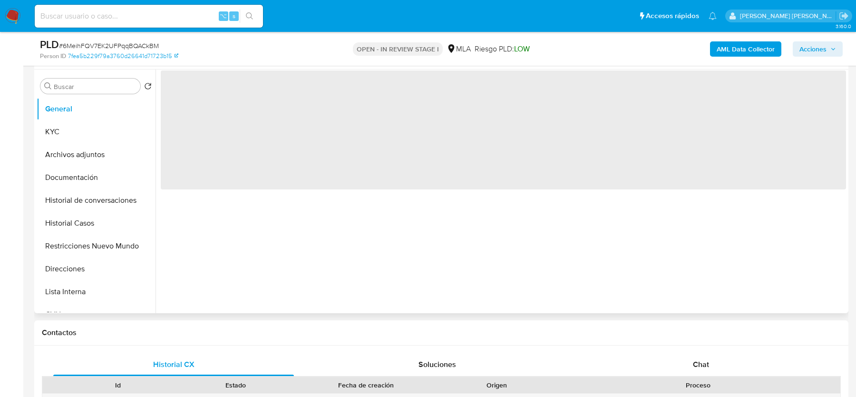
select select "10"
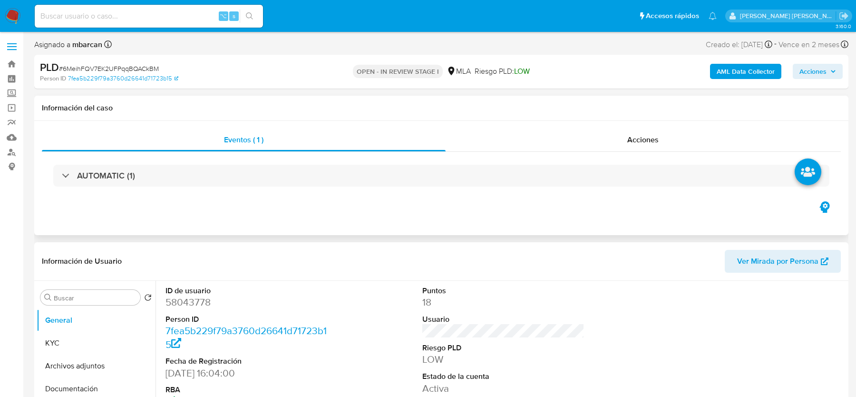
click at [169, 160] on div "AUTOMATIC (1)" at bounding box center [441, 176] width 799 height 48
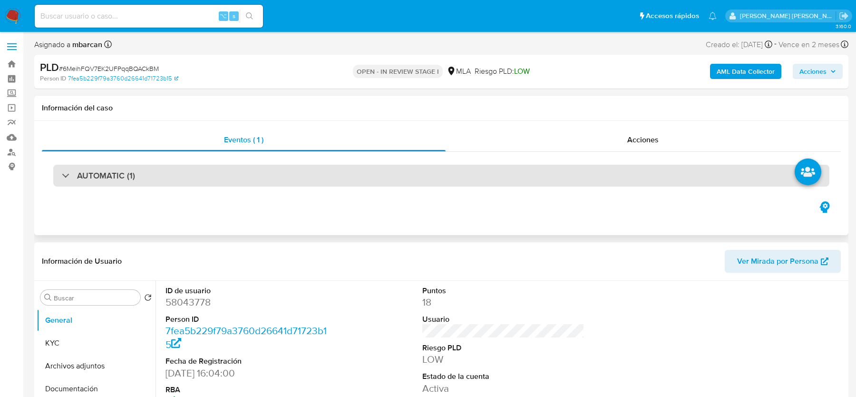
click at [169, 170] on div "AUTOMATIC (1)" at bounding box center [441, 176] width 776 height 22
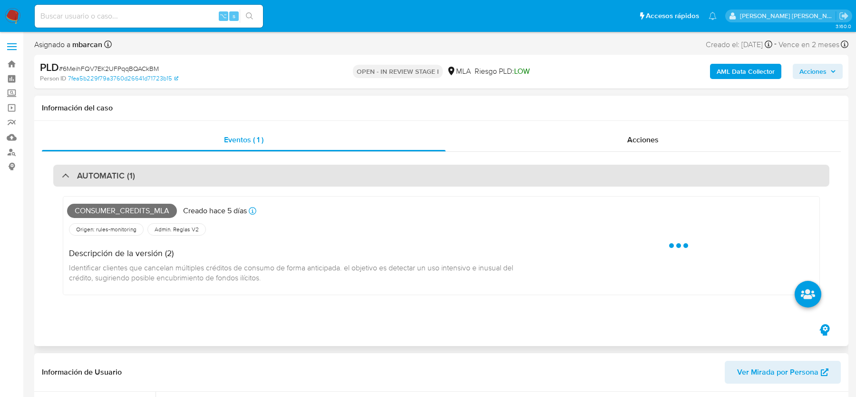
click at [169, 170] on div "AUTOMATIC (1)" at bounding box center [441, 176] width 776 height 22
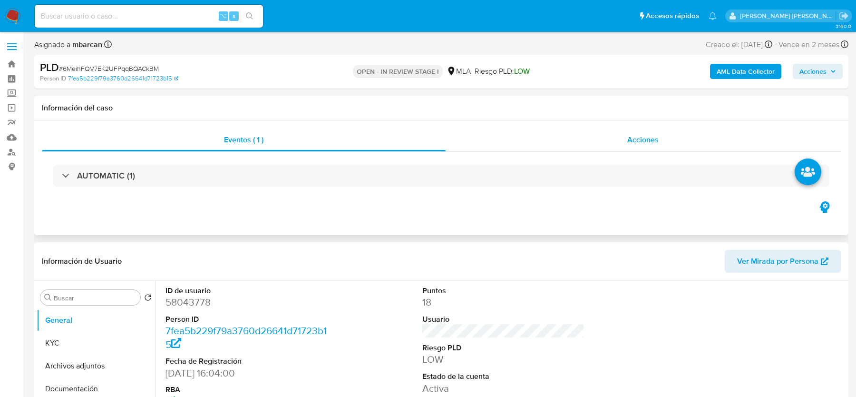
click at [657, 146] on div "Acciones" at bounding box center [644, 139] width 396 height 23
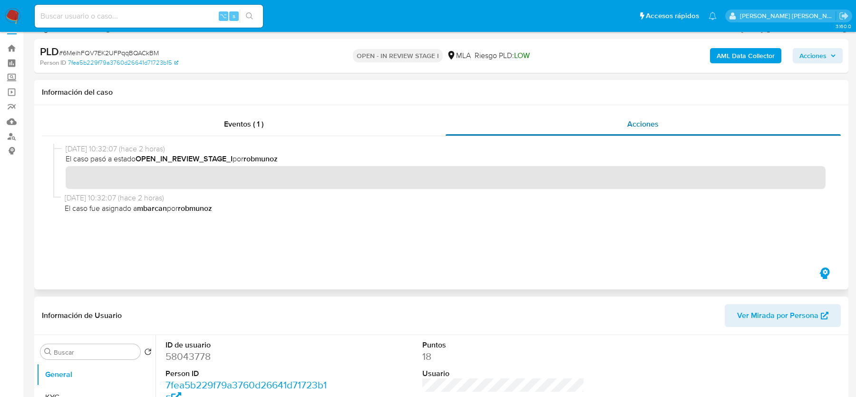
click at [644, 135] on div "Acciones" at bounding box center [644, 124] width 396 height 23
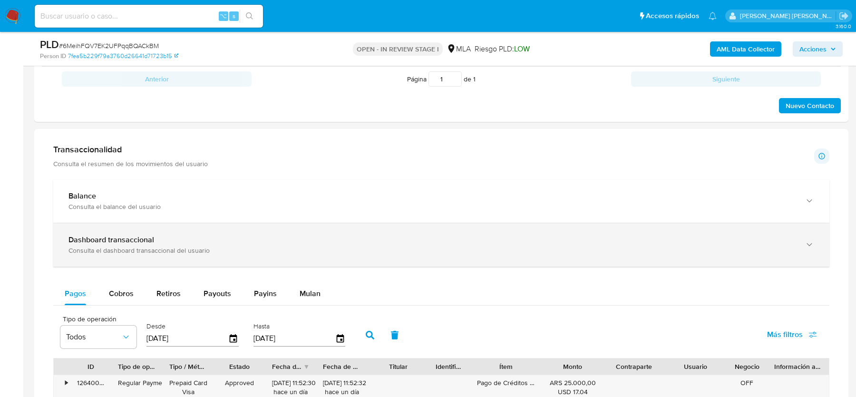
scroll to position [686, 0]
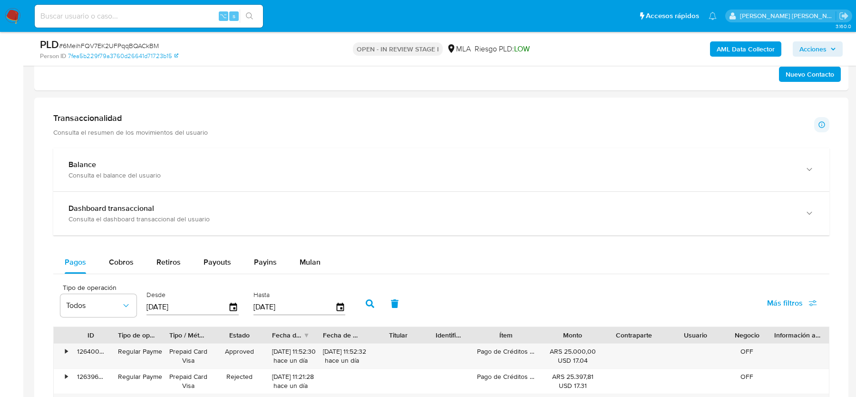
click at [313, 243] on div "Balance Consulta el balance del usuario Dashboard transaccional Consulta el das…" at bounding box center [441, 384] width 776 height 472
click at [311, 251] on div "Mulan" at bounding box center [310, 262] width 21 height 23
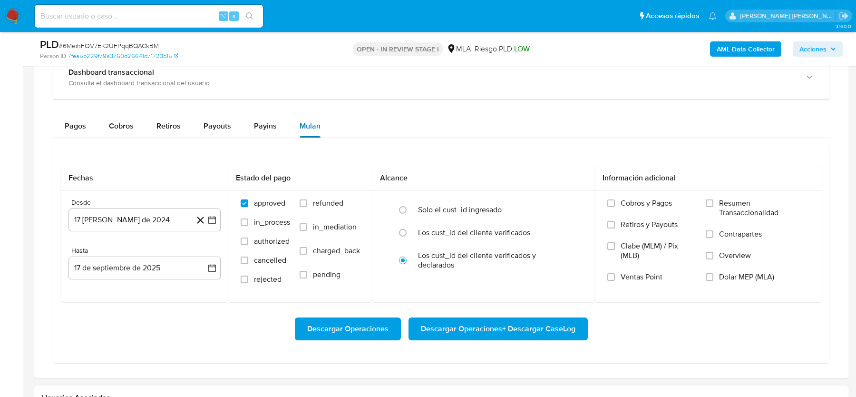
scroll to position [864, 0]
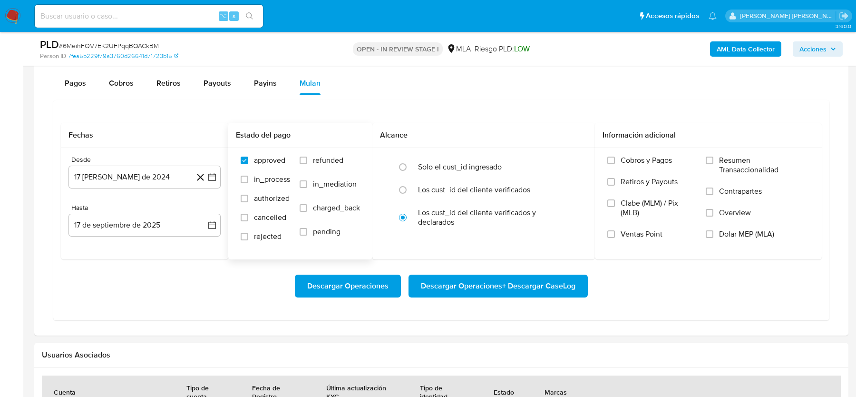
click at [334, 155] on span "refunded" at bounding box center [328, 160] width 30 height 10
click at [307, 156] on input "refunded" at bounding box center [304, 160] width 8 height 8
checkbox input "true"
click at [743, 238] on label "Dolar MEP (MLA)" at bounding box center [758, 239] width 104 height 21
click at [713, 238] on input "Dolar MEP (MLA)" at bounding box center [710, 234] width 8 height 8
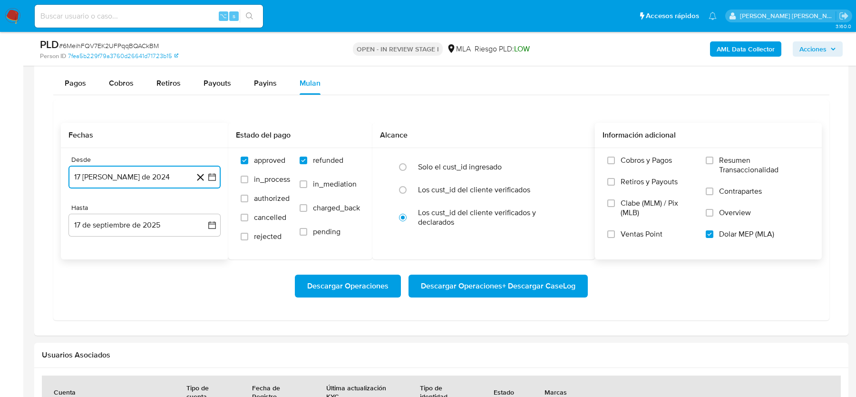
click at [97, 168] on button "17 [PERSON_NAME] de 2024" at bounding box center [144, 176] width 152 height 23
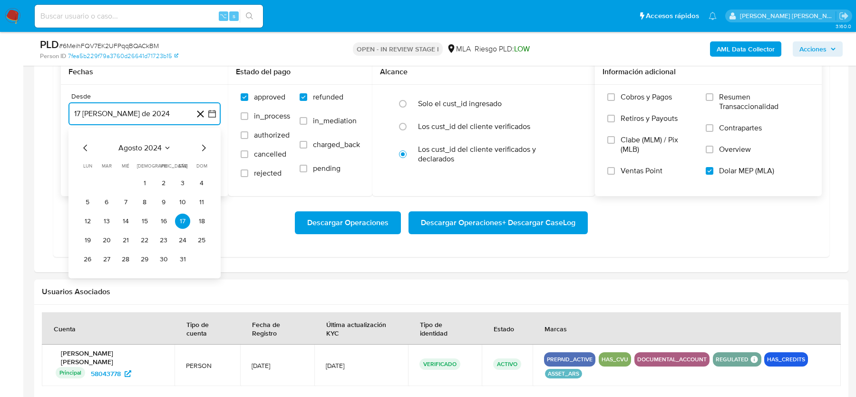
scroll to position [930, 0]
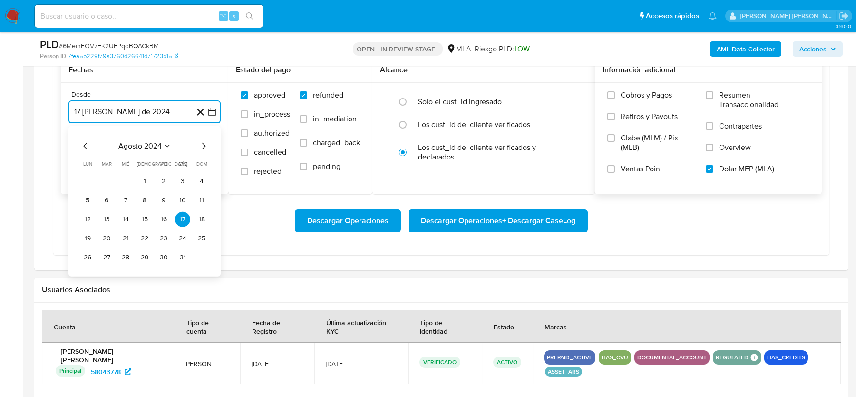
click at [203, 143] on icon "Mes siguiente" at bounding box center [203, 145] width 11 height 11
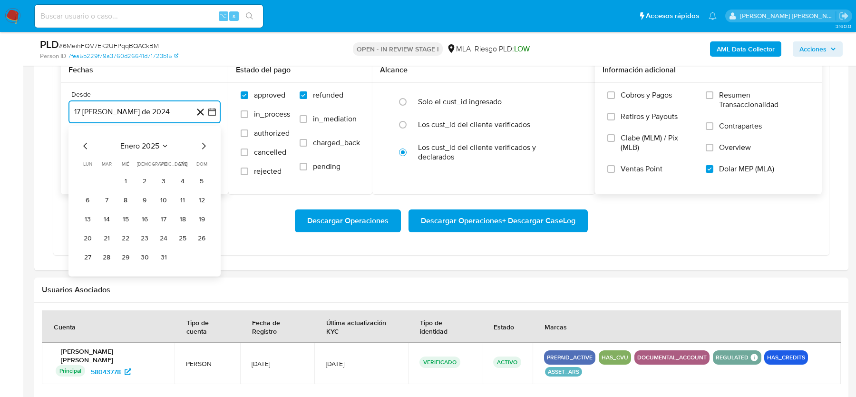
click at [203, 143] on icon "Mes siguiente" at bounding box center [203, 145] width 11 height 11
click at [140, 177] on button "1" at bounding box center [144, 181] width 15 height 15
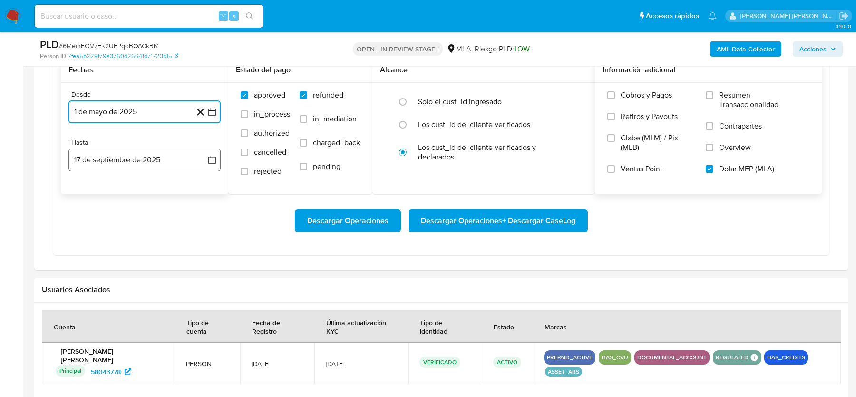
click at [133, 148] on button "17 de septiembre de 2025" at bounding box center [144, 159] width 152 height 23
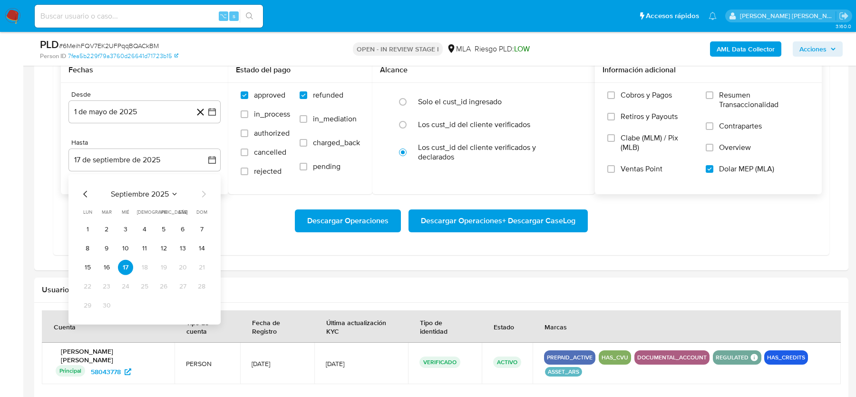
click at [85, 185] on div "septiembre 2025 septiembre 2025 lun lunes mar martes mié miércoles jue jueves v…" at bounding box center [144, 249] width 152 height 150
click at [85, 188] on icon "Mes anterior" at bounding box center [85, 193] width 11 height 11
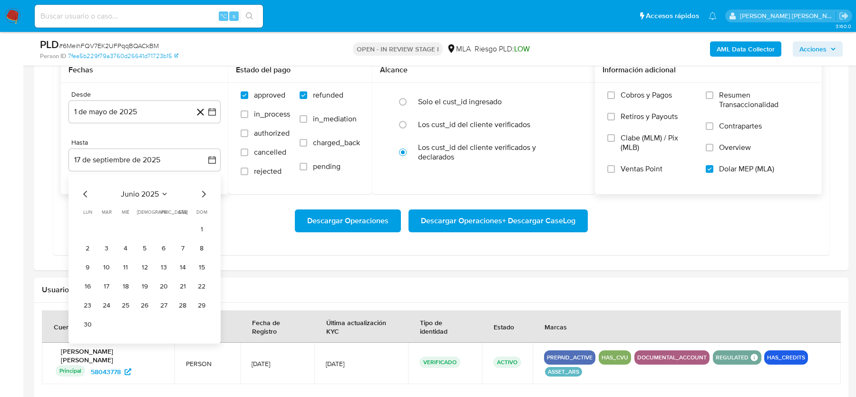
click at [85, 188] on icon "Mes anterior" at bounding box center [85, 193] width 11 height 11
click at [203, 193] on icon "Mes siguiente" at bounding box center [203, 193] width 11 height 11
click at [202, 305] on button "31" at bounding box center [201, 305] width 15 height 15
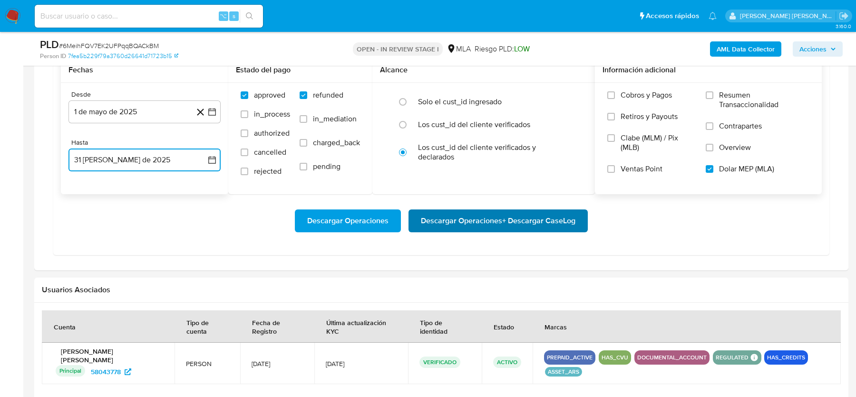
click at [480, 216] on span "Descargar Operaciones + Descargar CaseLog" at bounding box center [498, 220] width 155 height 21
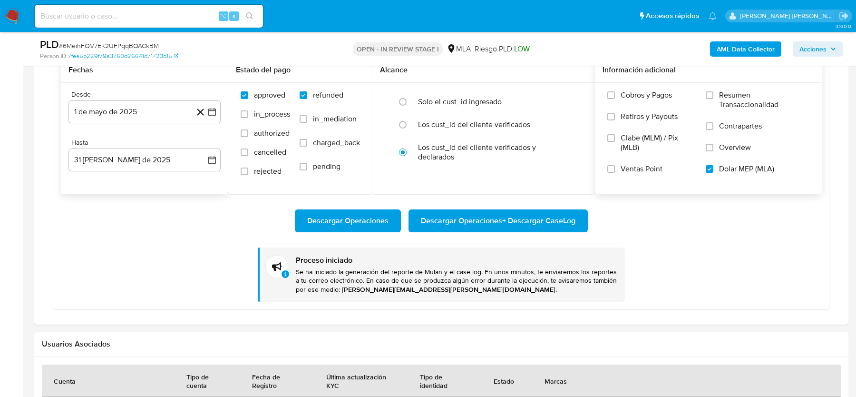
click at [112, 14] on input at bounding box center [149, 16] width 228 height 12
paste input "mhKlJjhxUQpwkklwQVj2I3B7"
type input "mhKlJjhxUQpwkklwQVj2I3B7"
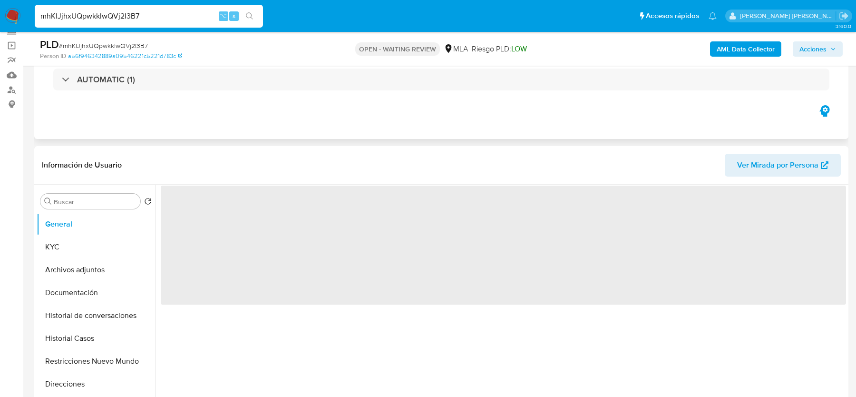
scroll to position [146, 0]
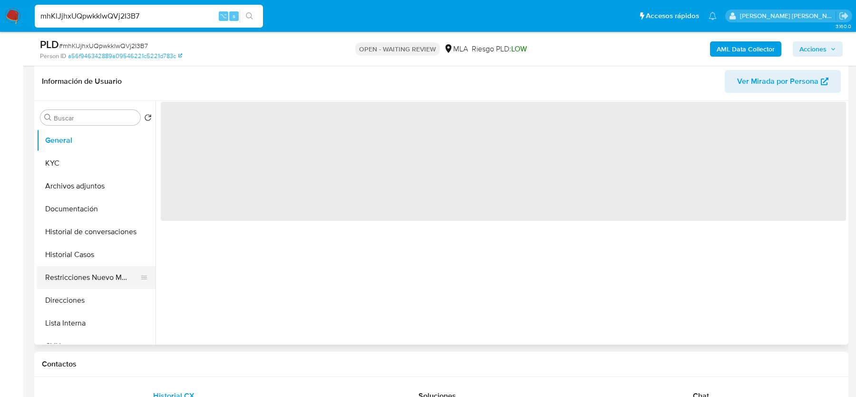
select select "10"
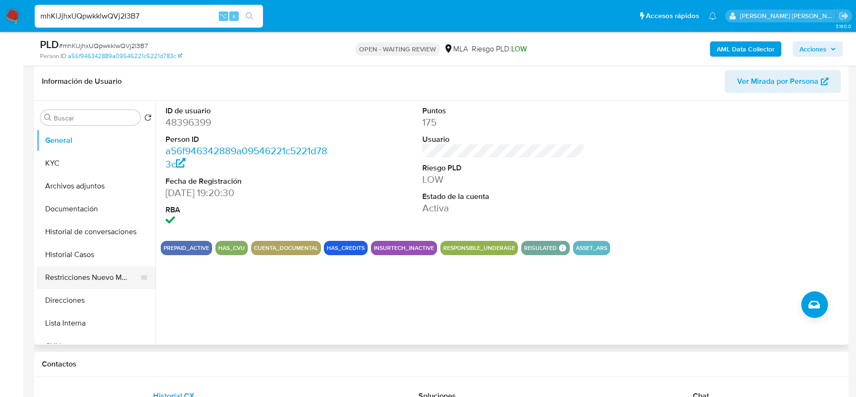
click at [63, 268] on button "Restricciones Nuevo Mundo" at bounding box center [92, 277] width 111 height 23
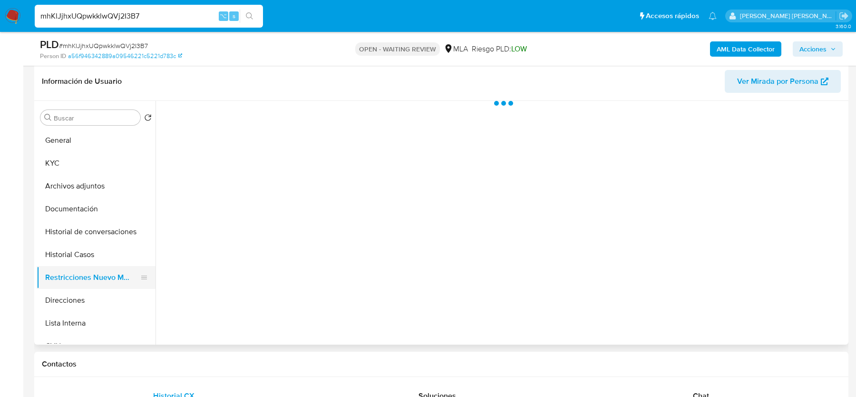
click at [63, 268] on button "Restricciones Nuevo Mundo" at bounding box center [92, 277] width 111 height 23
click at [63, 259] on button "Historial Casos" at bounding box center [92, 254] width 111 height 23
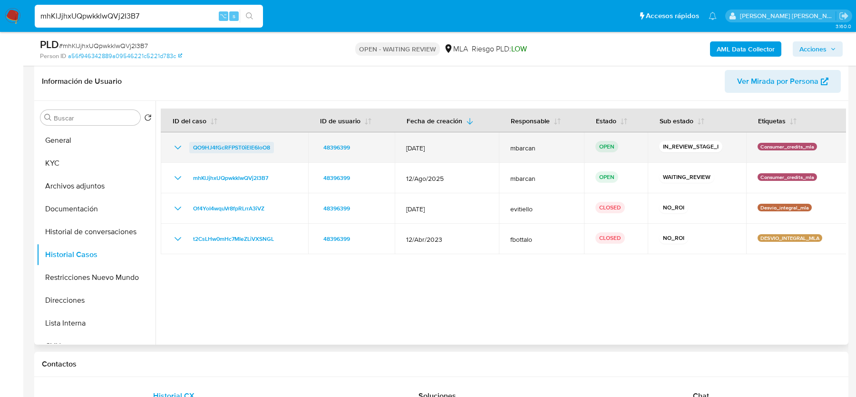
click at [243, 146] on span "QO9HJ4fGcRFPST0iElE6loO8" at bounding box center [231, 147] width 77 height 11
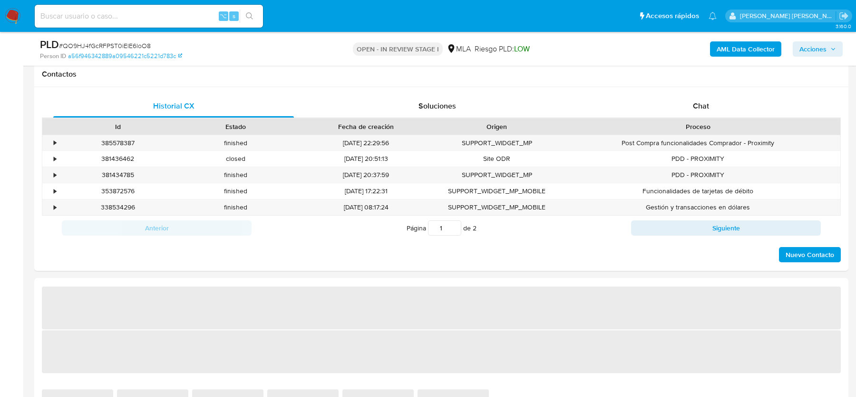
select select "10"
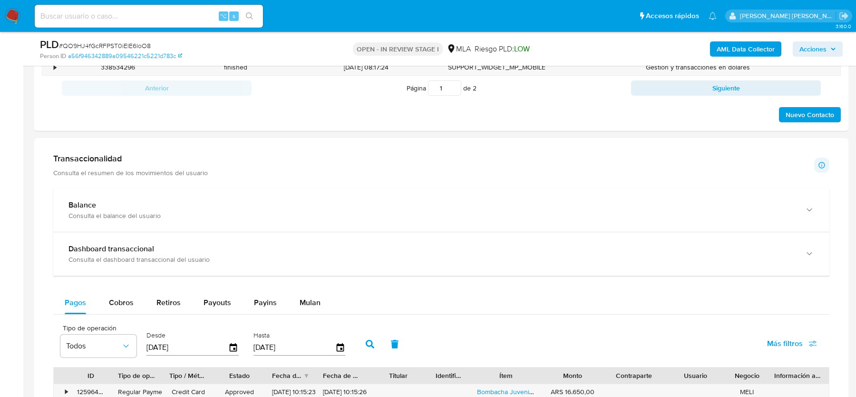
scroll to position [680, 0]
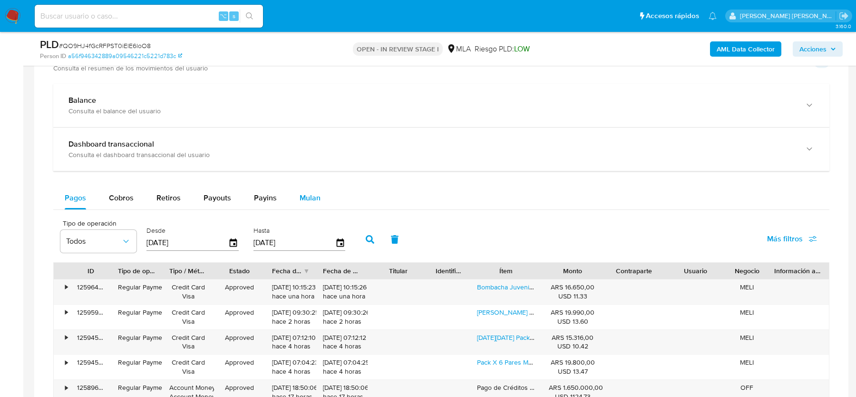
click at [294, 186] on button "Mulan" at bounding box center [310, 197] width 44 height 23
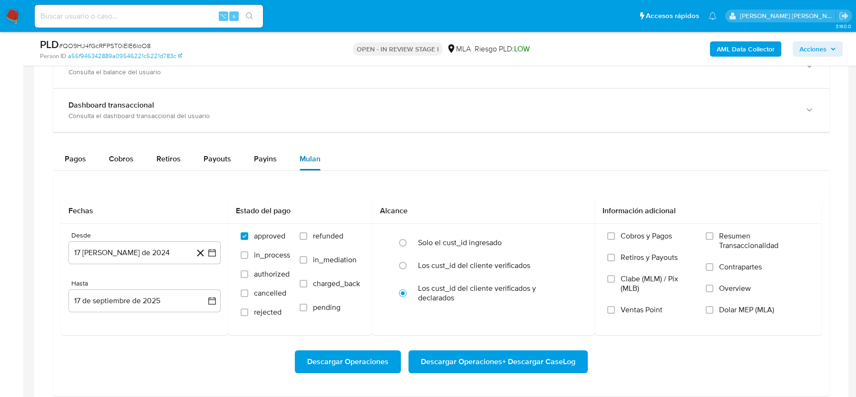
scroll to position [806, 0]
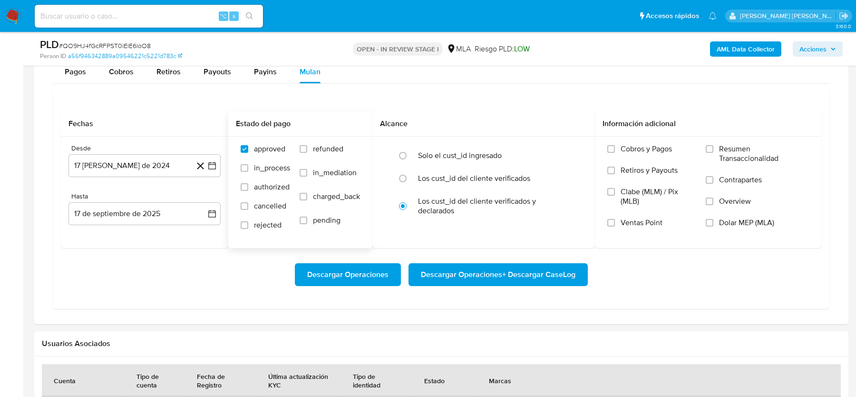
click at [321, 151] on span "refunded" at bounding box center [328, 149] width 30 height 10
click at [307, 151] on input "refunded" at bounding box center [304, 149] width 8 height 8
checkbox input "true"
click at [728, 218] on span "Dolar MEP (MLA)" at bounding box center [746, 223] width 55 height 10
click at [713, 219] on input "Dolar MEP (MLA)" at bounding box center [710, 223] width 8 height 8
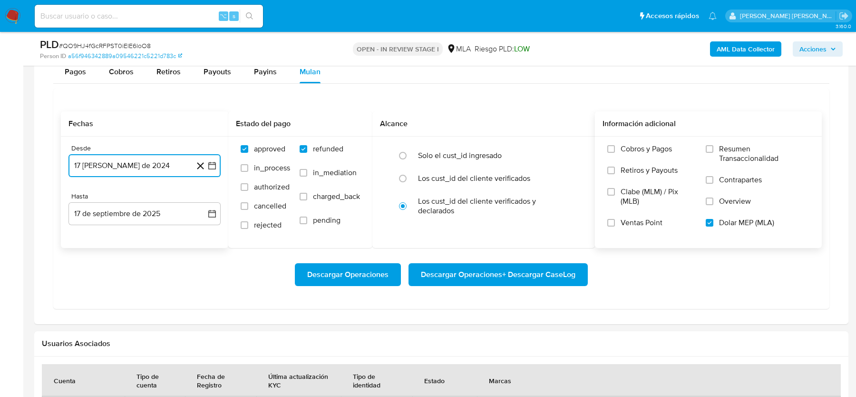
click at [128, 154] on button "17 [PERSON_NAME] de 2024" at bounding box center [144, 165] width 152 height 23
click at [199, 197] on icon "Mes siguiente" at bounding box center [203, 199] width 11 height 11
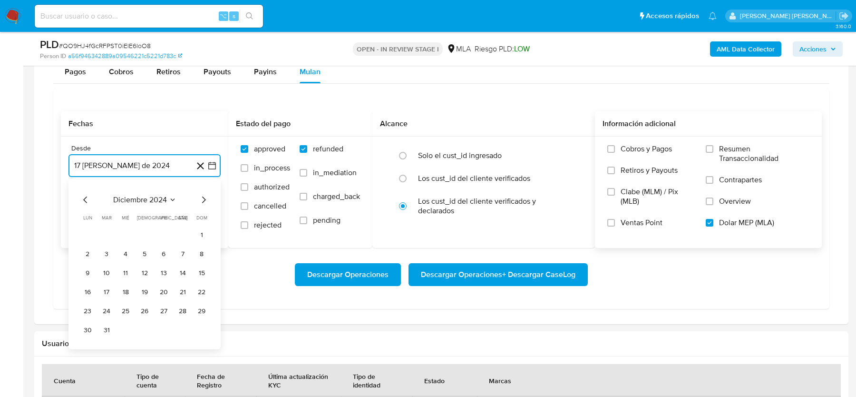
click at [199, 197] on icon "Mes siguiente" at bounding box center [203, 199] width 11 height 11
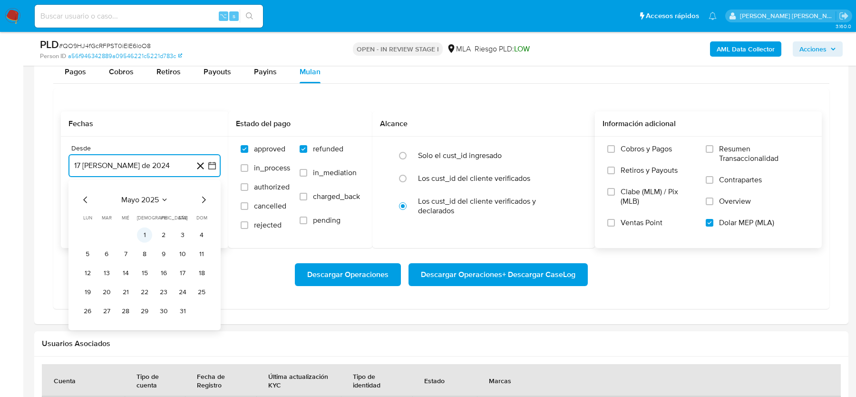
click at [140, 236] on button "1" at bounding box center [144, 234] width 15 height 15
click at [125, 213] on button "17 de septiembre de 2025" at bounding box center [144, 213] width 152 height 23
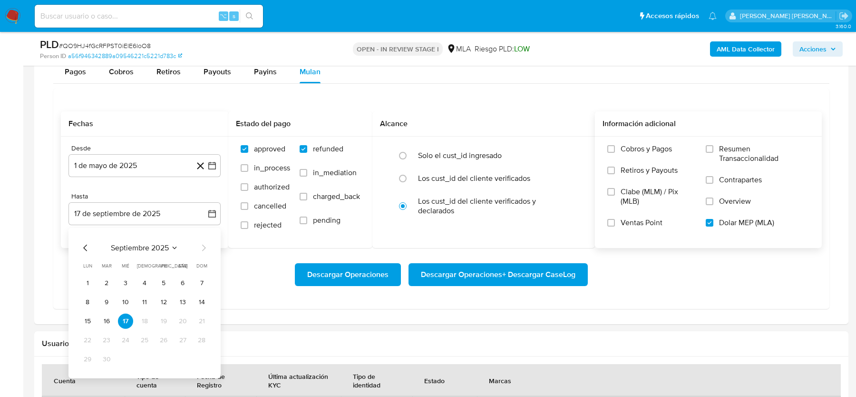
click at [87, 238] on div "septiembre 2025 septiembre 2025 lun lunes mar martes mié miércoles jue jueves v…" at bounding box center [144, 303] width 152 height 150
click at [85, 242] on icon "Mes anterior" at bounding box center [85, 247] width 11 height 11
click at [198, 356] on button "31" at bounding box center [201, 358] width 15 height 15
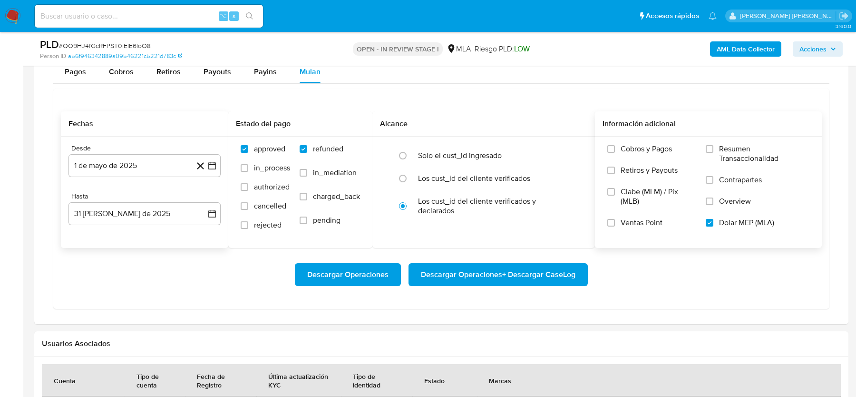
click at [220, 282] on div "Descargar Operaciones Descargar Operaciones + Descargar CaseLog" at bounding box center [441, 274] width 761 height 23
click at [493, 277] on span "Descargar Operaciones + Descargar CaseLog" at bounding box center [498, 274] width 155 height 21
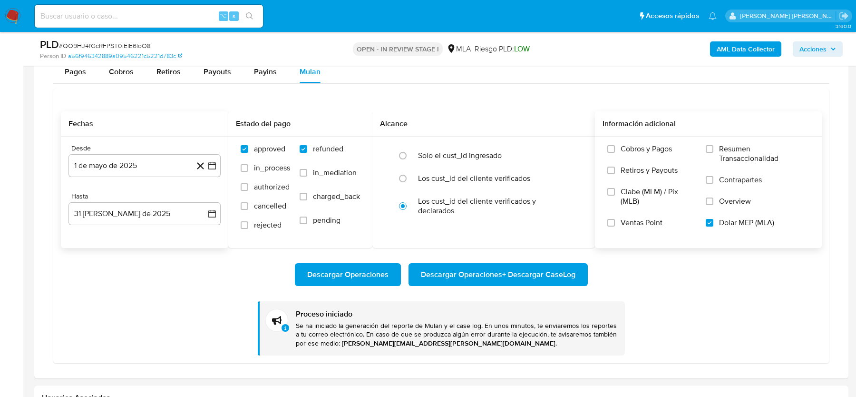
click at [75, 15] on input at bounding box center [149, 16] width 228 height 12
paste input "wxa0WpcsKvgUTvVcl45Uwkso"
type input "wxa0WpcsKvgUTvVcl45Uwkso"
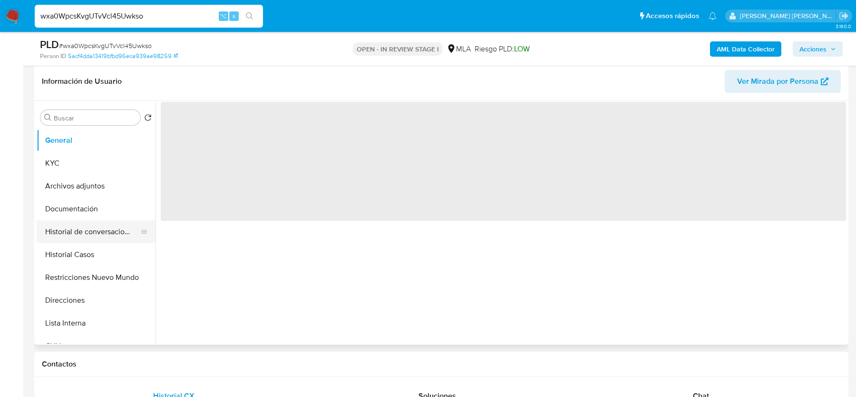
select select "10"
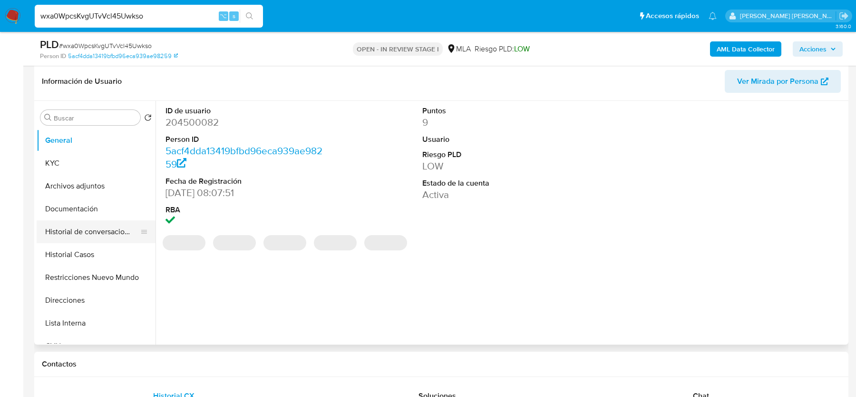
scroll to position [88, 0]
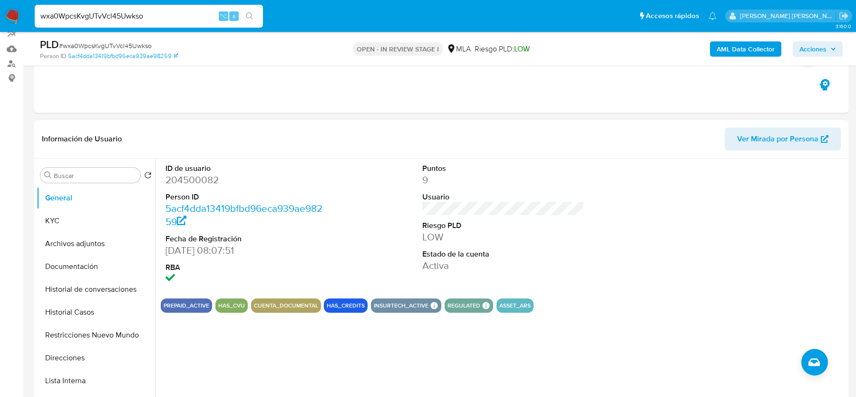
click at [186, 179] on dd "204500082" at bounding box center [246, 179] width 162 height 13
copy dd "204500082"
click at [124, 36] on div "PLD # wxa0WpcsKvgUTvVcl45Uwkso Person ID 5acf4dda13419bfbd96eca939ae98259 OPEN …" at bounding box center [441, 49] width 814 height 34
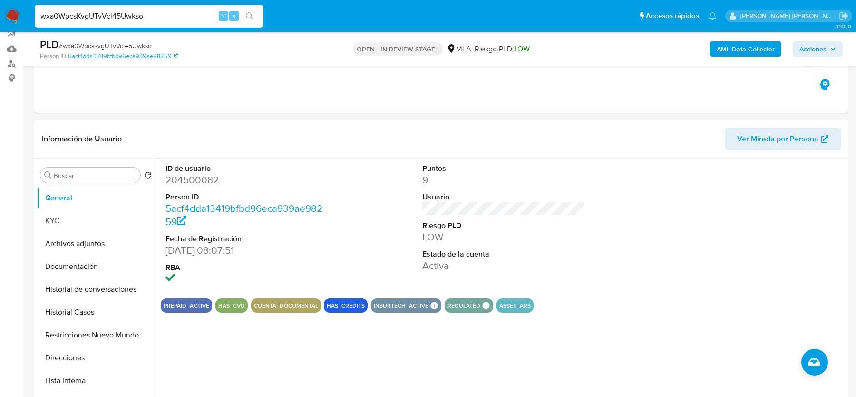
click at [122, 46] on span "# wxa0WpcsKvgUTvVcl45Uwkso" at bounding box center [105, 46] width 93 height 10
copy span "wxa0WpcsKvgUTvVcl45Uwkso"
click at [134, 41] on span "# wxa0WpcsKvgUTvVcl45Uwkso" at bounding box center [105, 46] width 93 height 10
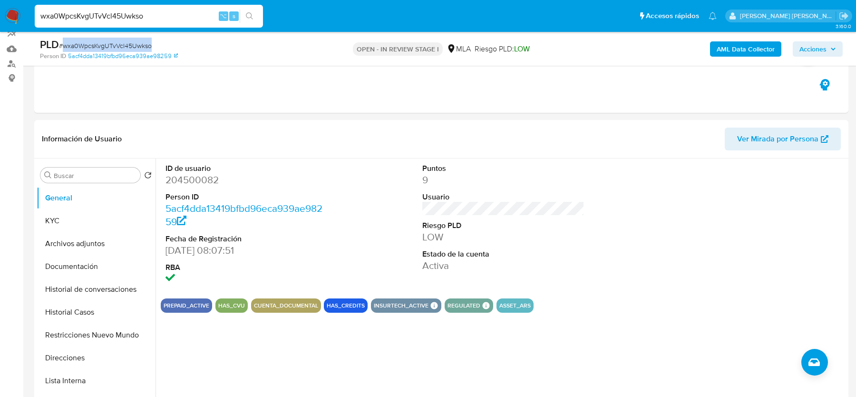
click at [125, 41] on span "# wxa0WpcsKvgUTvVcl45Uwkso" at bounding box center [105, 46] width 93 height 10
click at [199, 181] on dd "204500082" at bounding box center [246, 179] width 162 height 13
copy dd "204500082"
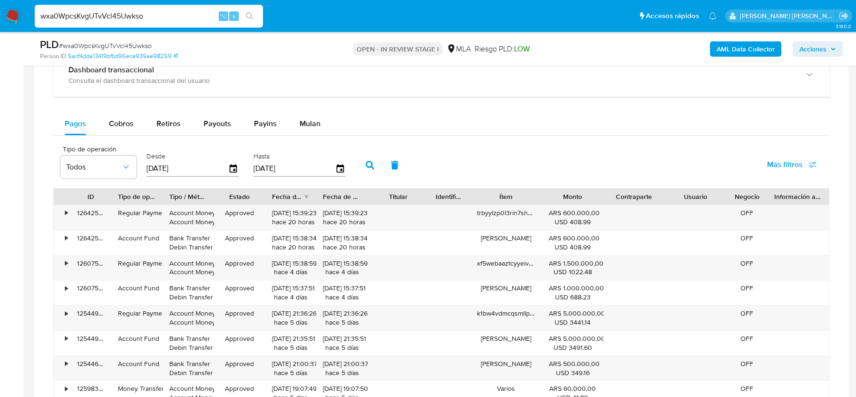
scroll to position [772, 0]
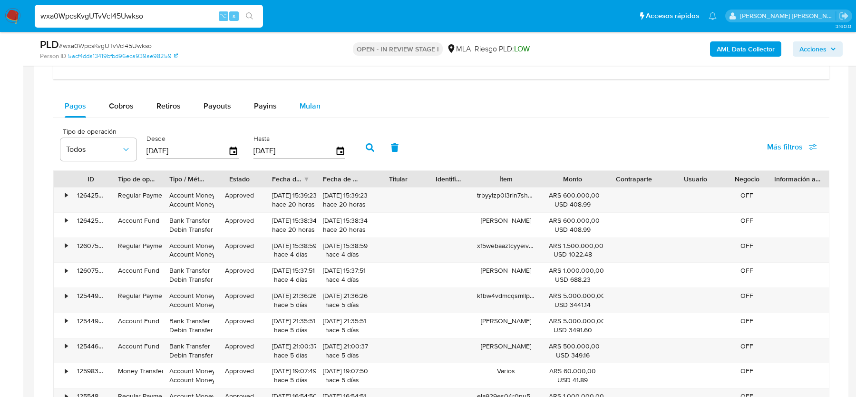
click at [306, 105] on span "Mulan" at bounding box center [310, 105] width 21 height 11
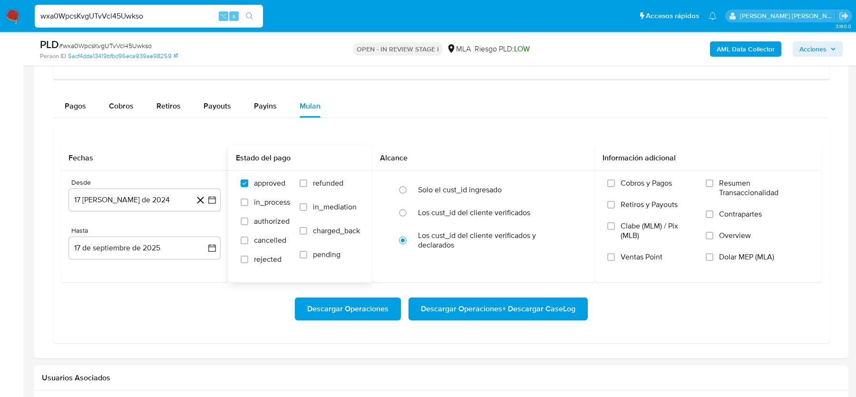
click at [333, 178] on span "refunded" at bounding box center [328, 183] width 30 height 10
click at [307, 179] on input "refunded" at bounding box center [304, 183] width 8 height 8
checkbox input "true"
click at [727, 252] on span "Dolar MEP (MLA)" at bounding box center [746, 257] width 55 height 10
click at [713, 253] on input "Dolar MEP (MLA)" at bounding box center [710, 257] width 8 height 8
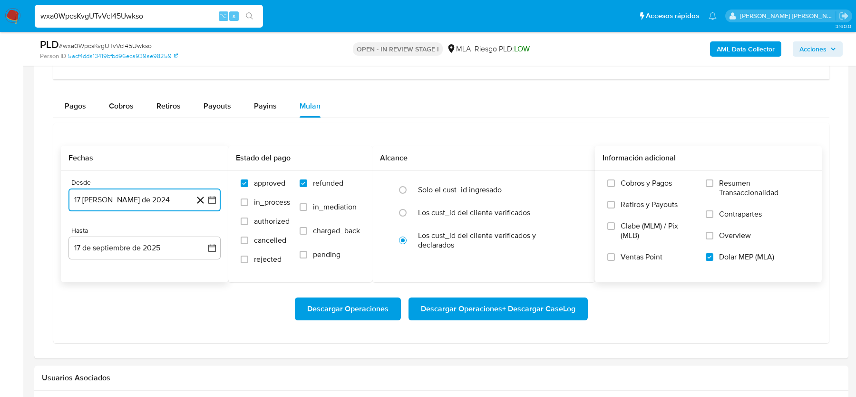
click at [153, 205] on button "17 de agosto de 2024" at bounding box center [144, 199] width 152 height 23
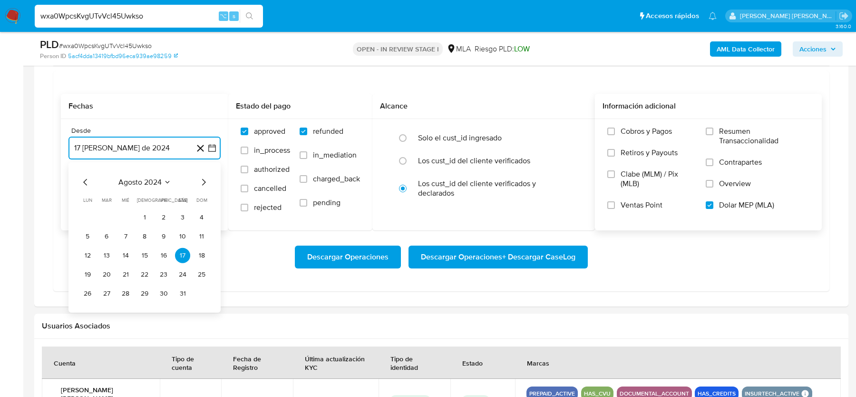
scroll to position [834, 0]
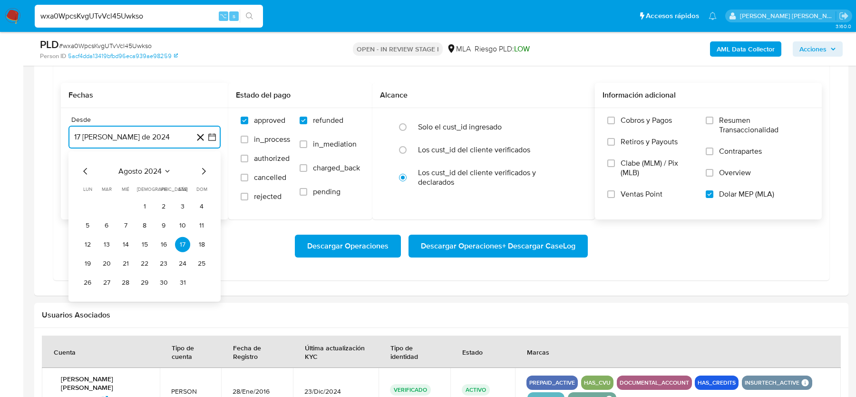
click at [204, 170] on icon "Mes siguiente" at bounding box center [203, 170] width 11 height 11
click at [204, 170] on icon "Mes siguiente" at bounding box center [204, 171] width 4 height 7
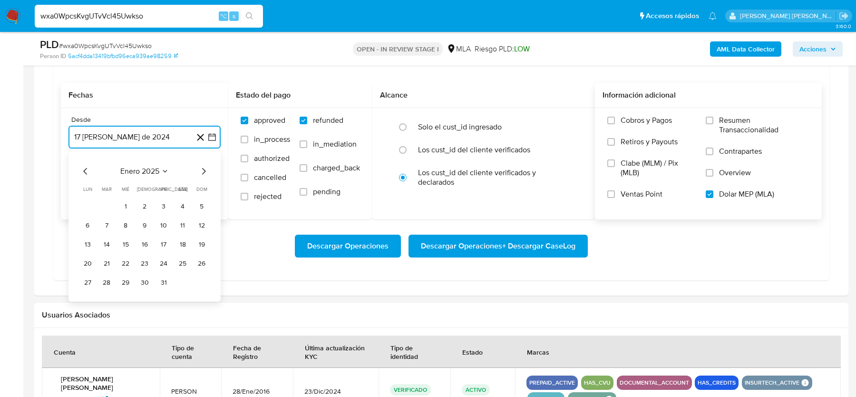
click at [204, 170] on icon "Mes siguiente" at bounding box center [204, 171] width 4 height 7
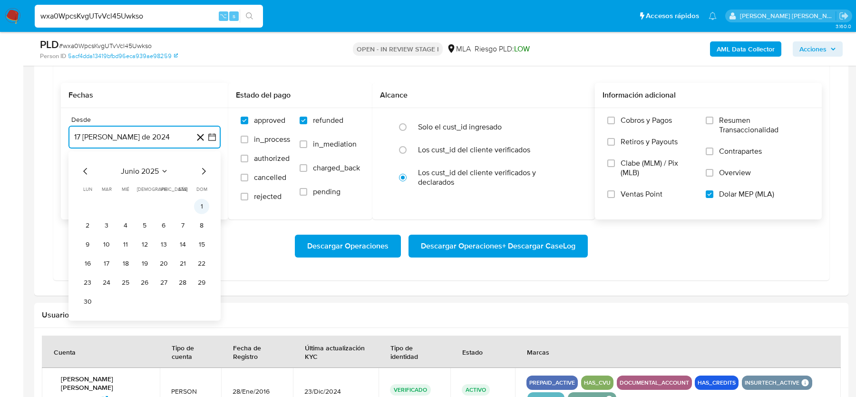
click at [195, 203] on button "1" at bounding box center [201, 206] width 15 height 15
click at [107, 185] on button "17 de septiembre de 2025" at bounding box center [144, 185] width 152 height 23
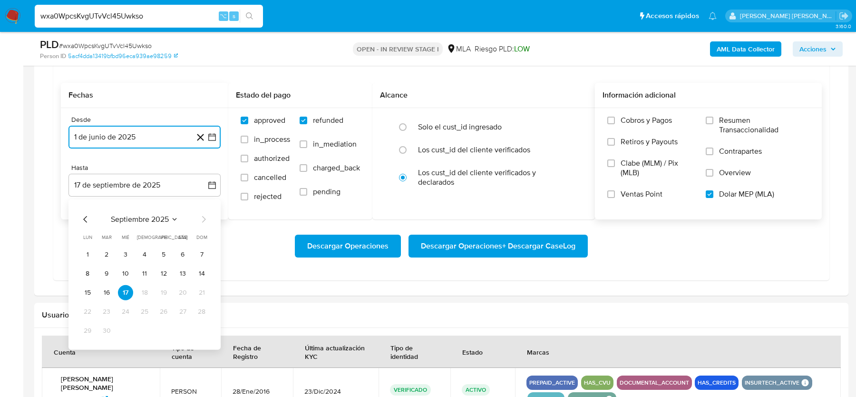
click at [87, 218] on icon "Mes anterior" at bounding box center [85, 218] width 11 height 11
click at [148, 324] on button "31" at bounding box center [144, 330] width 15 height 15
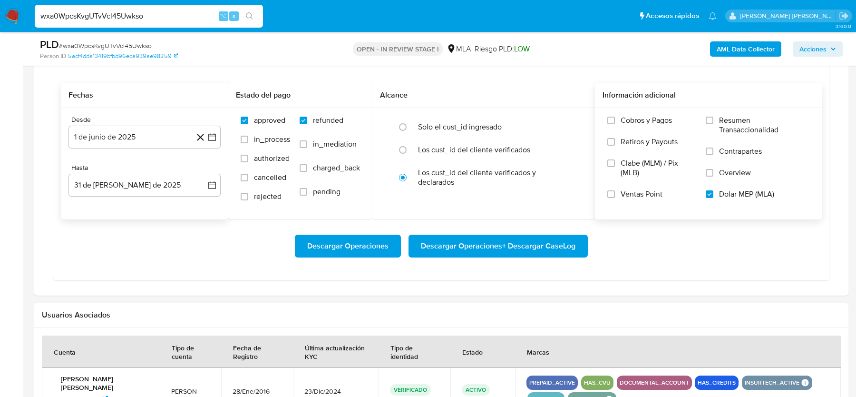
click at [189, 254] on div "Descargar Operaciones Descargar Operaciones + Descargar CaseLog" at bounding box center [441, 245] width 761 height 23
click at [471, 245] on span "Descargar Operaciones + Descargar CaseLog" at bounding box center [498, 245] width 155 height 21
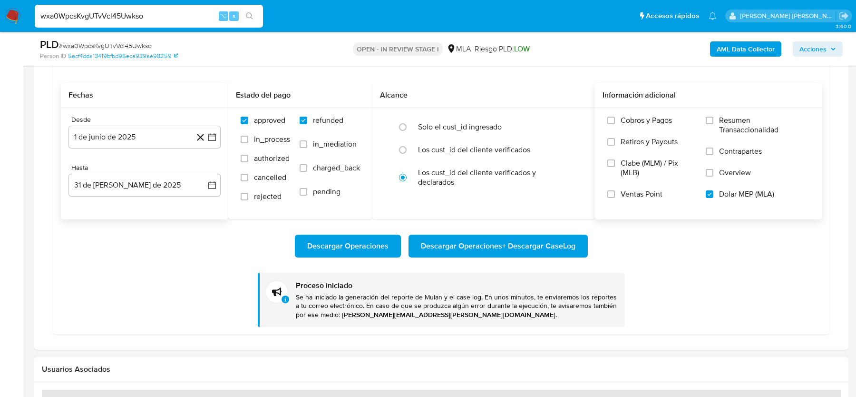
click at [127, 13] on input "wxa0WpcsKvgUTvVcl45Uwkso" at bounding box center [149, 16] width 228 height 12
paste input "K2wBNlNZgLwHVOvGOy53e2tQ"
type input "K2wBNlNZgLwHVOvGOy53e2tQ"
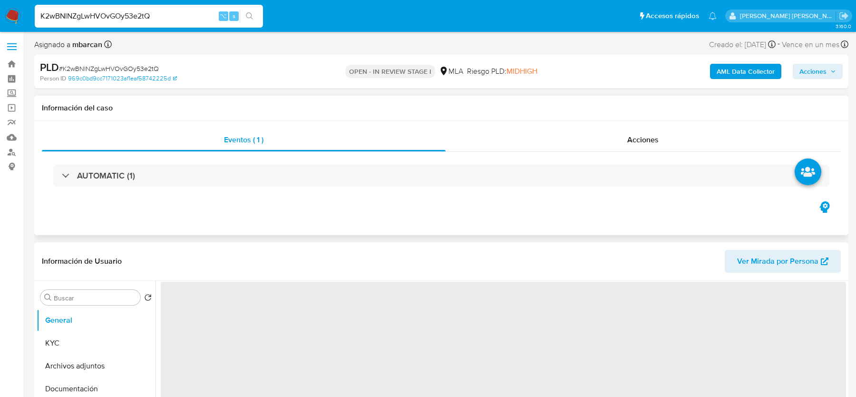
select select "10"
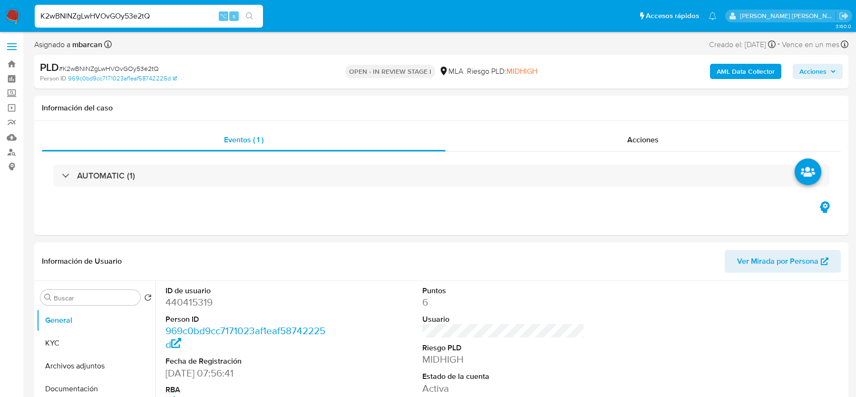
click at [126, 68] on span "# K2wBNlNZgLwHVOvGOy53e2tQ" at bounding box center [109, 69] width 100 height 10
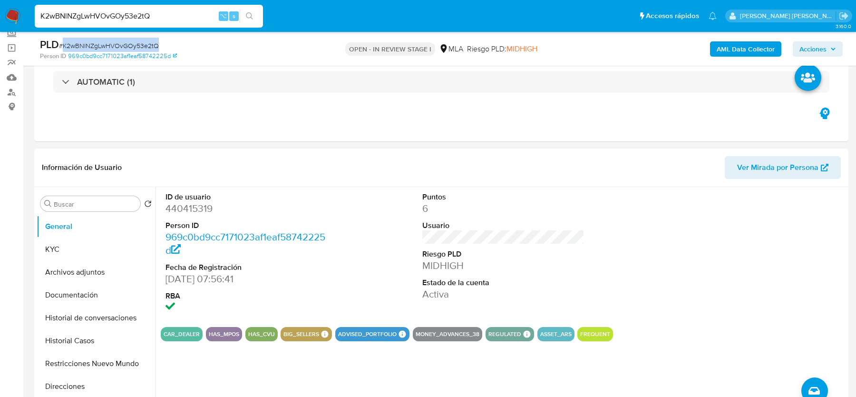
scroll to position [84, 0]
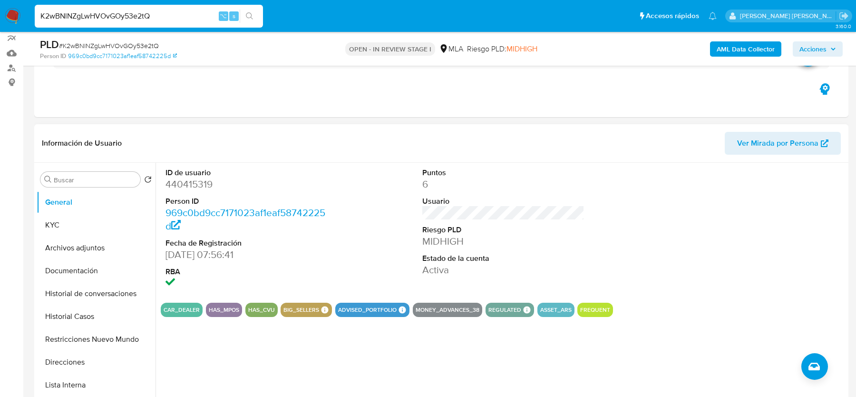
click at [198, 186] on dd "440415319" at bounding box center [246, 183] width 162 height 13
copy dd "440415319"
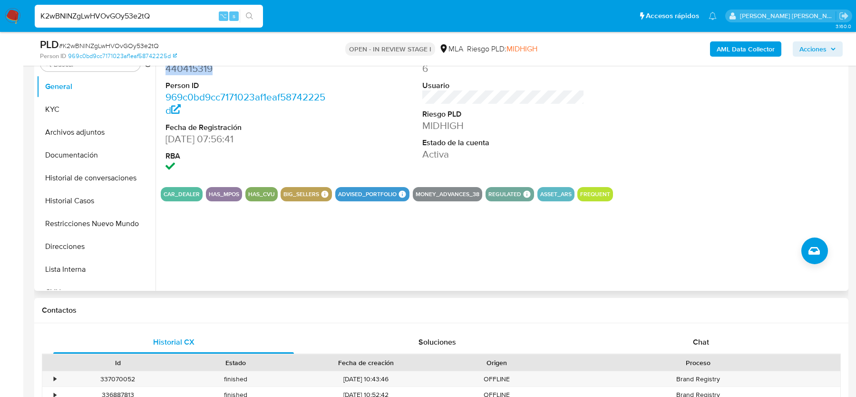
scroll to position [208, 0]
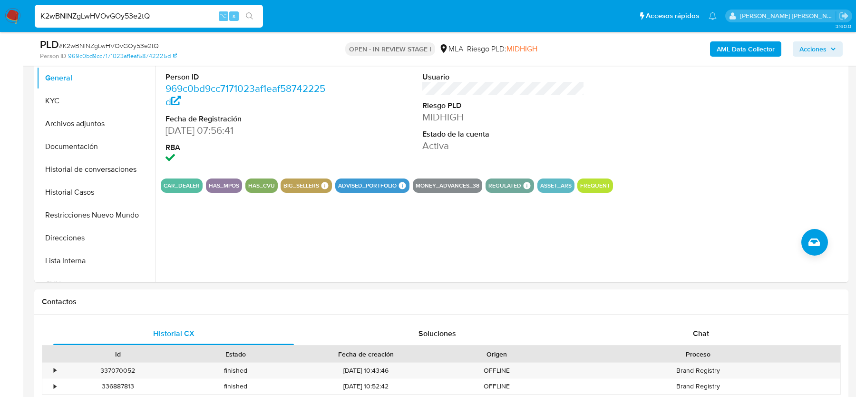
click at [119, 45] on span "# K2wBNlNZgLwHVOvGOy53e2tQ" at bounding box center [109, 46] width 100 height 10
copy span "K2wBNlNZgLwHVOvGOy53e2tQ"
click at [88, 106] on button "KYC" at bounding box center [92, 100] width 111 height 23
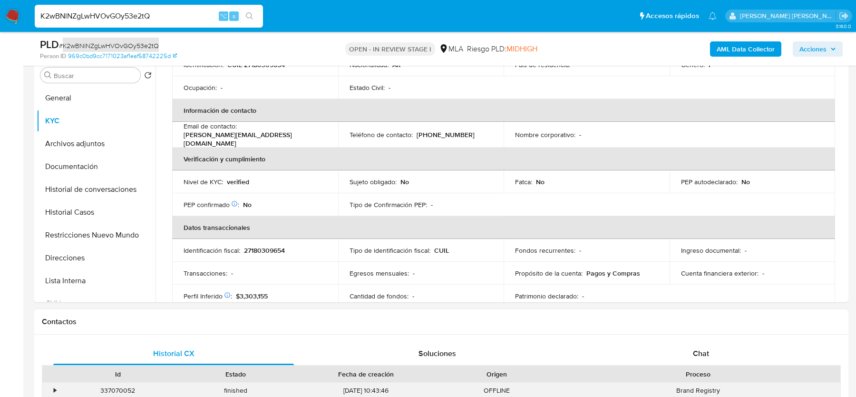
scroll to position [89, 0]
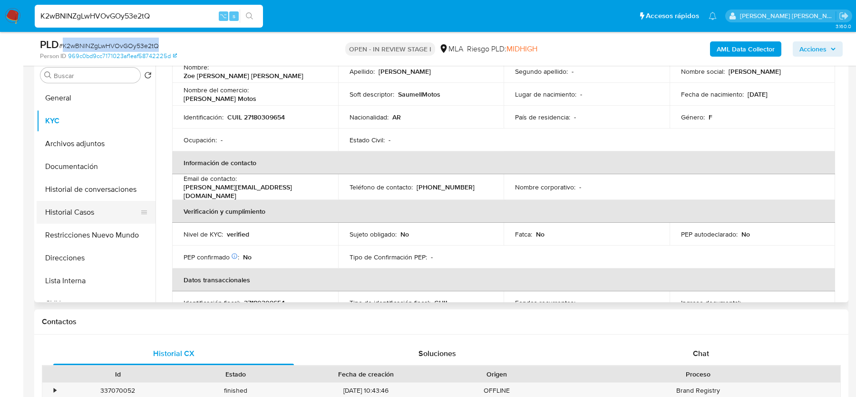
click at [115, 210] on button "Historial Casos" at bounding box center [92, 212] width 111 height 23
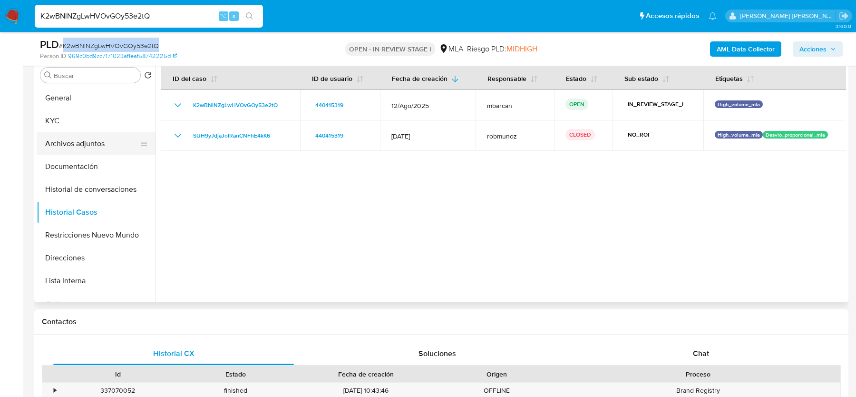
click at [82, 140] on button "Archivos adjuntos" at bounding box center [92, 143] width 111 height 23
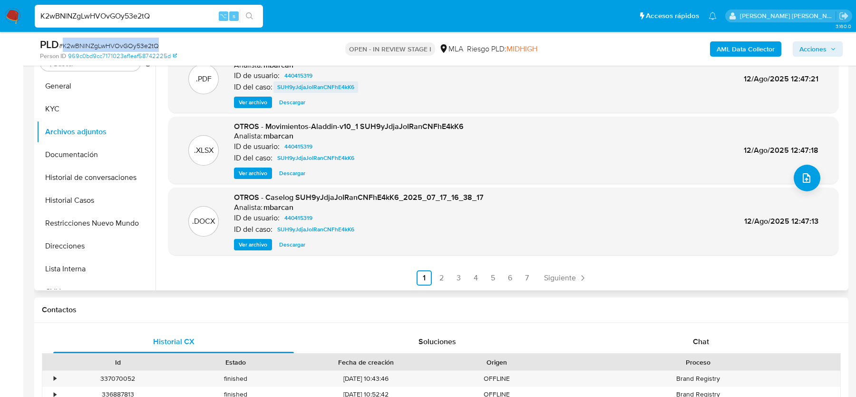
scroll to position [203, 0]
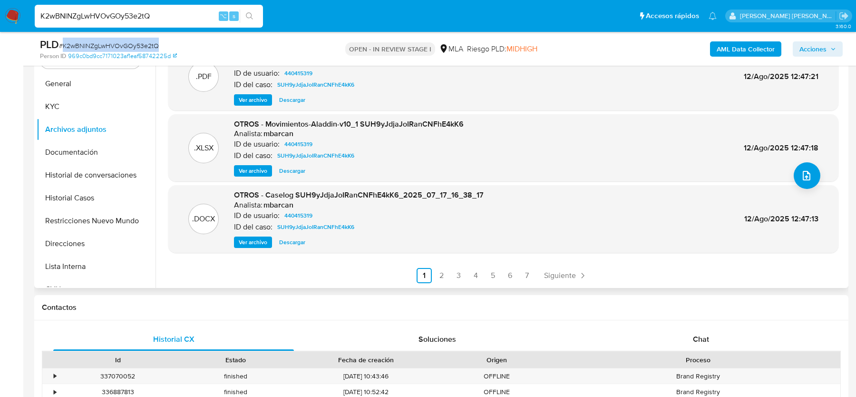
click at [256, 238] on span "Ver archivo" at bounding box center [253, 242] width 29 height 10
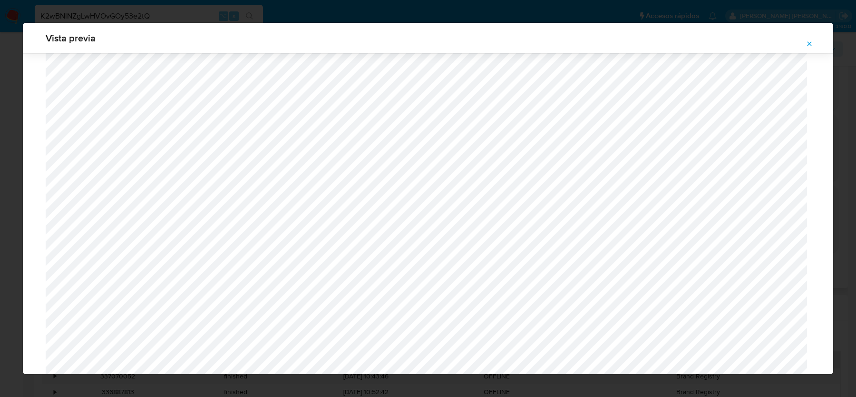
scroll to position [686, 0]
click at [800, 48] on button "Attachment preview" at bounding box center [809, 43] width 21 height 15
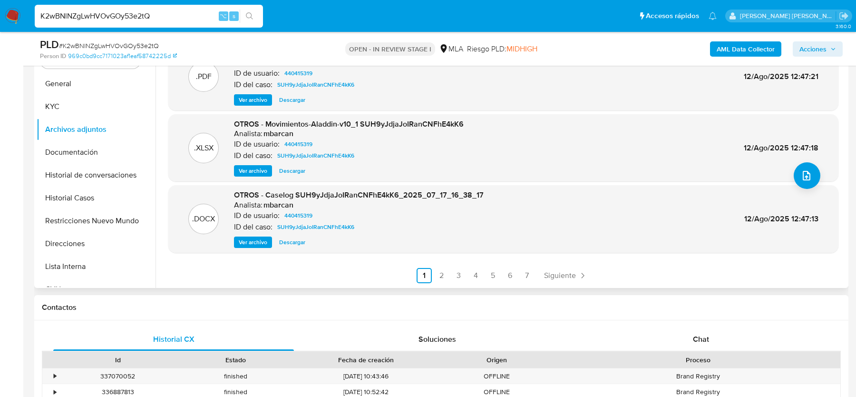
scroll to position [327, 0]
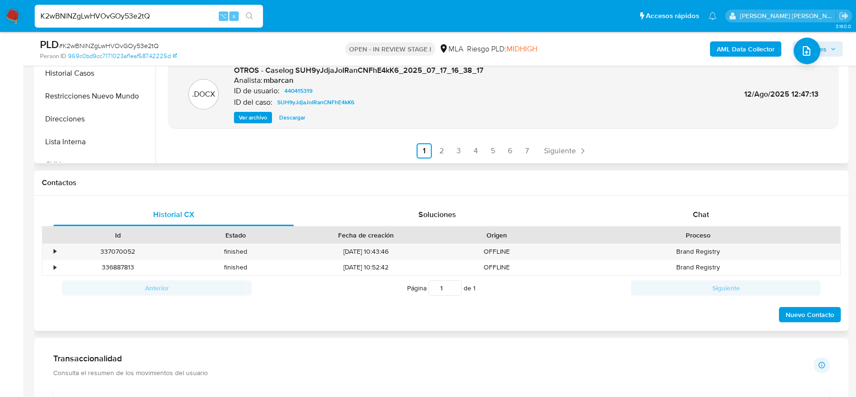
click at [712, 196] on div "Historial CX Soluciones Chat Id Estado Fecha de creación Origen Proceso • 33707…" at bounding box center [441, 263] width 814 height 136
click at [706, 211] on span "Chat" at bounding box center [701, 214] width 16 height 11
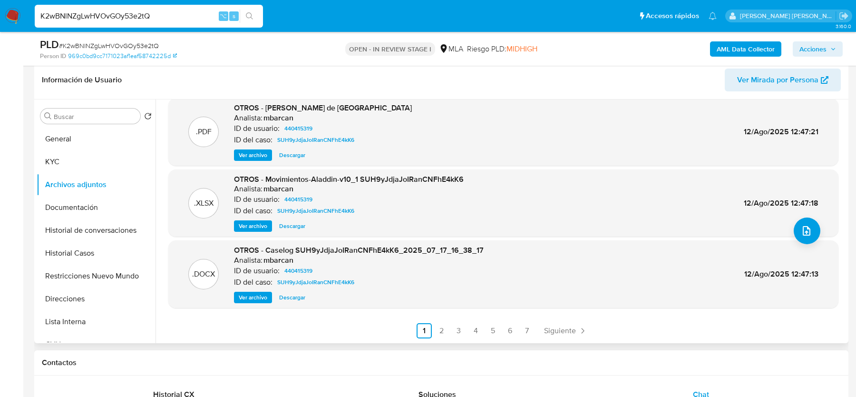
scroll to position [145, 0]
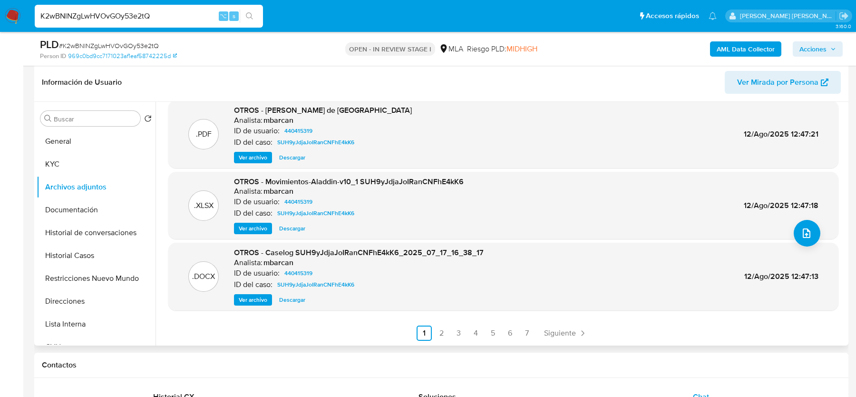
click at [260, 297] on span "Ver archivo" at bounding box center [253, 300] width 29 height 10
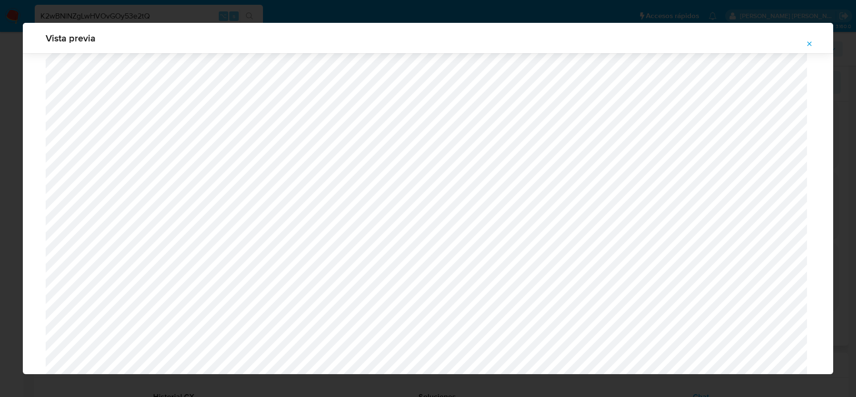
scroll to position [704, 0]
click at [807, 45] on icon "Attachment preview" at bounding box center [809, 43] width 4 height 4
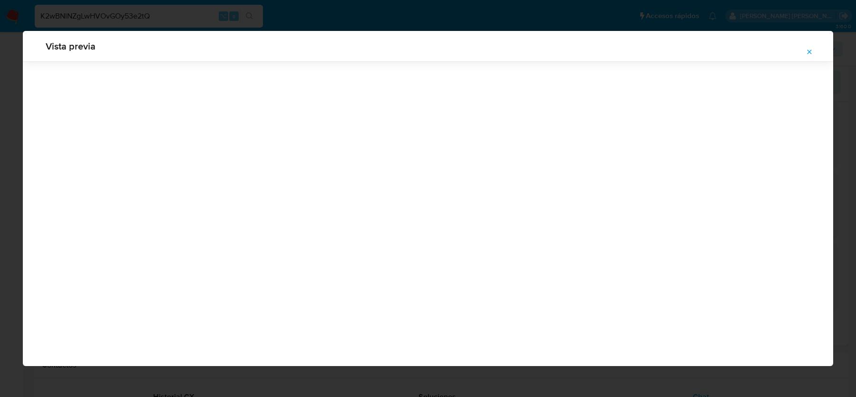
scroll to position [0, 0]
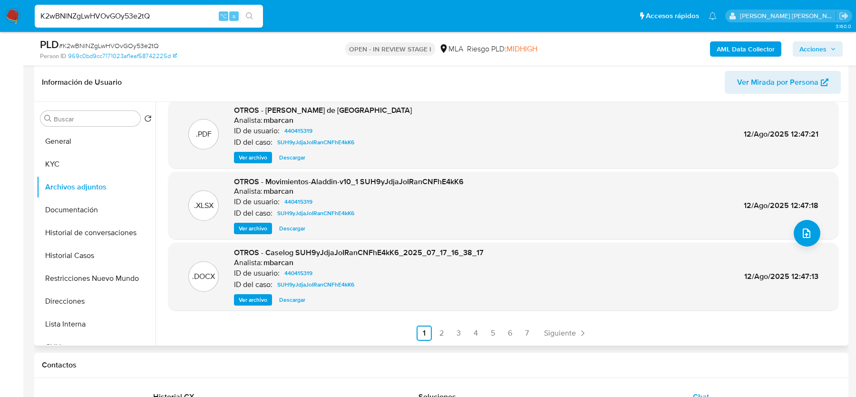
click at [224, 304] on div ".DOCX OTROS - Caselog SUH9yJdjaJoIRanCNFhE4kK6_2025_07_17_16_38_17 Analista: mb…" at bounding box center [503, 276] width 660 height 58
click at [248, 300] on span "Ver archivo" at bounding box center [253, 300] width 29 height 10
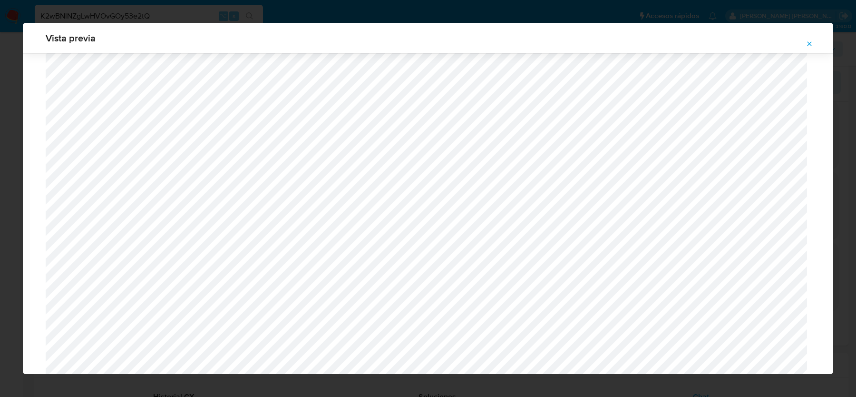
scroll to position [2552, 0]
click at [810, 48] on span "Attachment preview" at bounding box center [809, 43] width 8 height 13
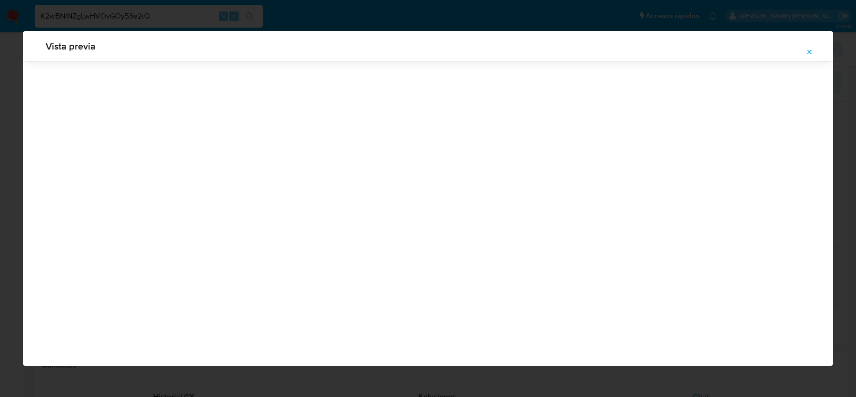
scroll to position [0, 0]
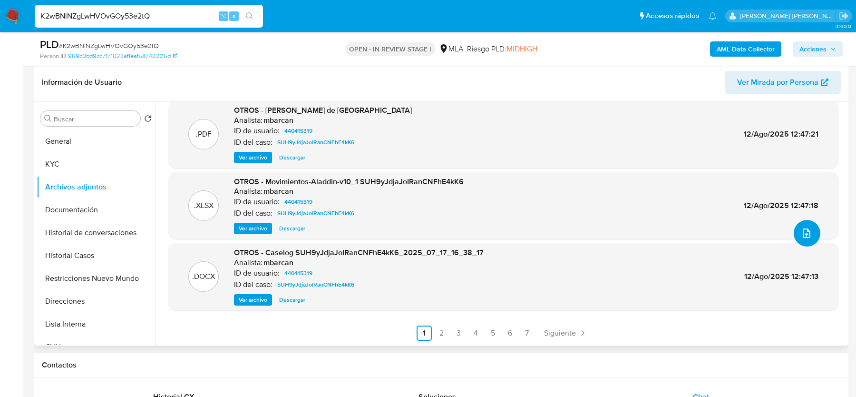
click at [803, 244] on button "upload-file" at bounding box center [807, 233] width 27 height 27
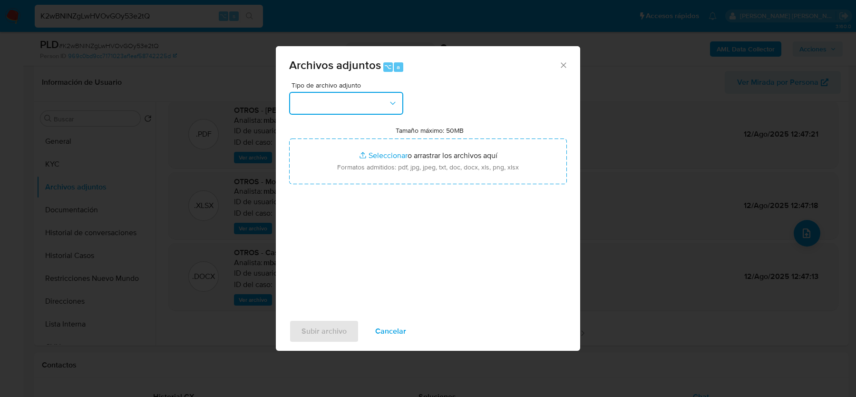
click at [364, 96] on button "button" at bounding box center [346, 103] width 114 height 23
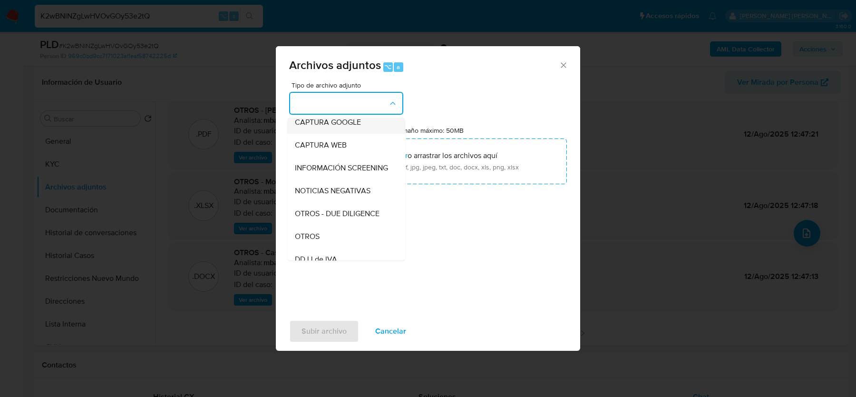
scroll to position [89, 0]
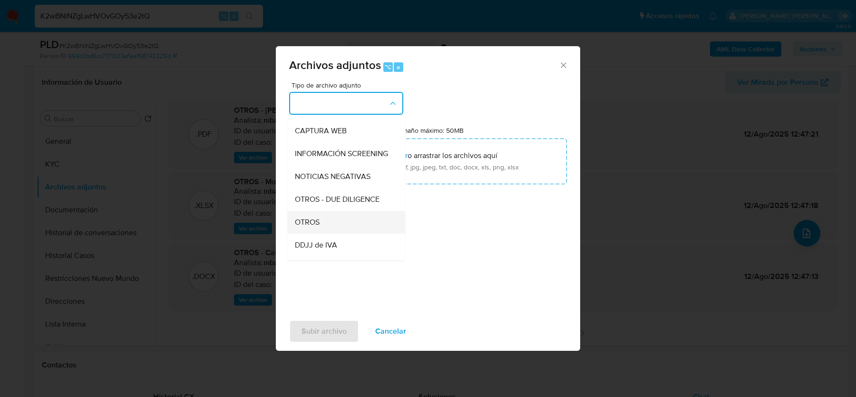
click at [334, 226] on div "OTROS" at bounding box center [343, 222] width 97 height 23
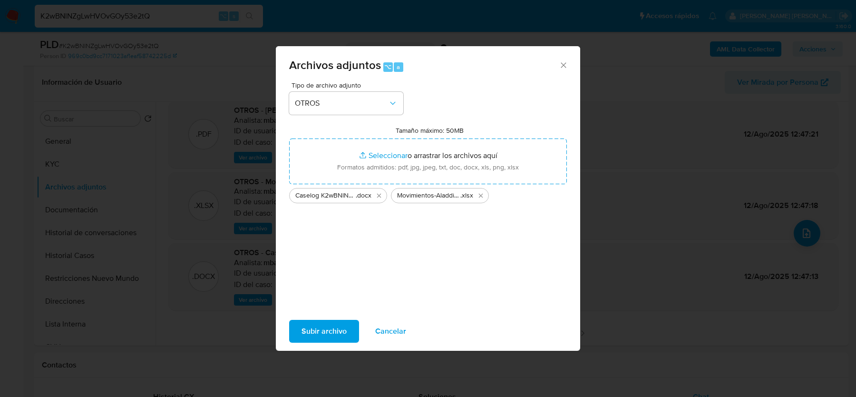
click at [329, 328] on span "Subir archivo" at bounding box center [323, 330] width 45 height 21
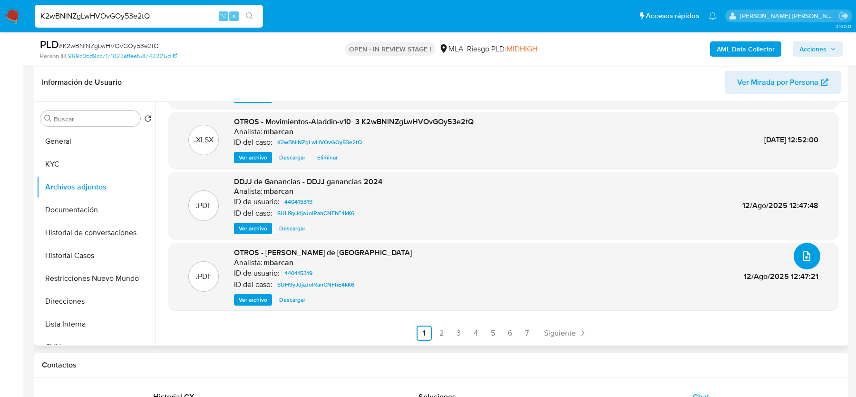
scroll to position [0, 0]
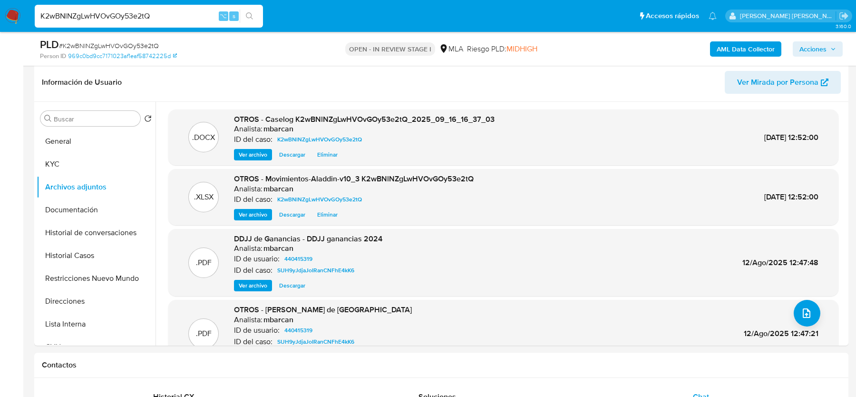
click at [808, 52] on span "Acciones" at bounding box center [812, 48] width 27 height 15
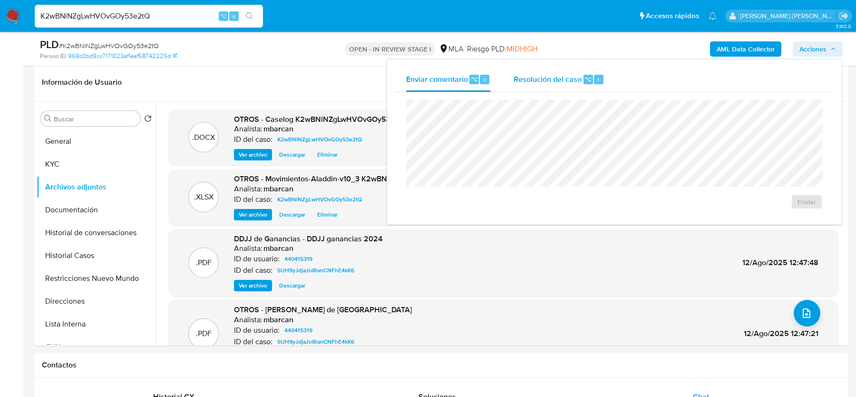
click at [550, 88] on div "Resolución del caso ⌥ r" at bounding box center [559, 79] width 91 height 25
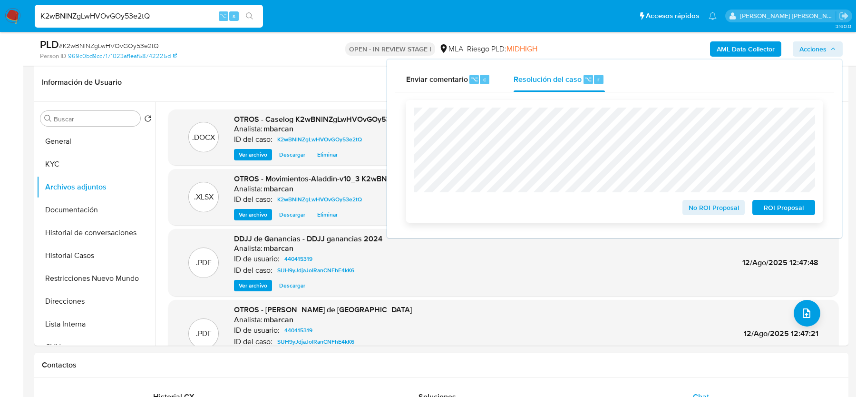
click at [700, 210] on span "No ROI Proposal" at bounding box center [713, 207] width 49 height 13
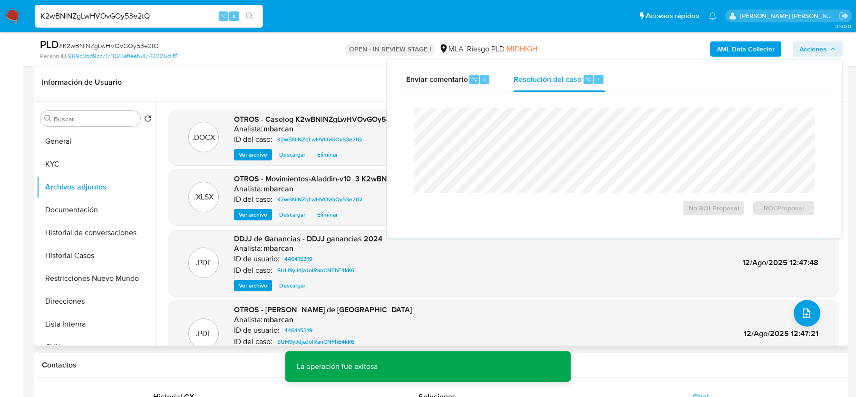
click at [362, 221] on div ".XLSX OTROS - Movimientos-Aladdin-v10_3 K2wBNlNZgLwHVOvGOy53e2tQ Analista: mbar…" at bounding box center [503, 197] width 670 height 56
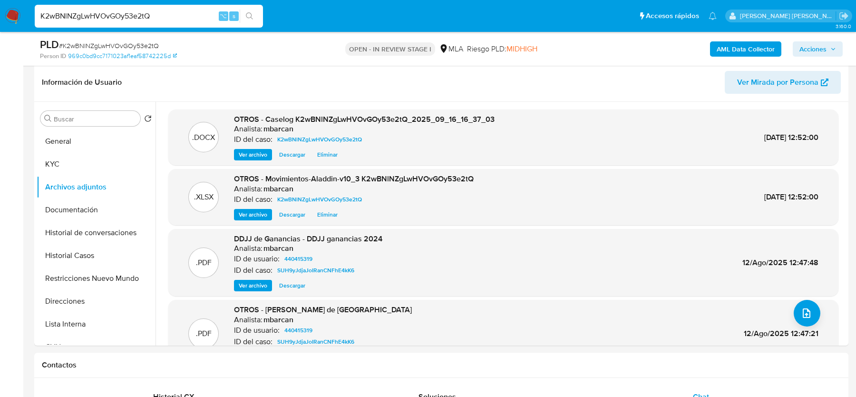
click at [717, 47] on b "AML Data Collector" at bounding box center [746, 48] width 58 height 15
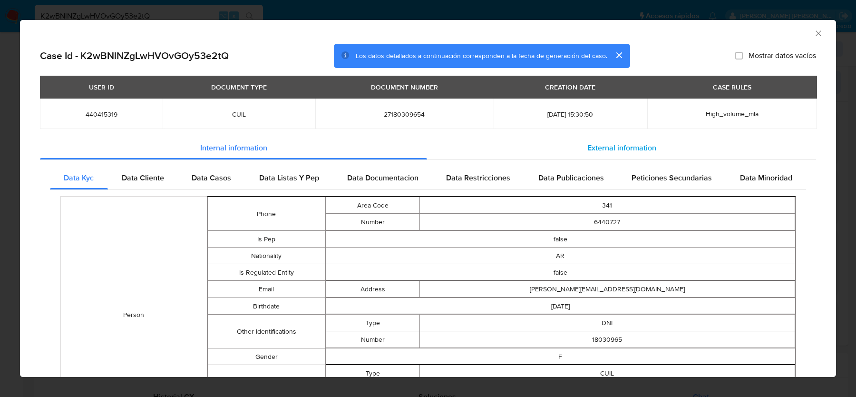
click at [643, 149] on span "External information" at bounding box center [621, 147] width 69 height 11
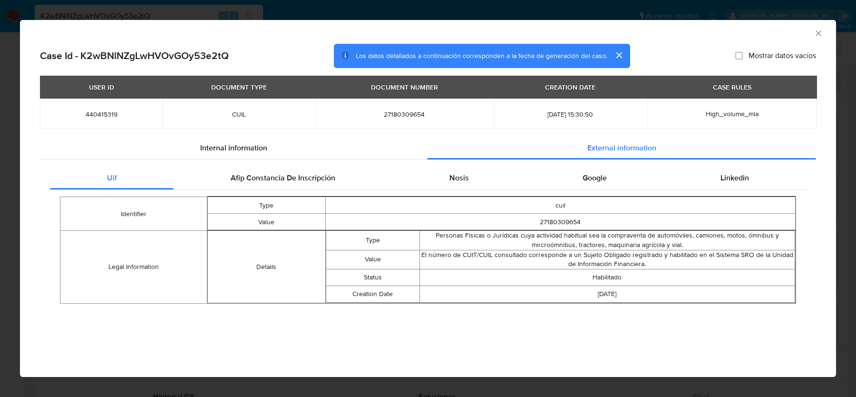
click at [814, 36] on icon "Cerrar ventana" at bounding box center [819, 34] width 10 height 10
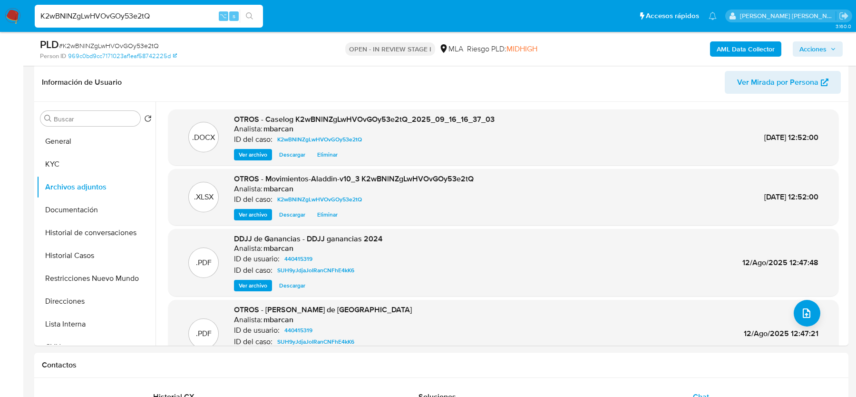
click at [155, 40] on div "PLD # K2wBNlNZgLwHVOvGOy53e2tQ" at bounding box center [172, 45] width 264 height 14
copy span "K2wBNlNZgLwHVOvGOy53e2tQ"
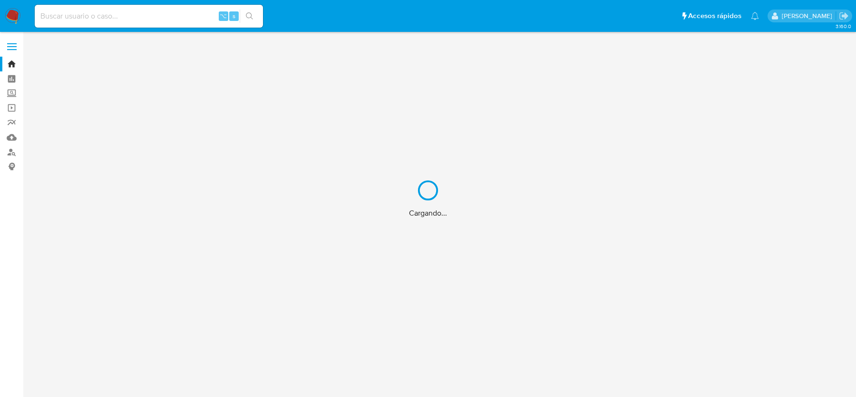
click at [10, 153] on div "Cargando..." at bounding box center [428, 198] width 856 height 397
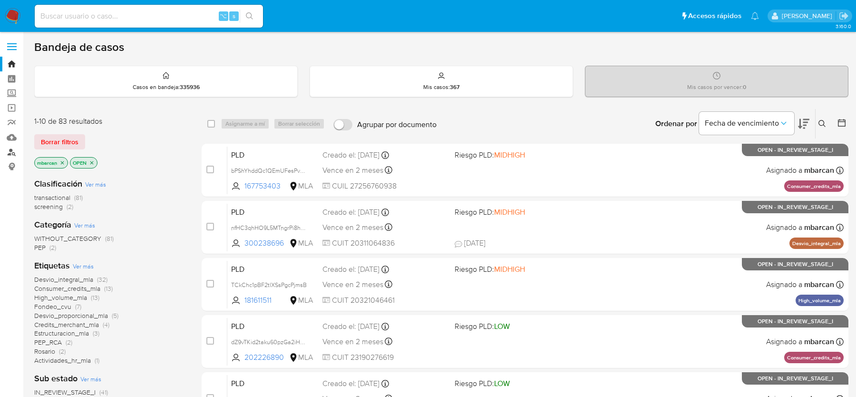
click at [14, 154] on link "Buscador de personas" at bounding box center [56, 152] width 113 height 15
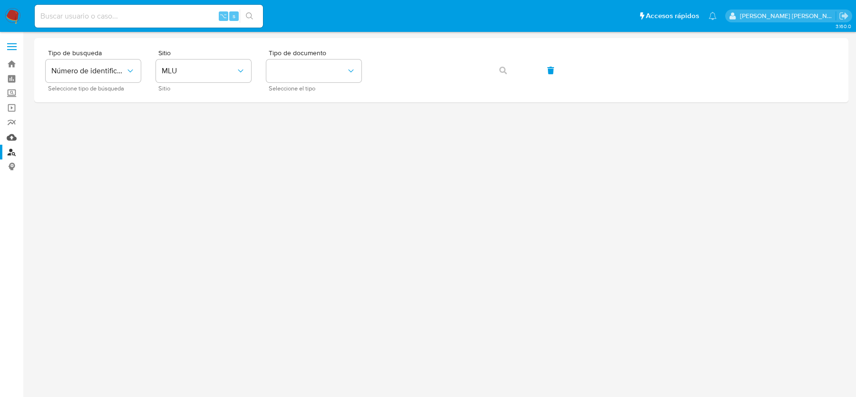
click at [15, 131] on link "Mulan" at bounding box center [56, 137] width 113 height 15
click at [10, 138] on link "Mulan" at bounding box center [56, 137] width 113 height 15
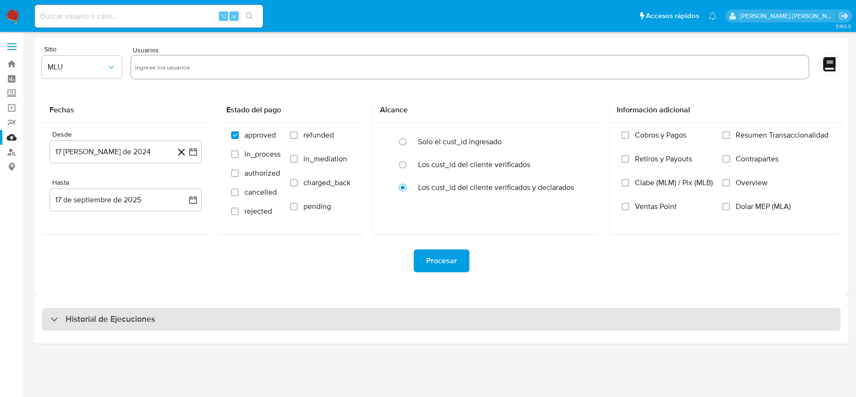
click at [78, 323] on h3 "Historial de Ejecuciones" at bounding box center [110, 318] width 89 height 11
select select "10"
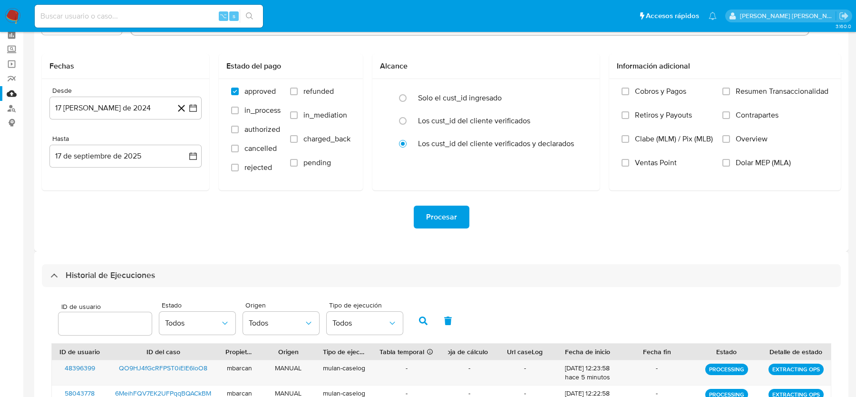
scroll to position [83, 0]
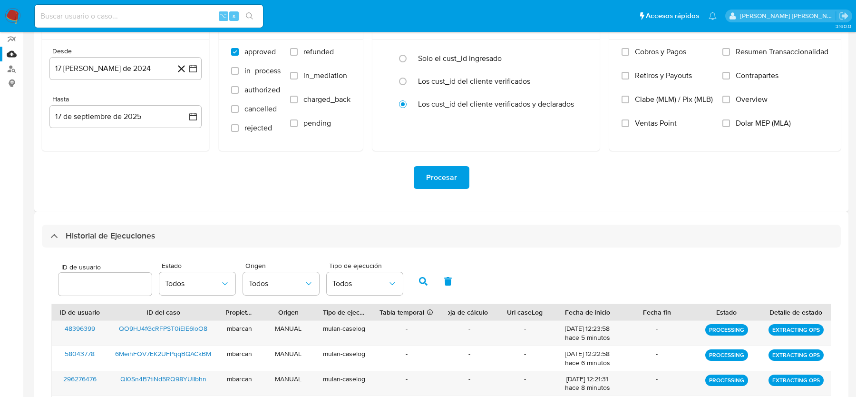
click at [92, 279] on input "number" at bounding box center [104, 284] width 93 height 12
type input "204500082"
click at [414, 280] on button "button" at bounding box center [423, 281] width 25 height 23
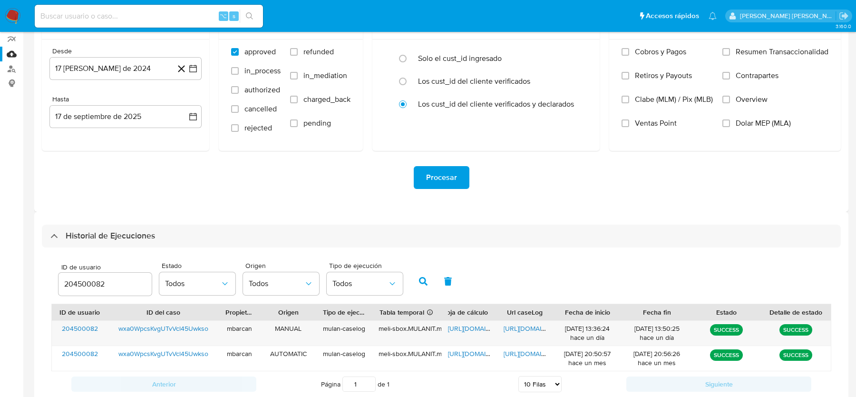
scroll to position [144, 0]
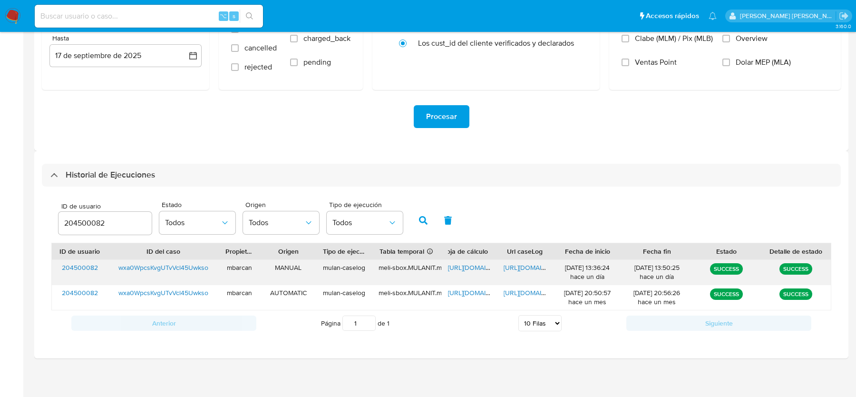
click at [461, 269] on span "[URL][DOMAIN_NAME]" at bounding box center [481, 267] width 66 height 10
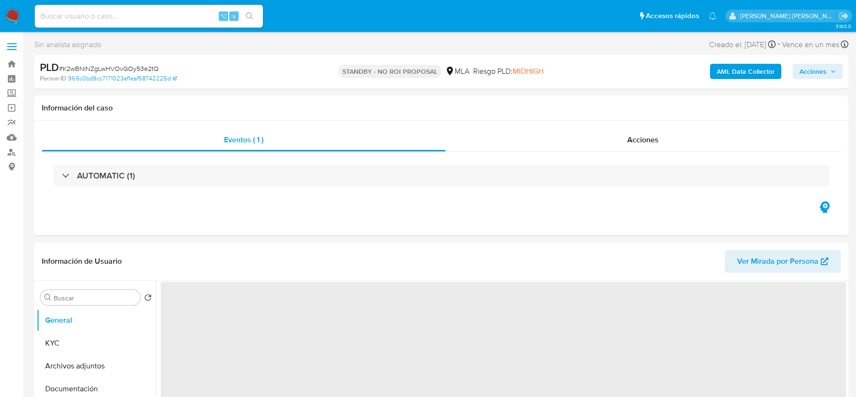
select select "10"
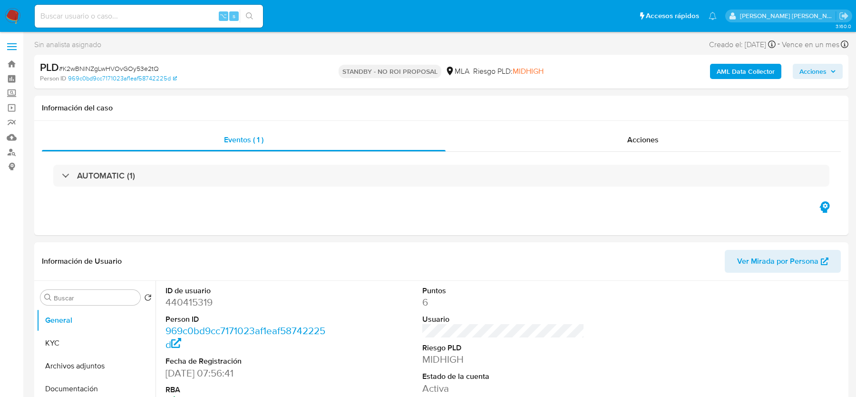
click at [713, 75] on button "AML Data Collector" at bounding box center [745, 71] width 71 height 15
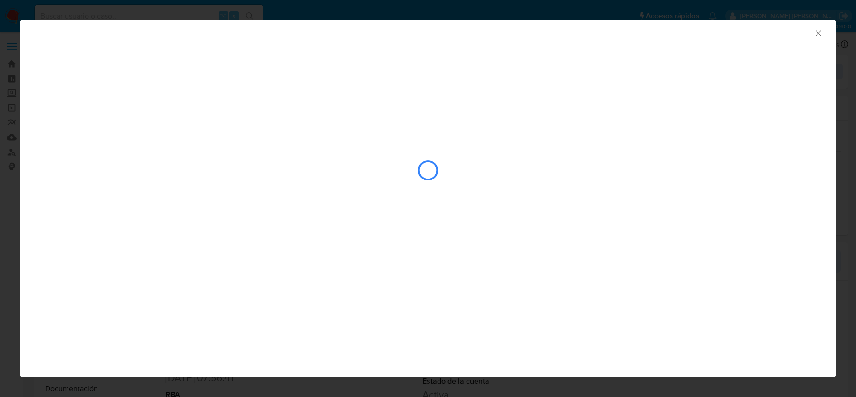
click at [819, 34] on icon "Cerrar ventana" at bounding box center [819, 34] width 10 height 10
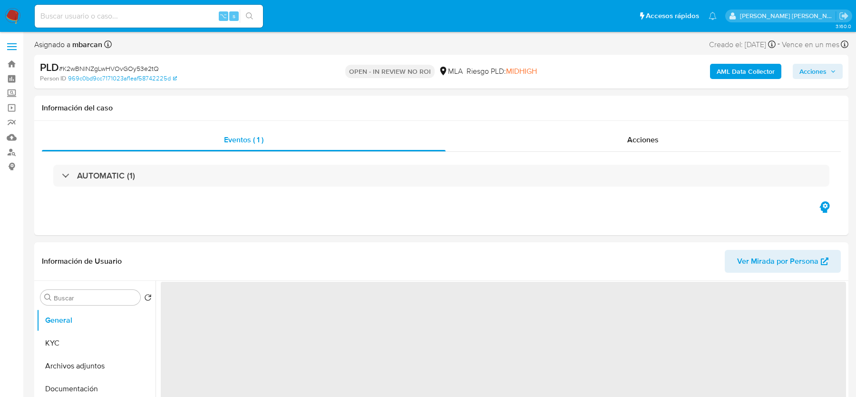
select select "10"
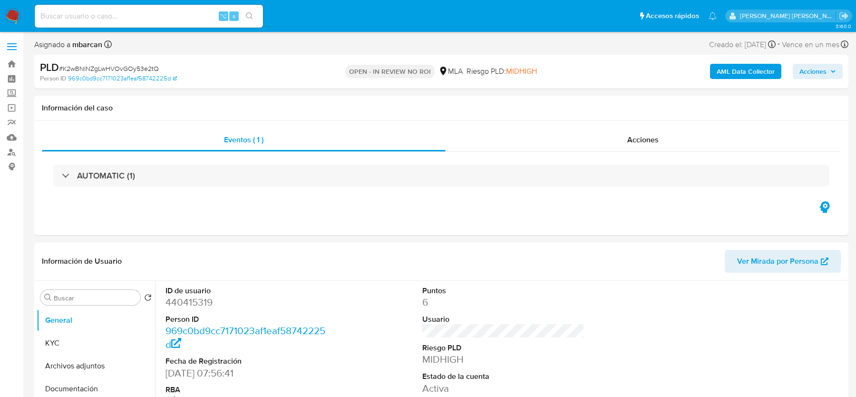
click at [726, 71] on b "AML Data Collector" at bounding box center [746, 71] width 58 height 15
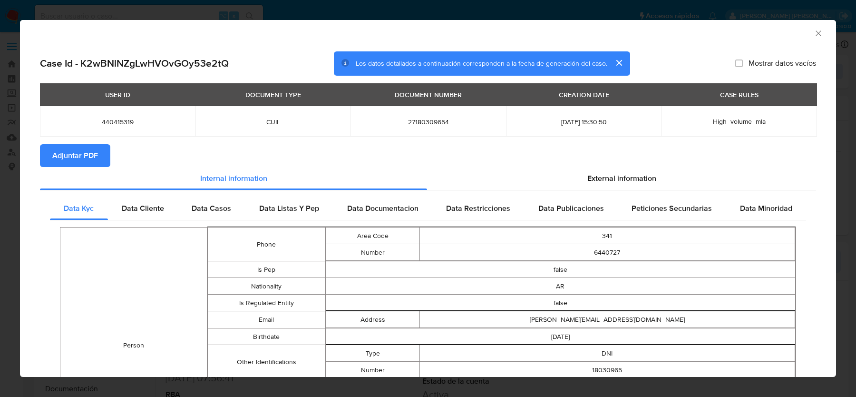
click at [82, 162] on span "Adjuntar PDF" at bounding box center [75, 155] width 46 height 21
click at [819, 32] on icon "Cerrar ventana" at bounding box center [819, 34] width 10 height 10
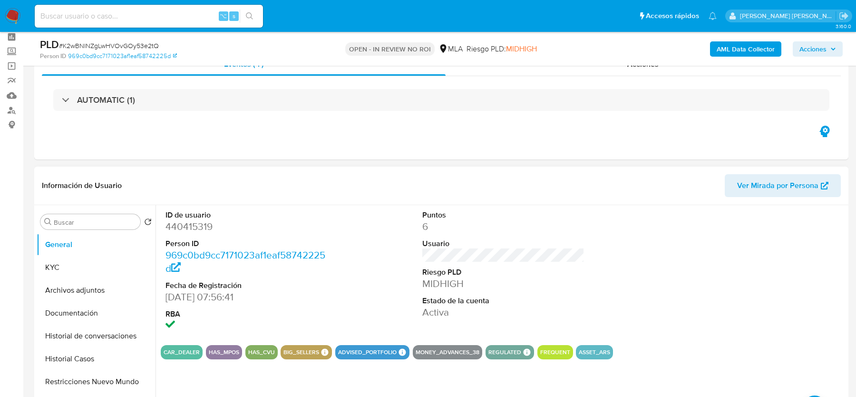
scroll to position [69, 0]
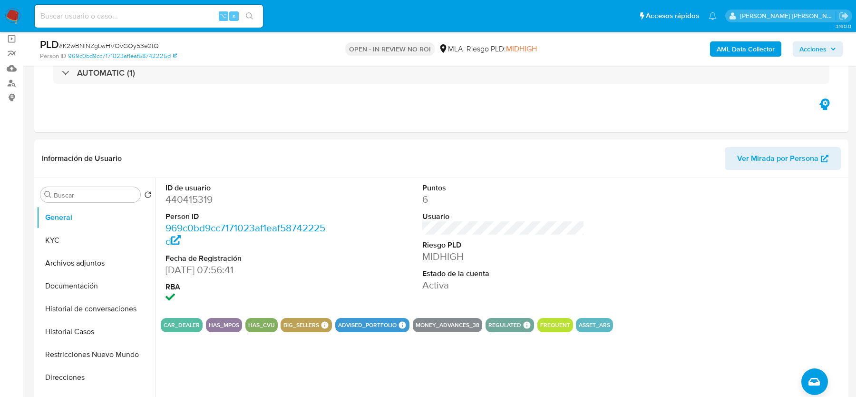
click at [803, 54] on span "Acciones" at bounding box center [812, 48] width 27 height 15
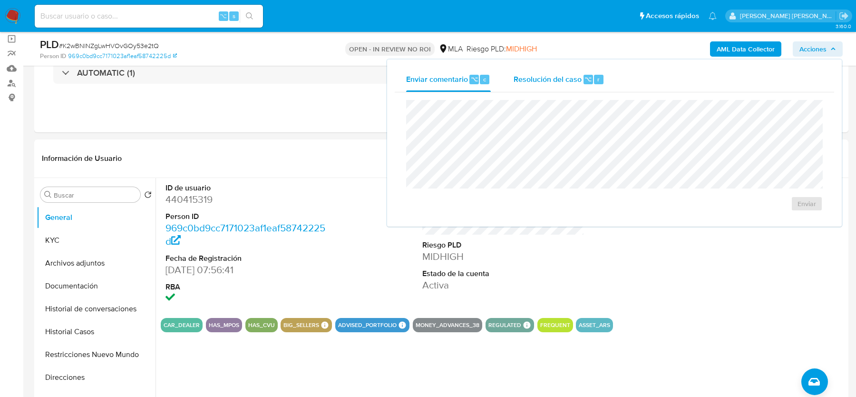
click at [589, 81] on span "⌥" at bounding box center [587, 79] width 7 height 9
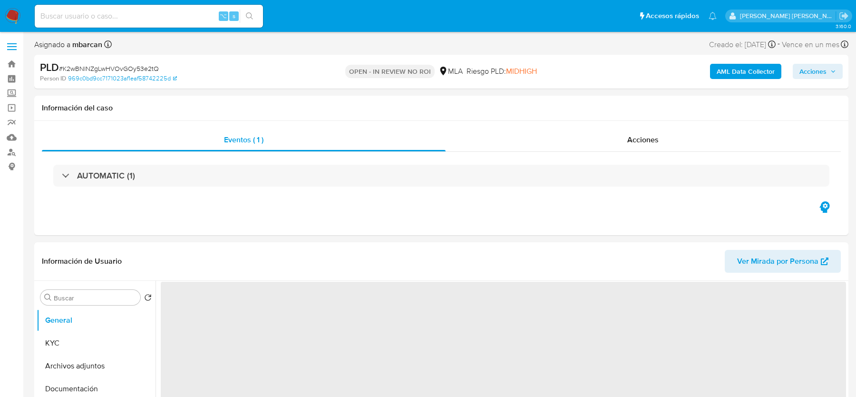
click at [807, 76] on span "Acciones" at bounding box center [812, 71] width 27 height 15
select select "10"
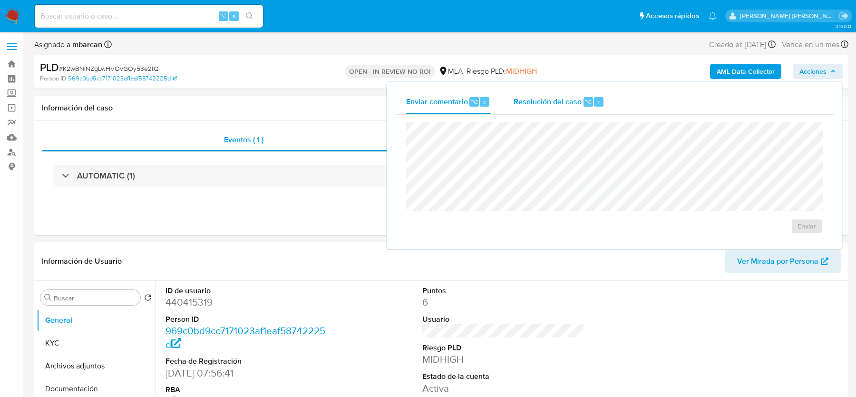
click at [578, 94] on div "Resolución del caso ⌥ r" at bounding box center [559, 101] width 91 height 25
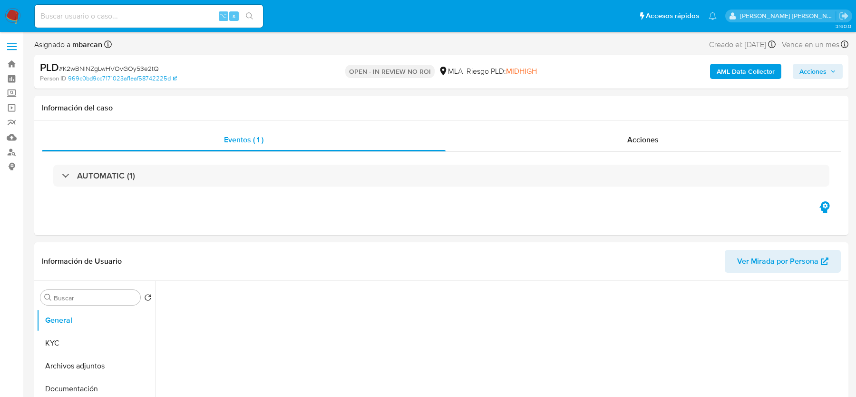
select select "10"
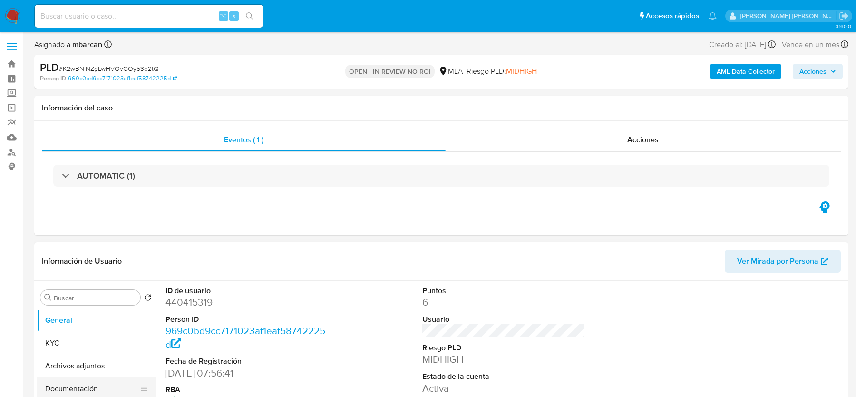
click at [77, 385] on button "Documentación" at bounding box center [92, 388] width 111 height 23
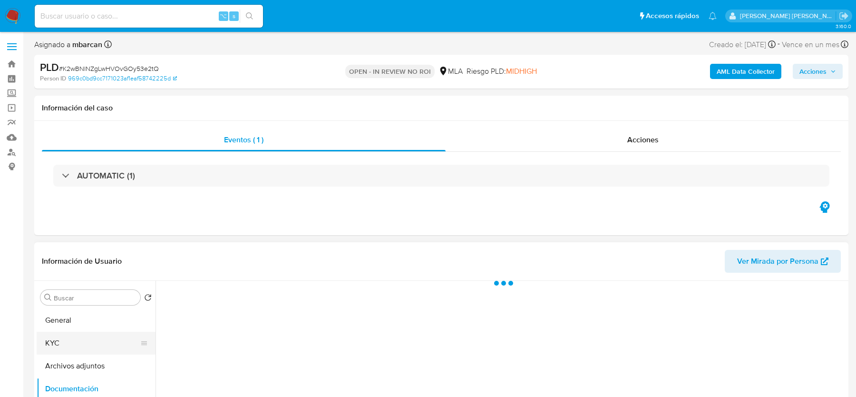
click at [77, 353] on button "KYC" at bounding box center [92, 342] width 111 height 23
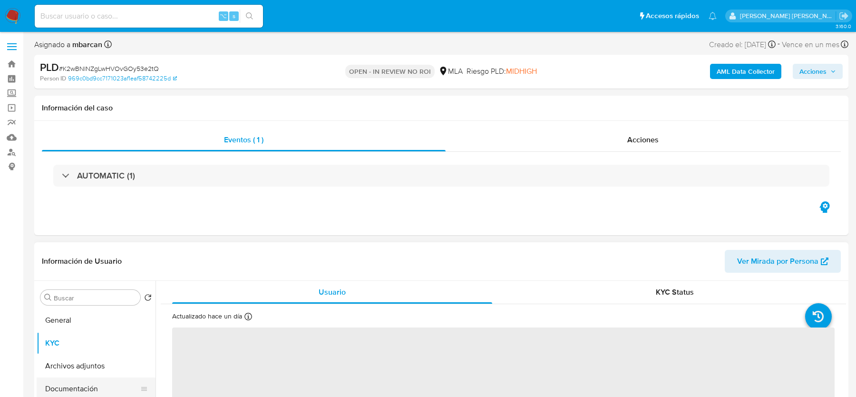
click at [87, 377] on button "Documentación" at bounding box center [92, 388] width 111 height 23
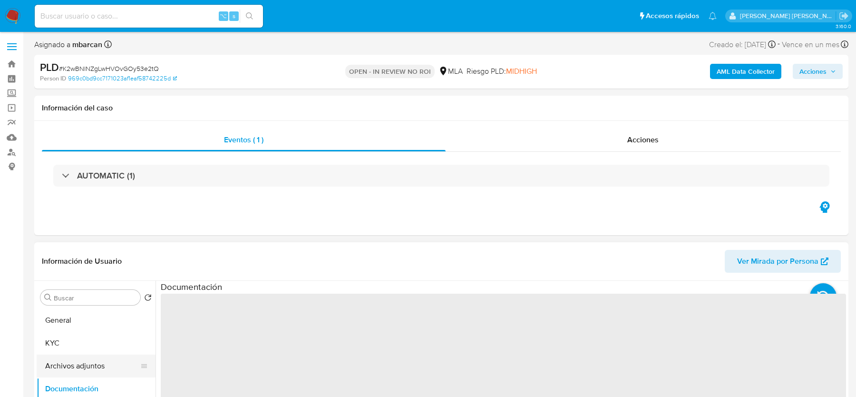
click at [87, 369] on button "Archivos adjuntos" at bounding box center [92, 365] width 111 height 23
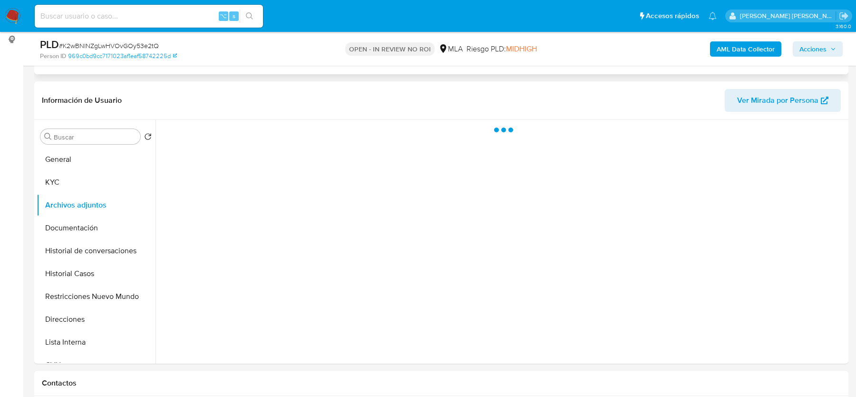
scroll to position [133, 0]
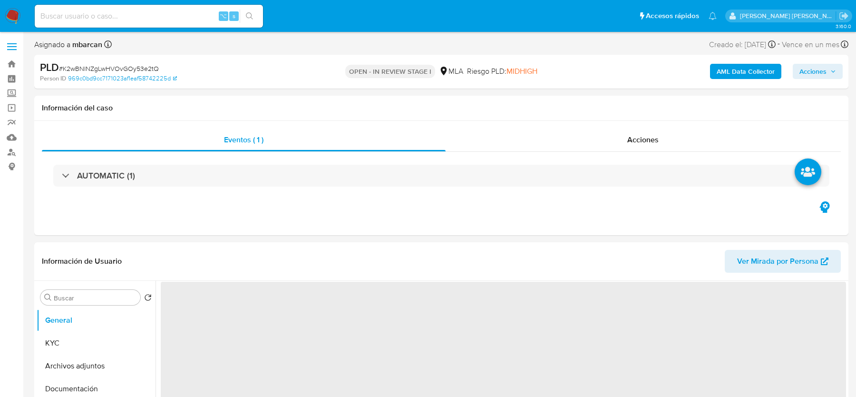
click at [809, 67] on span "Acciones" at bounding box center [812, 71] width 27 height 15
select select "10"
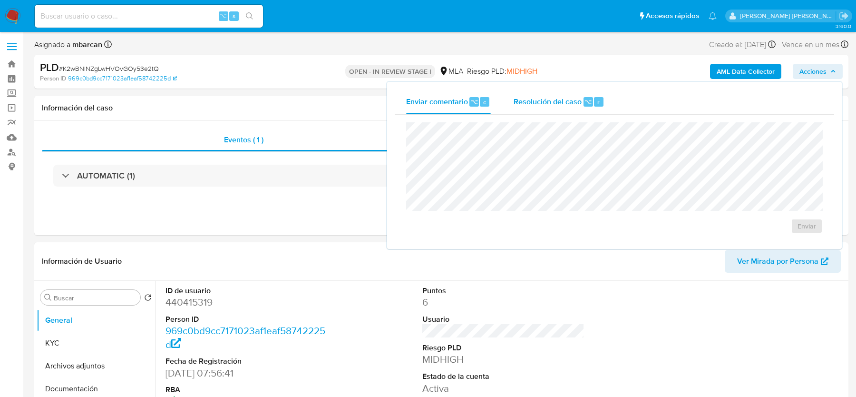
click at [572, 104] on span "Resolución del caso" at bounding box center [548, 101] width 68 height 11
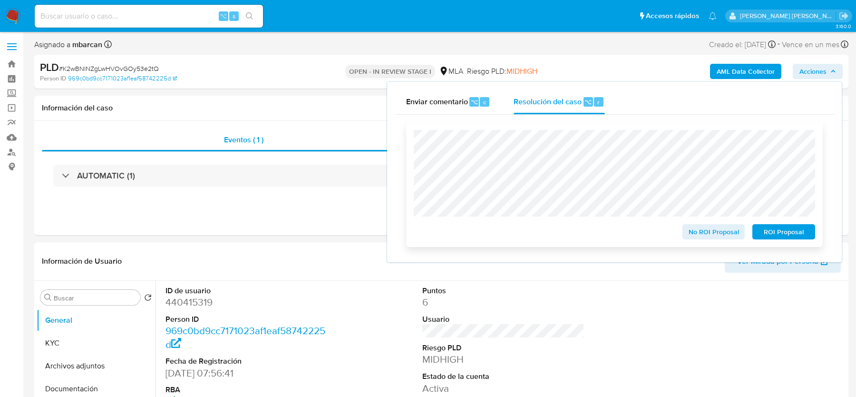
click at [690, 231] on span "No ROI Proposal" at bounding box center [713, 231] width 49 height 13
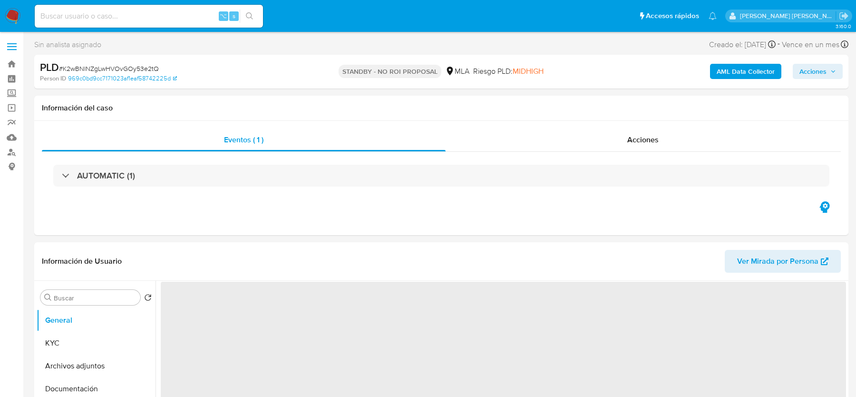
select select "10"
